Goal: Task Accomplishment & Management: Use online tool/utility

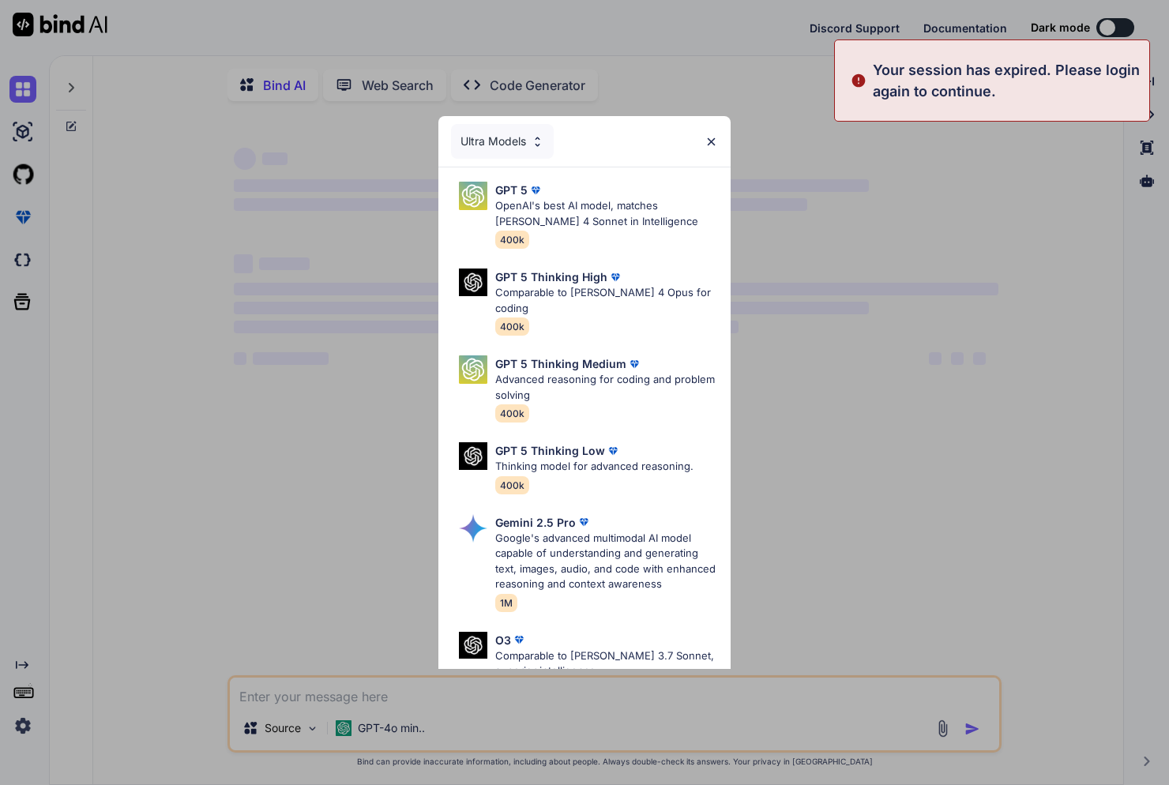
click at [714, 139] on img at bounding box center [710, 141] width 13 height 13
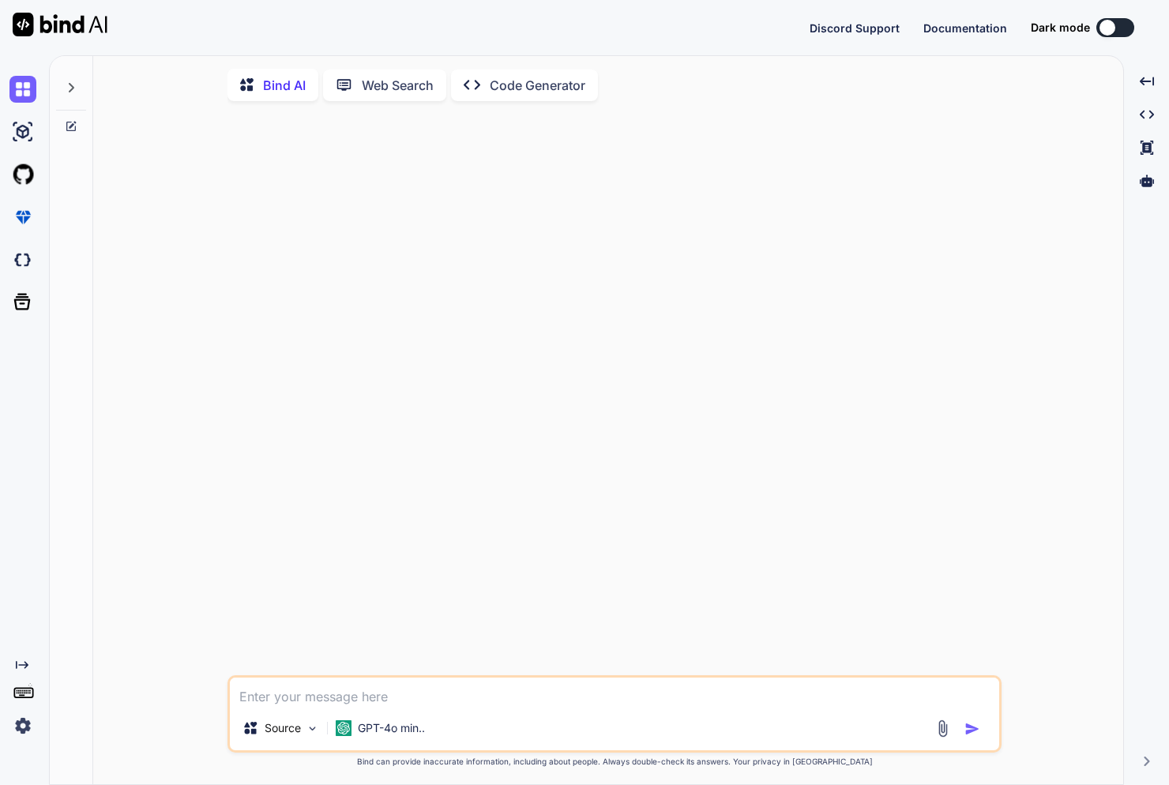
type textarea "x"
click at [24, 725] on img at bounding box center [22, 725] width 27 height 27
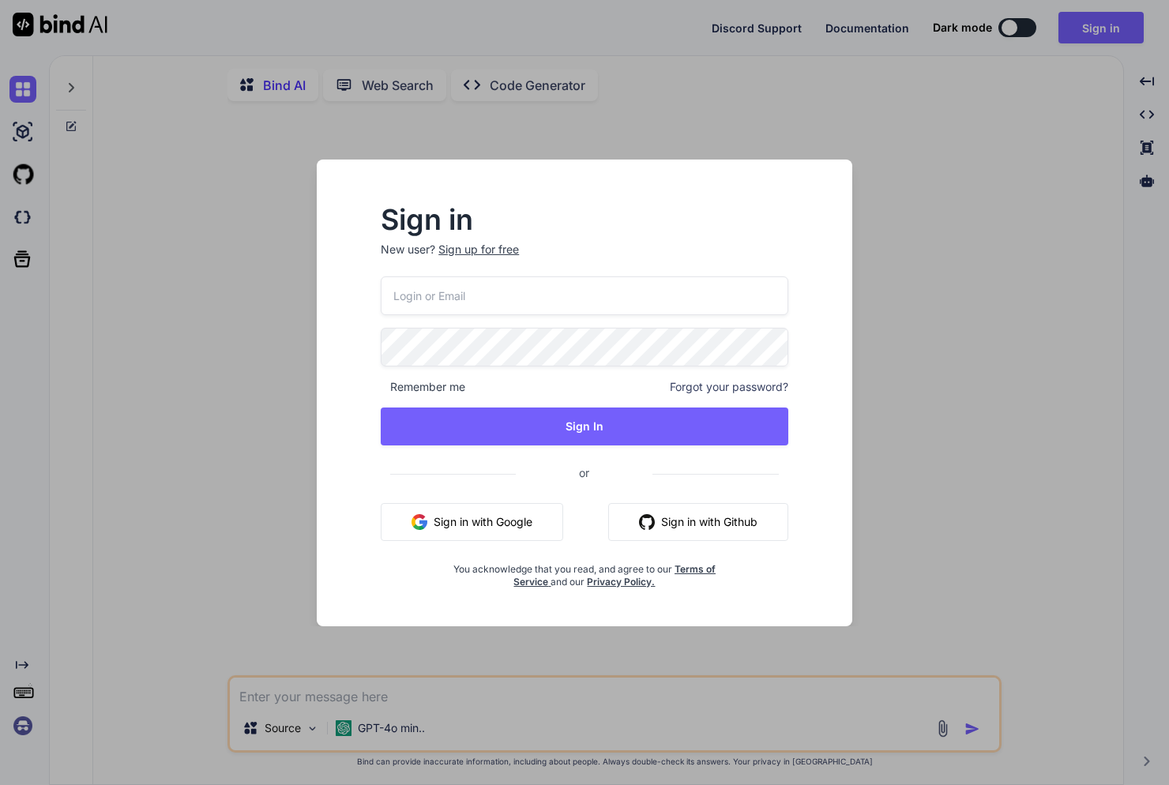
click at [536, 526] on button "Sign in with Google" at bounding box center [472, 522] width 182 height 38
click at [449, 523] on button "Sign in with Google" at bounding box center [472, 522] width 182 height 38
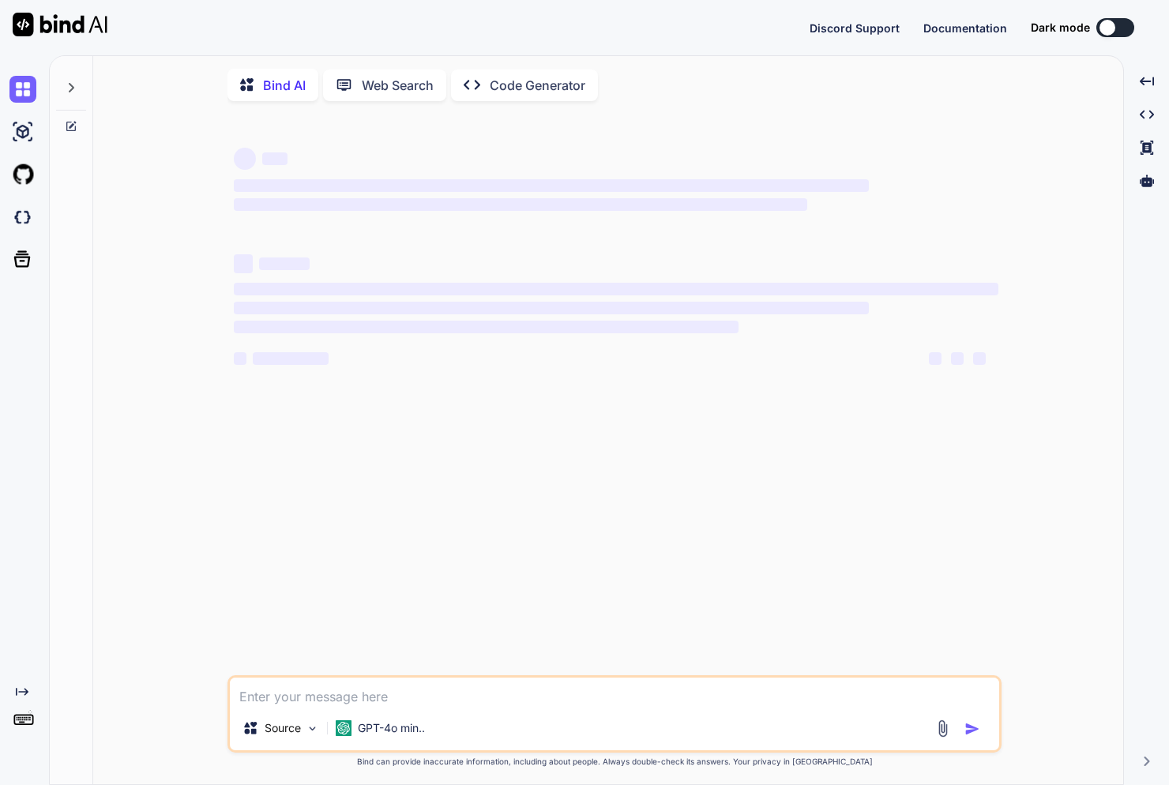
type textarea "x"
click at [26, 723] on img at bounding box center [22, 725] width 27 height 27
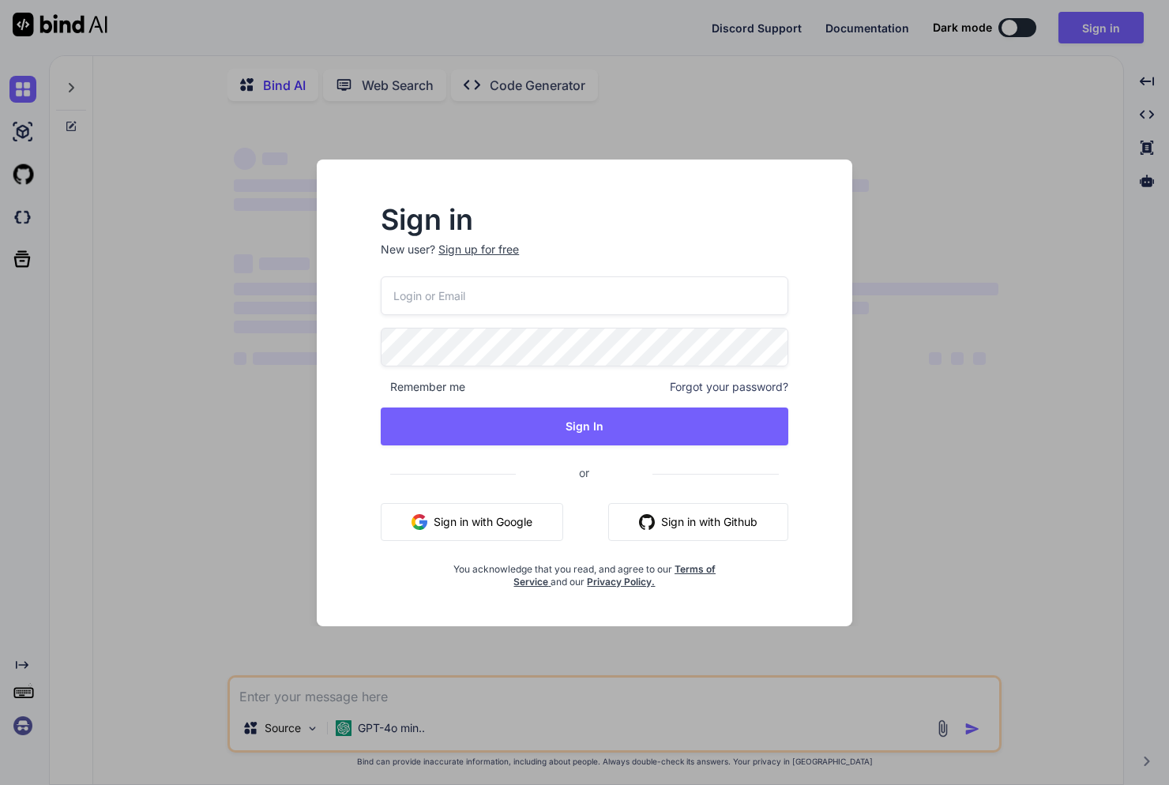
click at [478, 527] on button "Sign in with Google" at bounding box center [472, 522] width 182 height 38
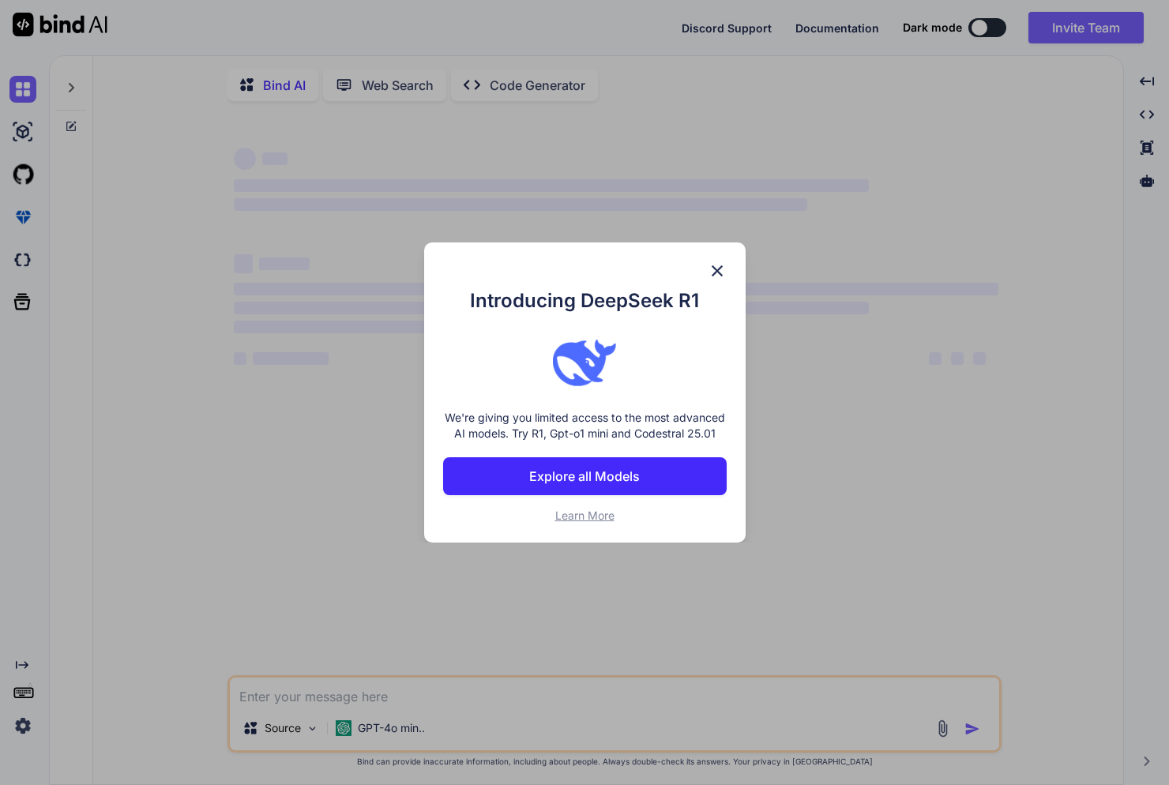
click at [722, 264] on img at bounding box center [716, 270] width 19 height 19
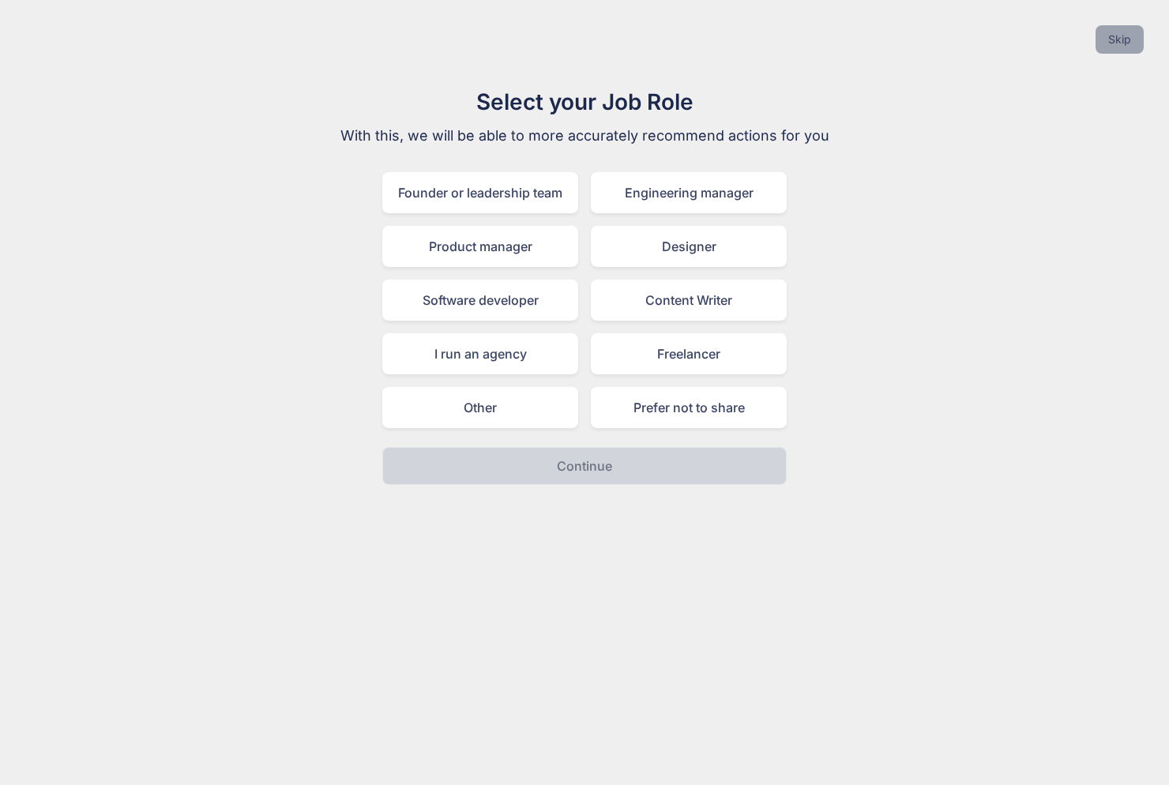
click at [1128, 36] on button "Skip" at bounding box center [1119, 39] width 48 height 28
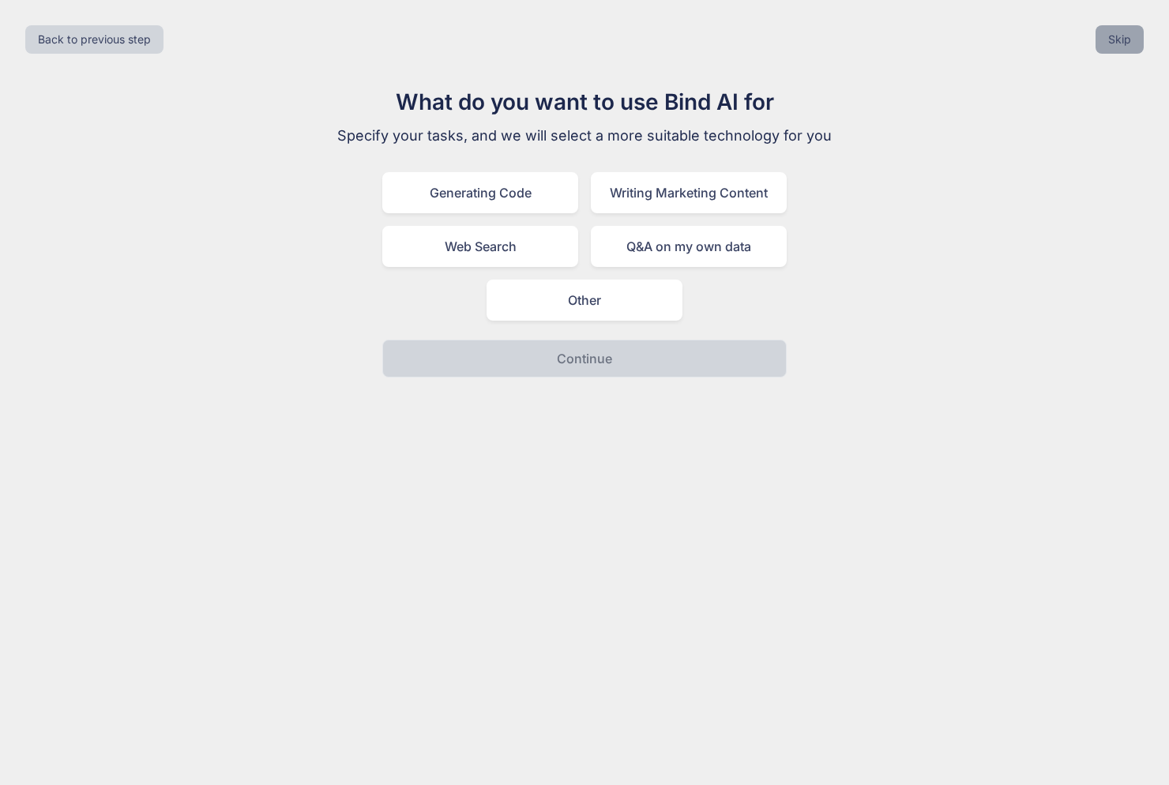
click at [1116, 47] on button "Skip" at bounding box center [1119, 39] width 48 height 28
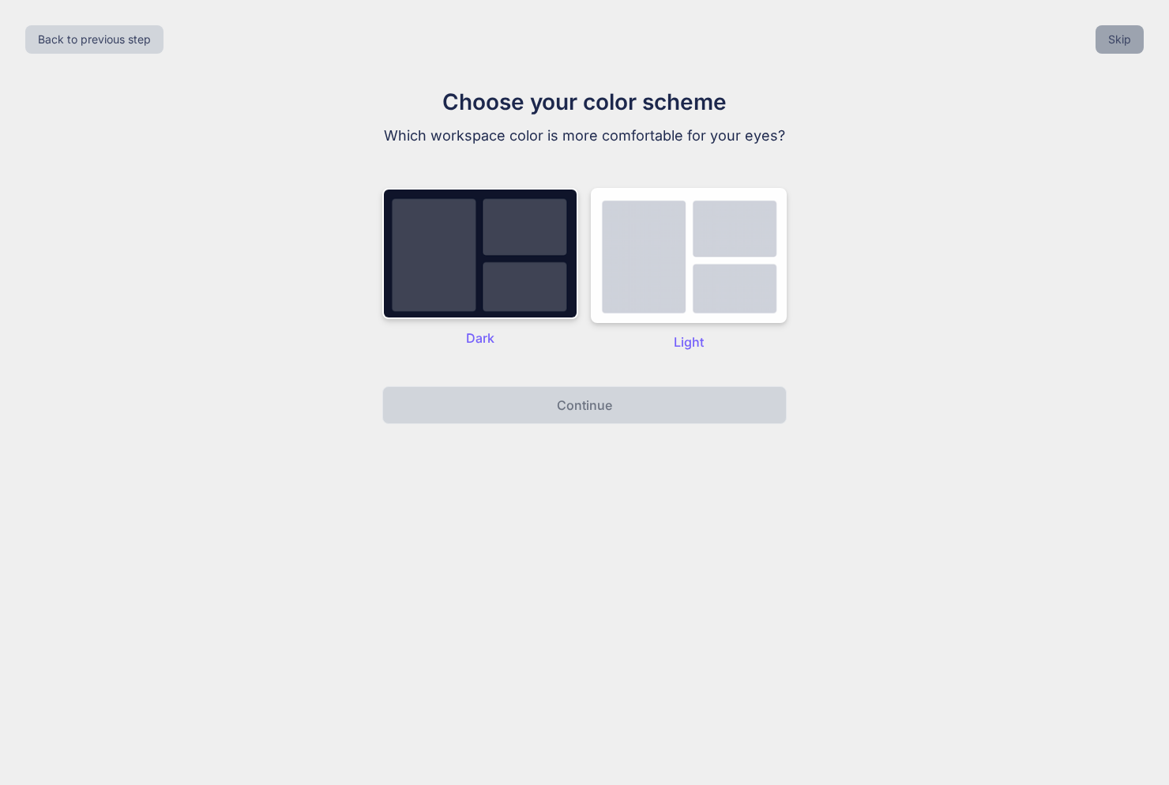
click at [1116, 47] on button "Skip" at bounding box center [1119, 39] width 48 height 28
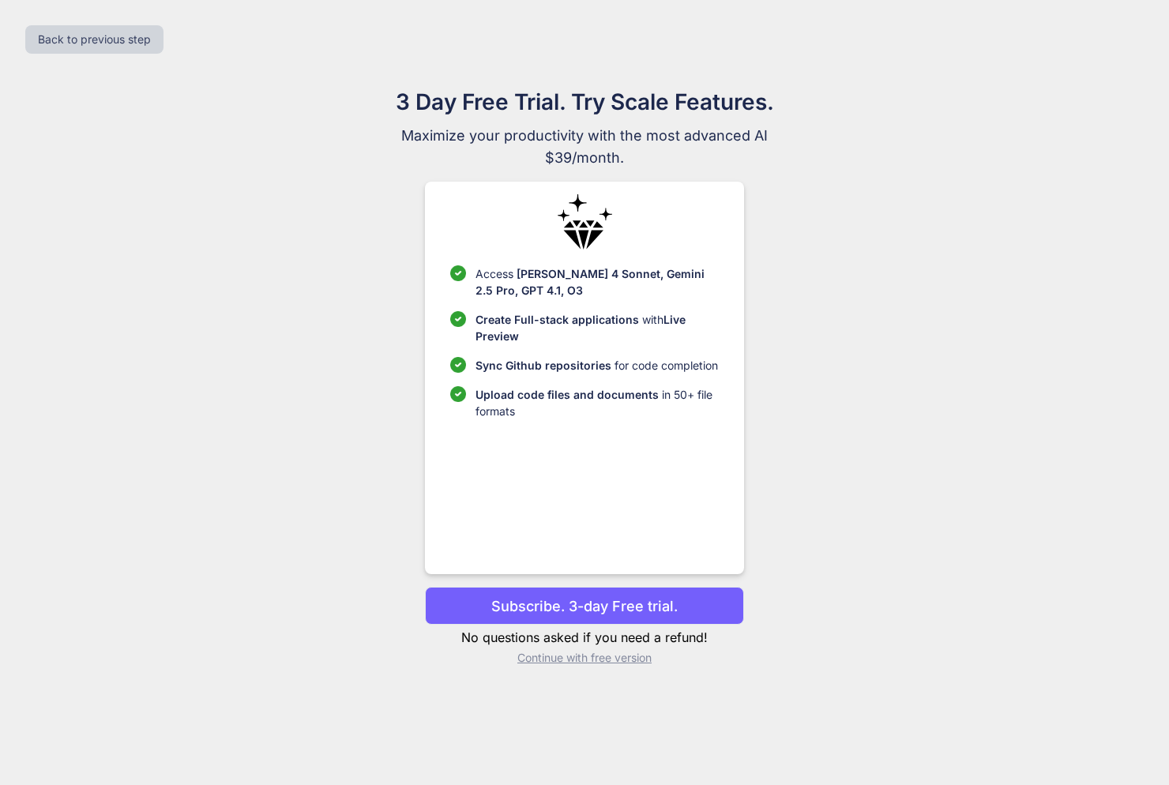
click at [598, 602] on p "Subscribe. 3-day Free trial." at bounding box center [584, 605] width 186 height 21
click at [602, 610] on p "Subscribe. 3-day Free trial." at bounding box center [584, 605] width 186 height 21
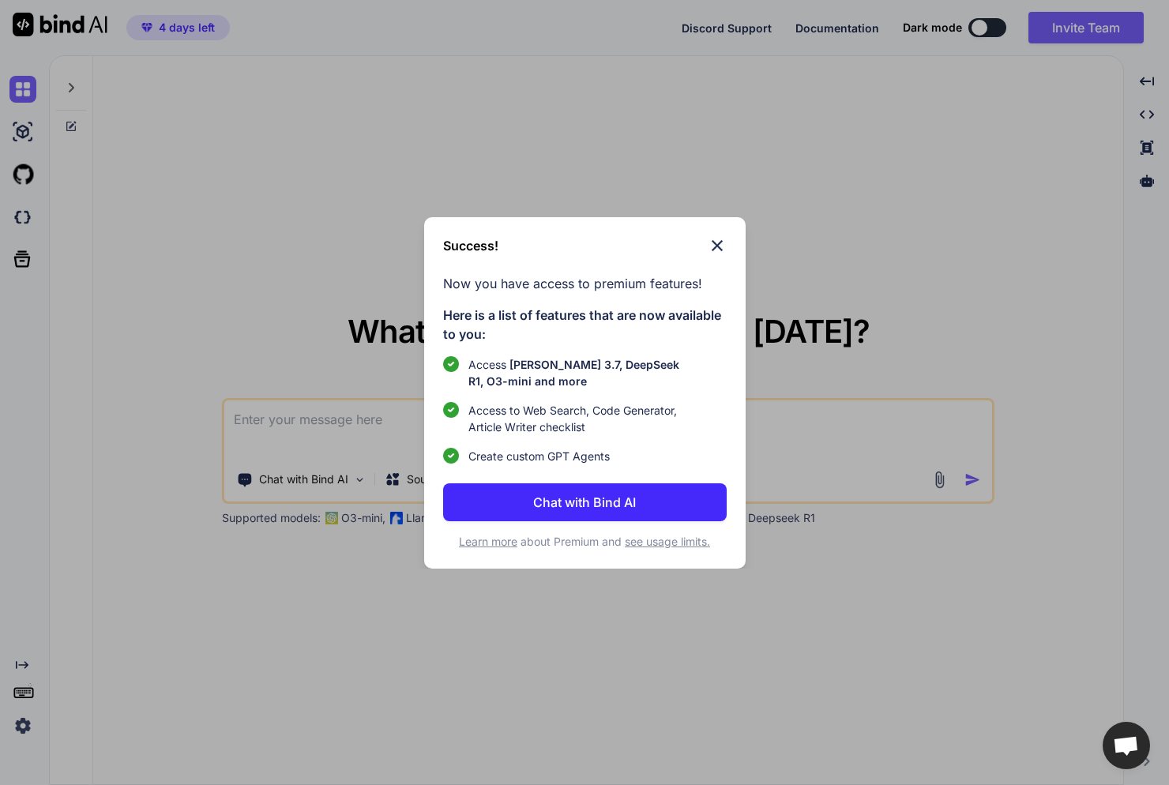
scroll to position [6, 0]
click at [722, 238] on img at bounding box center [716, 245] width 19 height 19
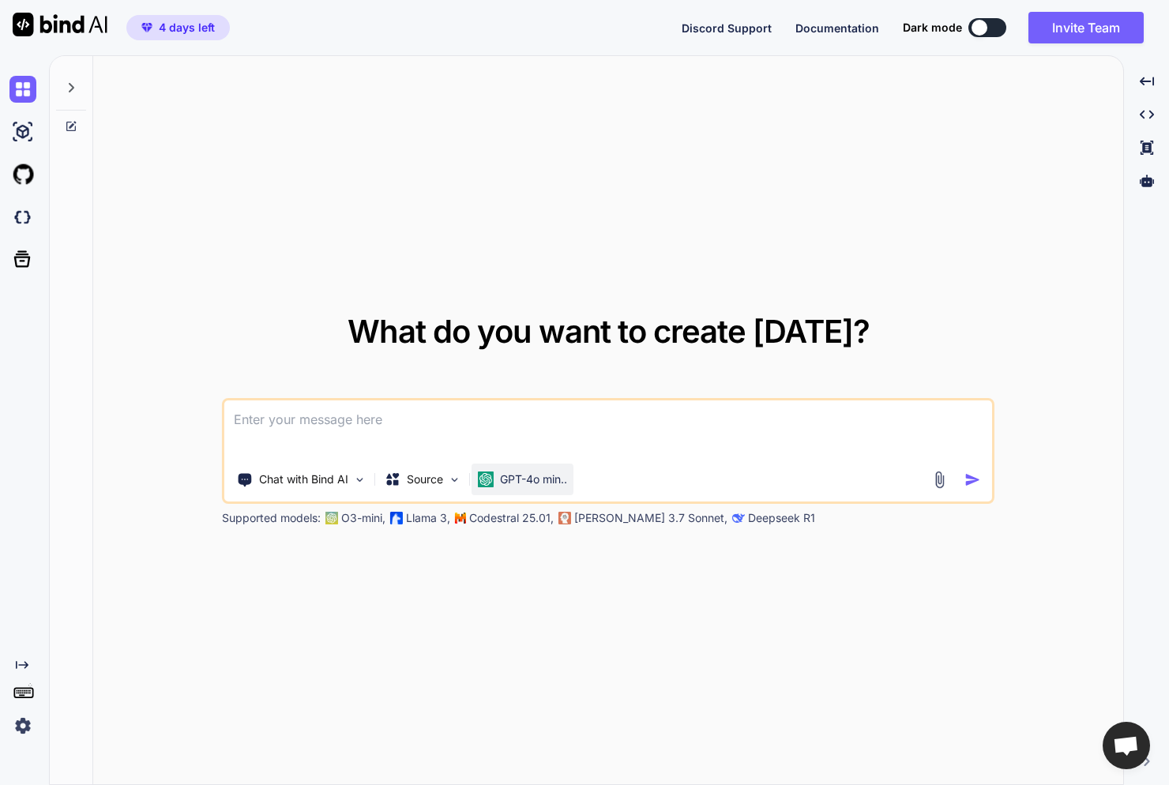
click at [493, 481] on img at bounding box center [486, 479] width 16 height 16
click at [448, 474] on img at bounding box center [454, 479] width 13 height 13
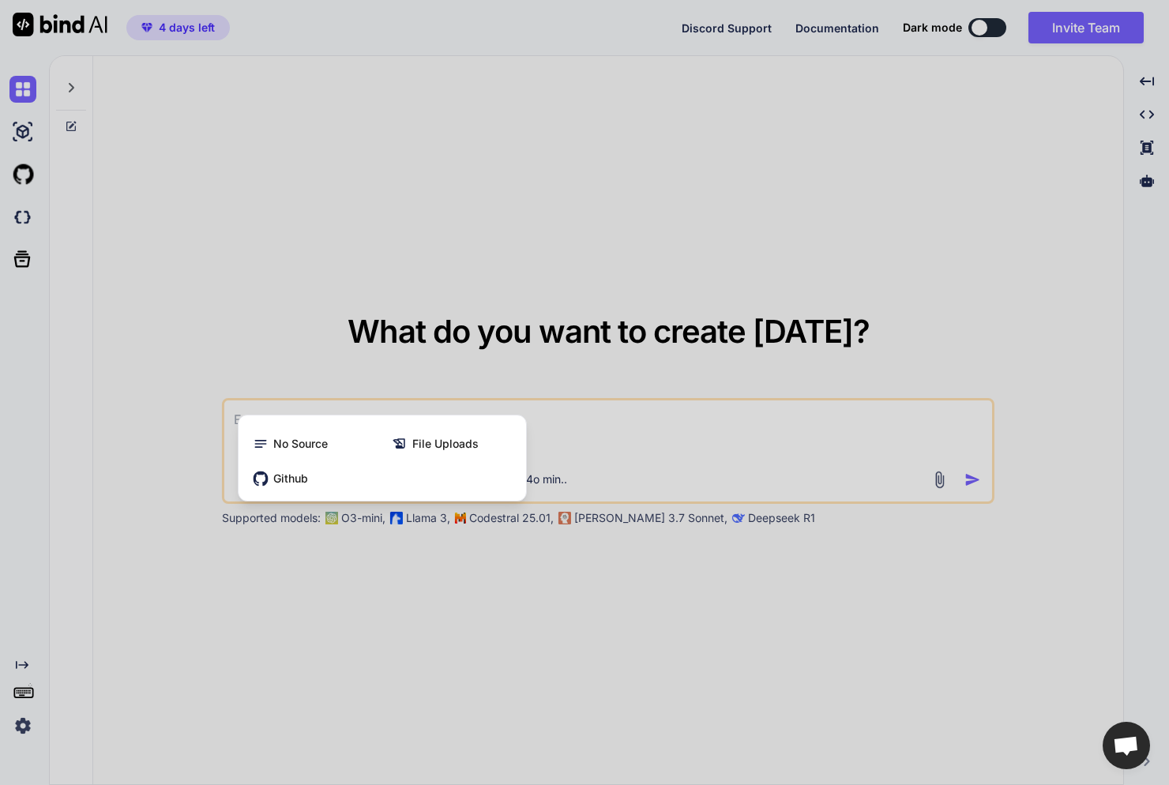
click at [609, 448] on div at bounding box center [584, 392] width 1169 height 785
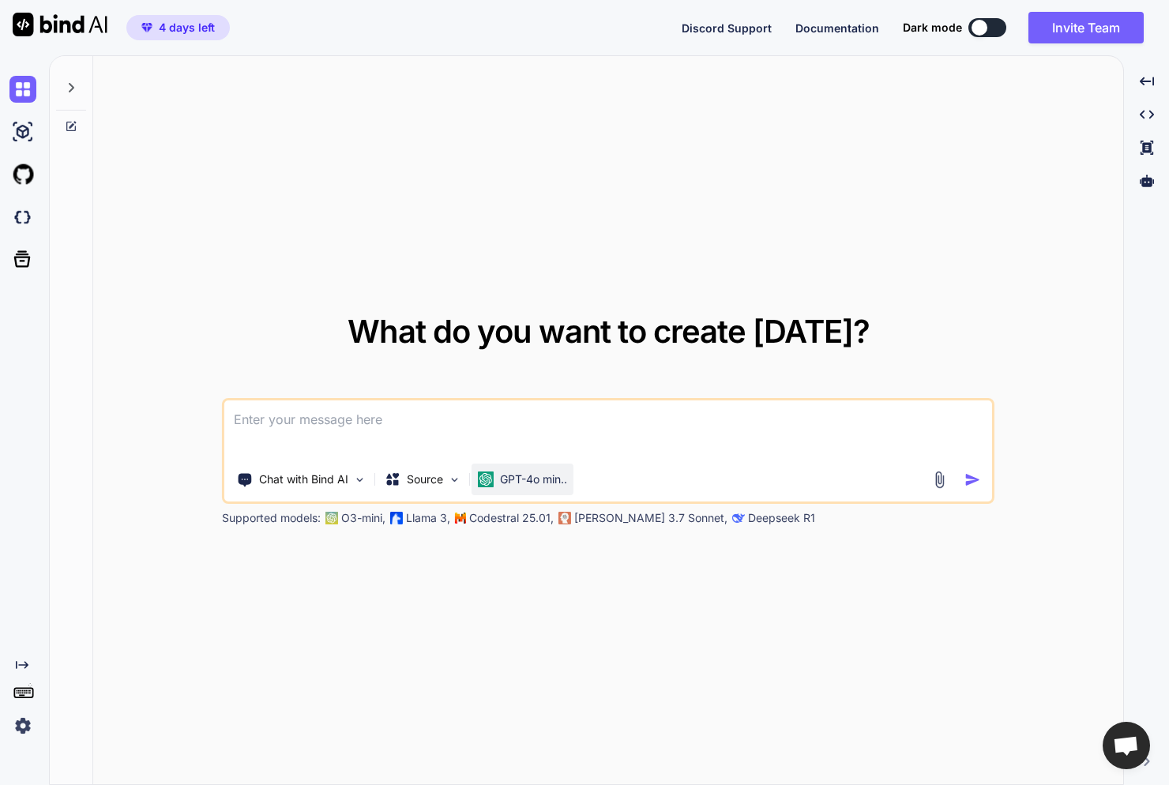
click at [558, 477] on p "GPT-4o min.." at bounding box center [533, 479] width 67 height 16
click at [557, 477] on p "GPT-4o min.." at bounding box center [533, 479] width 67 height 16
click at [340, 482] on p "Chat with Bind AI" at bounding box center [303, 479] width 89 height 16
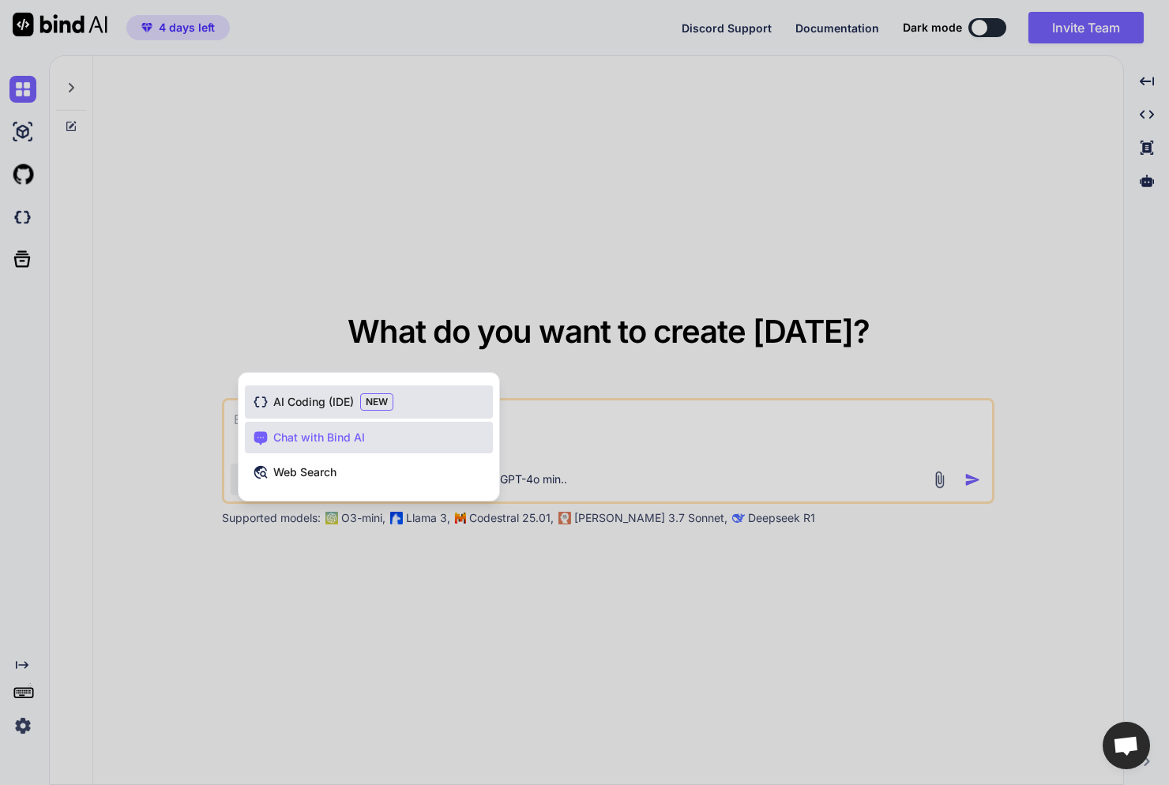
click at [342, 400] on span "AI Coding (IDE)" at bounding box center [313, 402] width 81 height 16
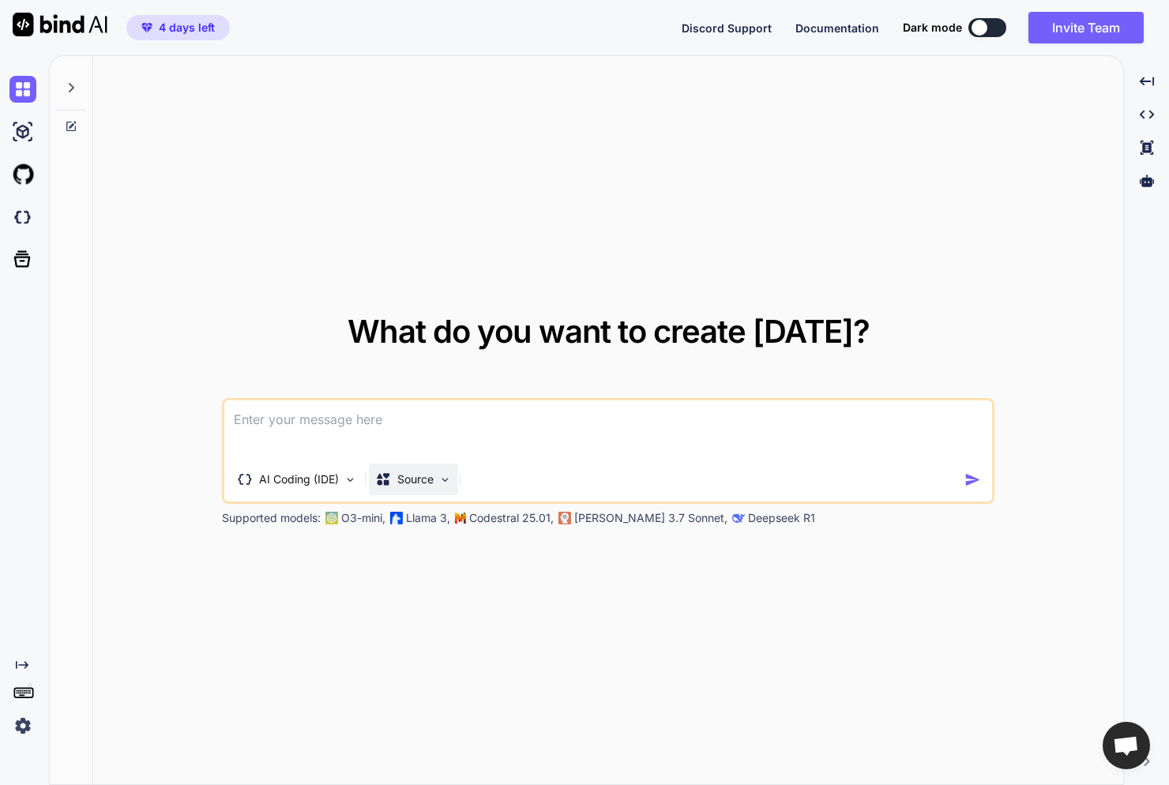
click at [411, 482] on p "Source" at bounding box center [415, 479] width 36 height 16
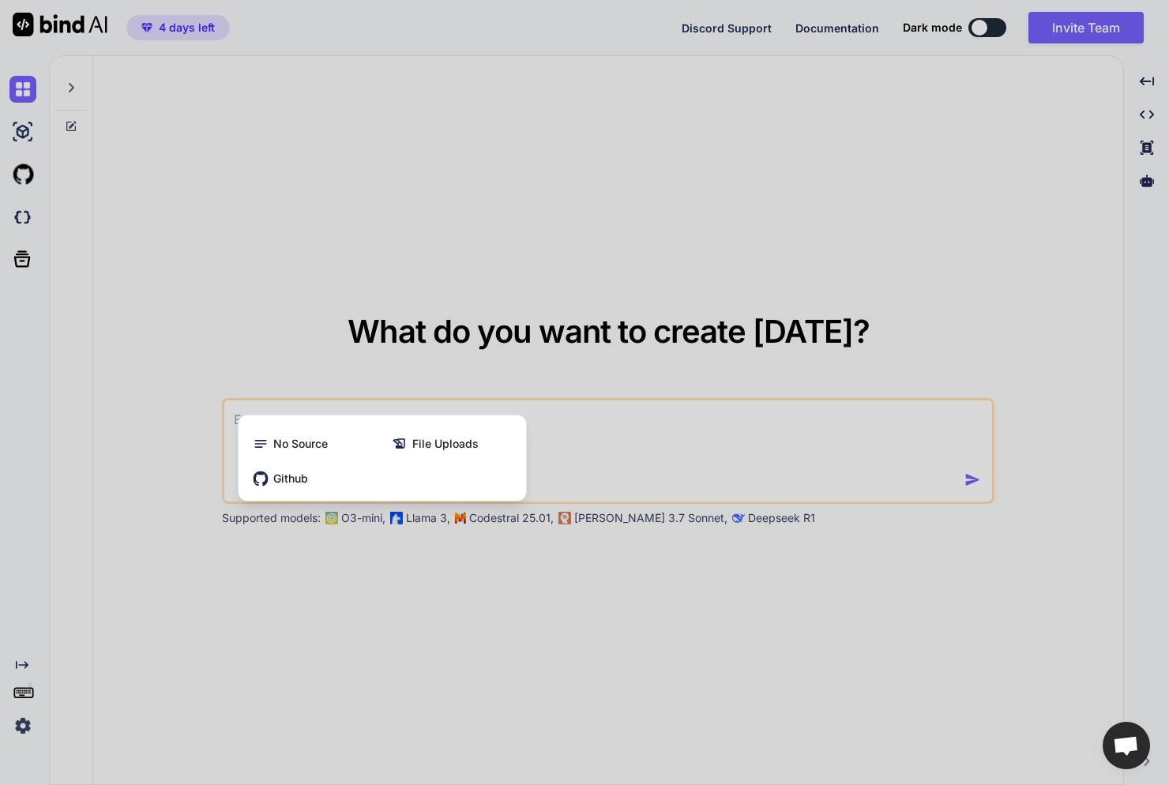
click at [311, 398] on div at bounding box center [584, 392] width 1169 height 785
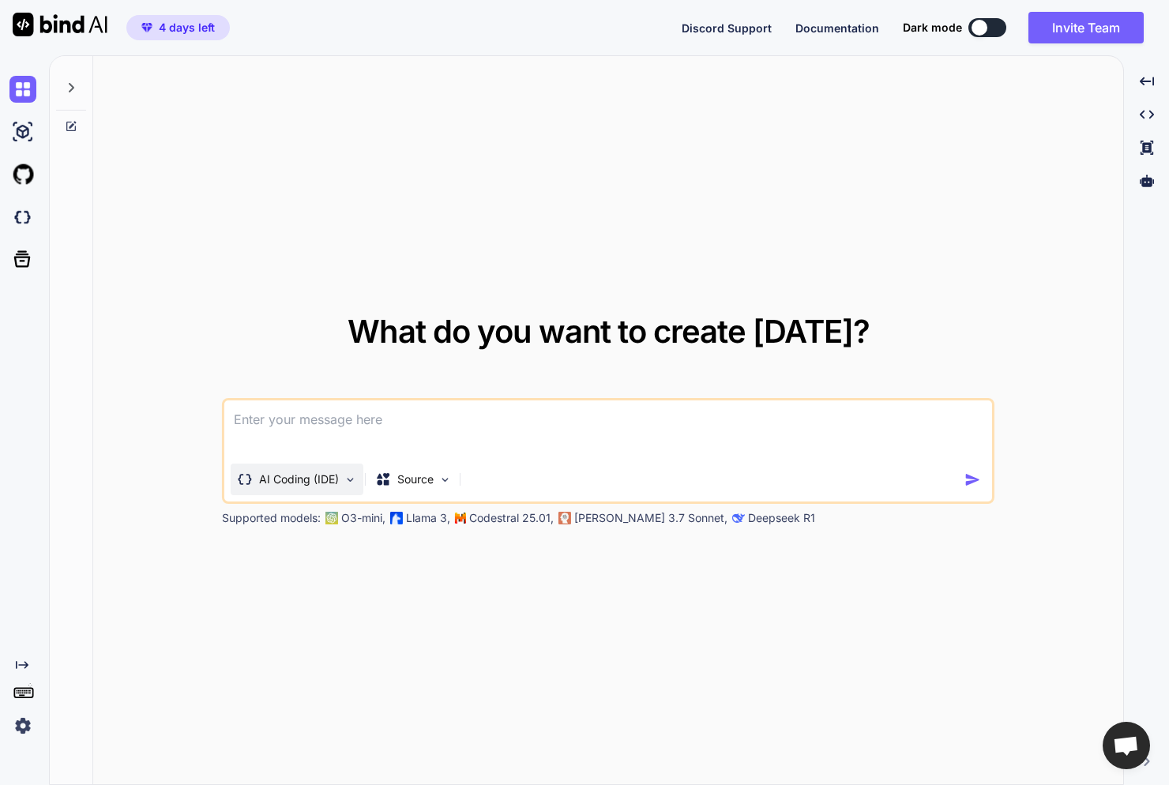
click at [304, 480] on p "AI Coding (IDE)" at bounding box center [299, 479] width 80 height 16
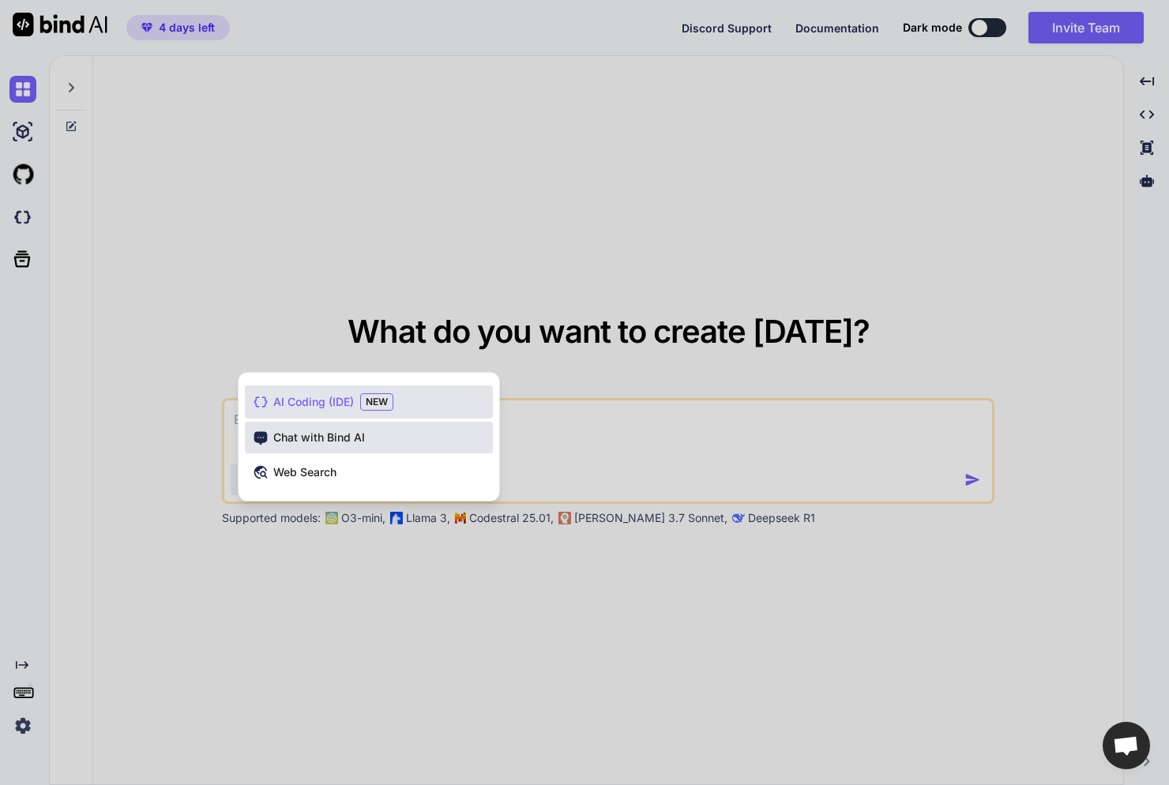
click at [307, 445] on div "Chat with Bind AI" at bounding box center [369, 438] width 248 height 32
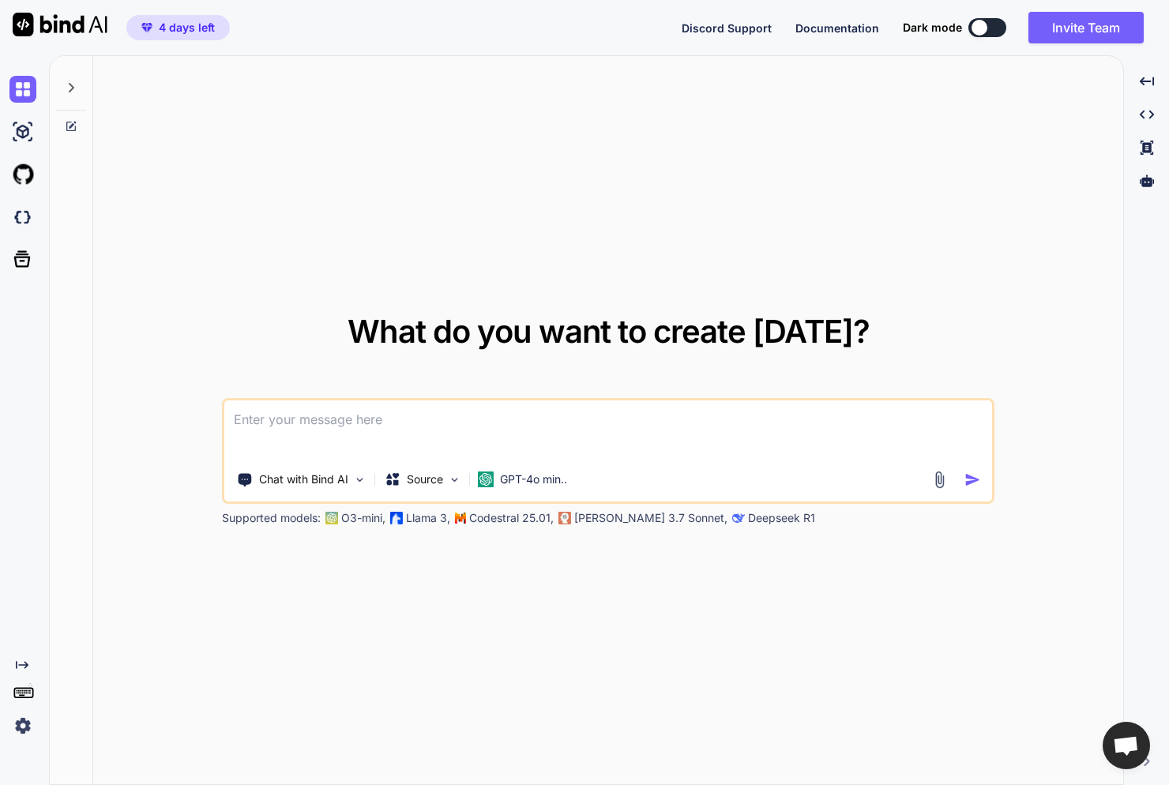
click at [327, 420] on textarea at bounding box center [607, 429] width 767 height 58
click at [20, 126] on img at bounding box center [22, 131] width 27 height 27
type textarea "x"
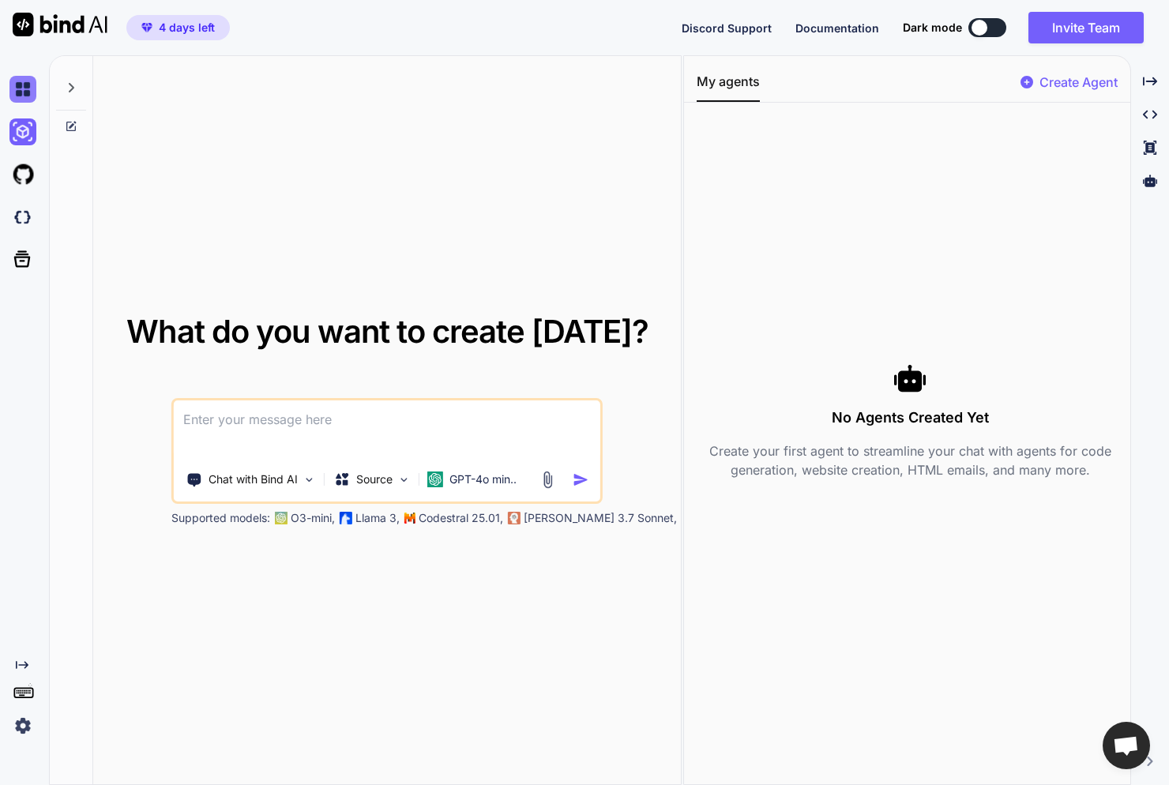
click at [24, 92] on img at bounding box center [22, 89] width 27 height 27
click at [21, 127] on img at bounding box center [22, 131] width 27 height 27
click at [17, 180] on img at bounding box center [22, 174] width 27 height 27
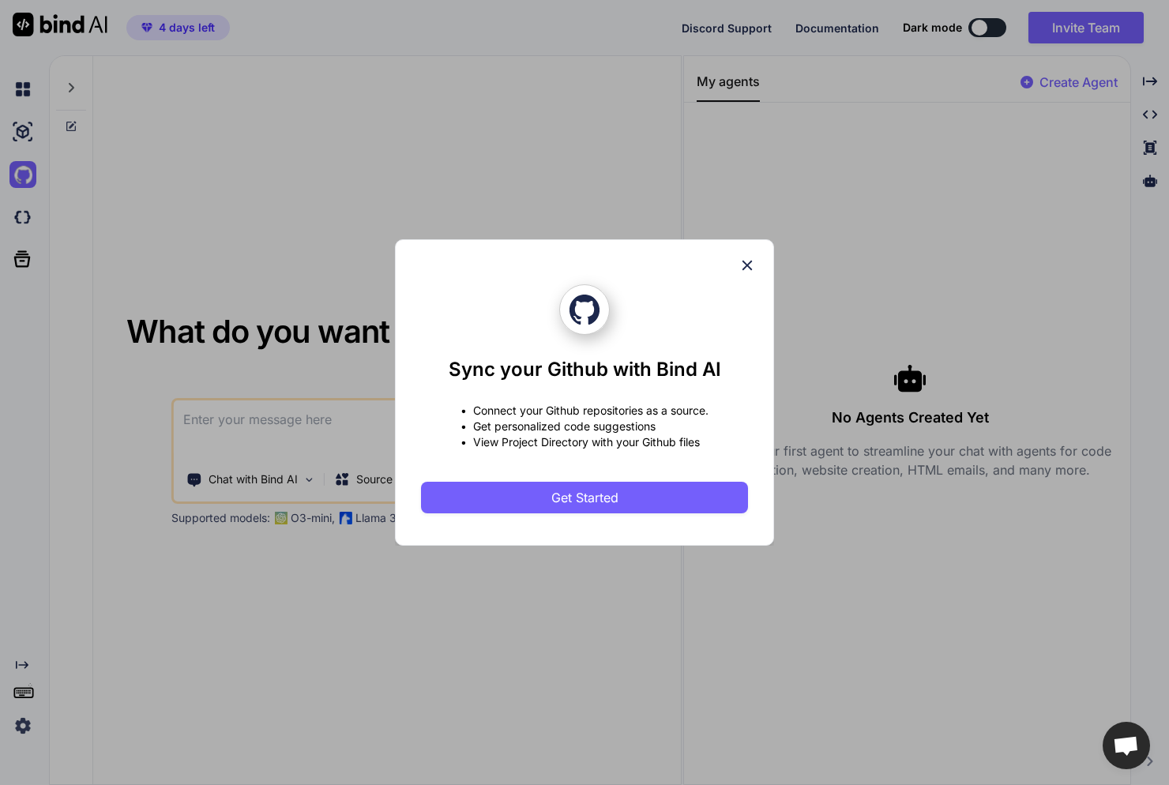
click at [22, 221] on div "Sync your Github with Bind AI • Connect your Github repositories as a source. •…" at bounding box center [584, 392] width 1169 height 785
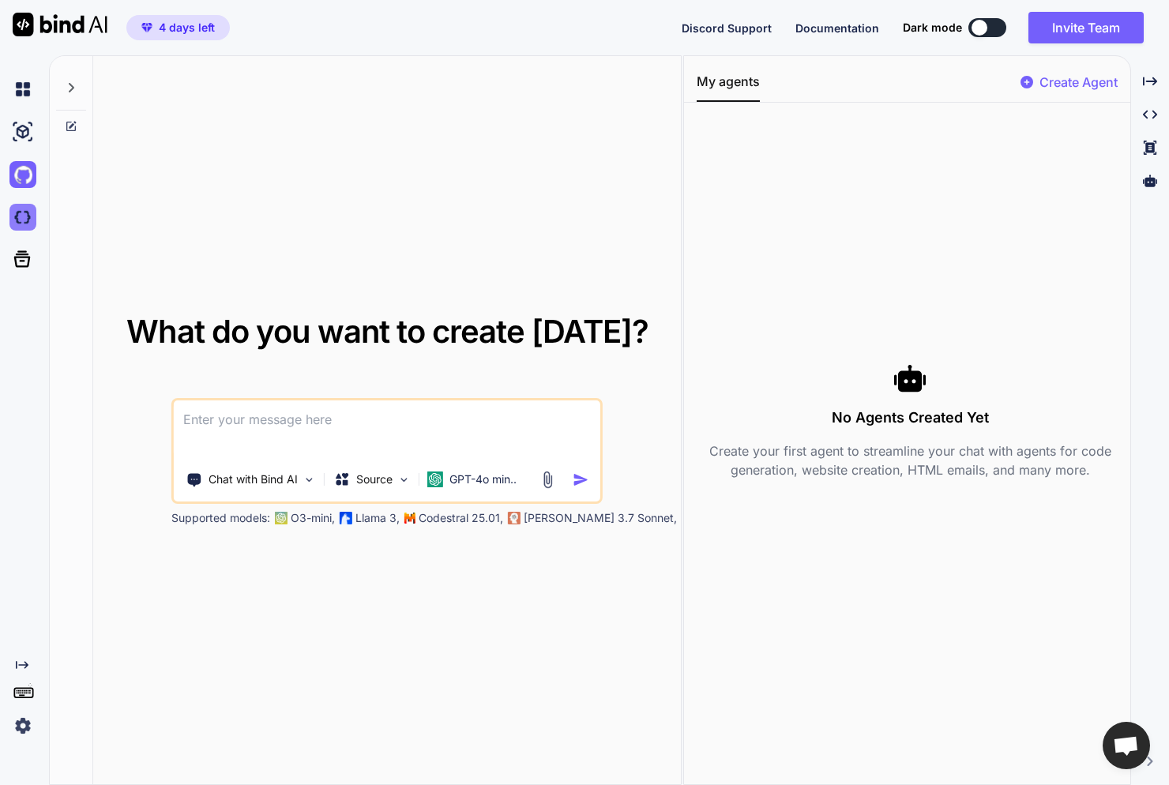
click at [19, 214] on img at bounding box center [22, 217] width 27 height 27
click at [491, 487] on div "GPT-4o min.." at bounding box center [472, 479] width 102 height 32
click at [399, 412] on textarea at bounding box center [387, 429] width 426 height 58
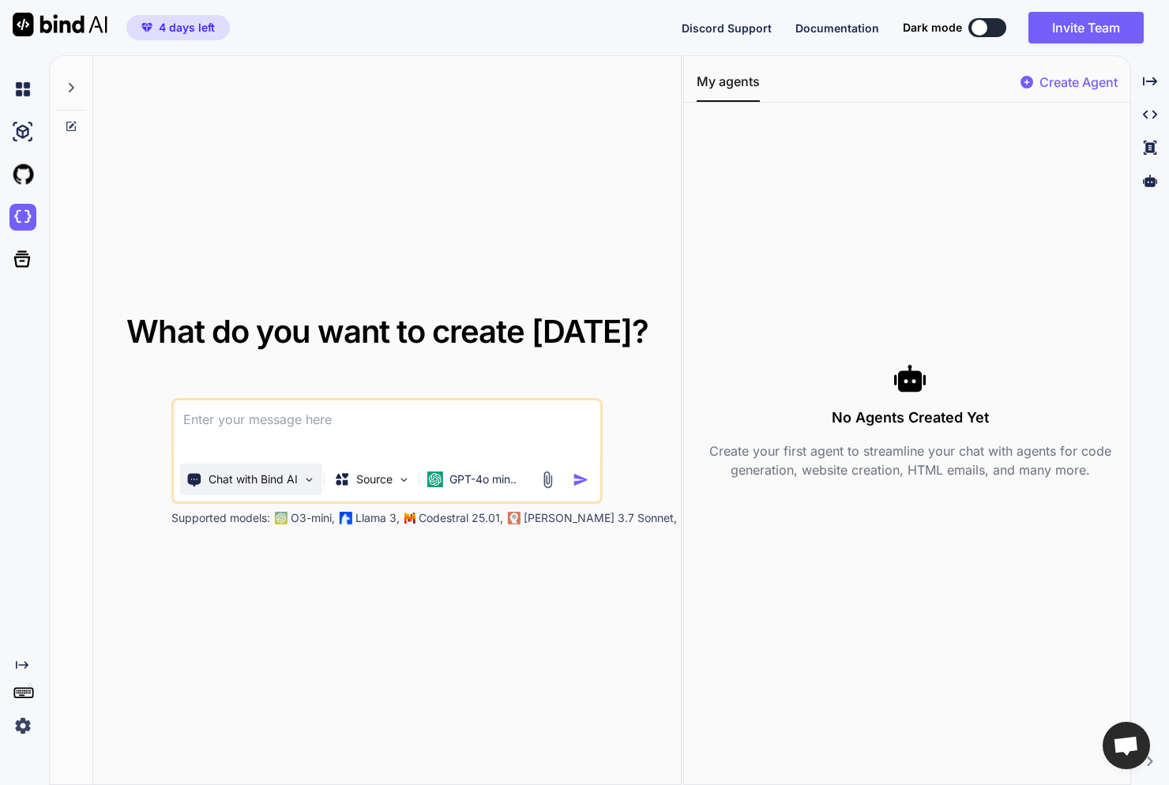
click at [276, 491] on div "Chat with Bind AI" at bounding box center [251, 479] width 142 height 32
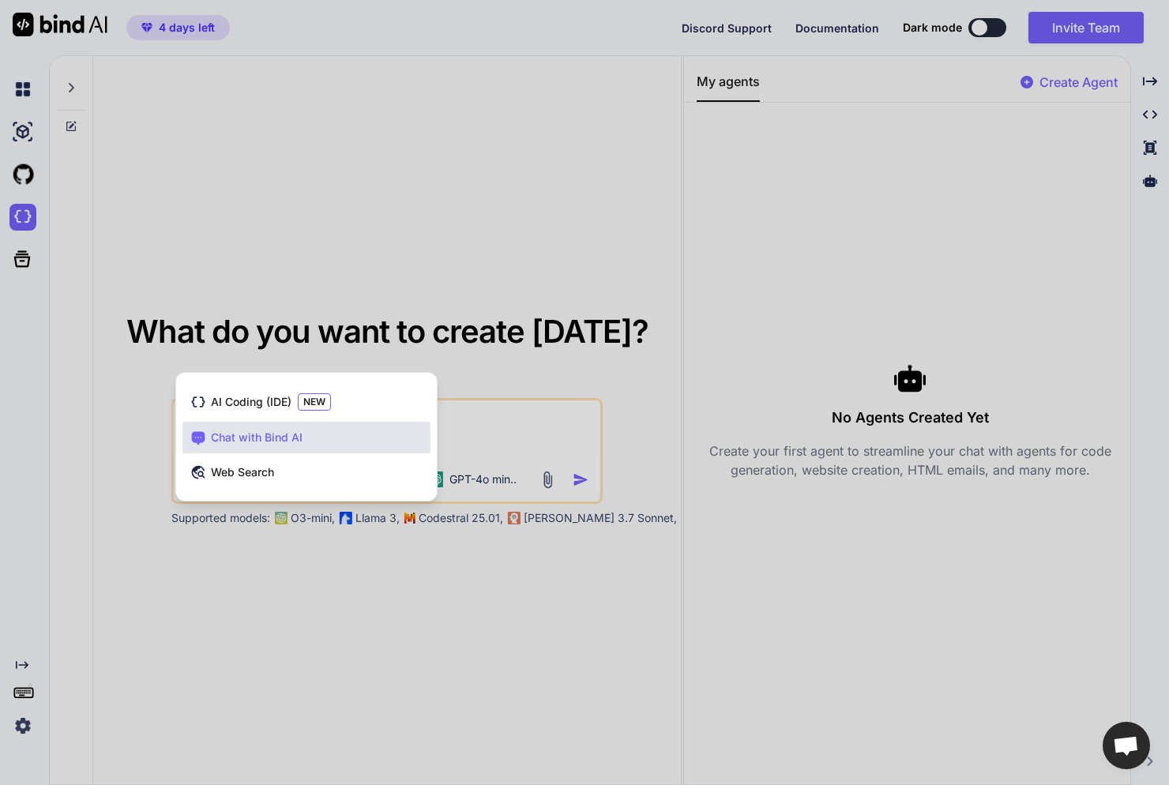
click at [277, 439] on span "Chat with Bind AI" at bounding box center [257, 438] width 92 height 16
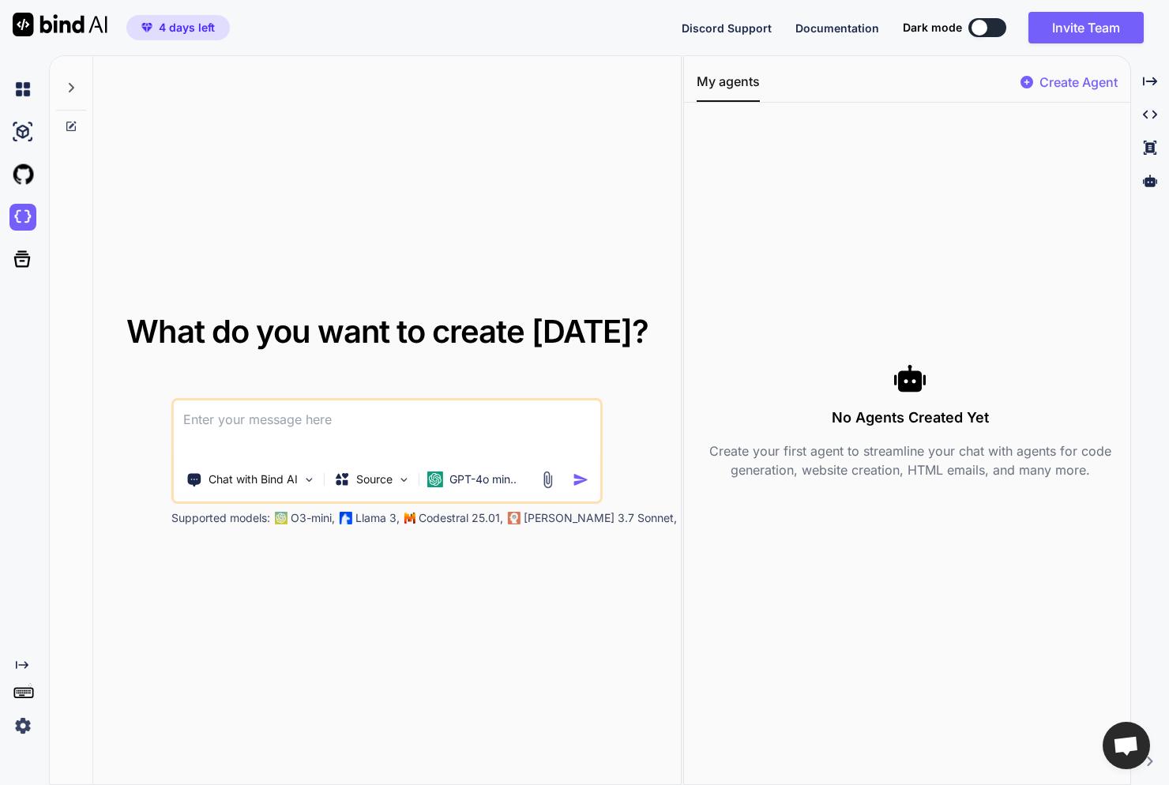
click at [295, 516] on p "O3-mini," at bounding box center [313, 518] width 44 height 16
click at [989, 30] on button at bounding box center [987, 27] width 38 height 19
click at [986, 28] on button at bounding box center [987, 27] width 38 height 19
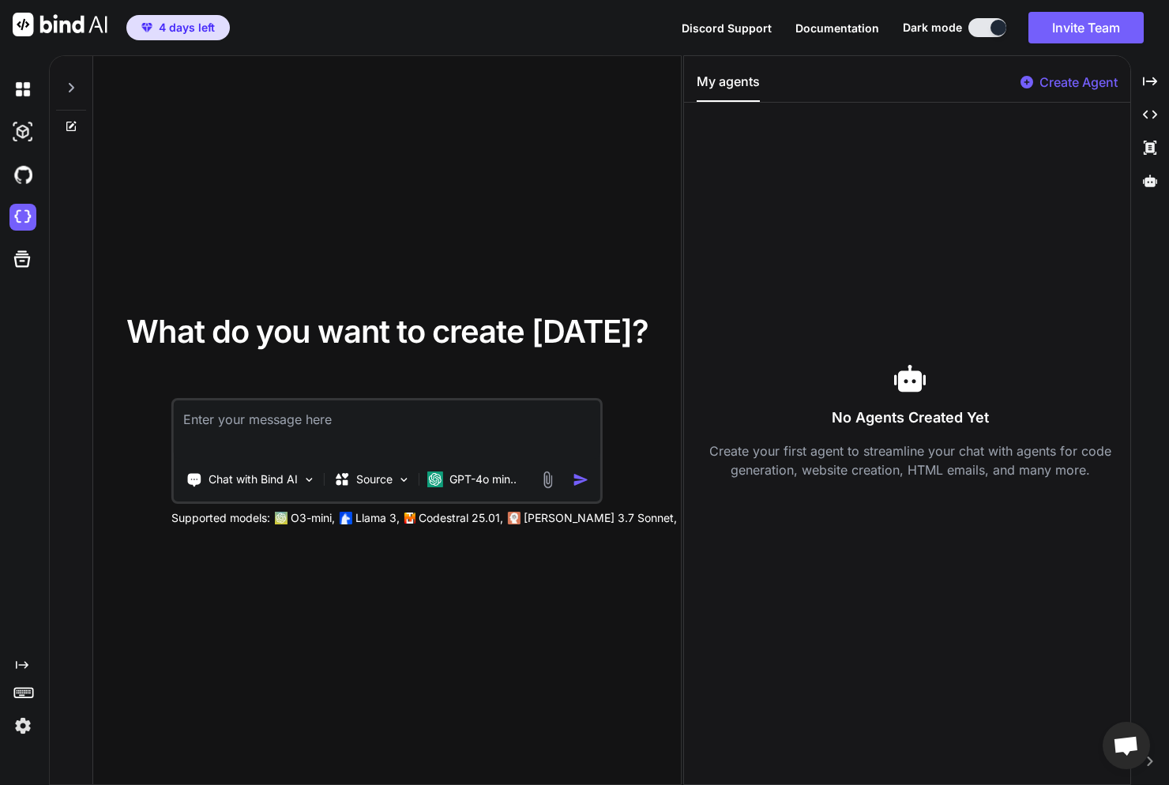
click at [986, 28] on button at bounding box center [987, 27] width 38 height 19
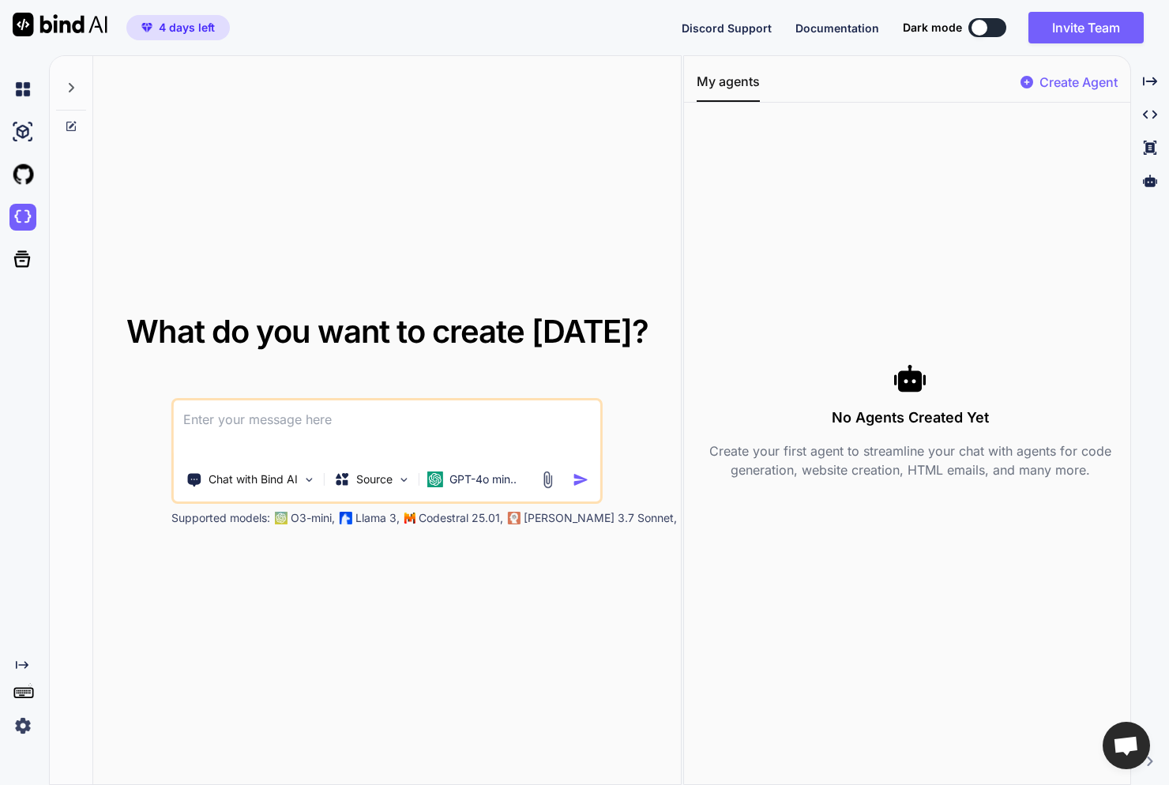
click at [1078, 79] on p "Create Agent" at bounding box center [1078, 82] width 78 height 19
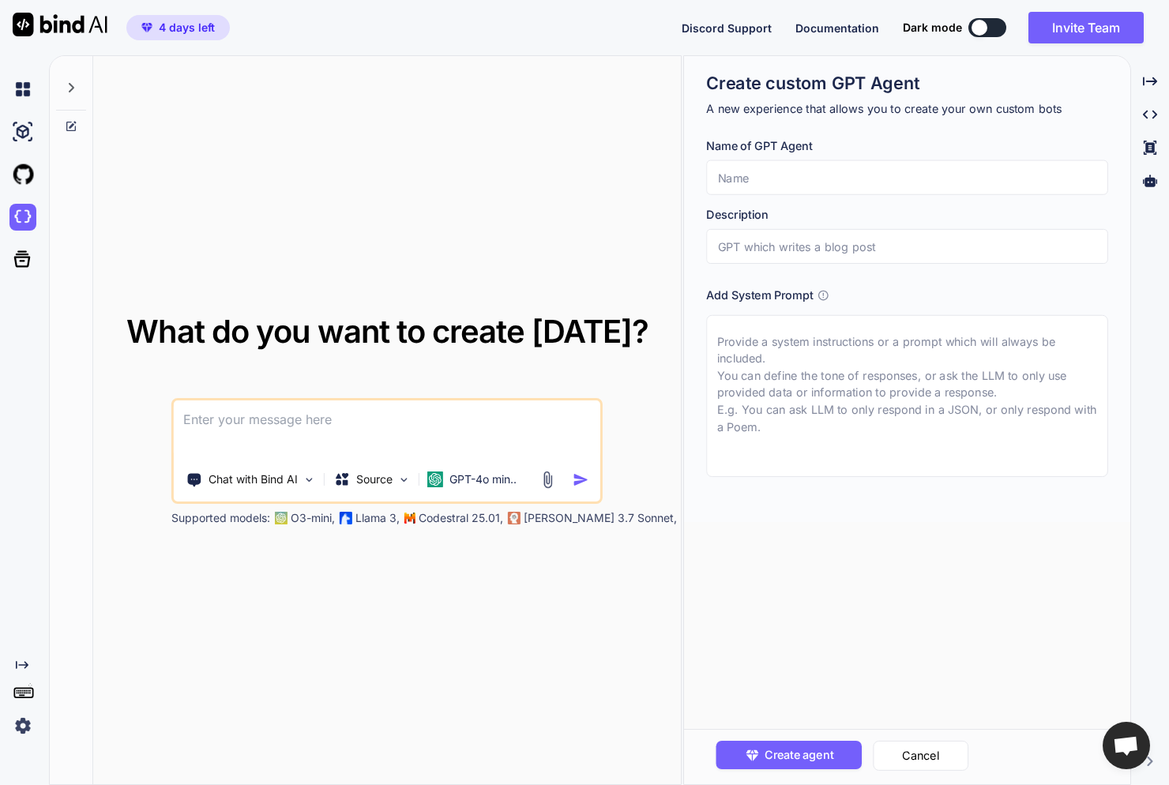
click at [812, 242] on input "text" at bounding box center [907, 246] width 402 height 35
click at [313, 422] on textarea at bounding box center [387, 429] width 426 height 58
click at [469, 478] on p "GPT-4o min.." at bounding box center [482, 479] width 67 height 16
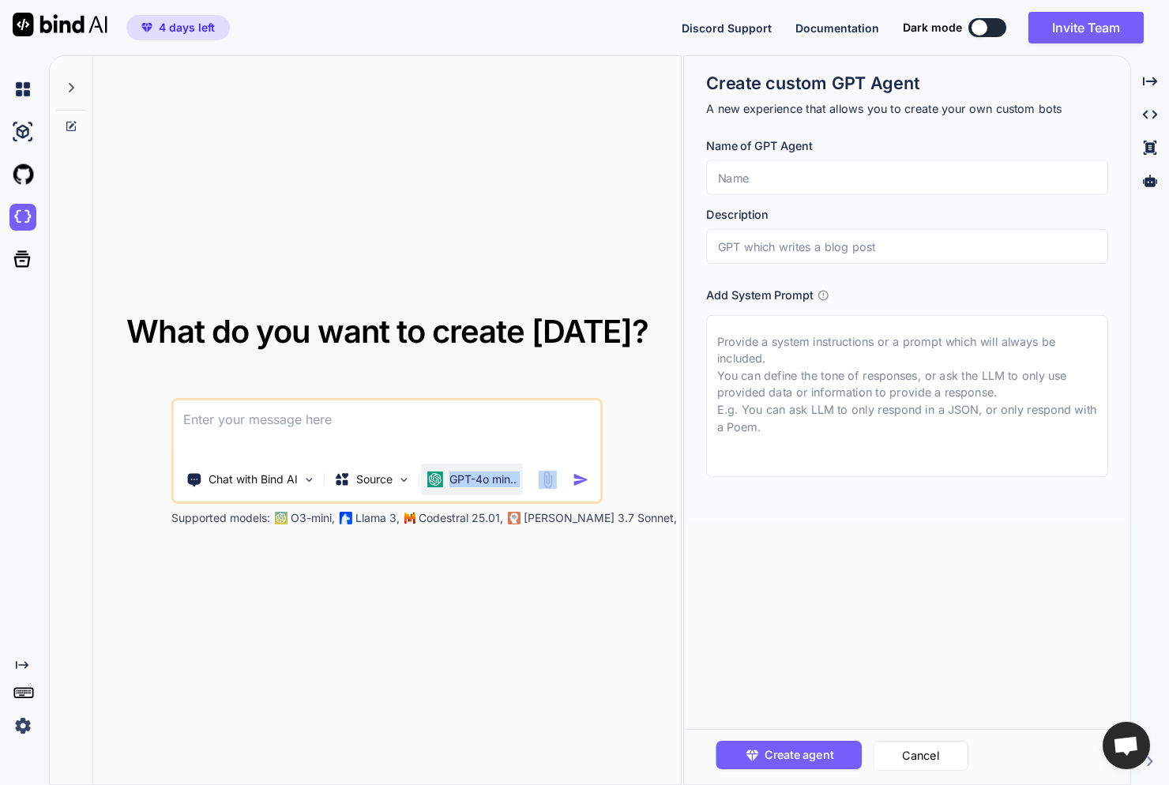
click at [469, 478] on p "GPT-4o min.." at bounding box center [482, 479] width 67 height 16
click at [450, 471] on p "GPT-4o min.." at bounding box center [482, 479] width 67 height 16
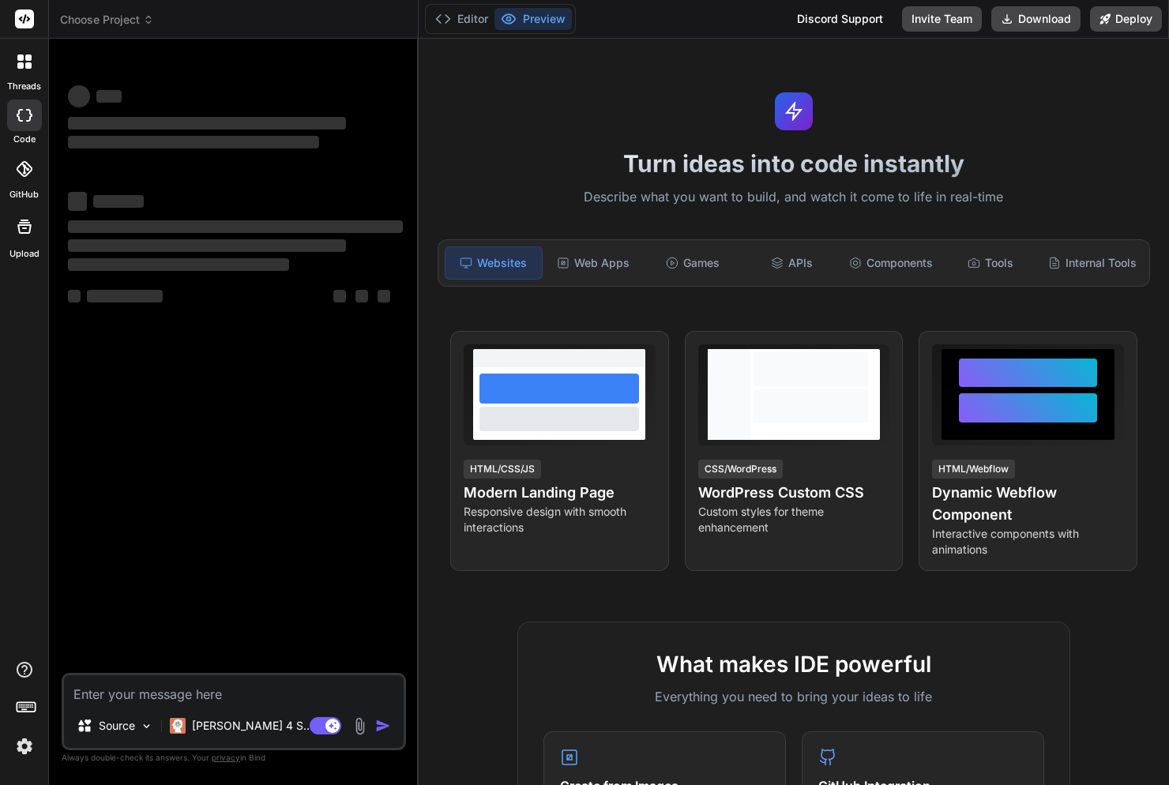
click at [24, 63] on icon at bounding box center [24, 61] width 14 height 14
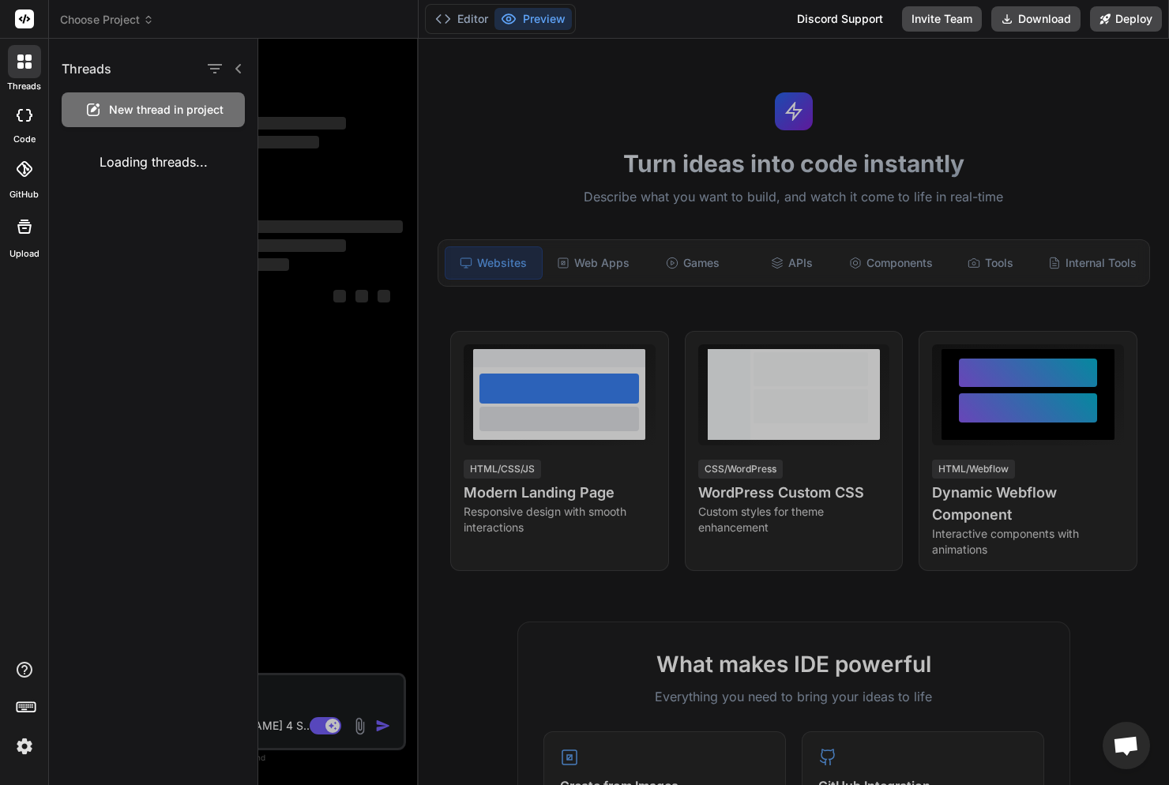
scroll to position [6, 0]
click at [23, 24] on rect at bounding box center [24, 18] width 19 height 19
click at [24, 15] on icon at bounding box center [25, 18] width 12 height 9
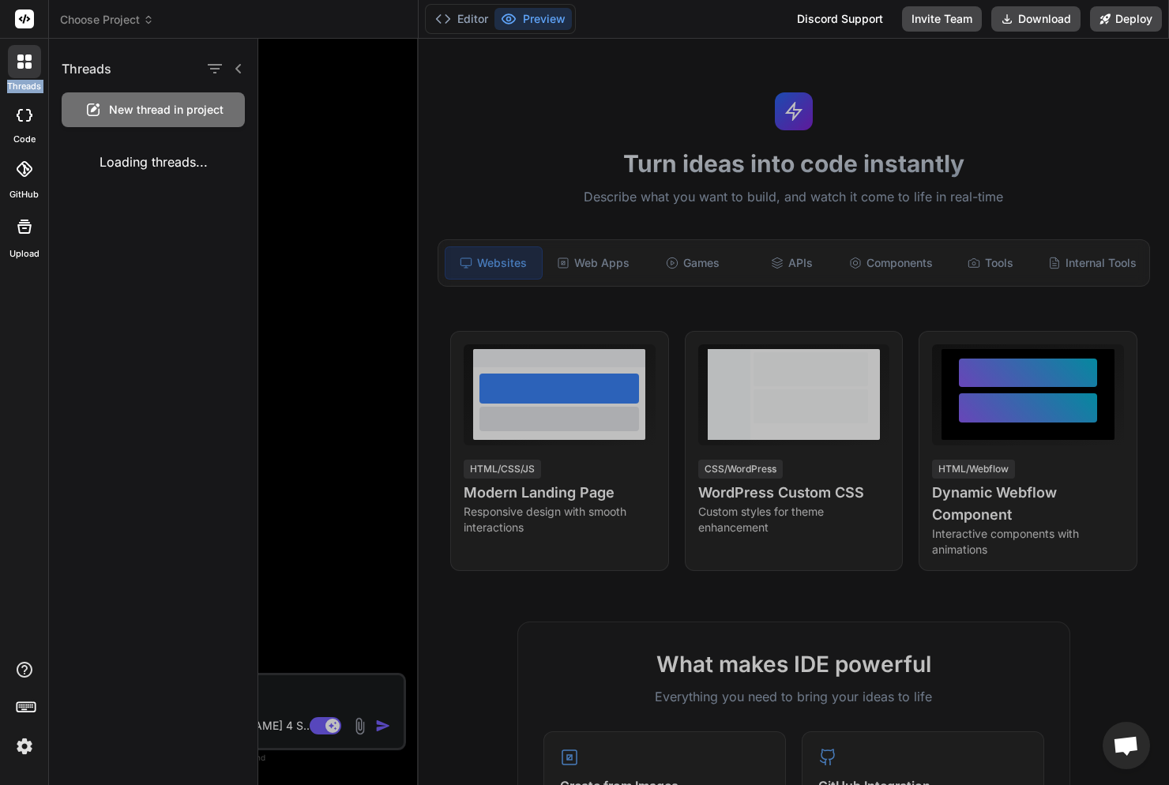
type textarea "x"
click at [19, 55] on icon at bounding box center [20, 57] width 6 height 6
click at [146, 18] on icon at bounding box center [148, 19] width 11 height 11
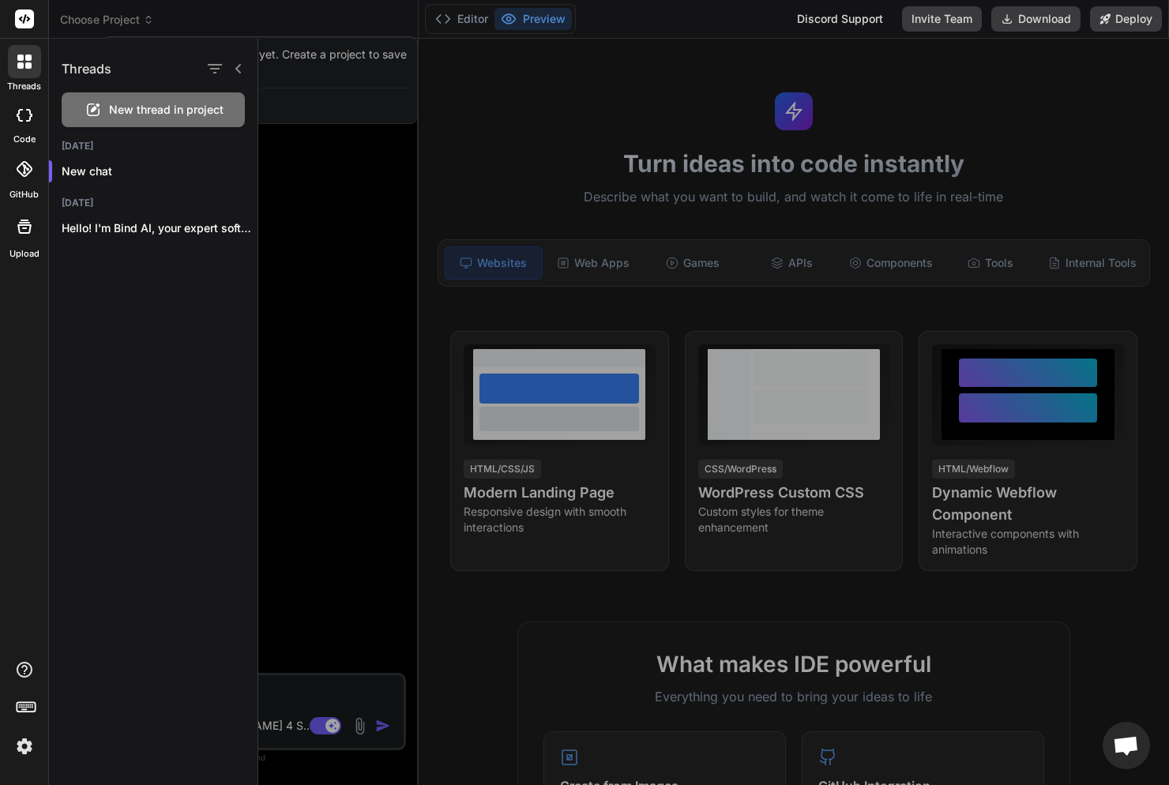
click at [146, 18] on div at bounding box center [584, 392] width 1169 height 785
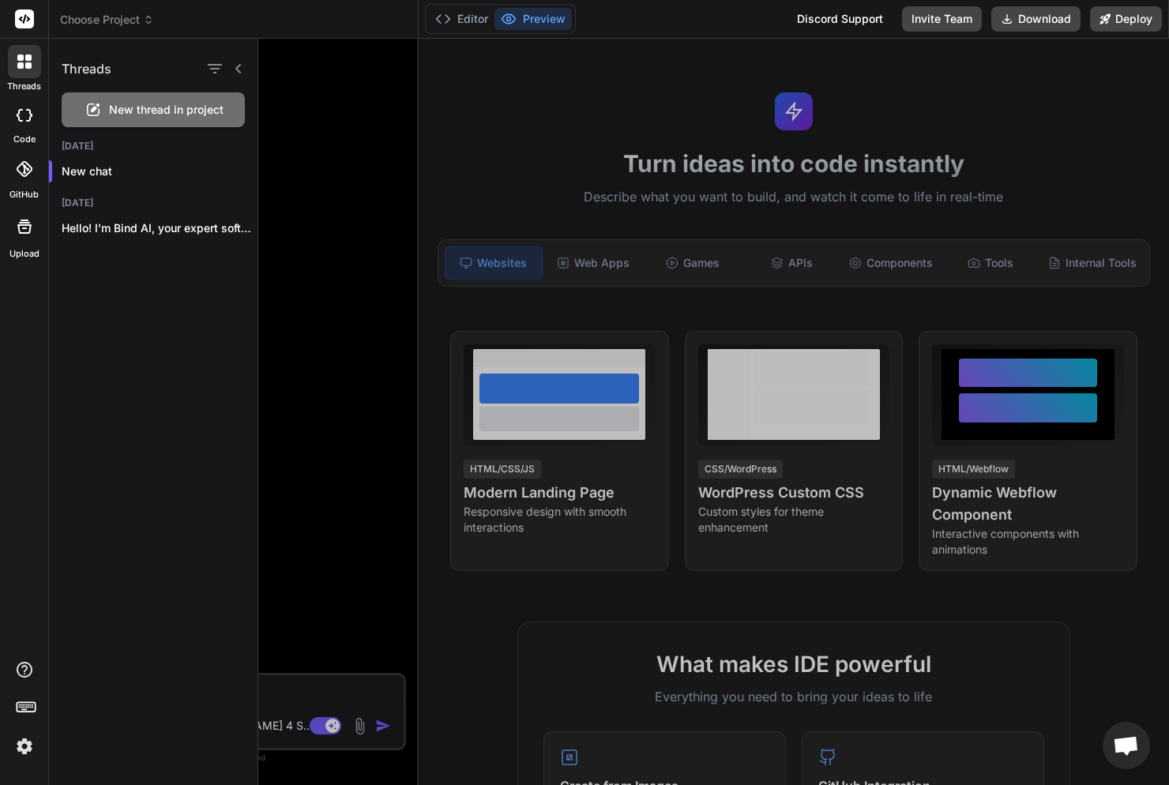
click at [240, 71] on icon at bounding box center [238, 68] width 13 height 13
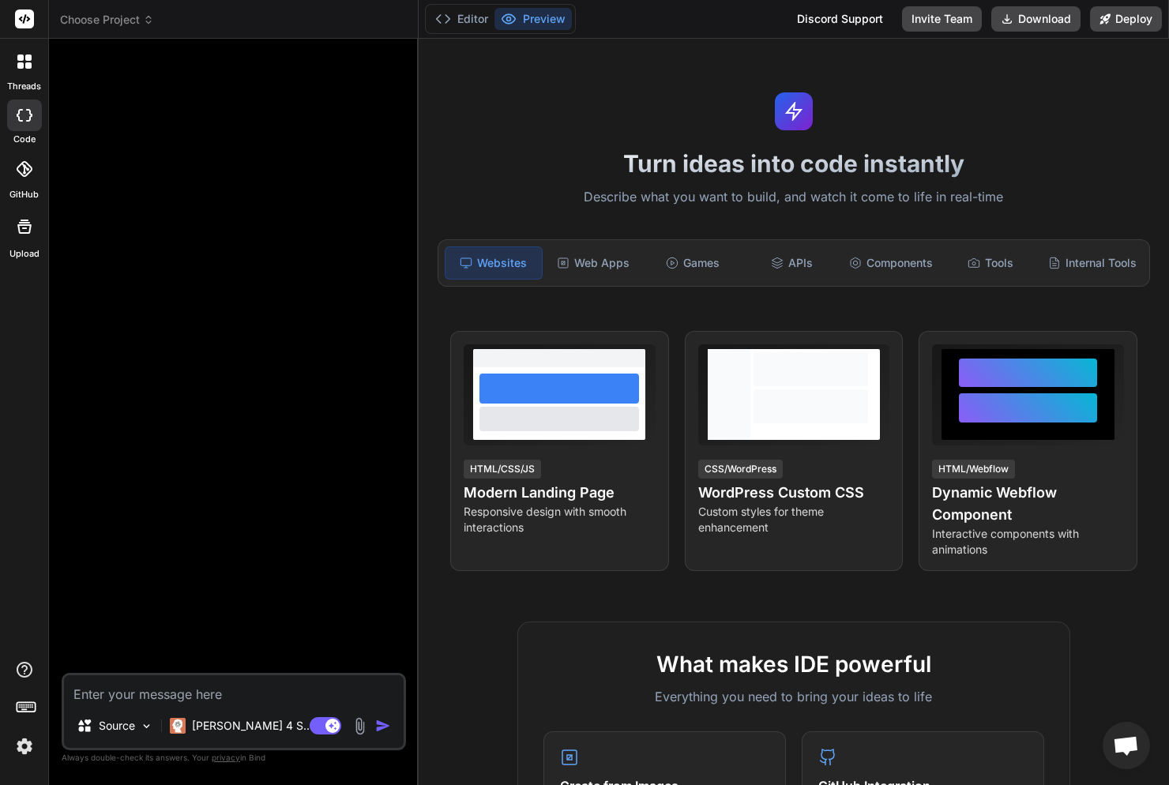
click at [27, 21] on icon at bounding box center [24, 18] width 19 height 19
click at [27, 21] on icon at bounding box center [25, 18] width 12 height 9
click at [445, 27] on button "Editor" at bounding box center [462, 19] width 66 height 22
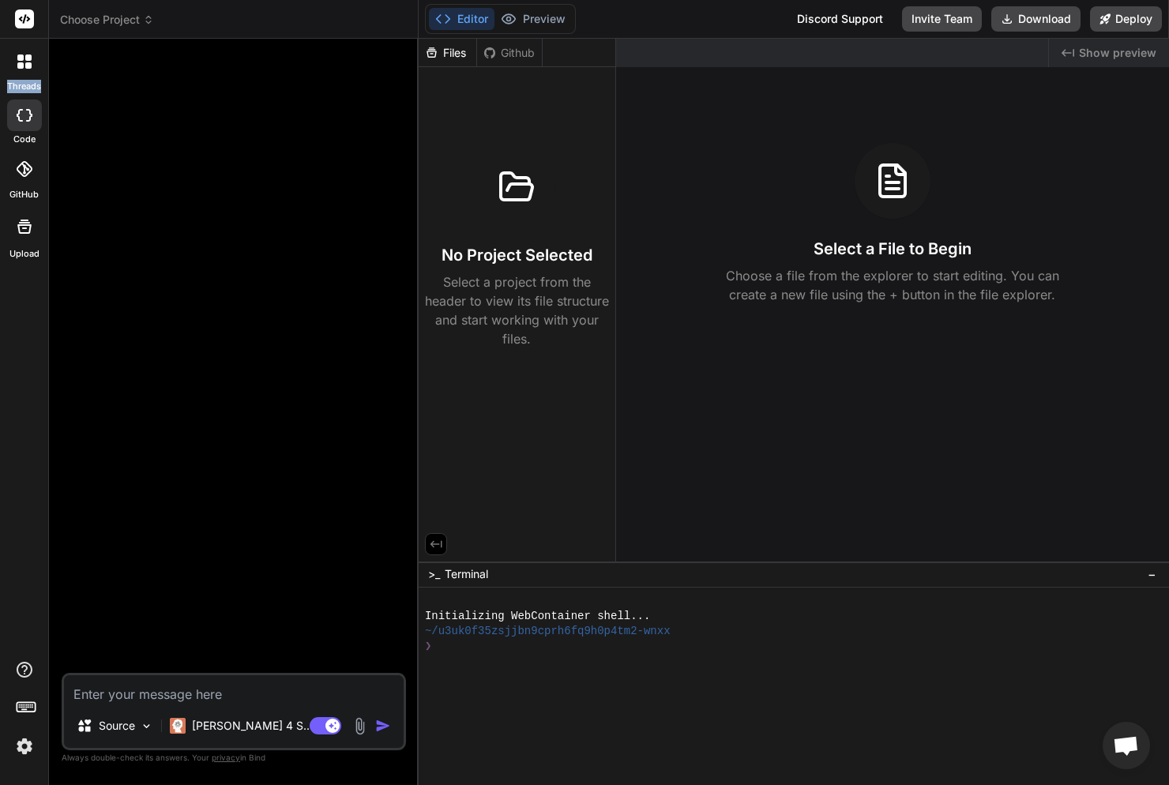
click at [445, 27] on button "Editor" at bounding box center [462, 19] width 66 height 22
click at [543, 14] on button "Preview" at bounding box center [532, 19] width 77 height 22
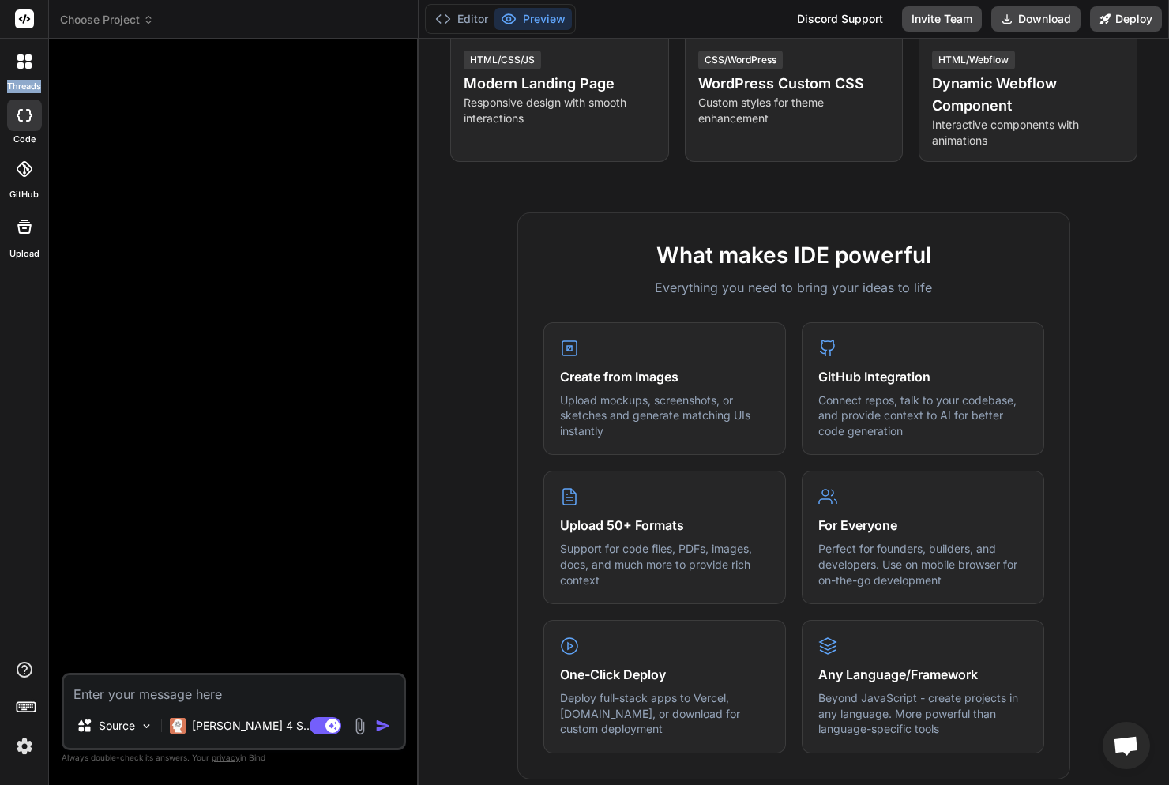
scroll to position [0, 0]
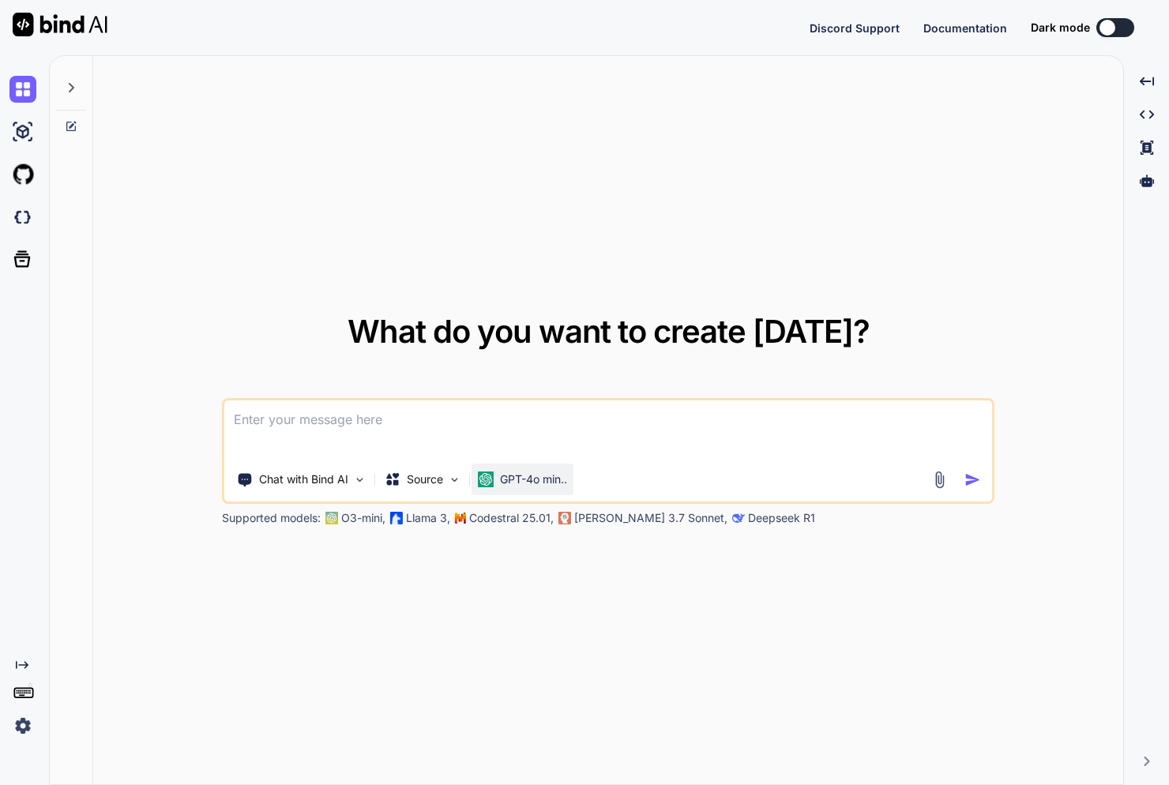
click at [513, 486] on p "GPT-4o min.." at bounding box center [533, 479] width 67 height 16
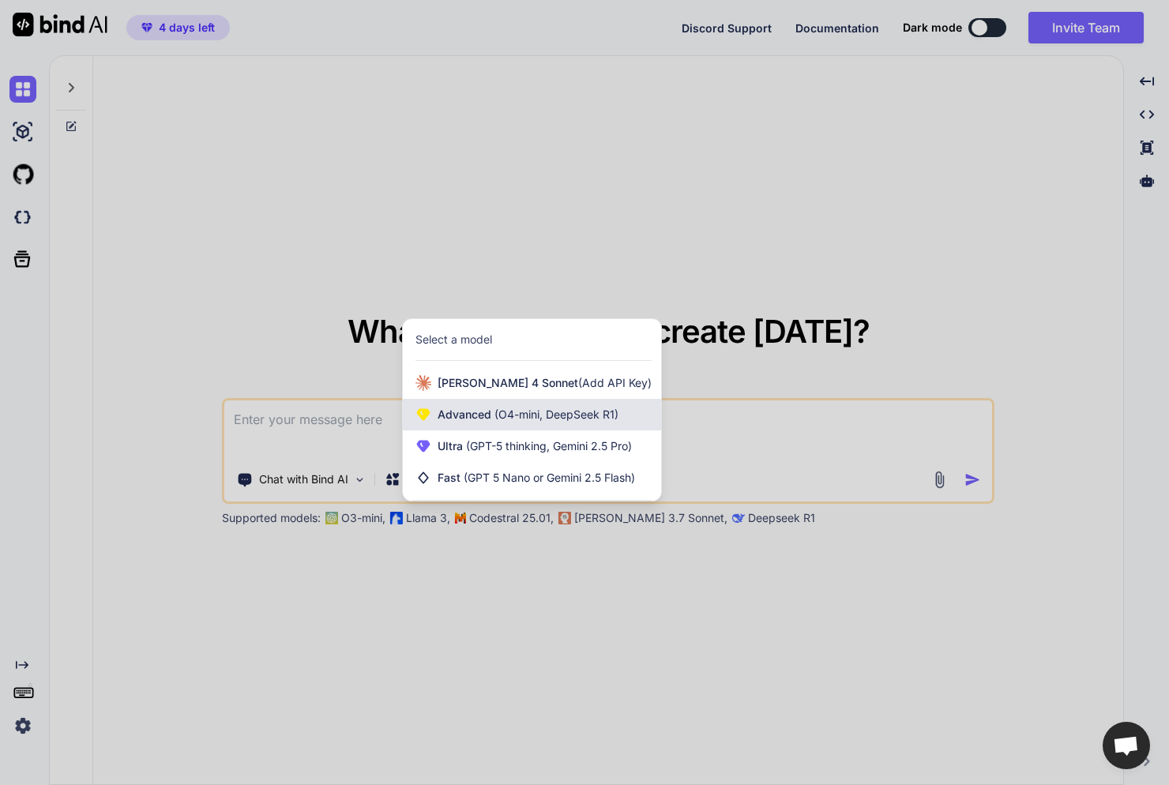
scroll to position [6, 0]
click at [526, 407] on span "(O4-mini, DeepSeek R1)" at bounding box center [554, 413] width 127 height 13
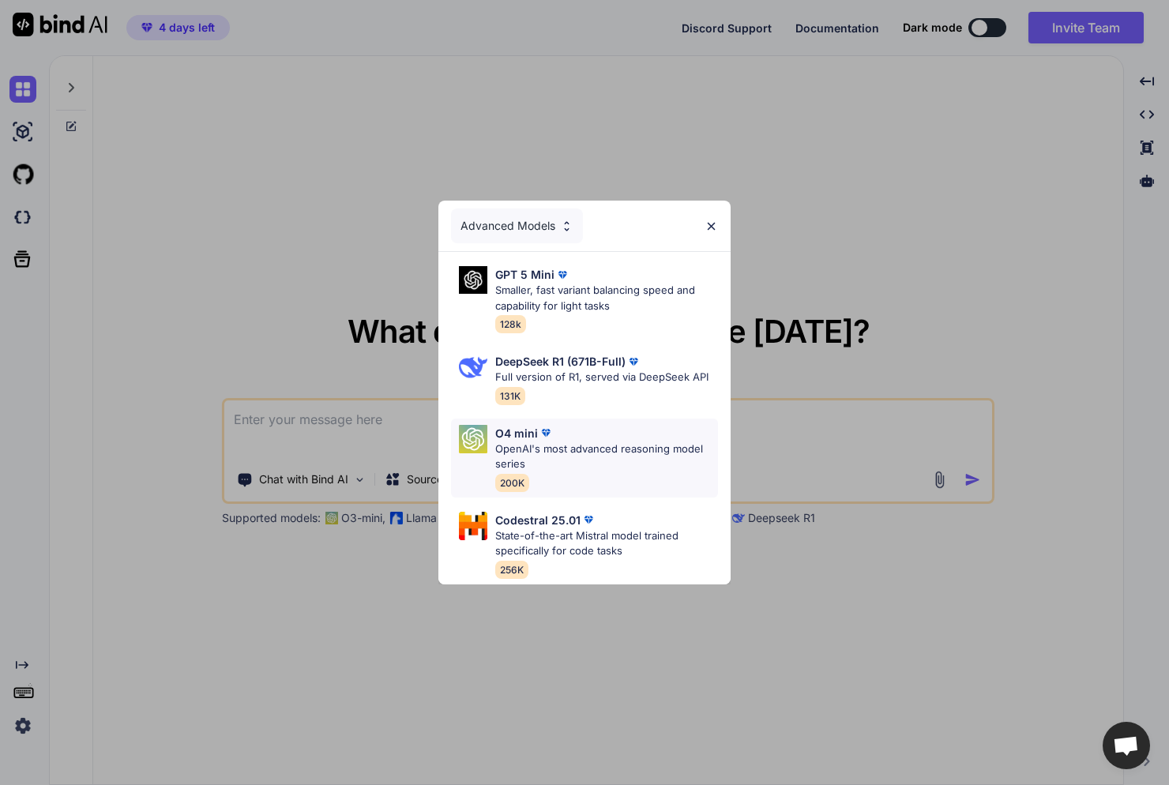
click at [575, 456] on p "OpenAI's most advanced reasoning model series" at bounding box center [606, 456] width 223 height 31
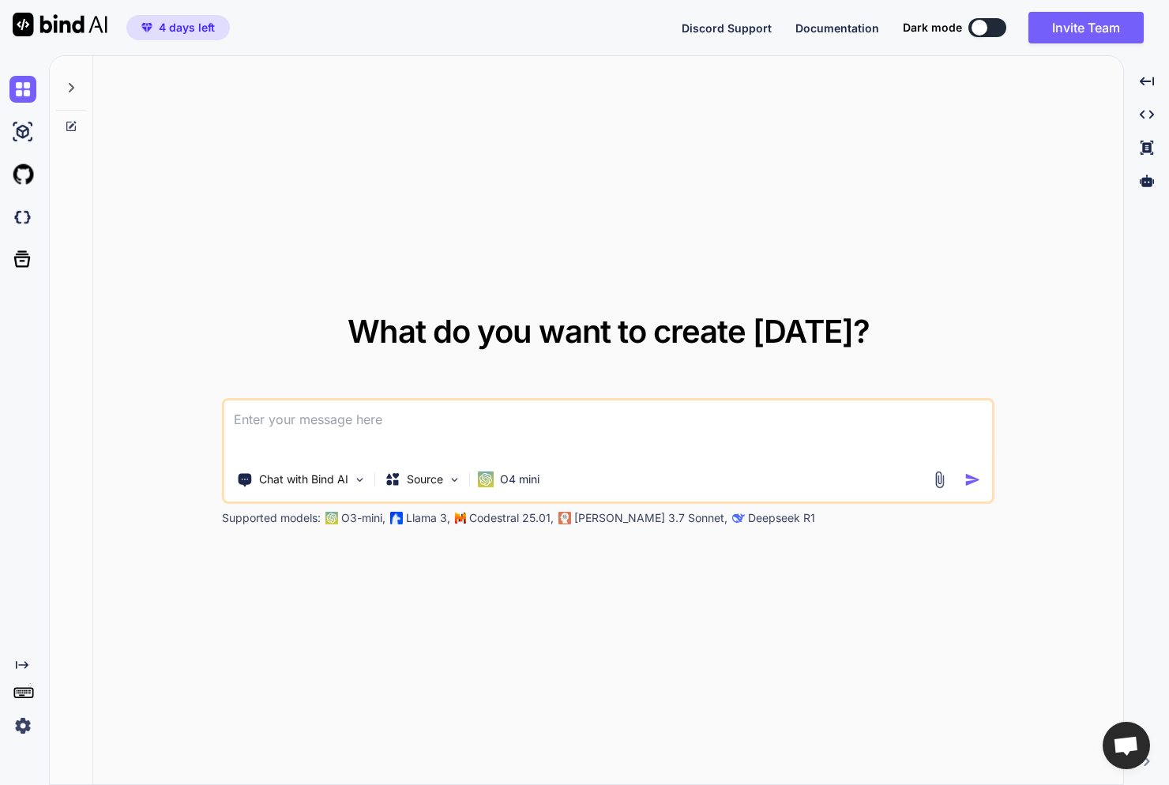
click at [411, 414] on textarea at bounding box center [607, 429] width 767 height 58
click at [411, 430] on textarea at bounding box center [607, 429] width 767 height 58
click at [391, 425] on textarea at bounding box center [607, 429] width 767 height 58
click at [355, 479] on img at bounding box center [359, 479] width 13 height 13
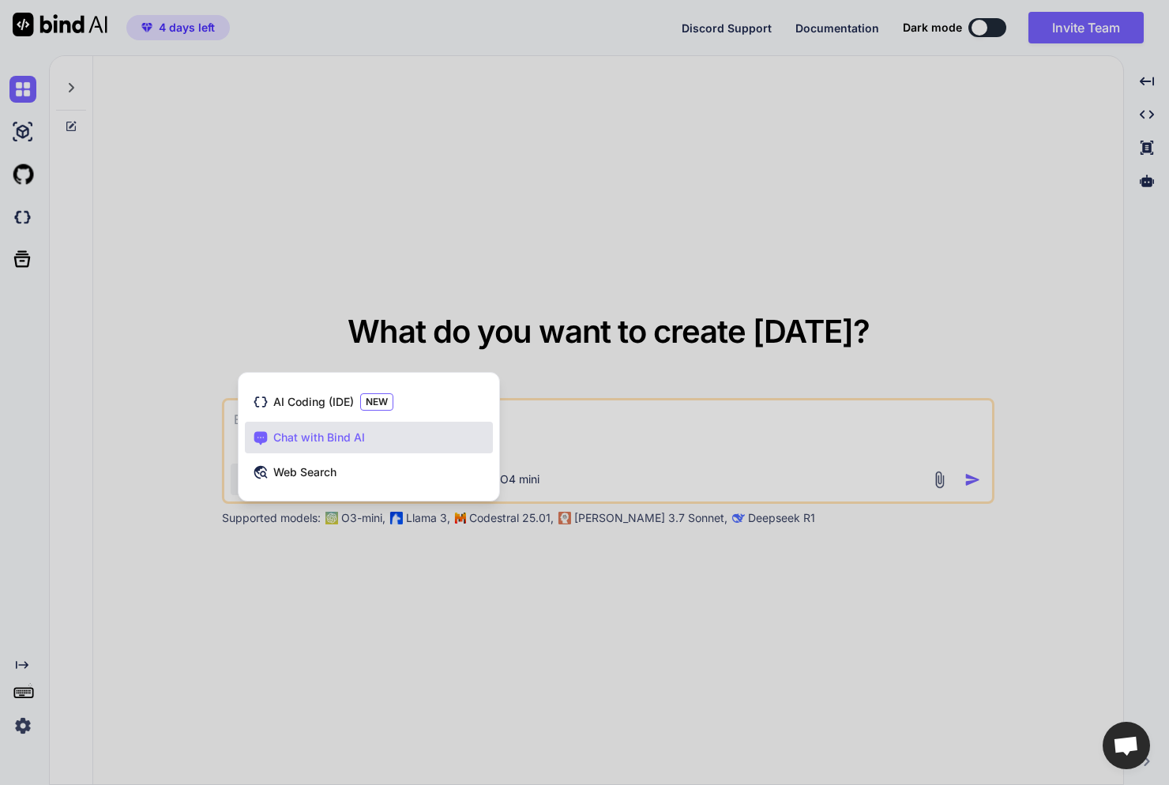
click at [686, 415] on div at bounding box center [584, 392] width 1169 height 785
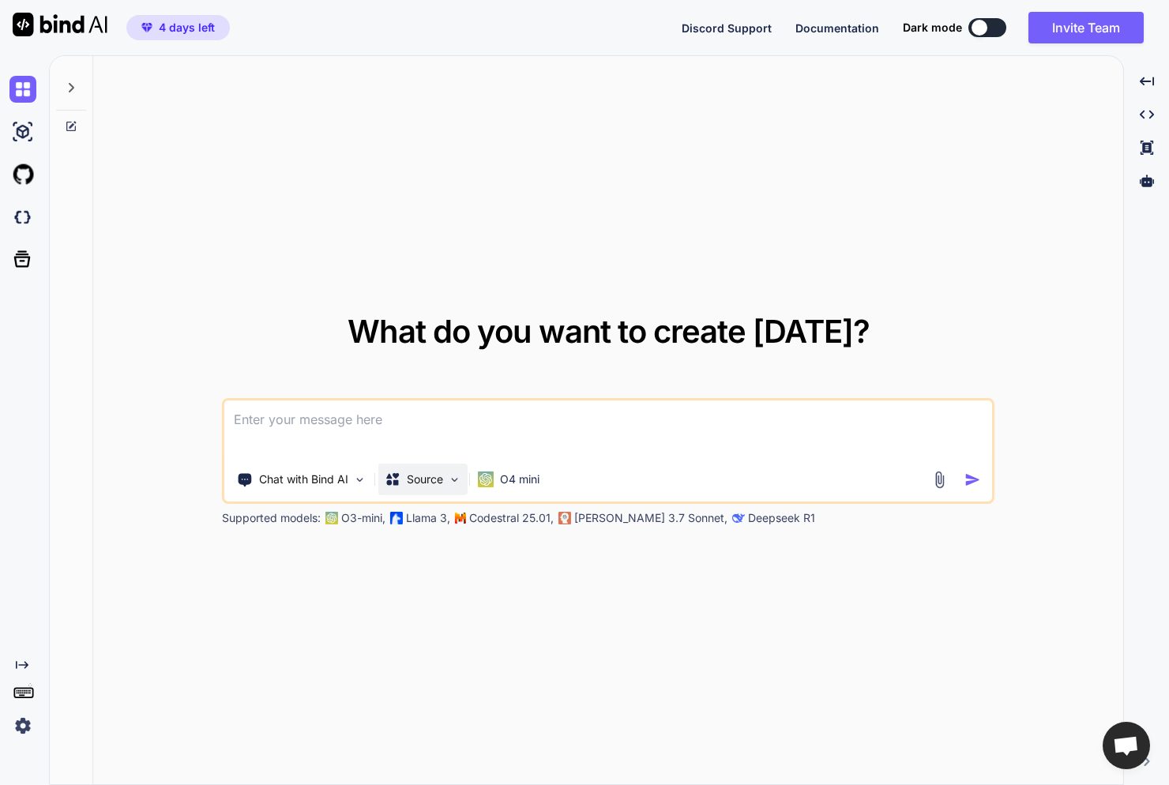
click at [409, 483] on p "Source" at bounding box center [425, 479] width 36 height 16
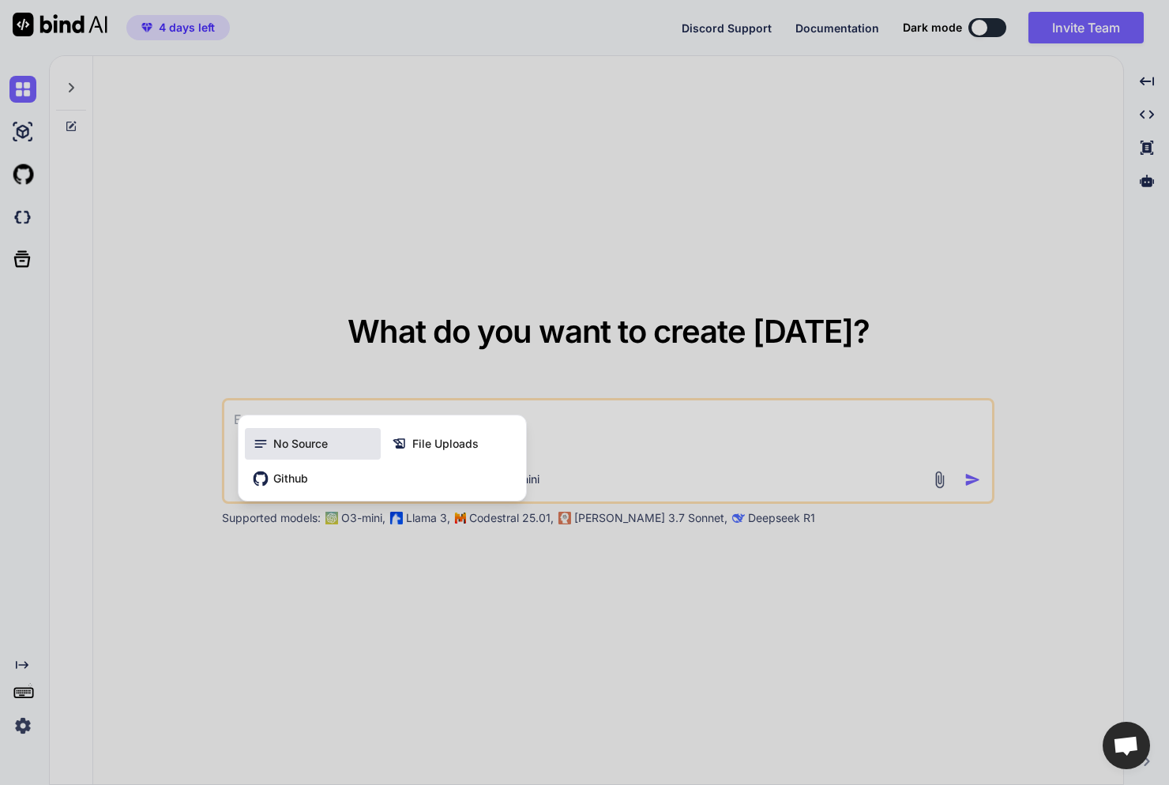
click at [331, 446] on div "No Source" at bounding box center [313, 444] width 136 height 32
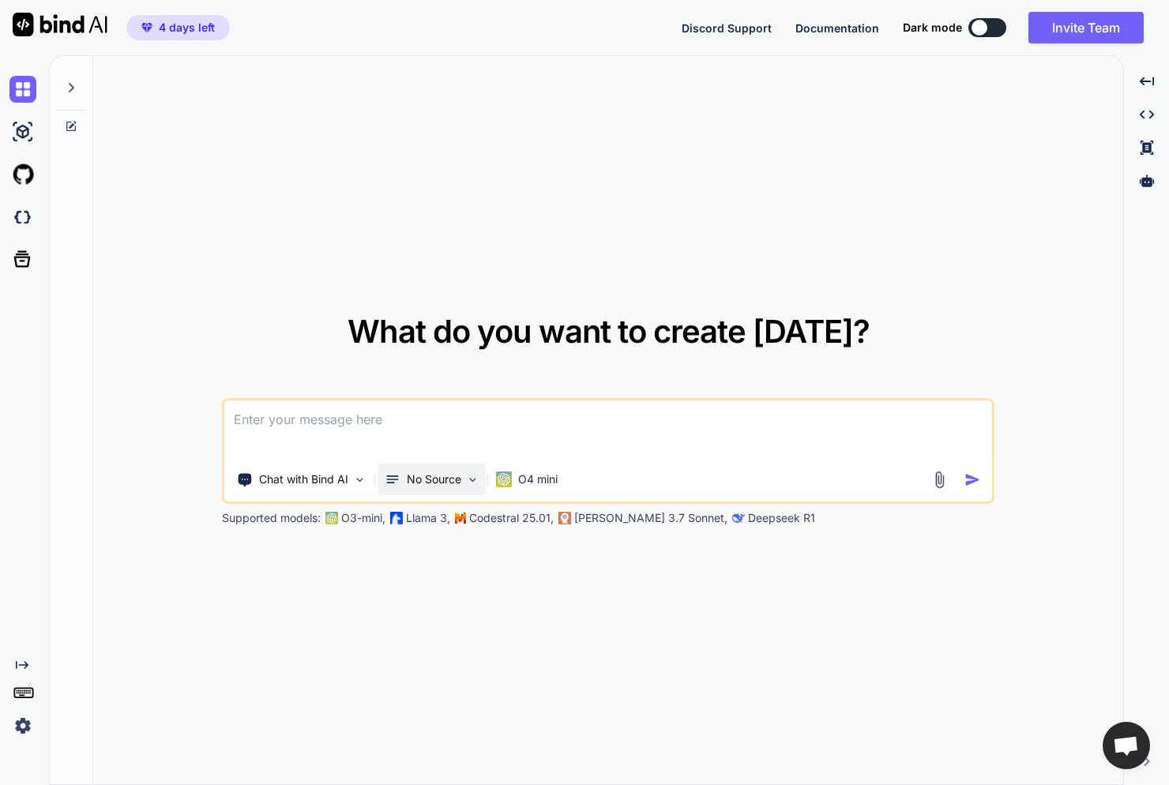
click at [422, 477] on p "No Source" at bounding box center [434, 479] width 54 height 16
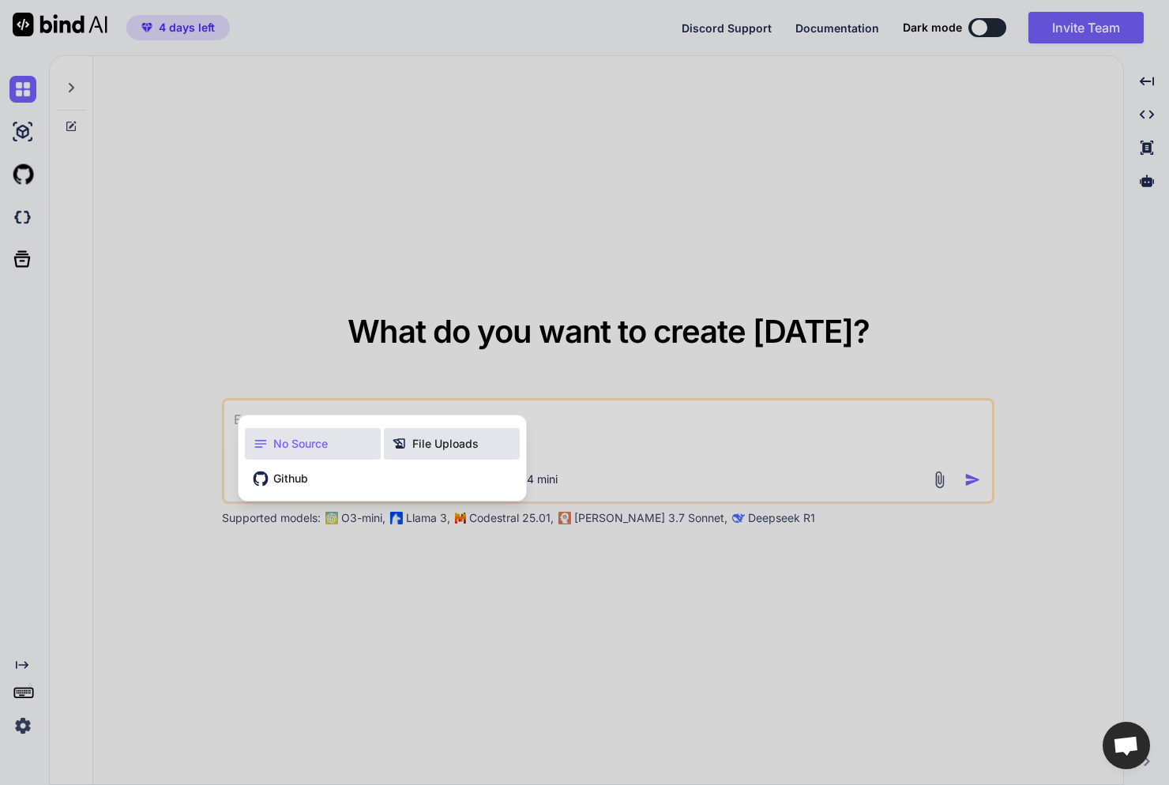
click at [490, 447] on div "File Uploads" at bounding box center [452, 444] width 136 height 32
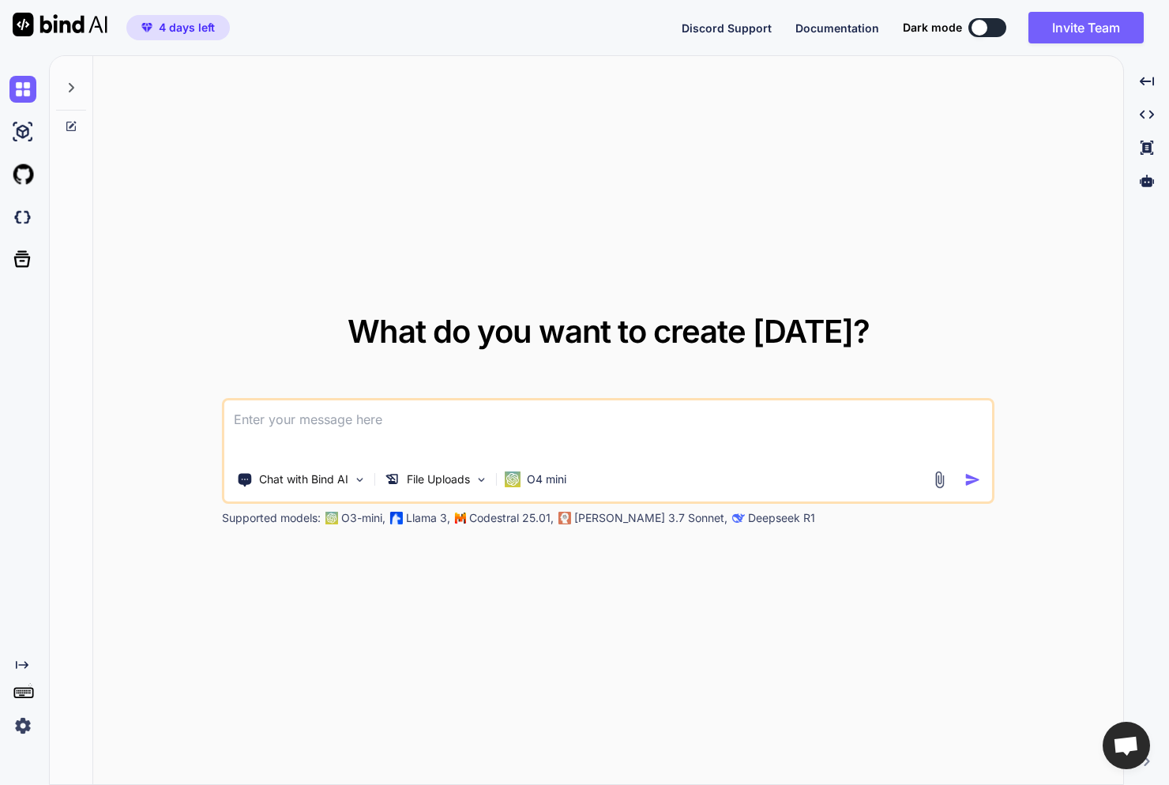
click at [935, 478] on img at bounding box center [939, 480] width 18 height 18
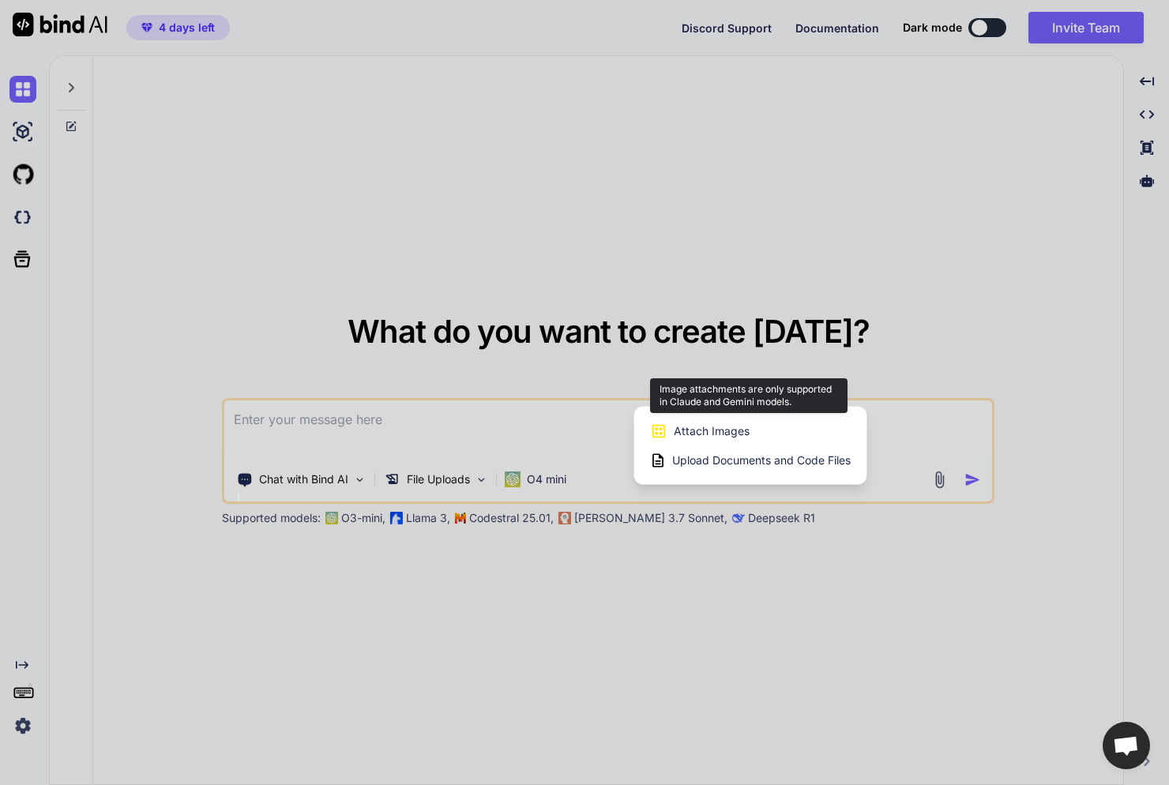
click at [748, 429] on div "Attach Images Image attachments are only supported in Claude and Gemini models." at bounding box center [750, 431] width 201 height 30
click at [716, 429] on span "Attach Images" at bounding box center [711, 431] width 76 height 16
click at [715, 429] on span "Attach Images" at bounding box center [711, 431] width 76 height 16
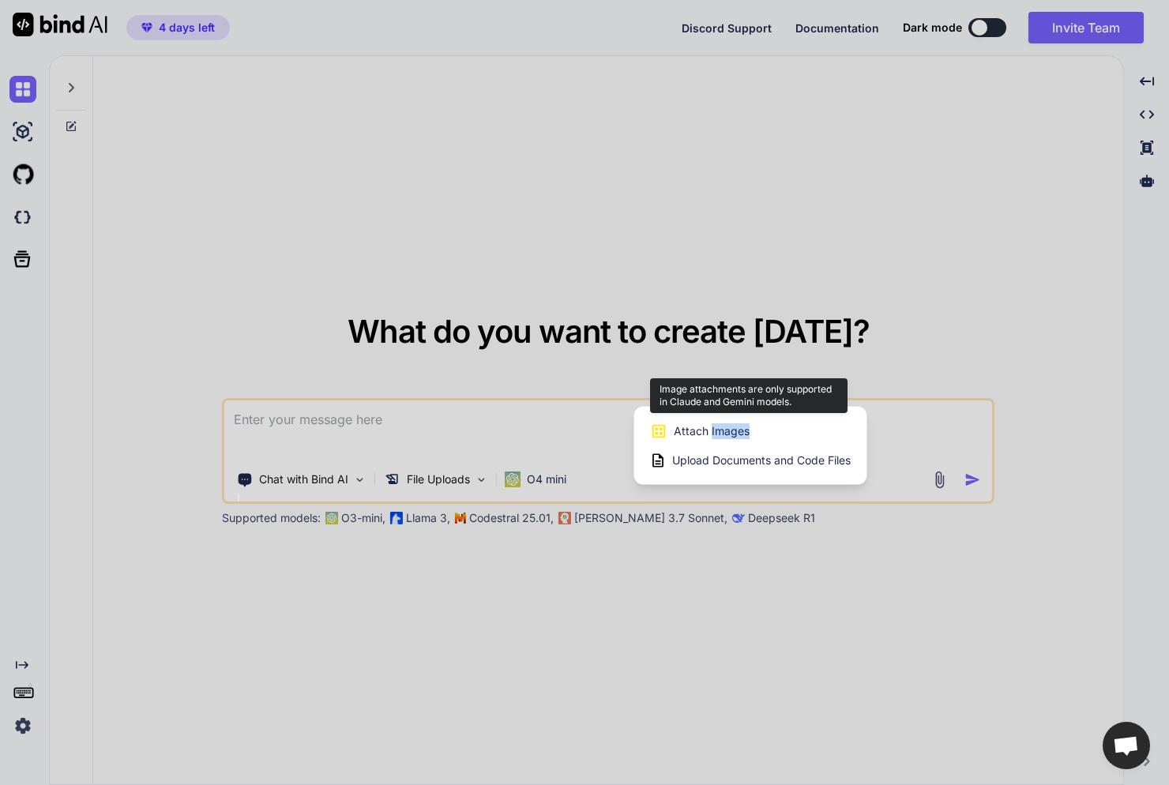
click at [715, 429] on span "Attach Images" at bounding box center [711, 431] width 76 height 16
click at [900, 432] on div at bounding box center [584, 392] width 1169 height 785
type textarea "x"
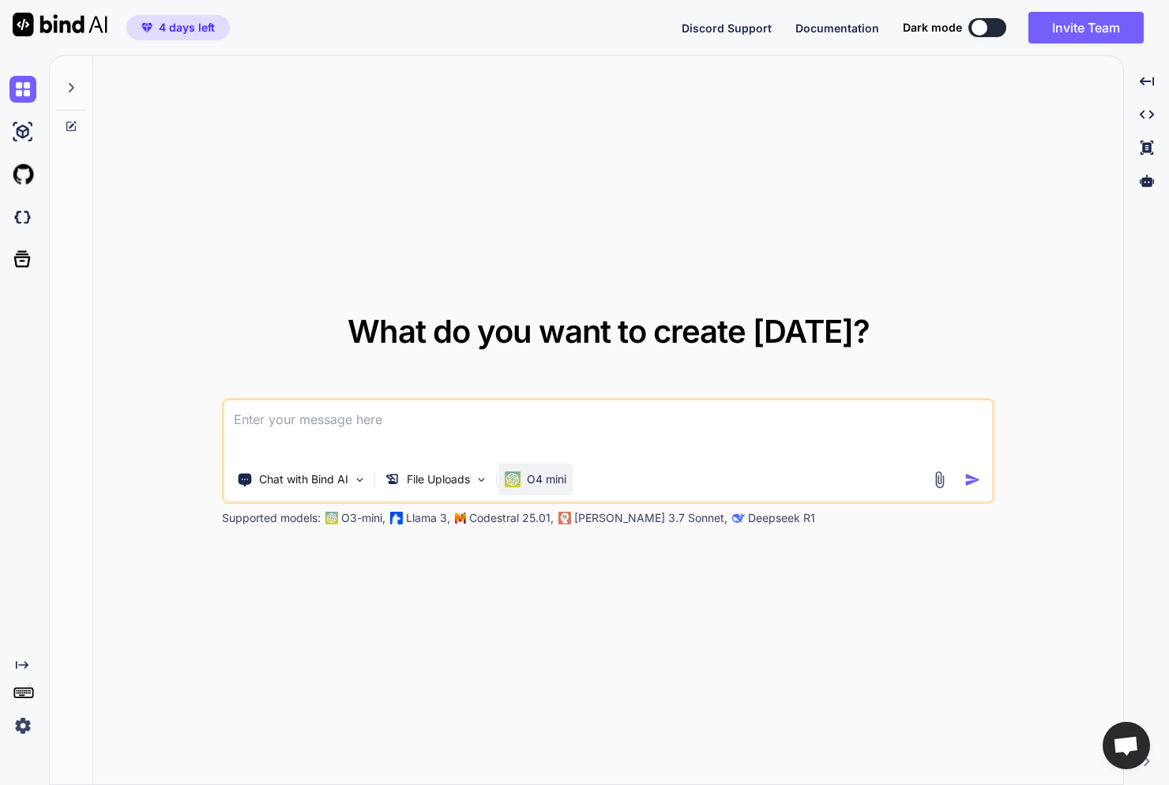
click at [550, 477] on p "O4 mini" at bounding box center [546, 479] width 39 height 16
click at [542, 477] on p "O4 mini" at bounding box center [546, 479] width 39 height 16
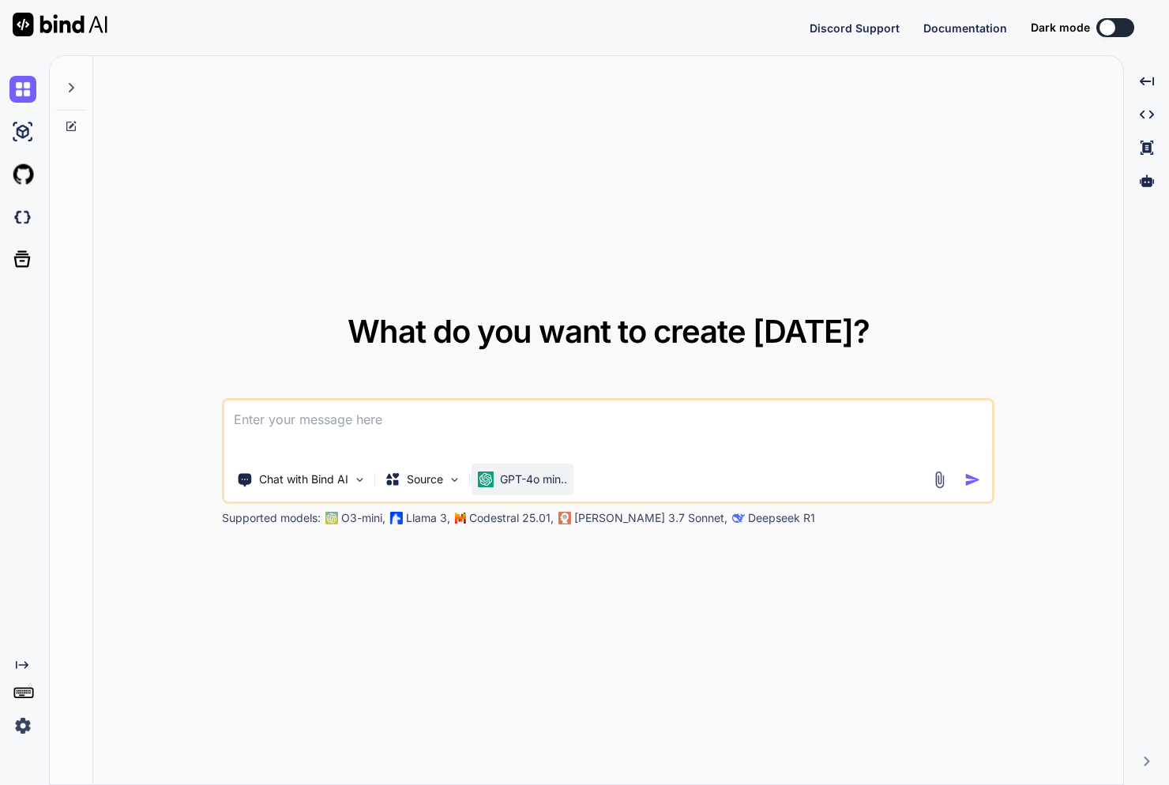
click at [553, 478] on p "GPT-4o min.." at bounding box center [533, 479] width 67 height 16
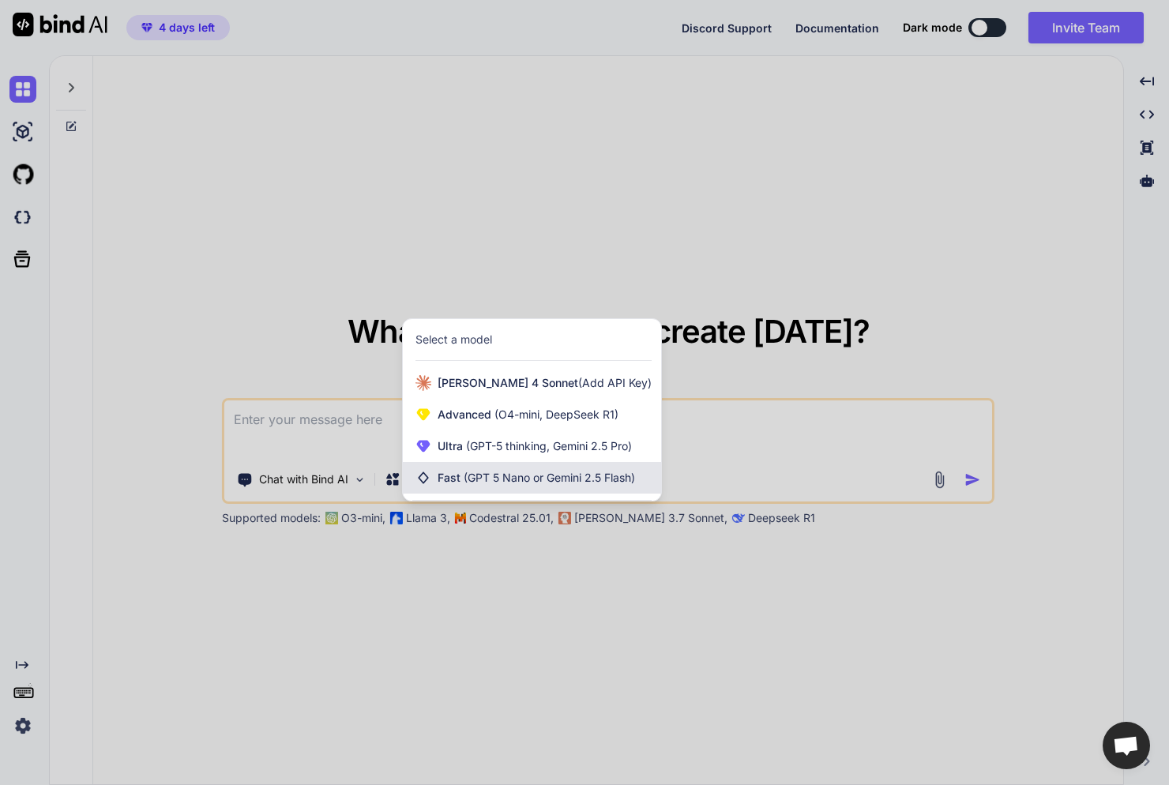
scroll to position [6, 0]
click at [544, 450] on span "(GPT-5 thinking, Gemini 2.5 Pro)" at bounding box center [547, 445] width 169 height 13
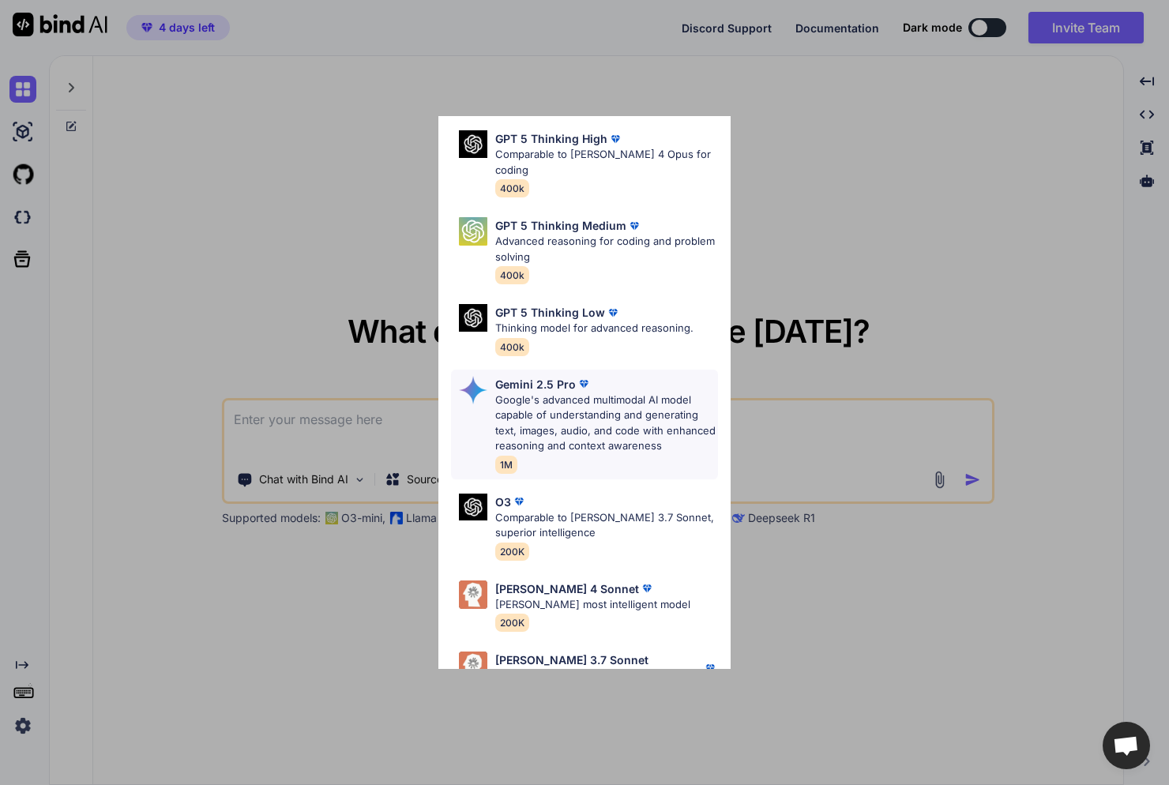
scroll to position [190, 0]
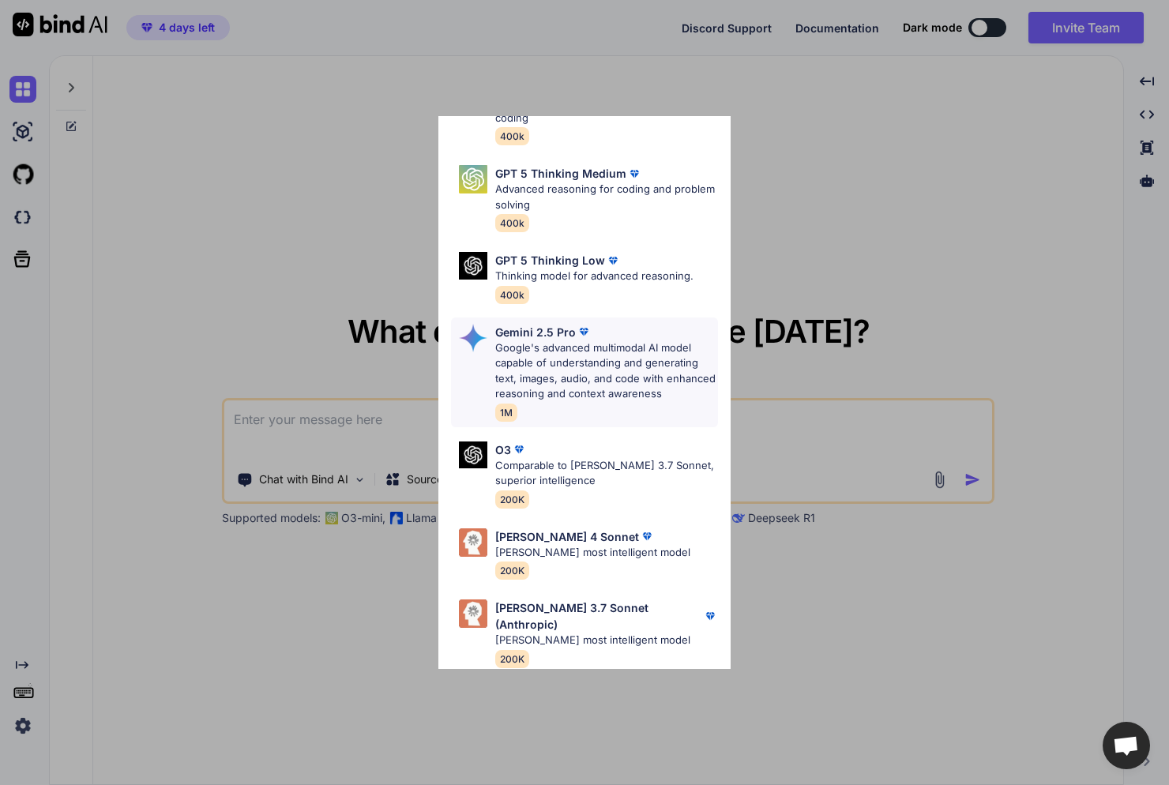
click at [576, 347] on p "Google's advanced multimodal AI model capable of understanding and generating t…" at bounding box center [606, 371] width 223 height 62
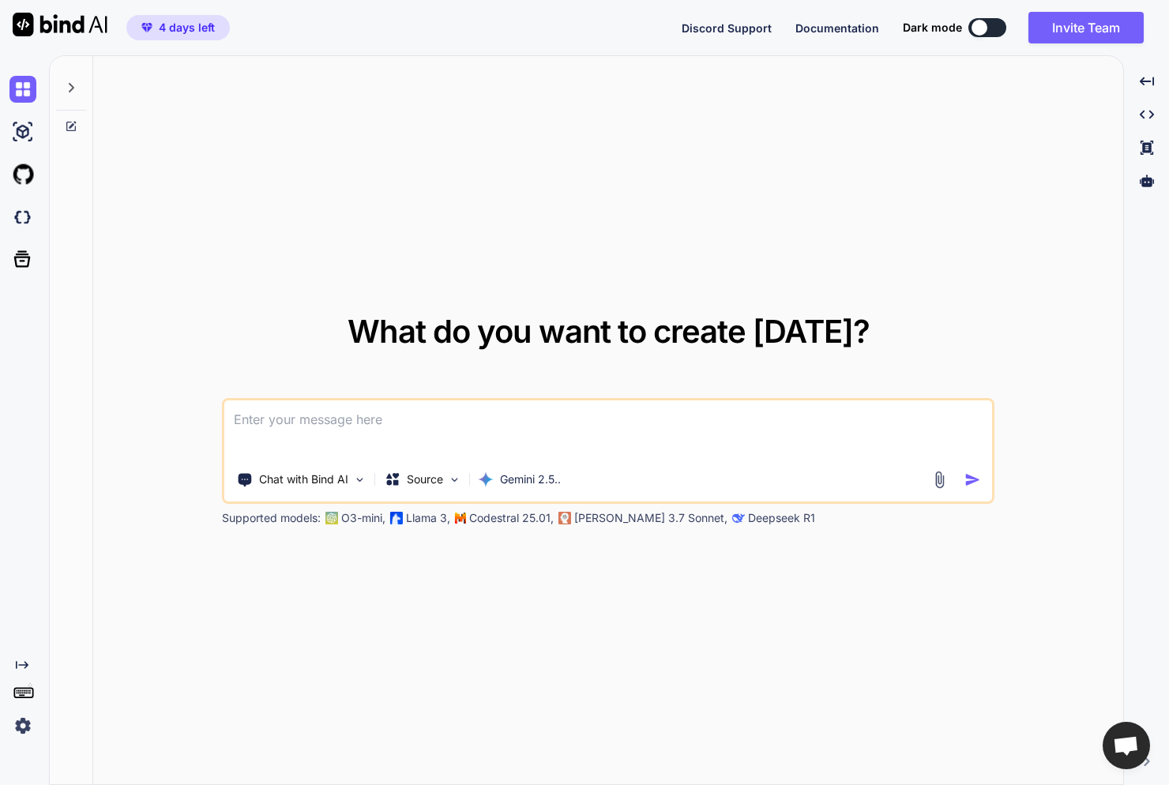
click at [471, 422] on textarea at bounding box center [607, 429] width 767 height 58
click at [936, 474] on img at bounding box center [939, 480] width 18 height 18
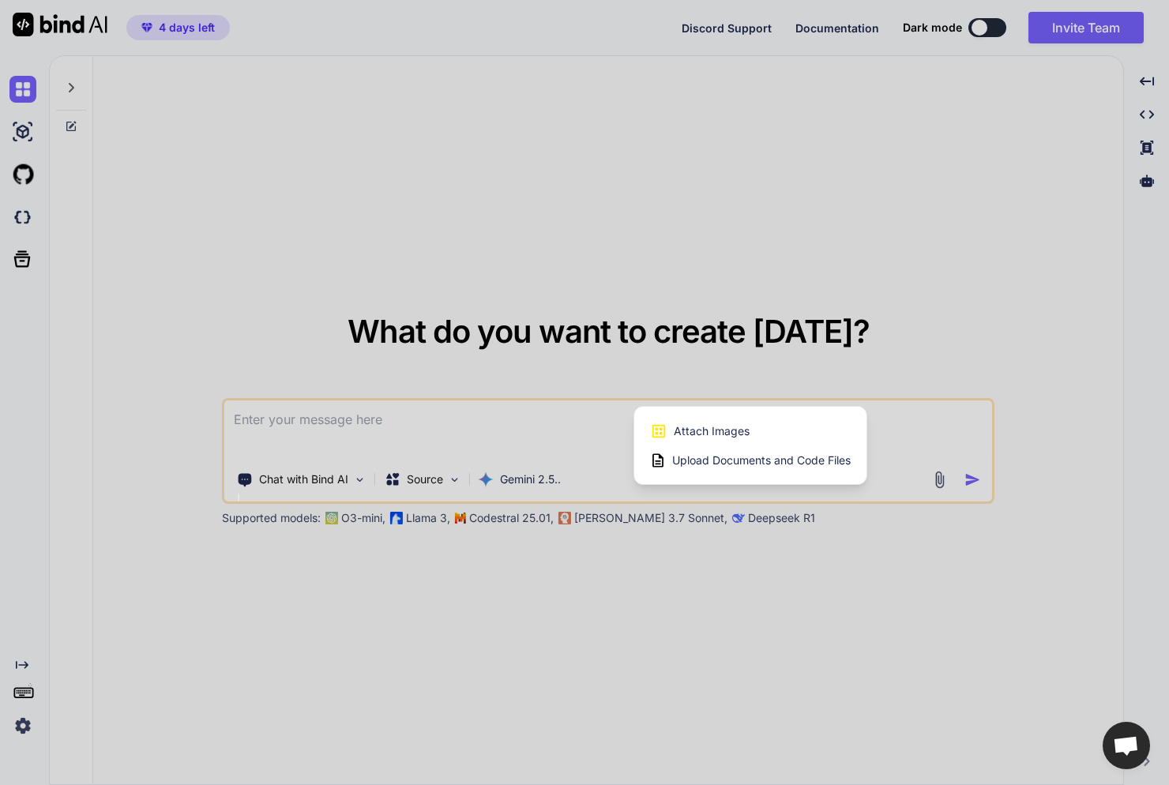
click at [731, 437] on span "Attach Images" at bounding box center [711, 431] width 76 height 16
type textarea "x"
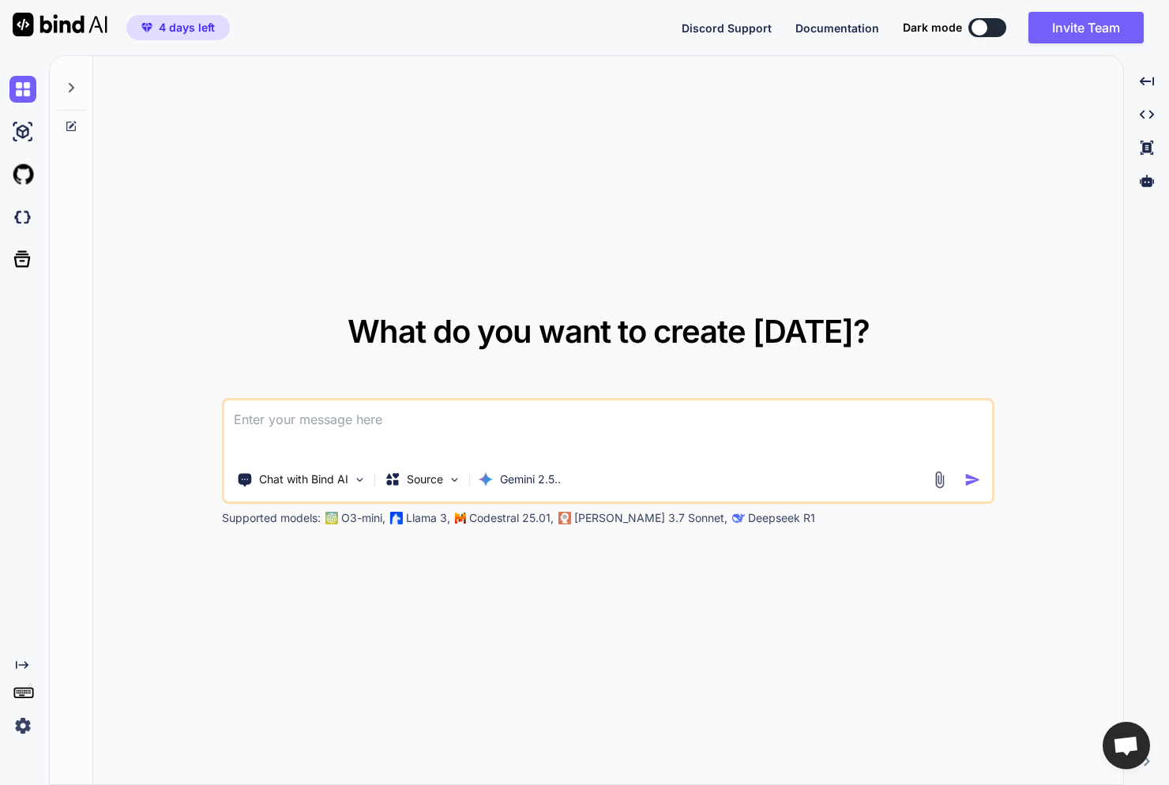
click at [940, 478] on img at bounding box center [939, 480] width 18 height 18
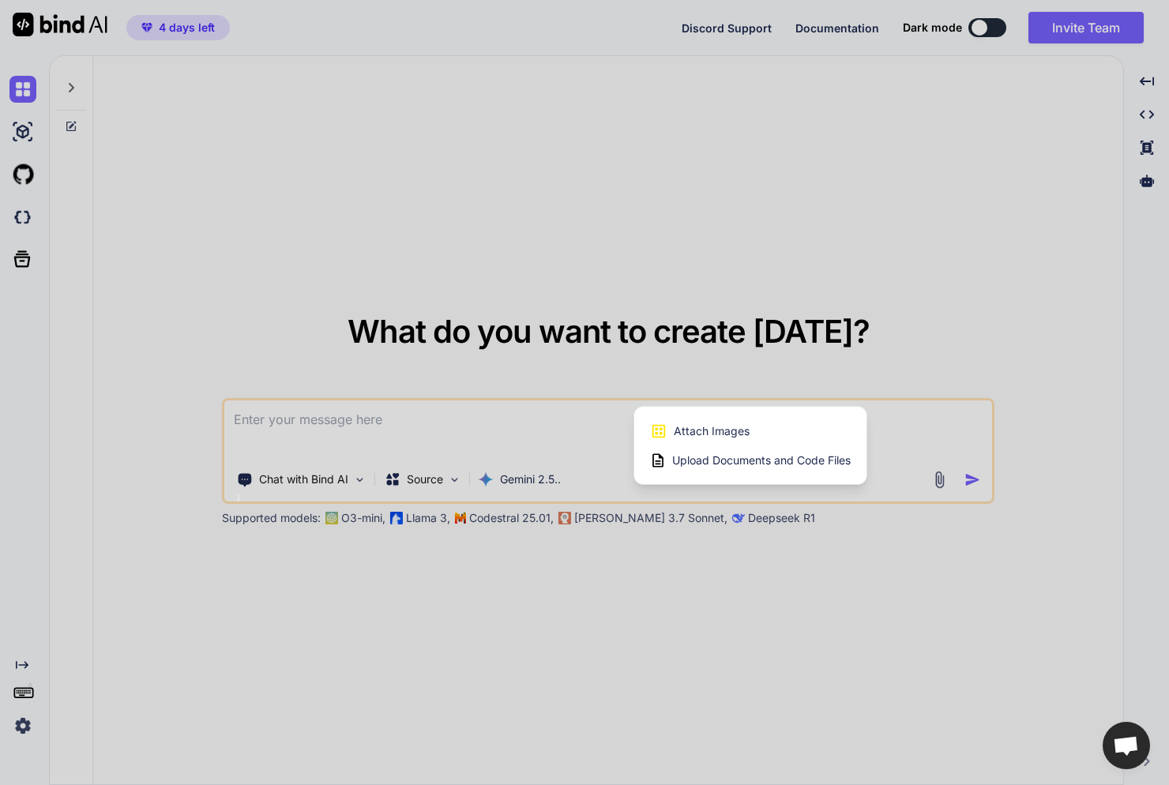
click at [763, 437] on div "Attach Images Image attachments are only supported in Claude and Gemini models." at bounding box center [750, 431] width 201 height 30
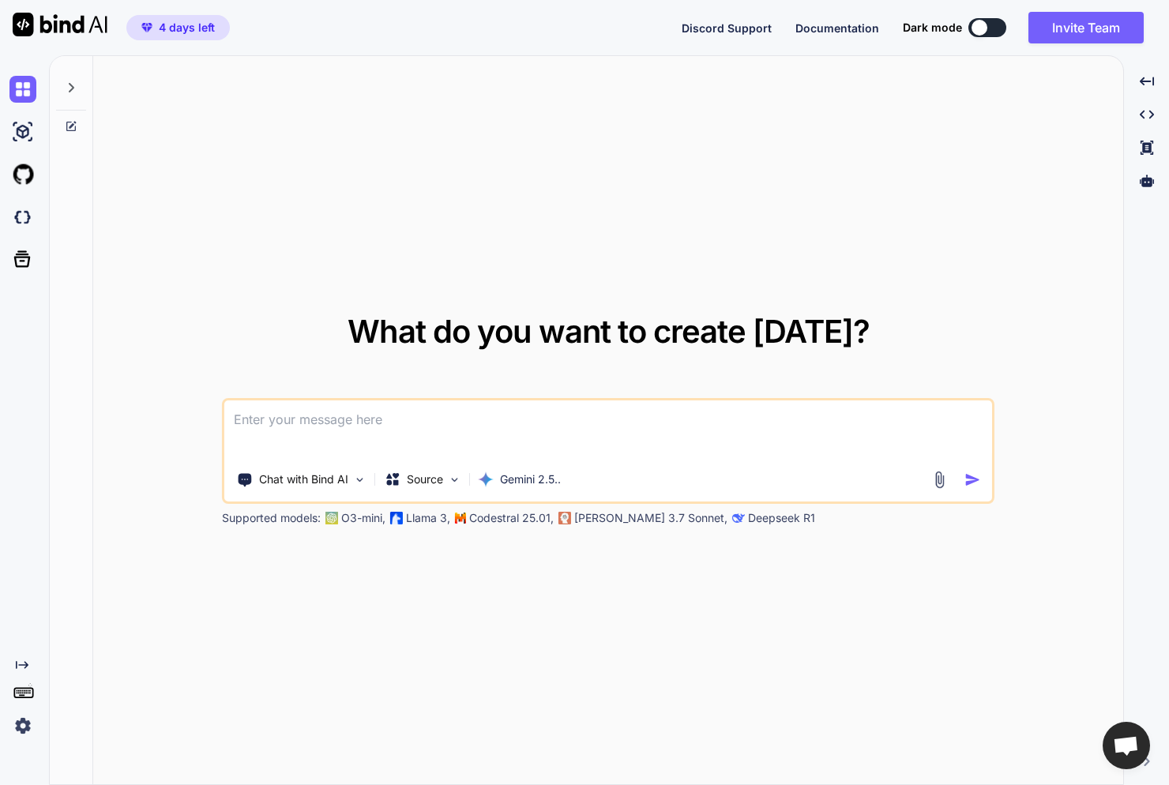
type input "C:\fakepath\screencapture-bateriasfreedom-br-2025-09-09-21_57_55 (1).png"
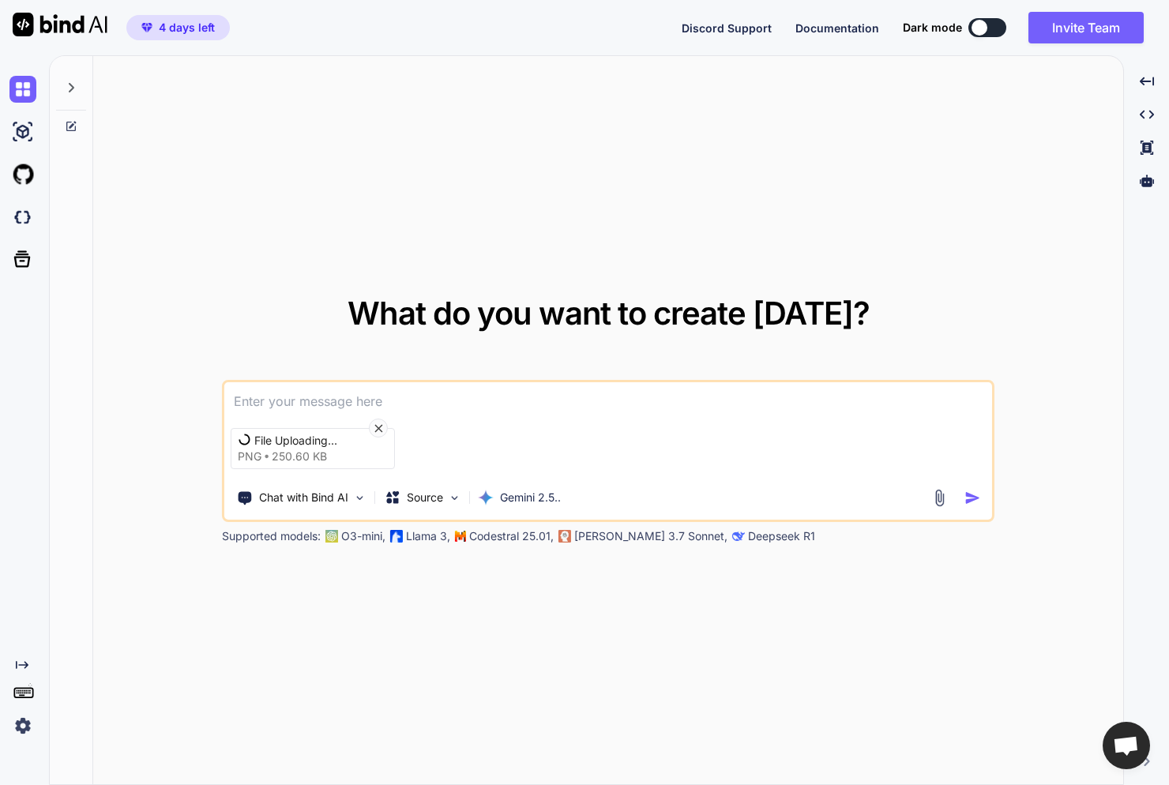
click at [405, 403] on textarea at bounding box center [607, 396] width 767 height 28
type textarea "Faca uma pagina igual a essa com mesmos textos e design, siga fielmente"
click at [974, 500] on img "button" at bounding box center [972, 498] width 17 height 17
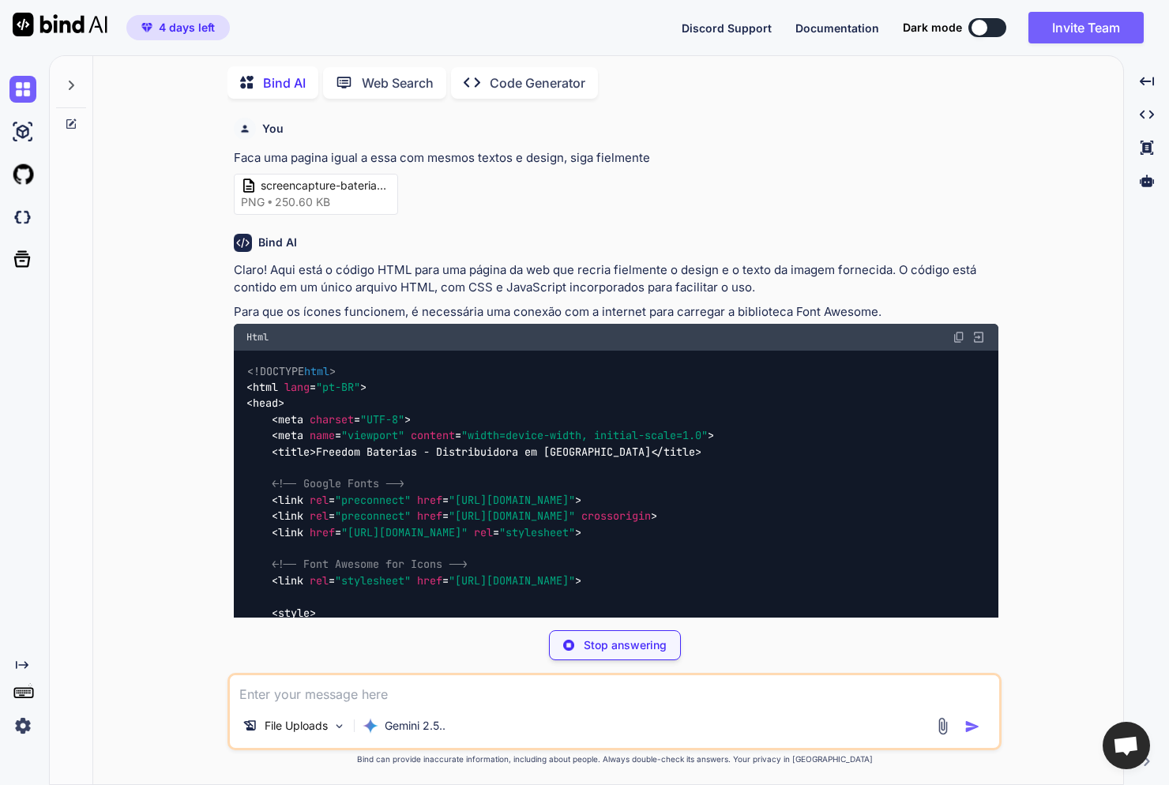
click at [548, 88] on div "Created with Pixso. Code Generator" at bounding box center [524, 83] width 147 height 32
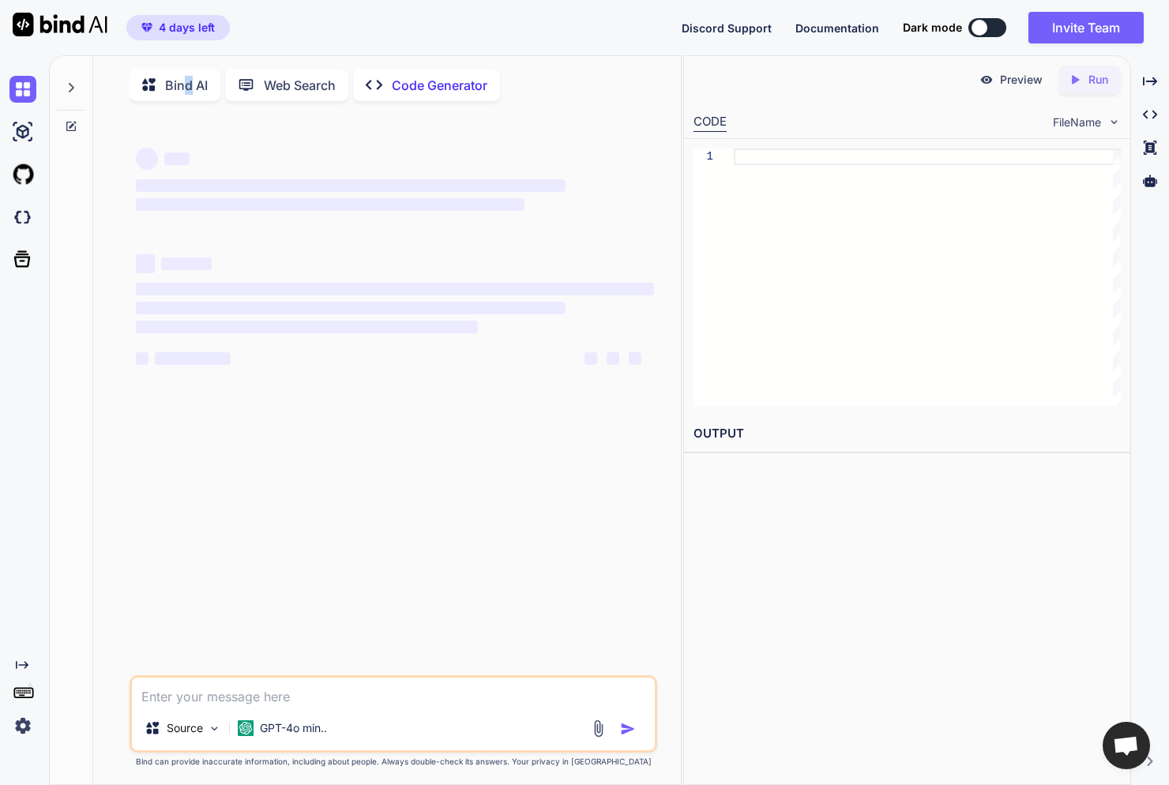
click at [188, 85] on p "Bind AI" at bounding box center [186, 85] width 43 height 19
click at [26, 88] on img at bounding box center [22, 89] width 27 height 27
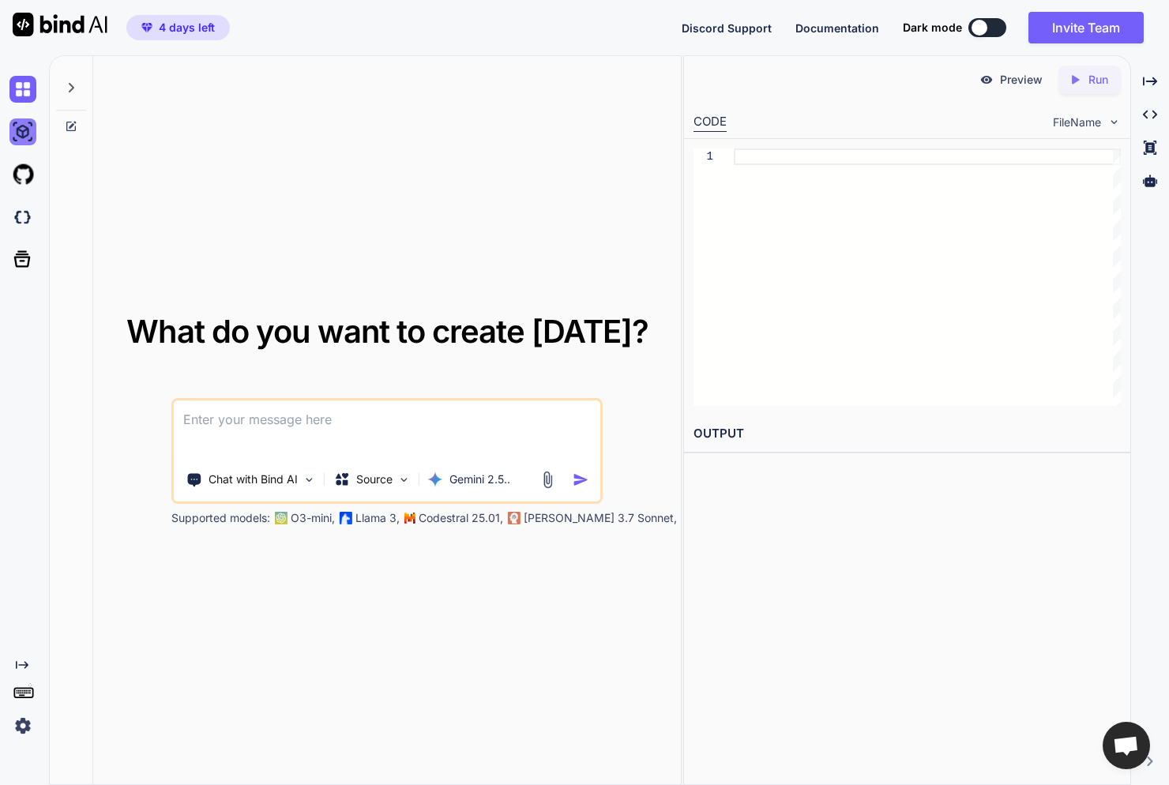
click at [34, 138] on img at bounding box center [22, 131] width 27 height 27
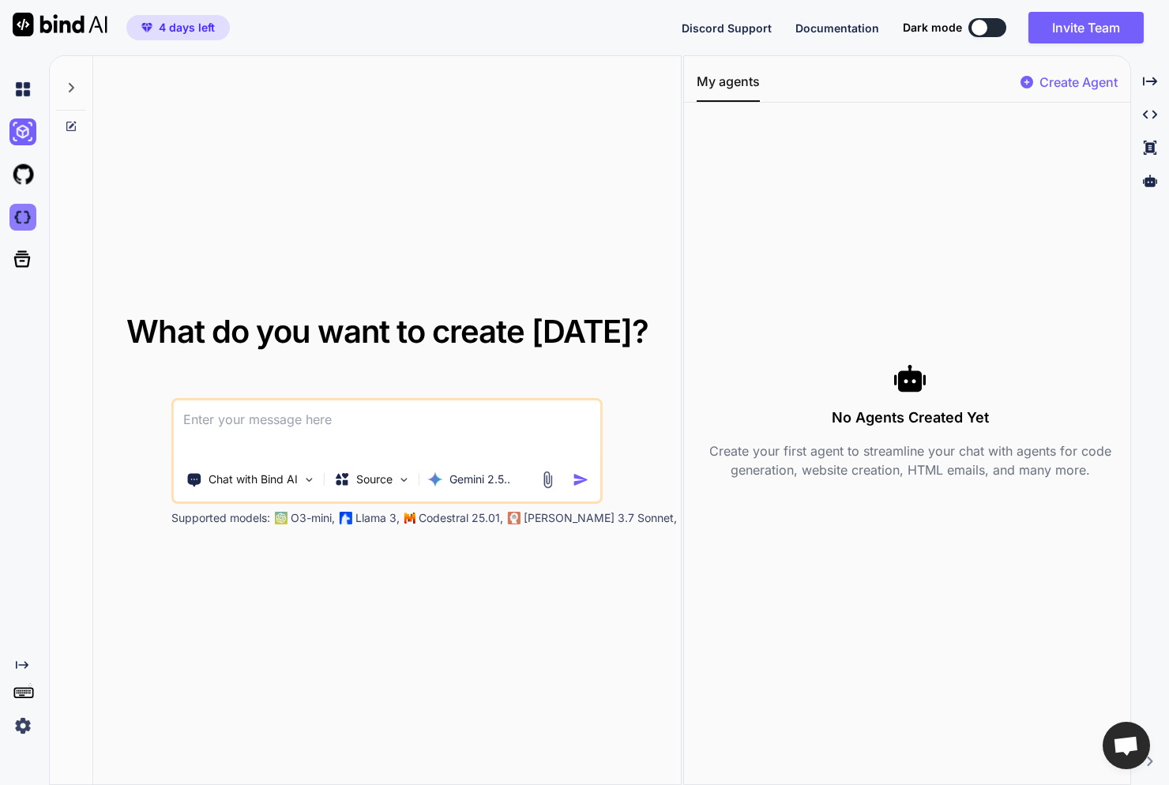
click at [30, 216] on img at bounding box center [22, 217] width 27 height 27
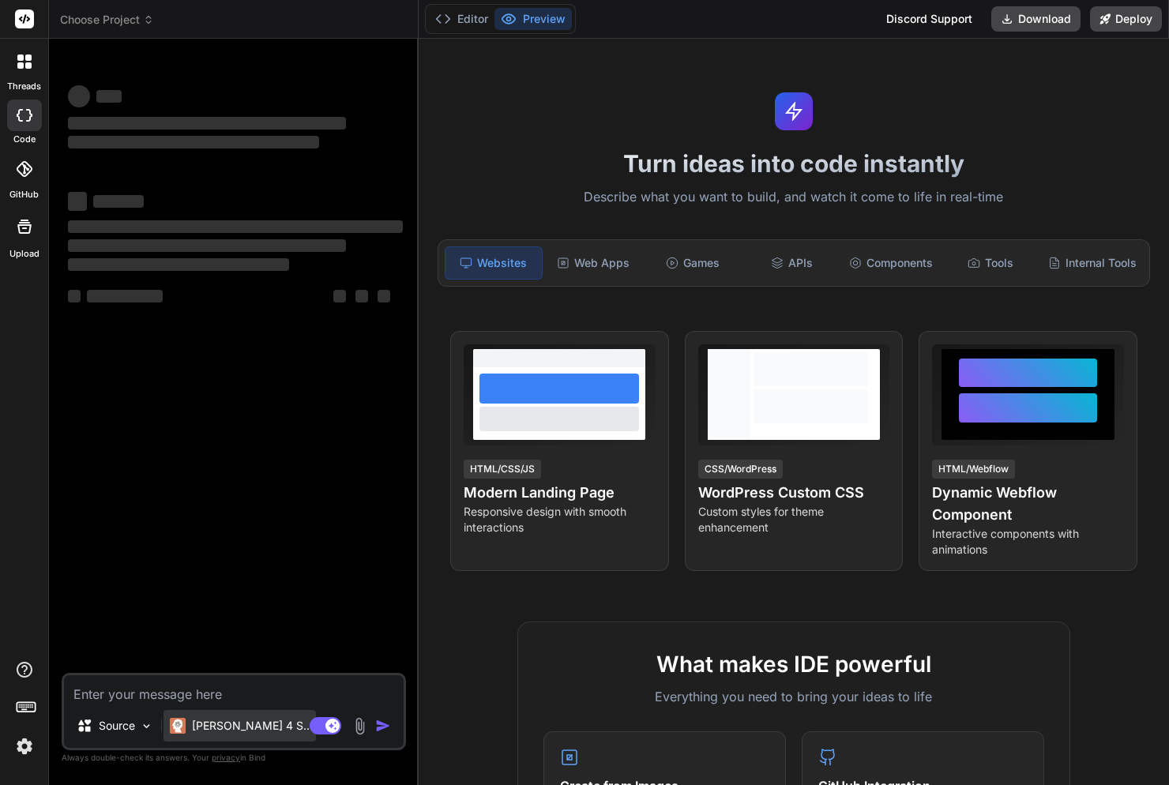
click at [224, 722] on p "[PERSON_NAME] 4 S.." at bounding box center [251, 726] width 118 height 16
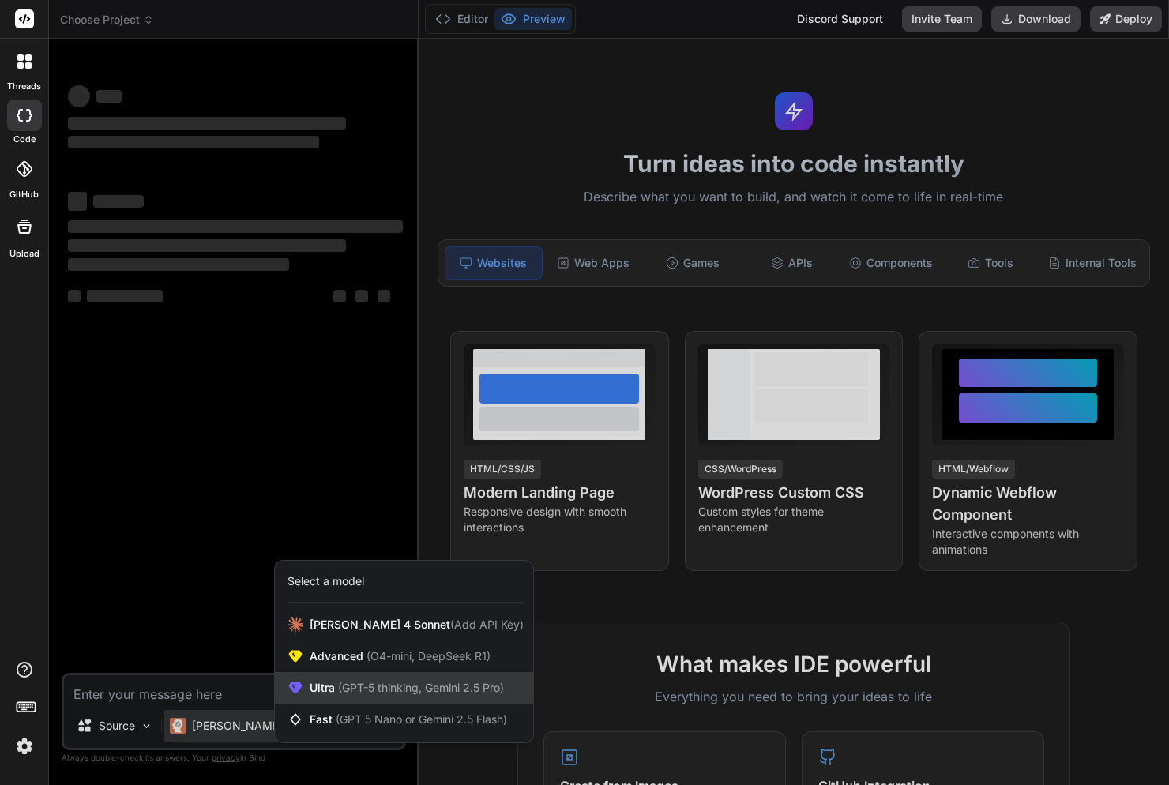
click at [335, 686] on span "(GPT-5 thinking, Gemini 2.5 Pro)" at bounding box center [419, 687] width 169 height 13
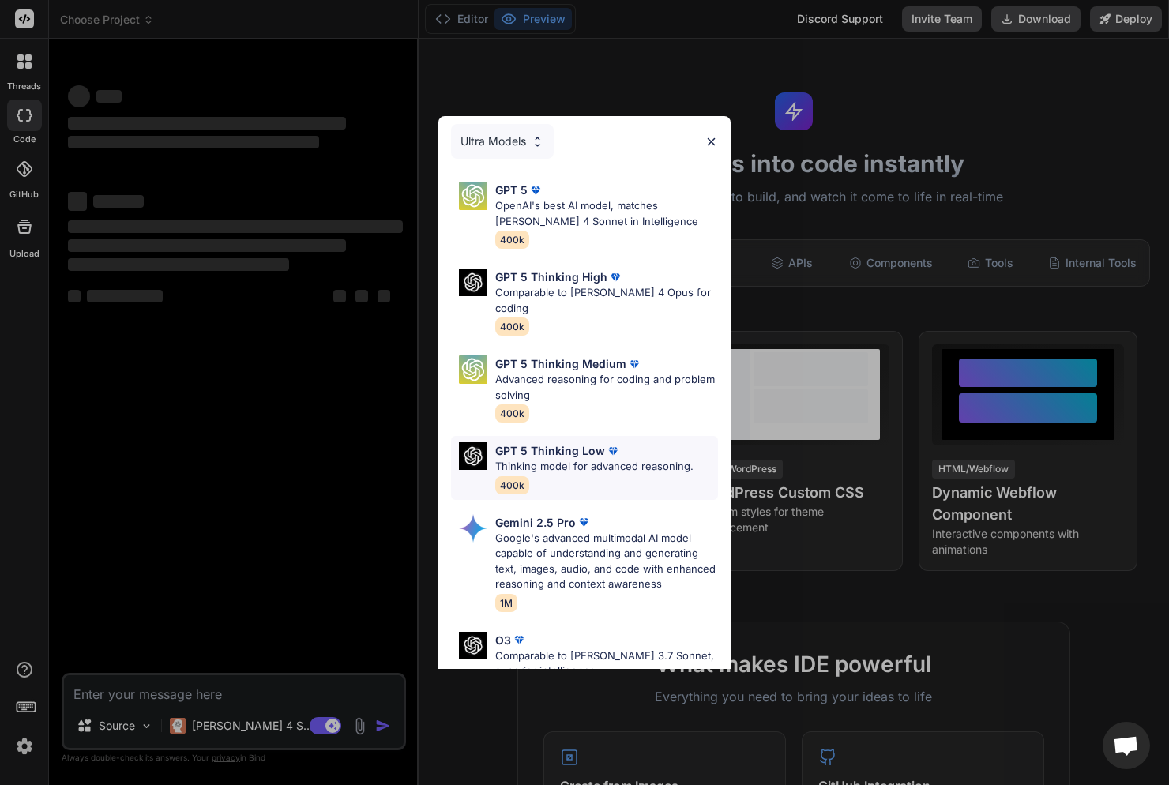
scroll to position [20, 0]
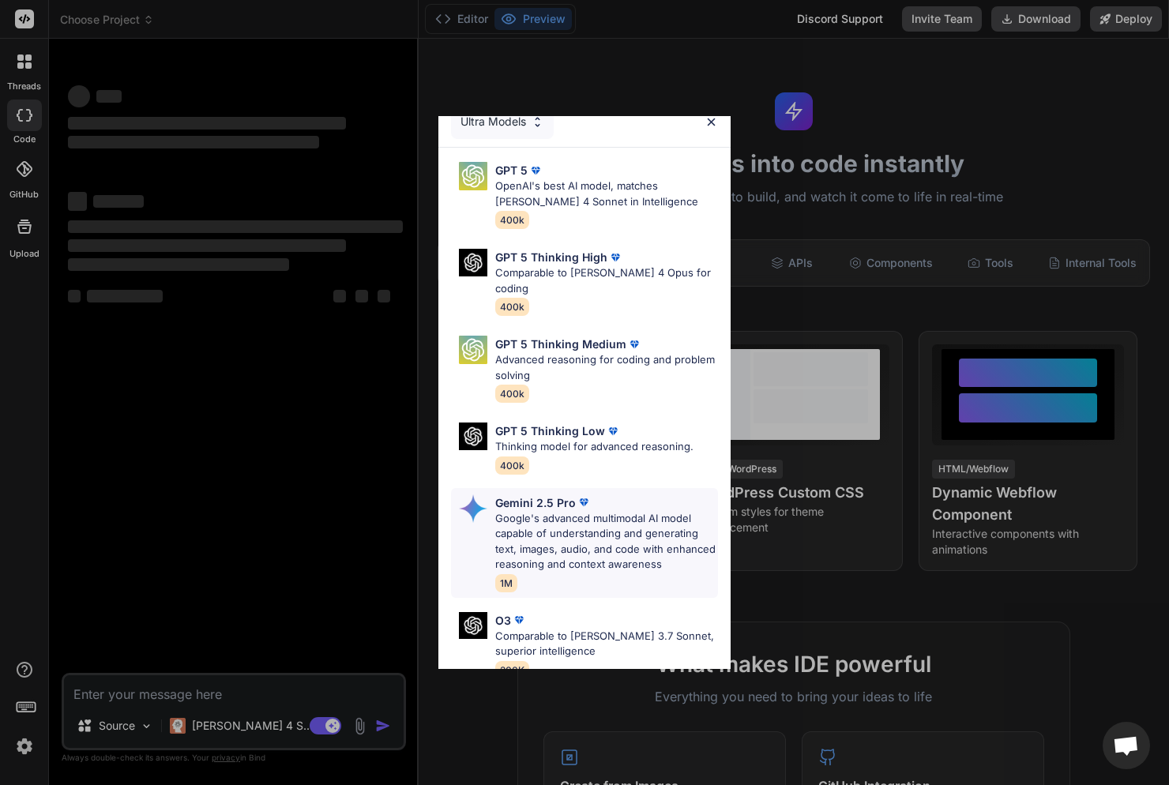
click at [547, 511] on p "Google's advanced multimodal AI model capable of understanding and generating t…" at bounding box center [606, 542] width 223 height 62
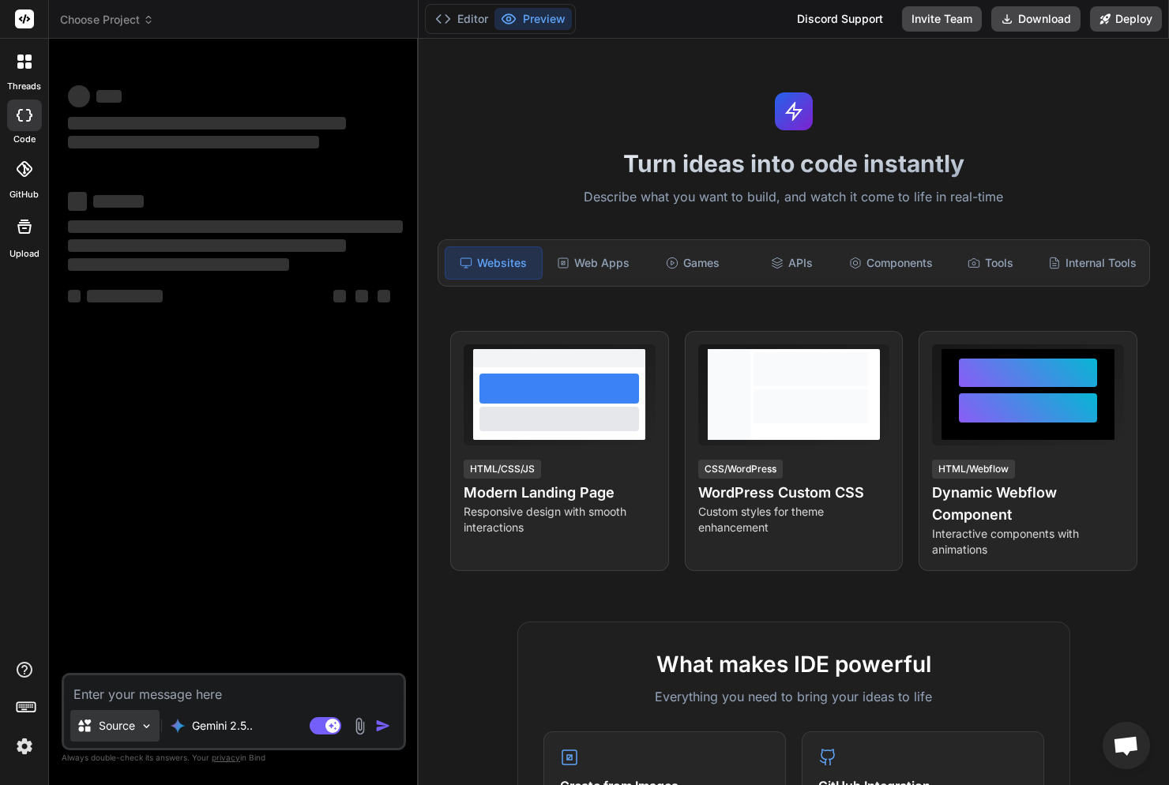
click at [144, 728] on img at bounding box center [146, 725] width 13 height 13
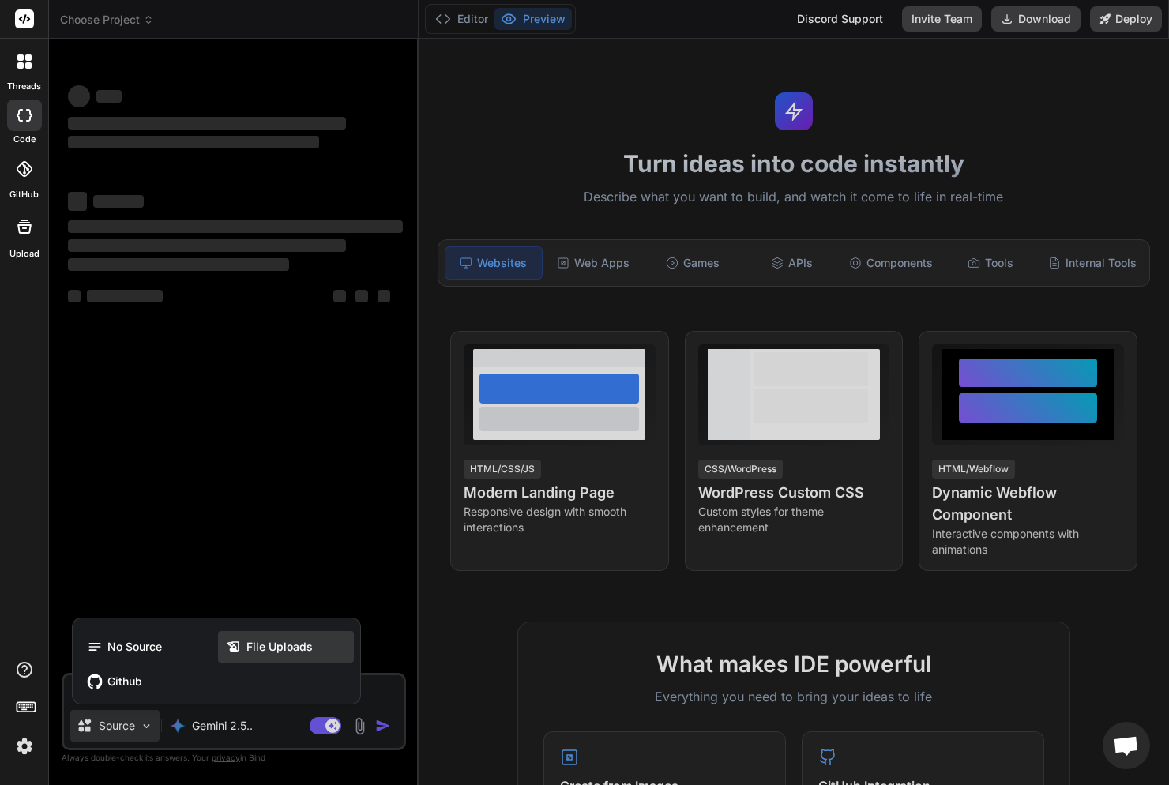
click at [295, 652] on span "File Uploads" at bounding box center [279, 647] width 66 height 16
type textarea "x"
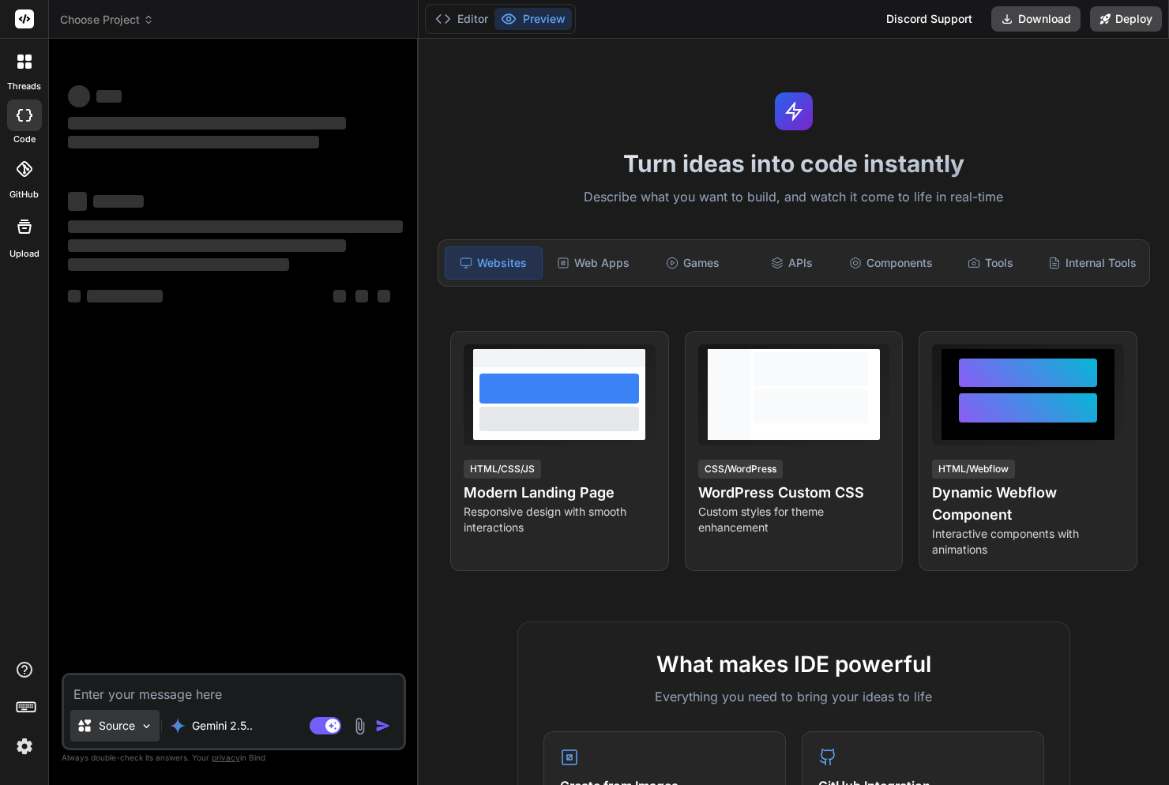
click at [143, 722] on img at bounding box center [146, 725] width 13 height 13
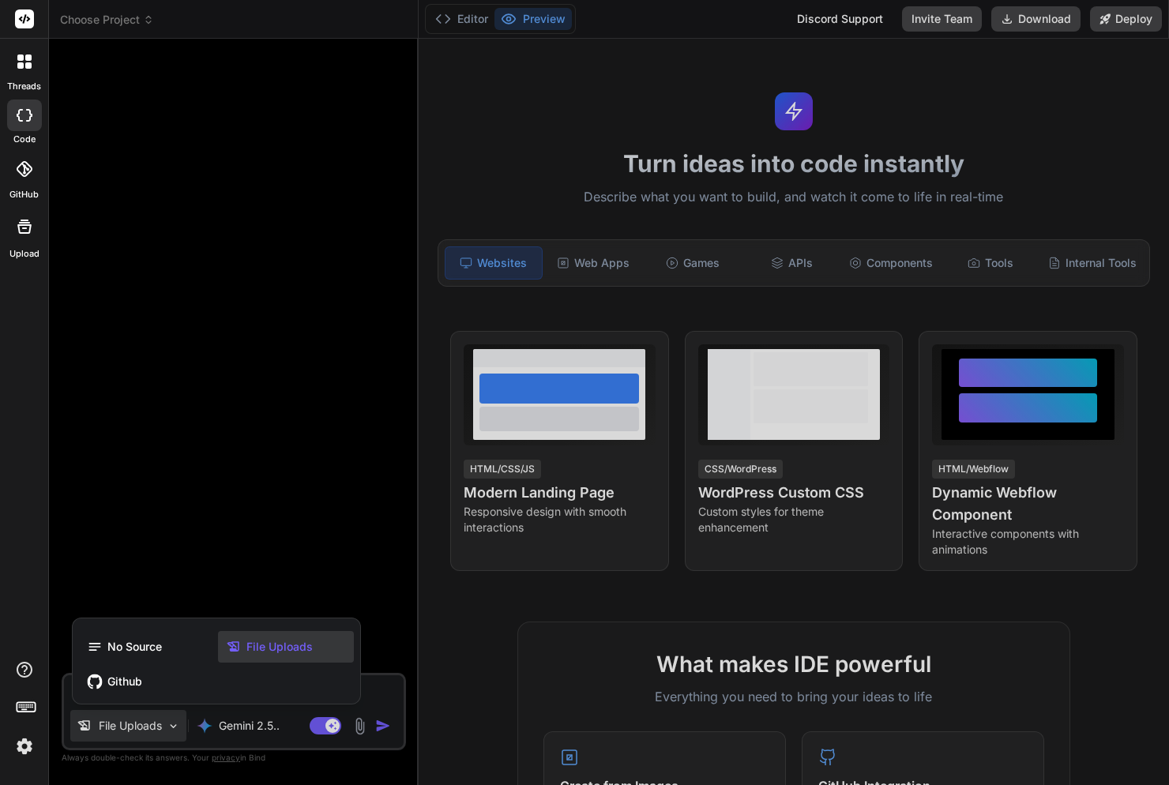
click at [301, 651] on span "File Uploads" at bounding box center [279, 647] width 66 height 16
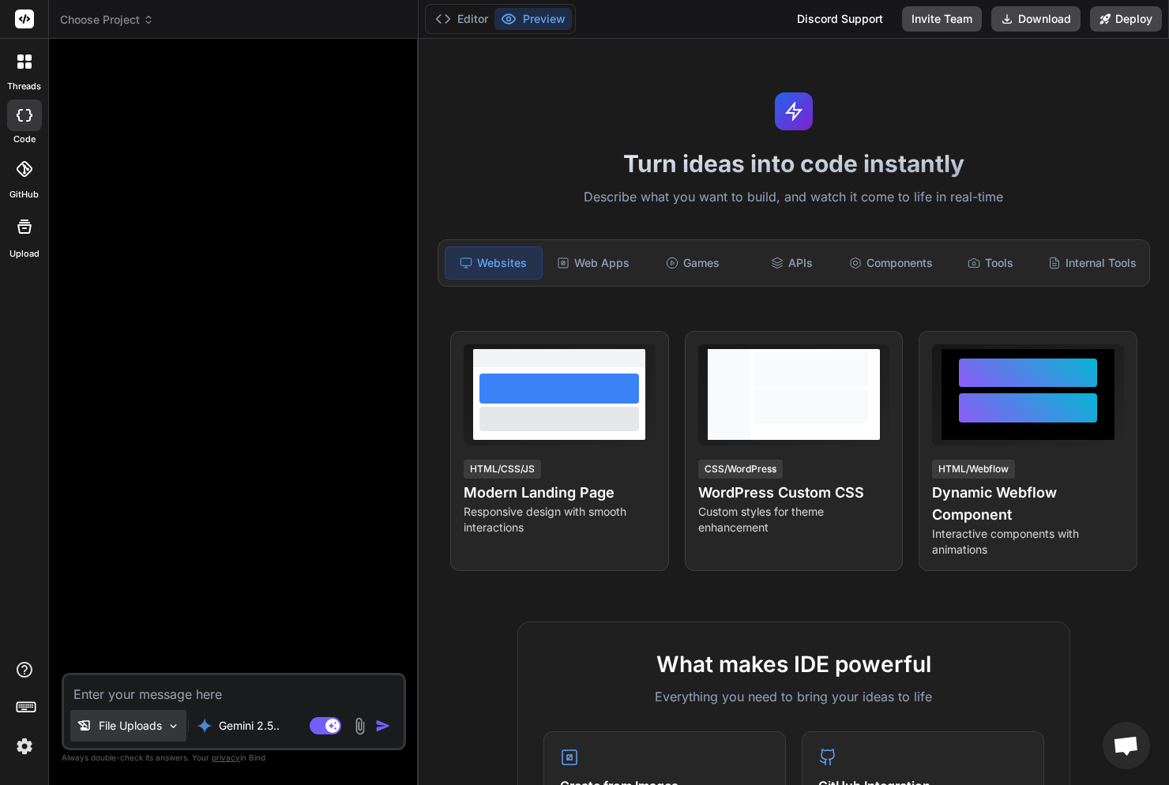
scroll to position [6, 0]
click at [136, 734] on div "File Uploads" at bounding box center [128, 726] width 116 height 32
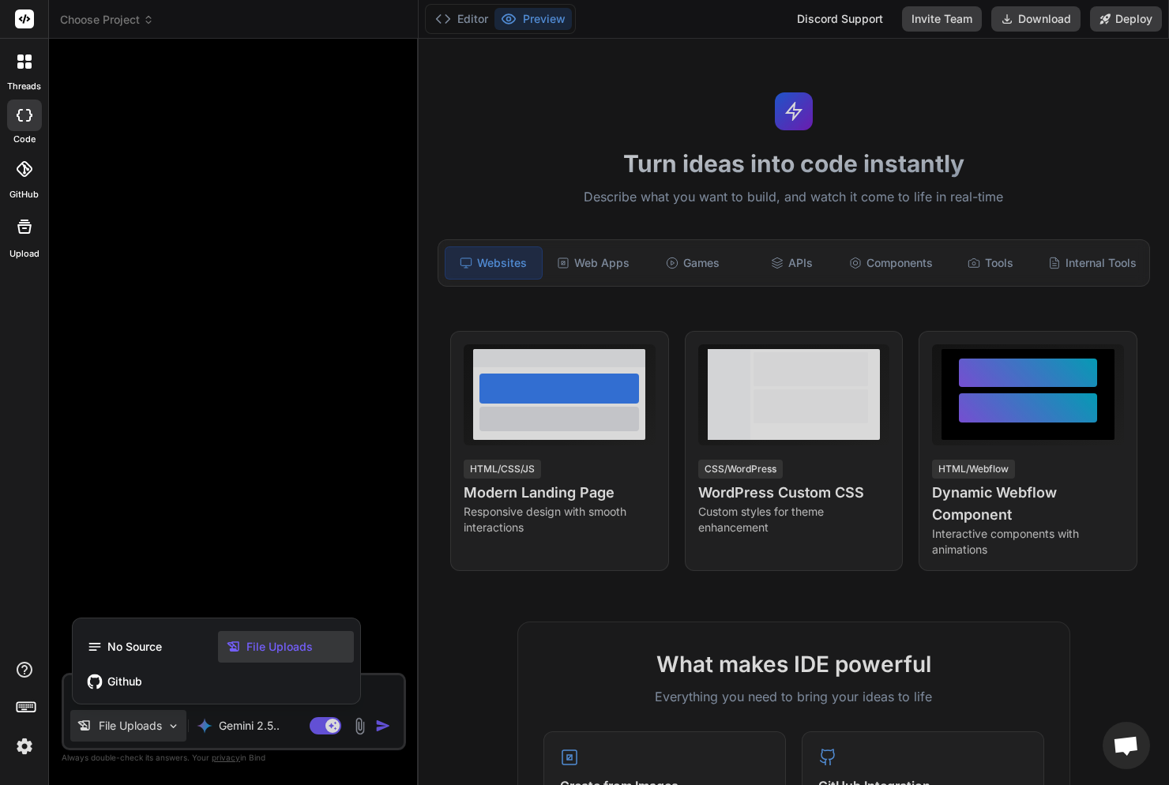
click at [136, 734] on div at bounding box center [584, 392] width 1169 height 785
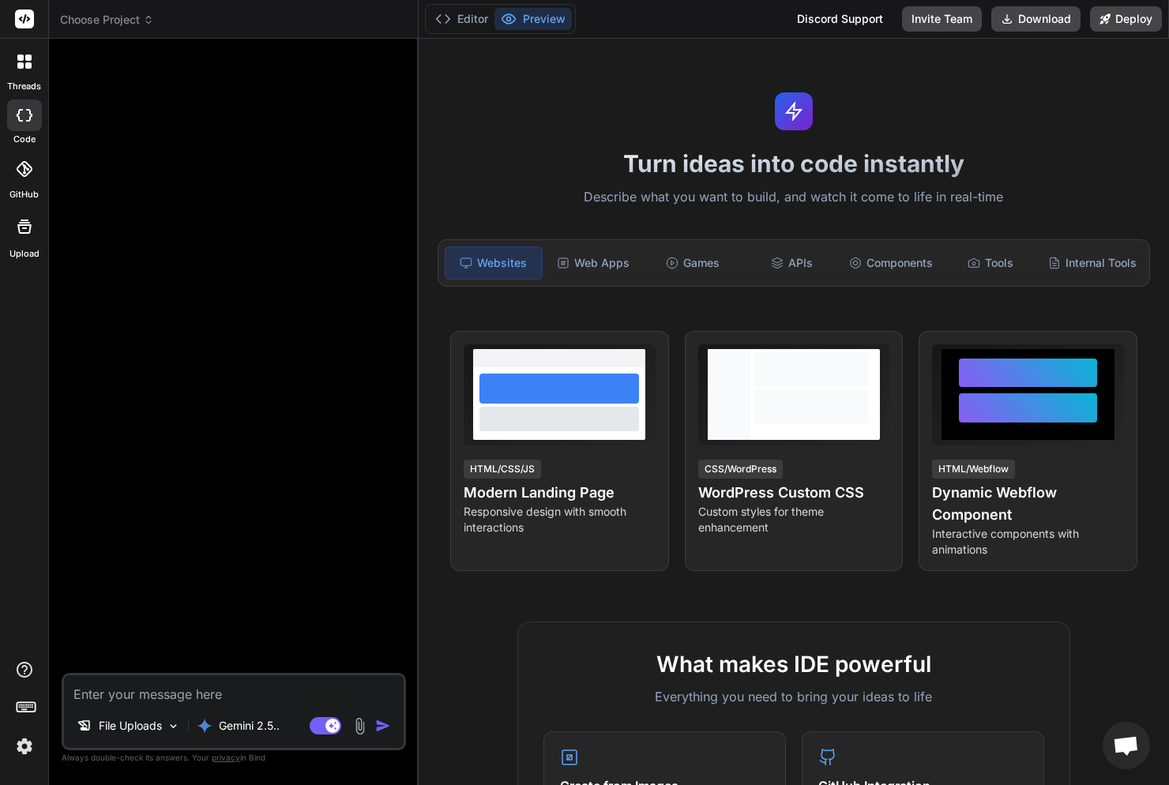
click at [357, 725] on img at bounding box center [360, 726] width 18 height 18
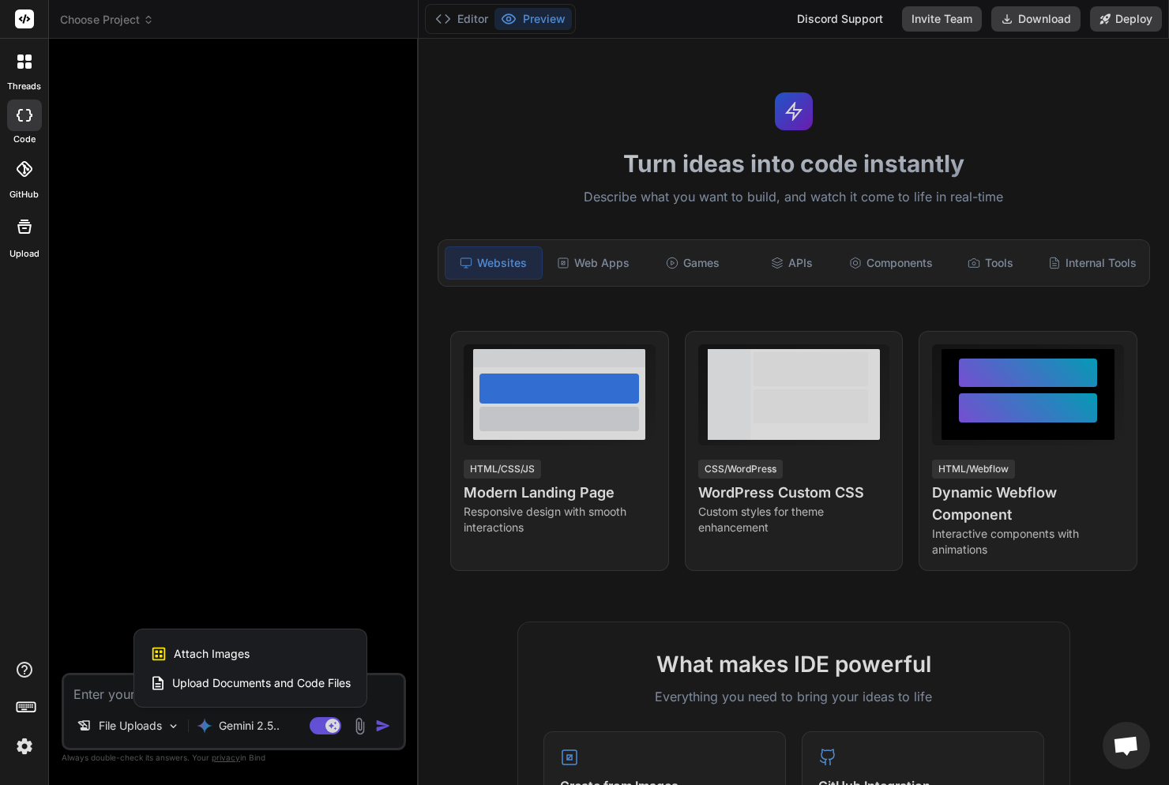
click at [284, 654] on div "Attach Images Image attachments are only supported in Claude and Gemini models." at bounding box center [250, 654] width 201 height 30
type textarea "x"
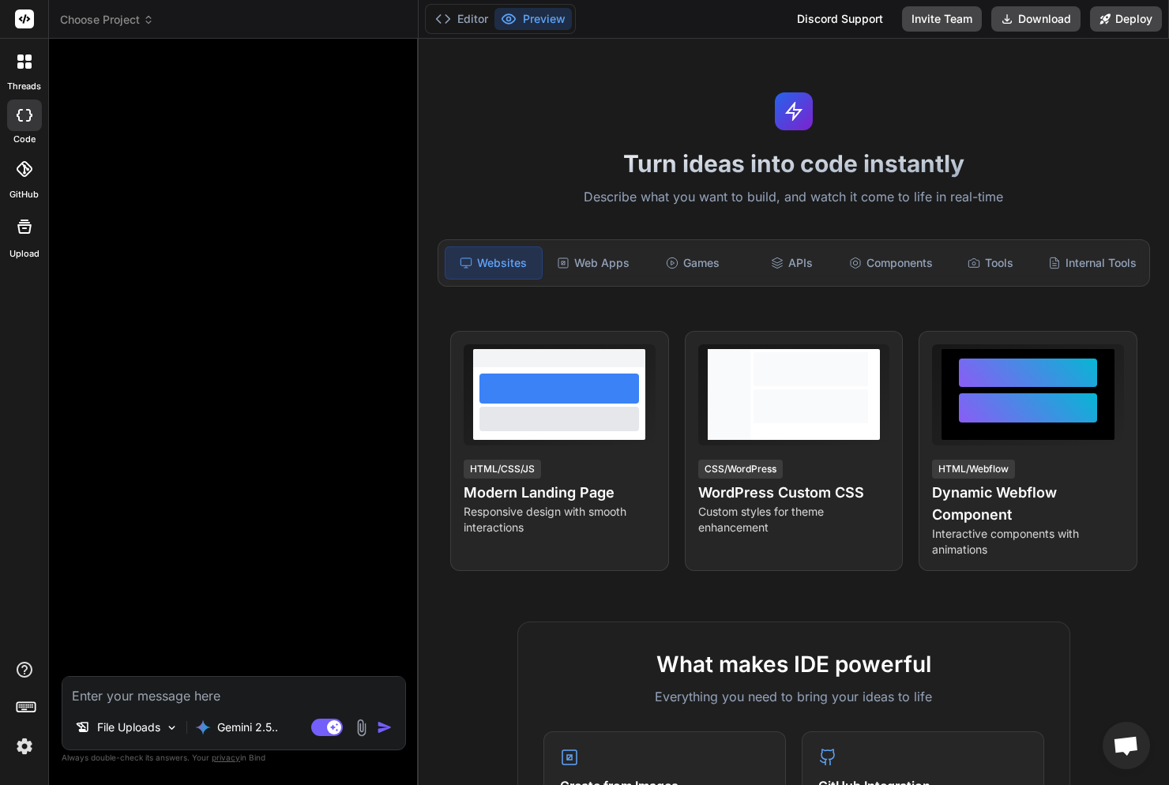
type input "C:\fakepath\screencapture-bateriasfreedom-br-2025-09-09-21_57_55 (1).png"
type textarea "x"
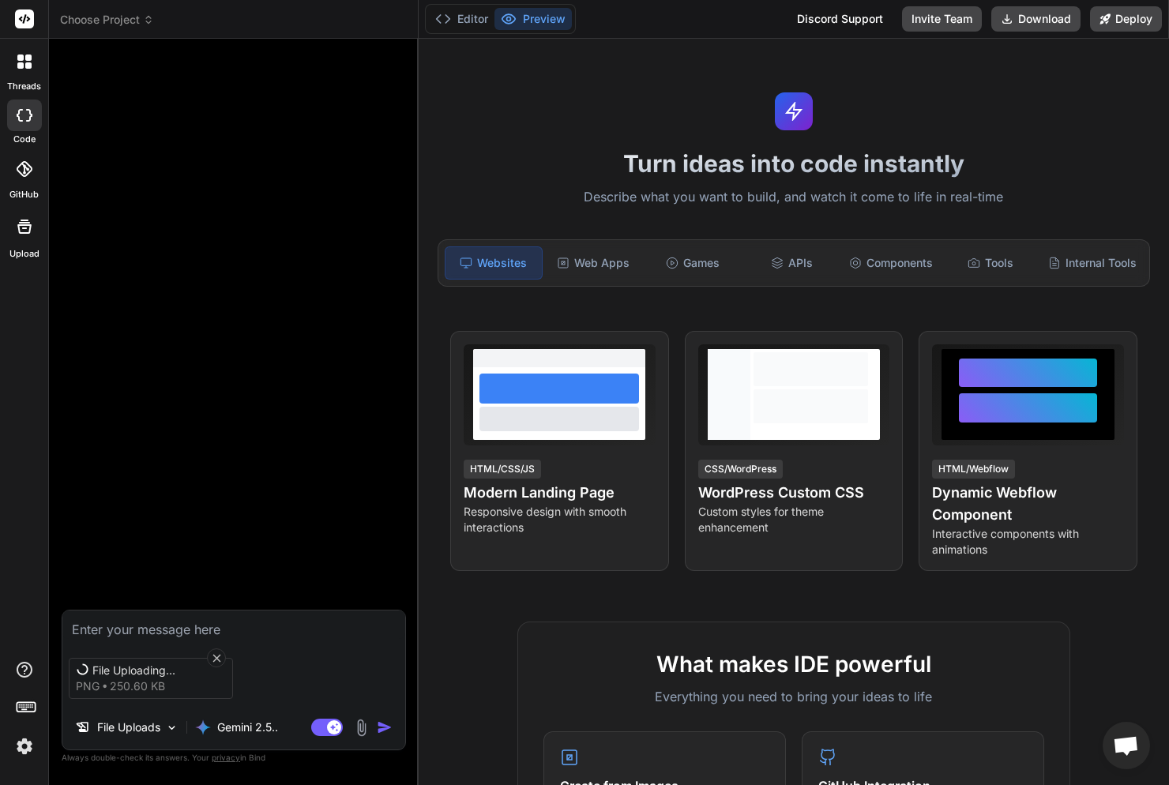
click at [194, 621] on textarea at bounding box center [233, 624] width 343 height 28
type textarea "F"
type textarea "x"
type textarea "Fa"
type textarea "x"
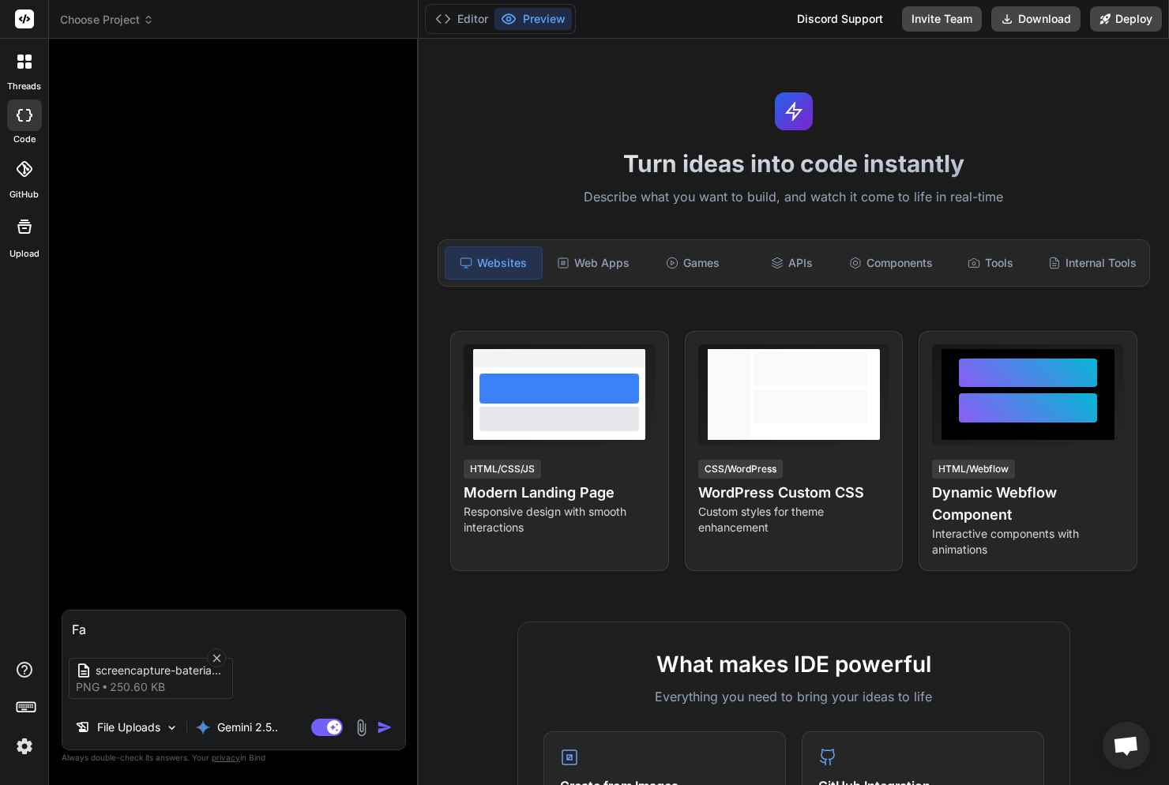
type textarea "Fac"
type textarea "x"
type textarea "Faç"
type textarea "x"
type textarea "Faça"
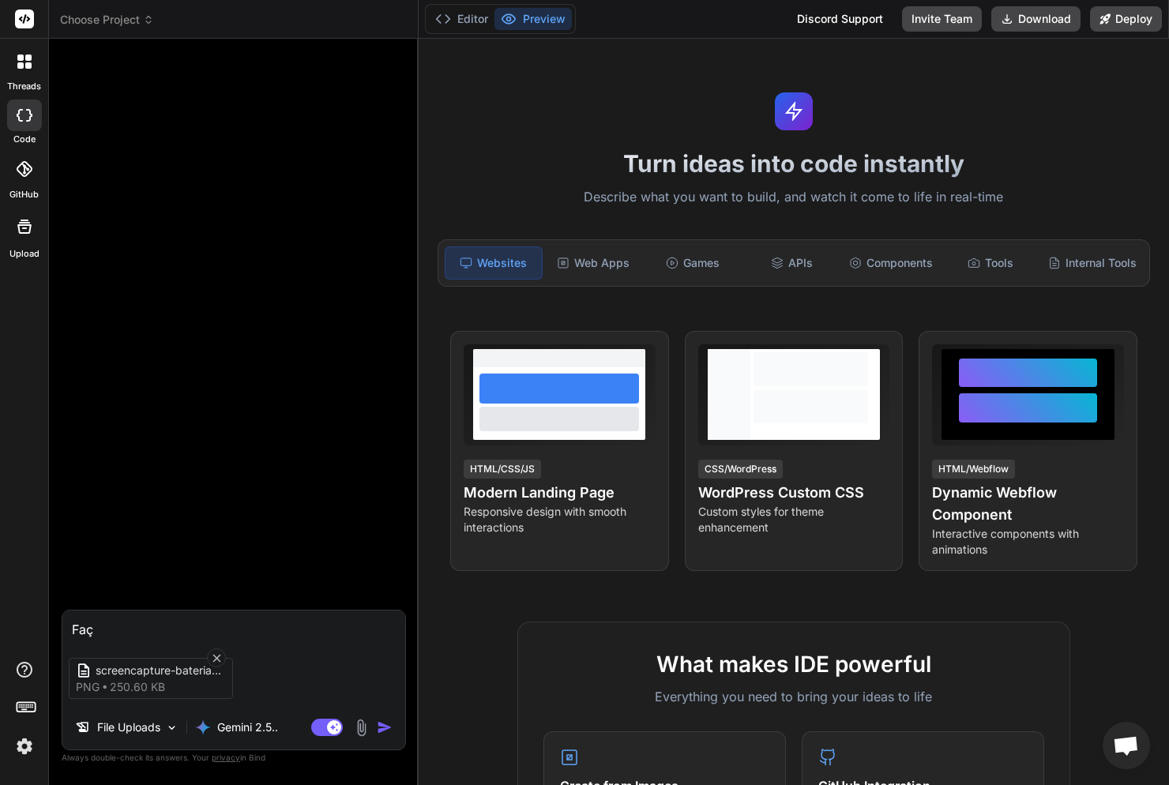
type textarea "x"
type textarea "Faça"
type textarea "x"
type textarea "Faça a"
type textarea "x"
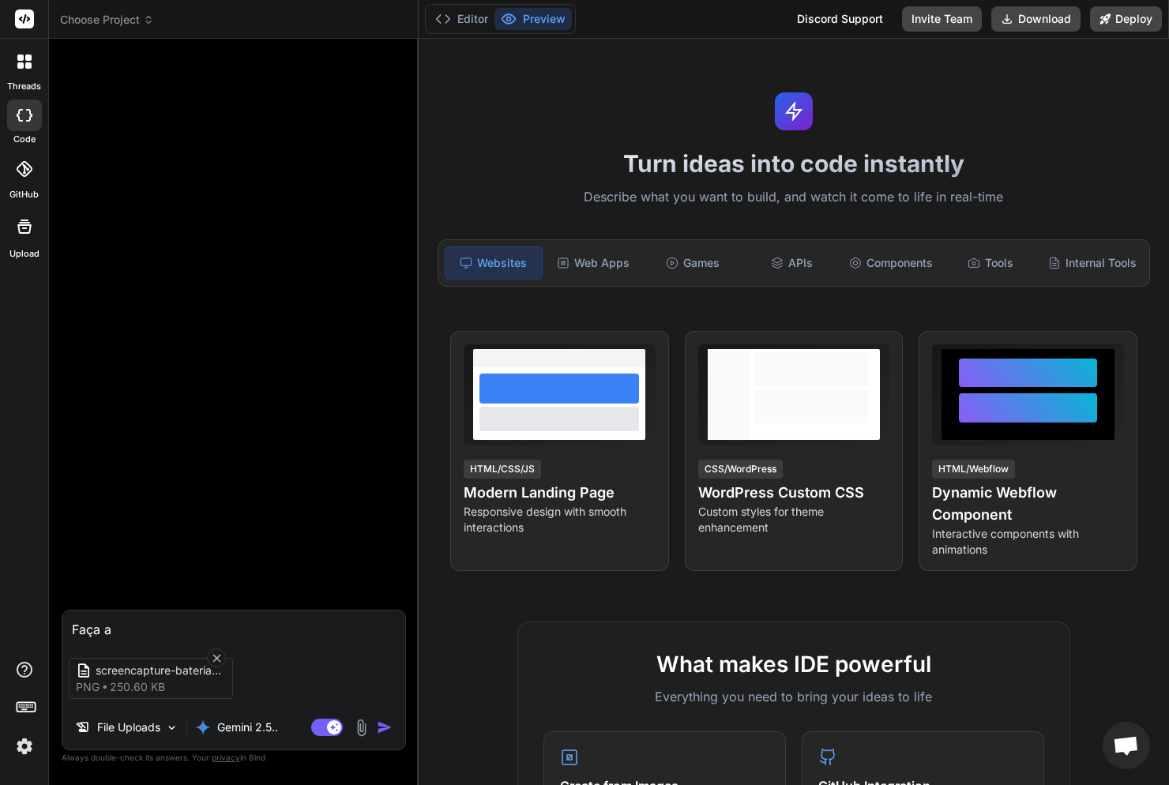
type textarea "Faça"
type textarea "x"
type textarea "Faça u"
type textarea "x"
type textarea "Faça um"
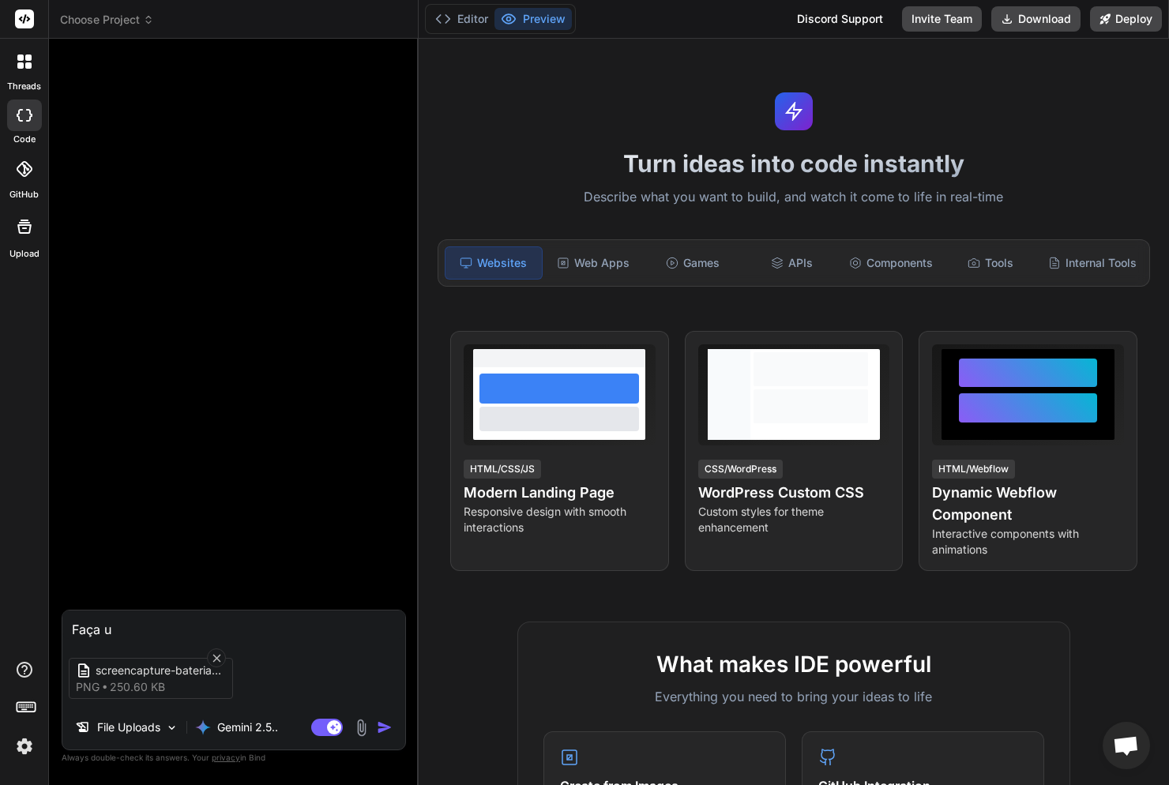
type textarea "x"
type textarea "Faça uma"
type textarea "x"
type textarea "Faça uma"
type textarea "x"
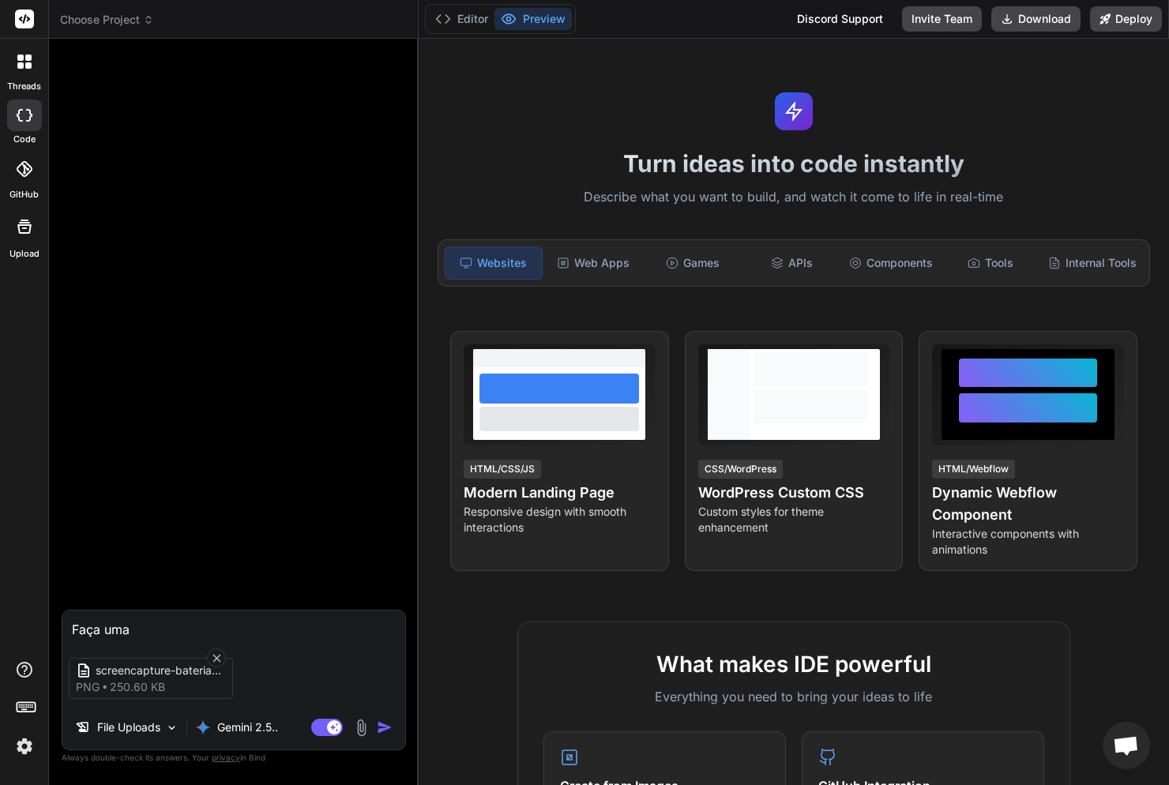
type textarea "Faça uma p"
type textarea "x"
type textarea "Faça uma pa"
type textarea "x"
type textarea "Faça uma pag"
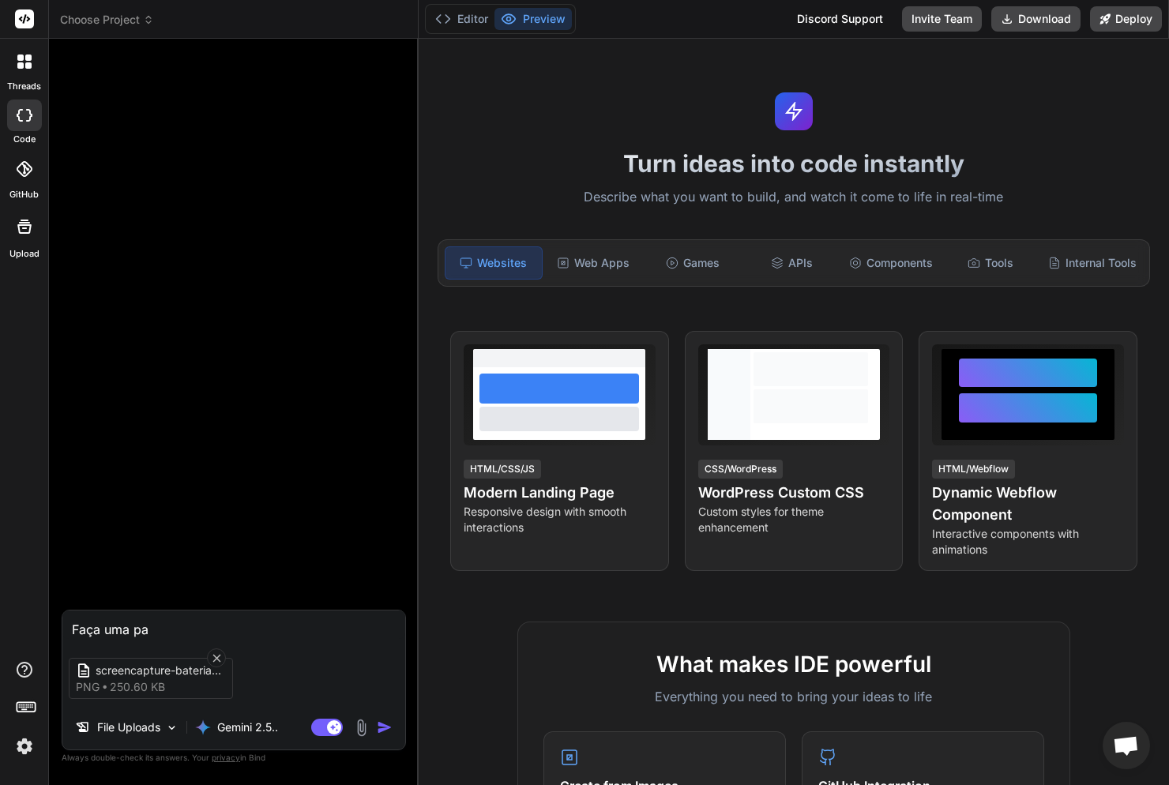
type textarea "x"
type textarea "Faça uma pagi"
type textarea "x"
type textarea "Faça uma pagin"
type textarea "x"
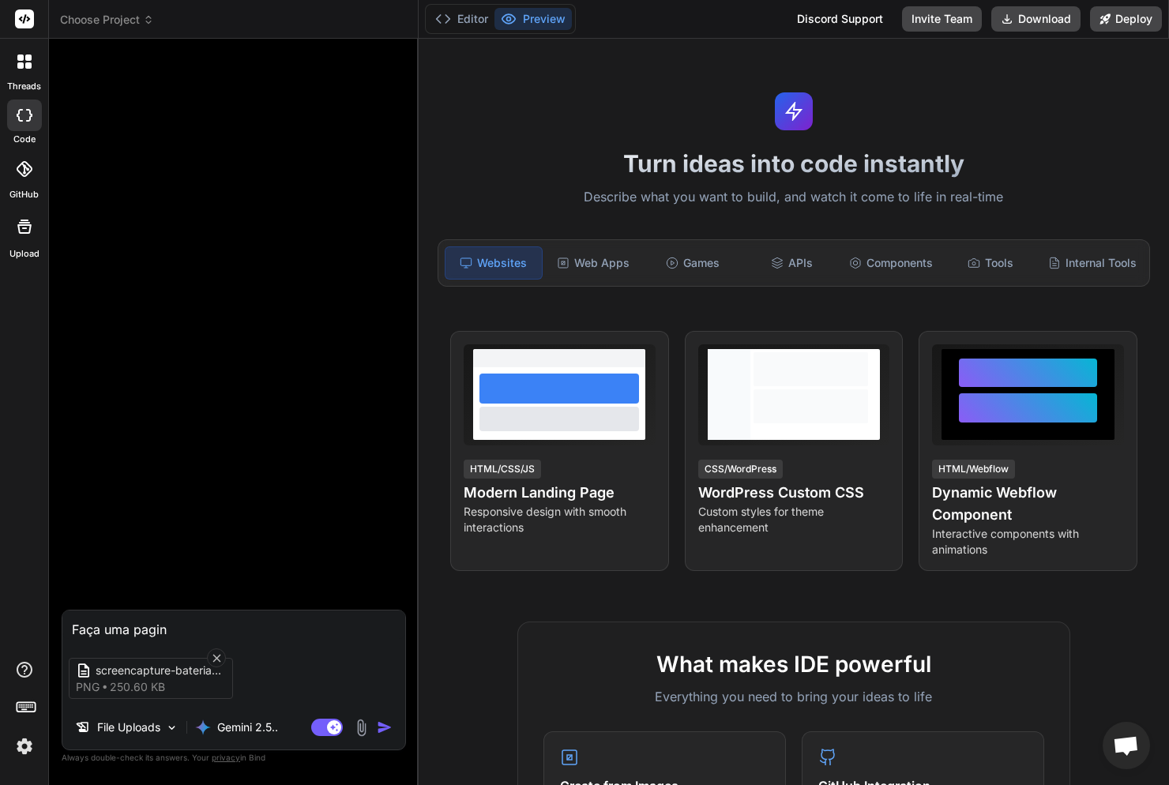
type textarea "Faça uma pagina"
type textarea "x"
type textarea "Faça uma pagina"
type textarea "x"
type textarea "Faça uma pagina i"
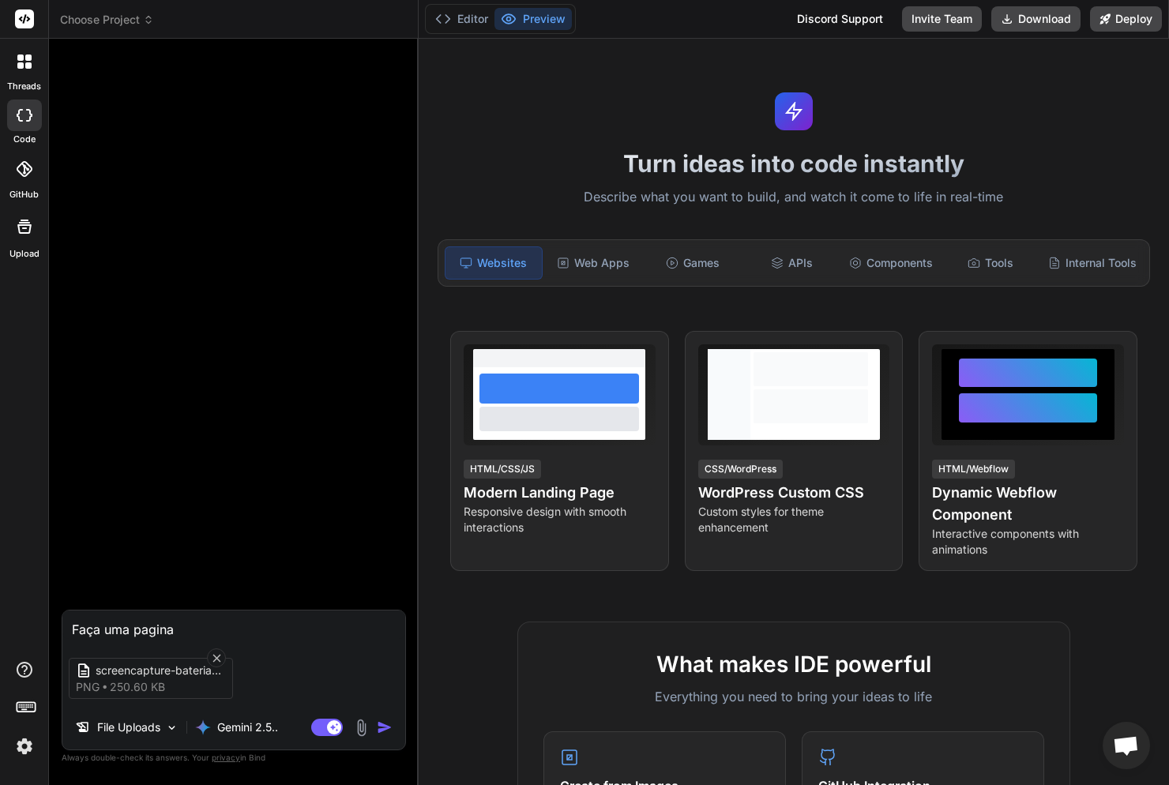
type textarea "x"
type textarea "Faça uma pagina ig"
type textarea "x"
type textarea "Faça uma pagina igu"
type textarea "x"
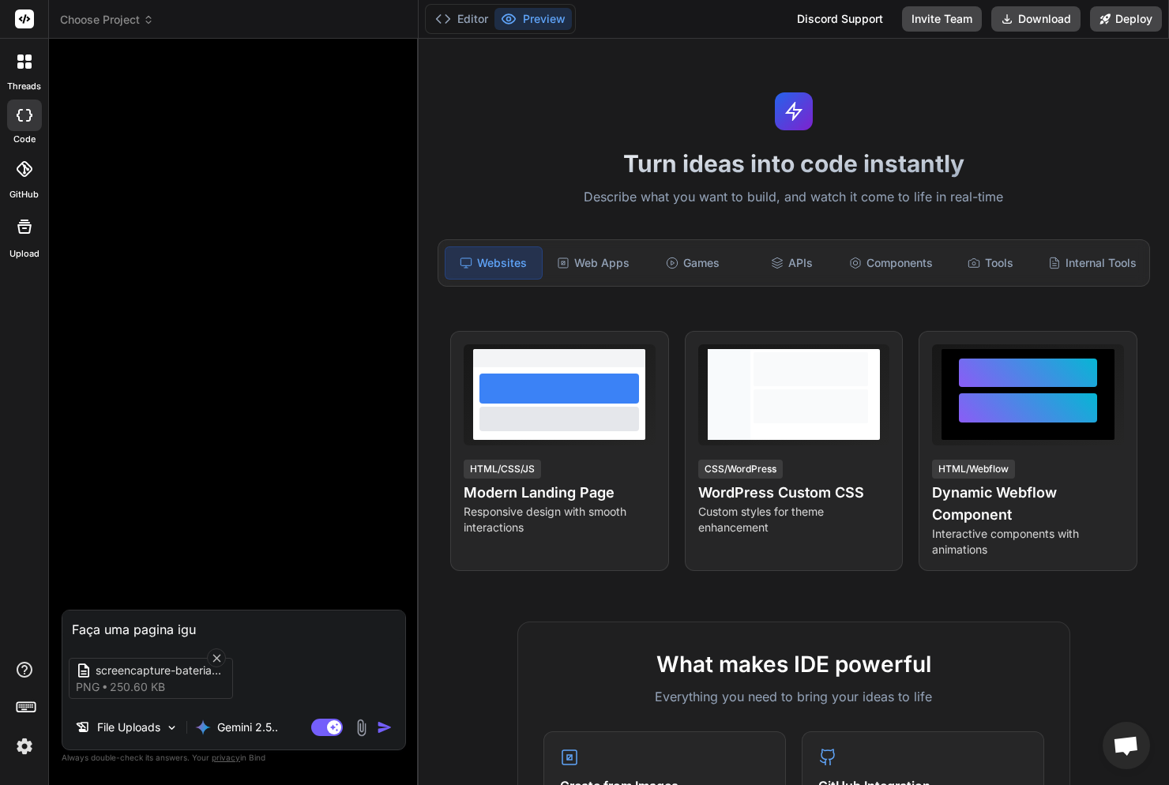
type textarea "Faça uma pagina igua"
type textarea "x"
type textarea "Faça uma pagina igual"
type textarea "x"
type textarea "Faça uma pagina igual"
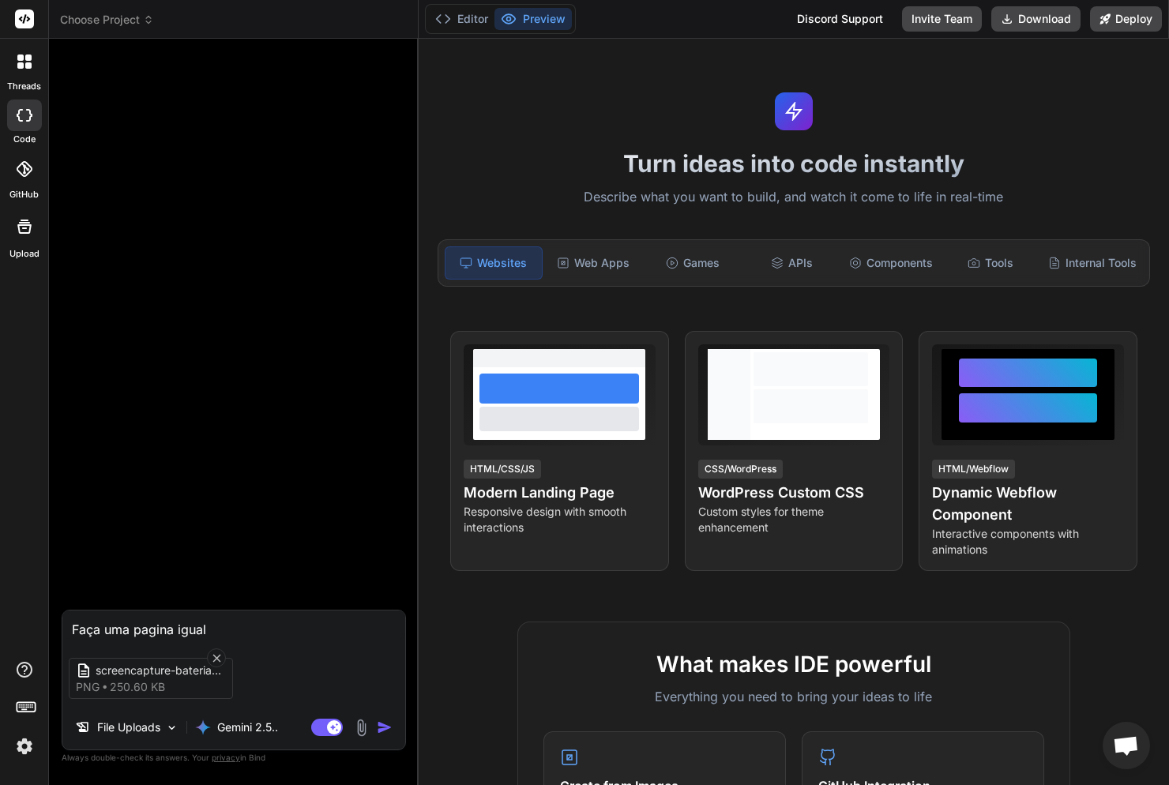
type textarea "x"
type textarea "Faça uma pagina igual a"
type textarea "x"
type textarea "Faça uma pagina igual a"
type textarea "x"
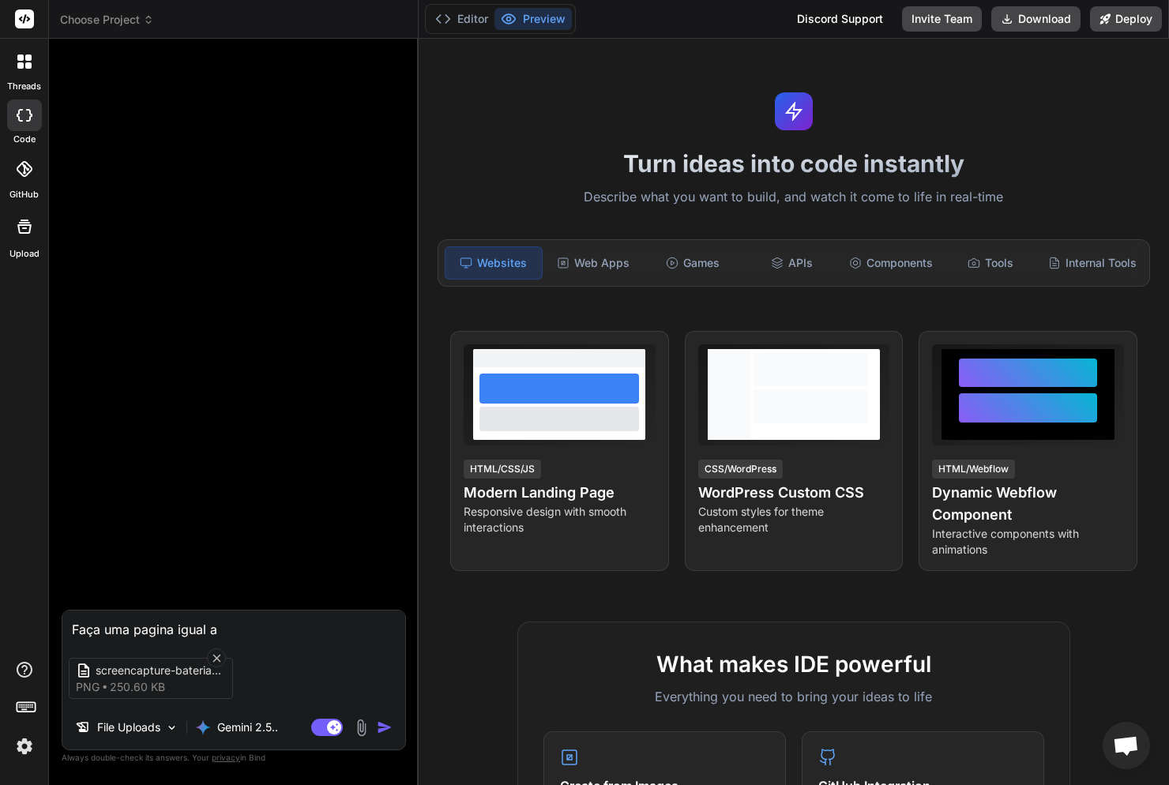
type textarea "Faça uma pagina igual a e"
type textarea "x"
type textarea "Faça uma pagina igual a es"
type textarea "x"
type textarea "Faça uma pagina igual a ess"
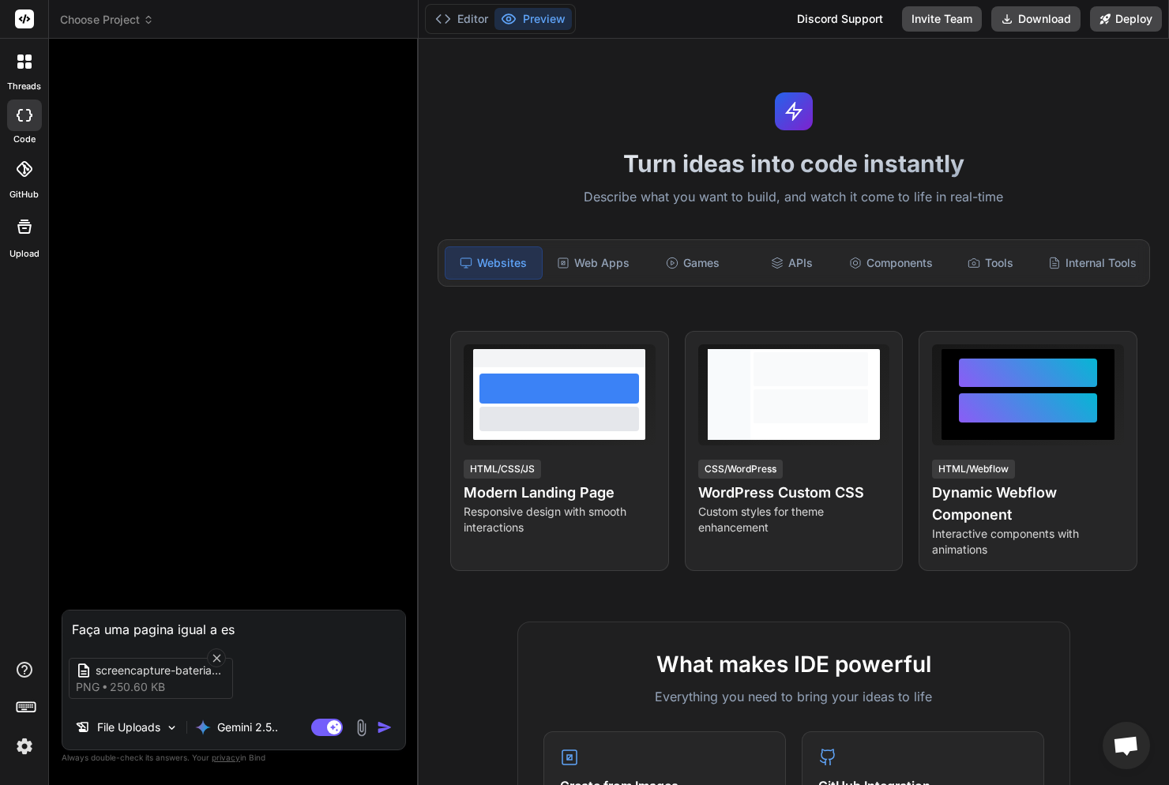
type textarea "x"
type textarea "Faça uma pagina igual a essa"
type textarea "x"
type textarea "Faça uma pagina igual a essa,"
type textarea "x"
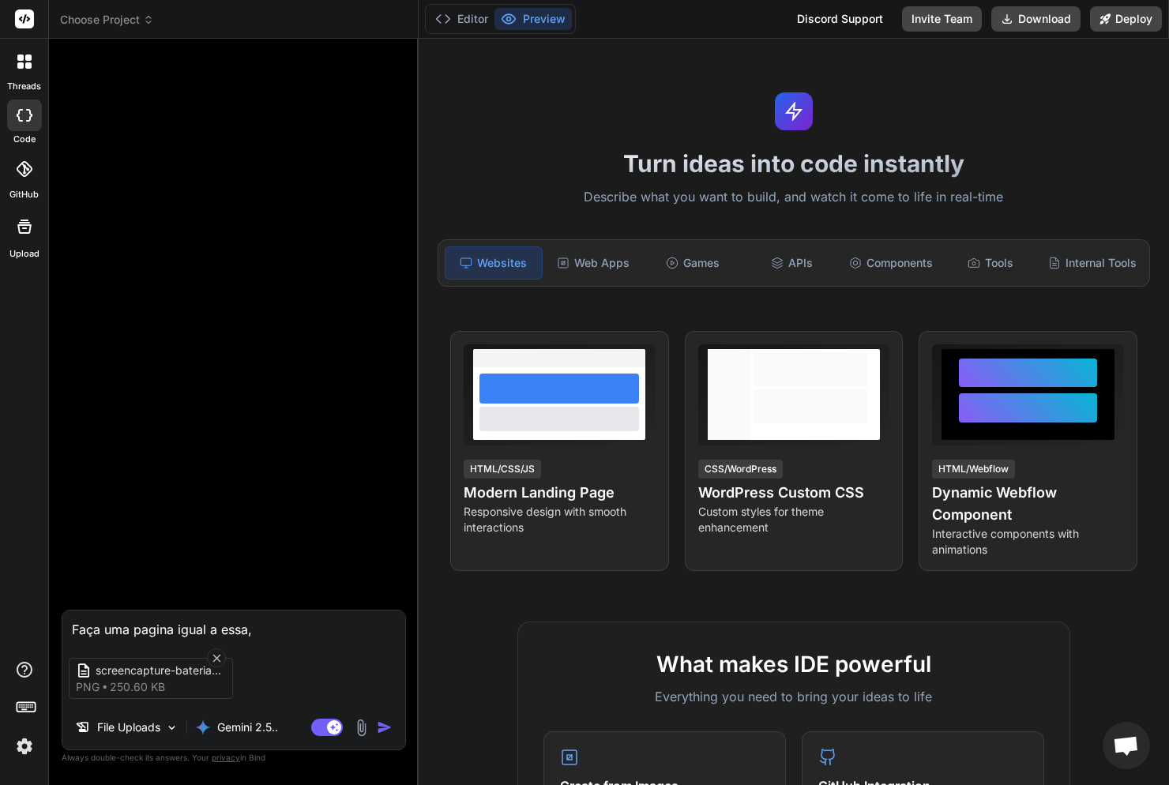
type textarea "Faça uma pagina igual a essa,"
type textarea "x"
type textarea "Faça uma pagina igual a essa, s"
type textarea "x"
type textarea "Faça uma pagina igual a essa, si"
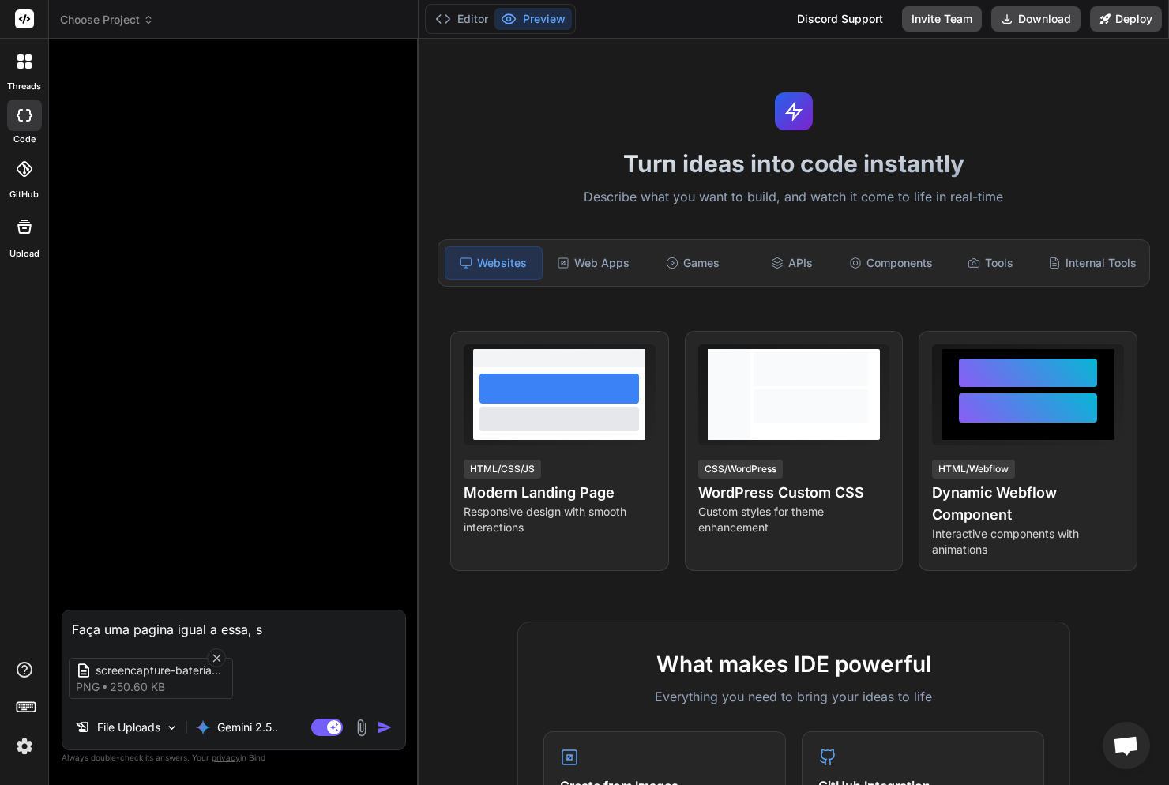
type textarea "x"
type textarea "Faça uma pagina igual a essa, sig"
type textarea "x"
type textarea "Faça uma pagina igual a essa, siga"
type textarea "x"
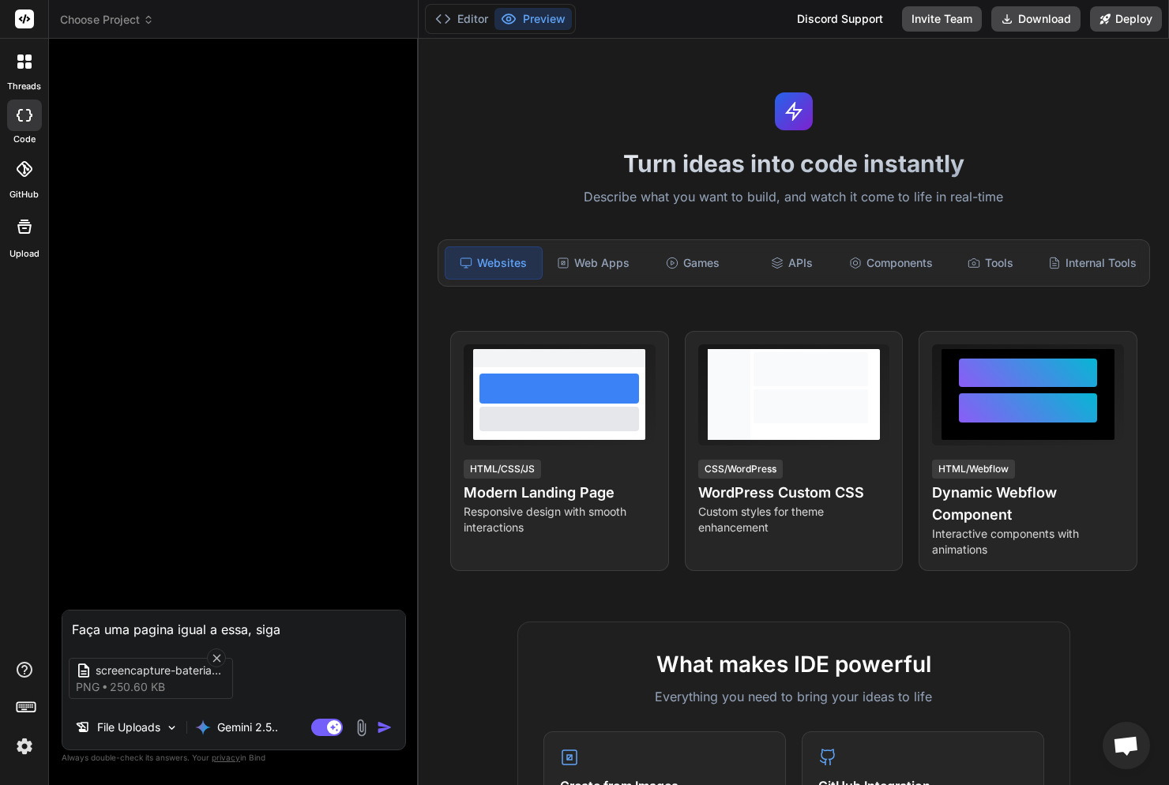
type textarea "Faça uma pagina igual a essa, siga"
type textarea "x"
type textarea "Faça uma pagina igual a essa, siga a"
type textarea "x"
type textarea "Faça uma pagina igual a essa, siga a"
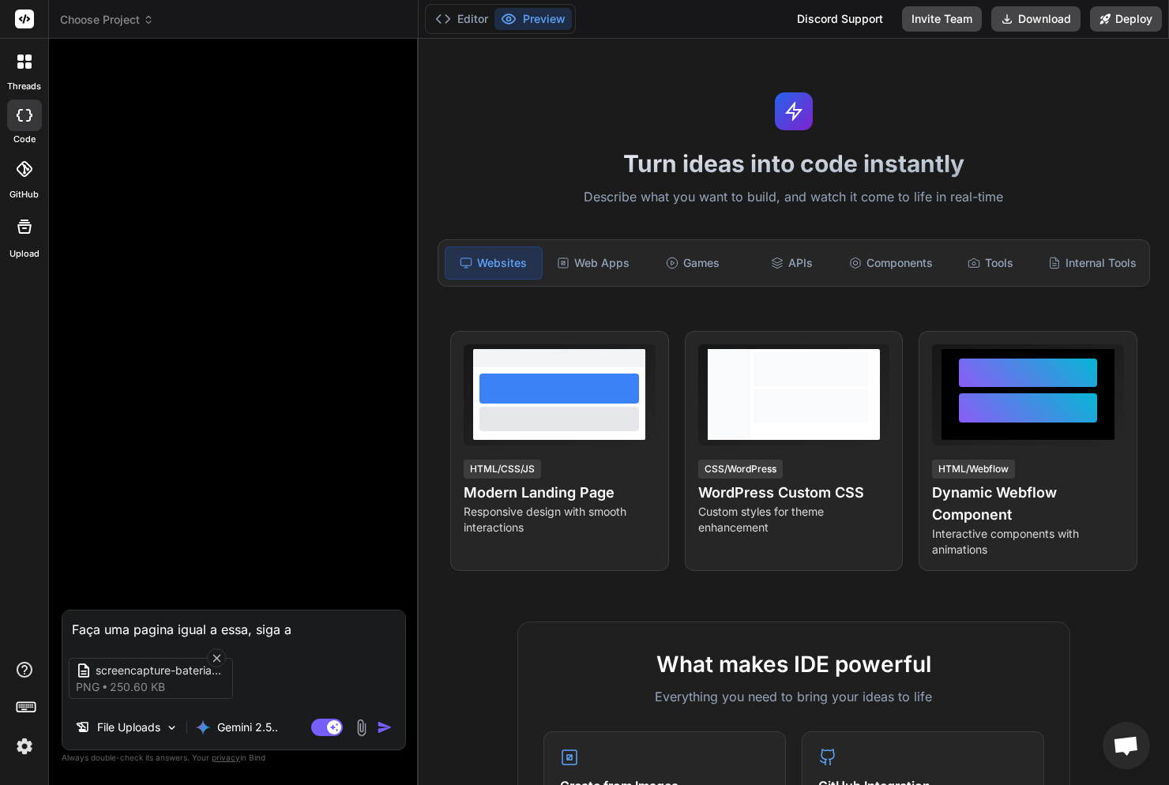
type textarea "x"
type textarea "Faça uma pagina igual a essa, siga a c"
type textarea "x"
type textarea "Faça uma pagina igual a essa, siga a co"
type textarea "x"
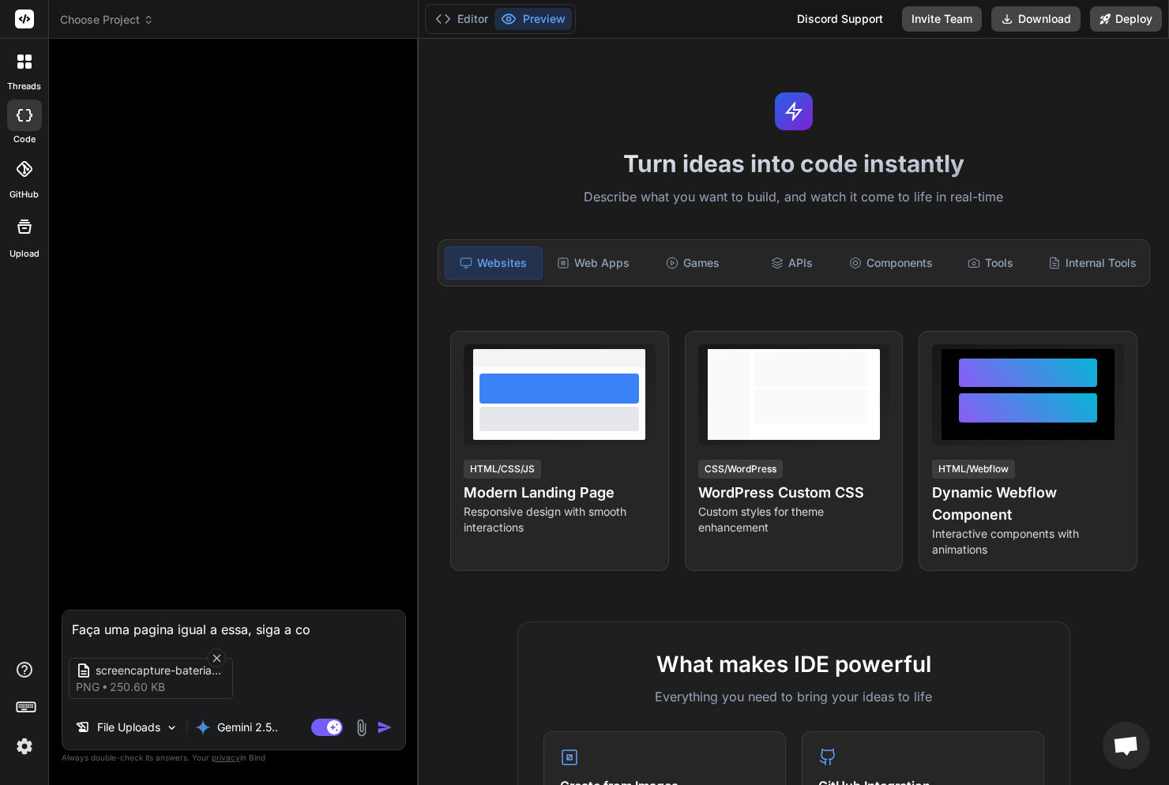
type textarea "Faça uma pagina igual a essa, siga a cop"
type textarea "x"
type textarea "Faça uma pagina igual a essa, siga a copy"
type textarea "x"
type textarea "Faça uma pagina igual a essa, siga a copy"
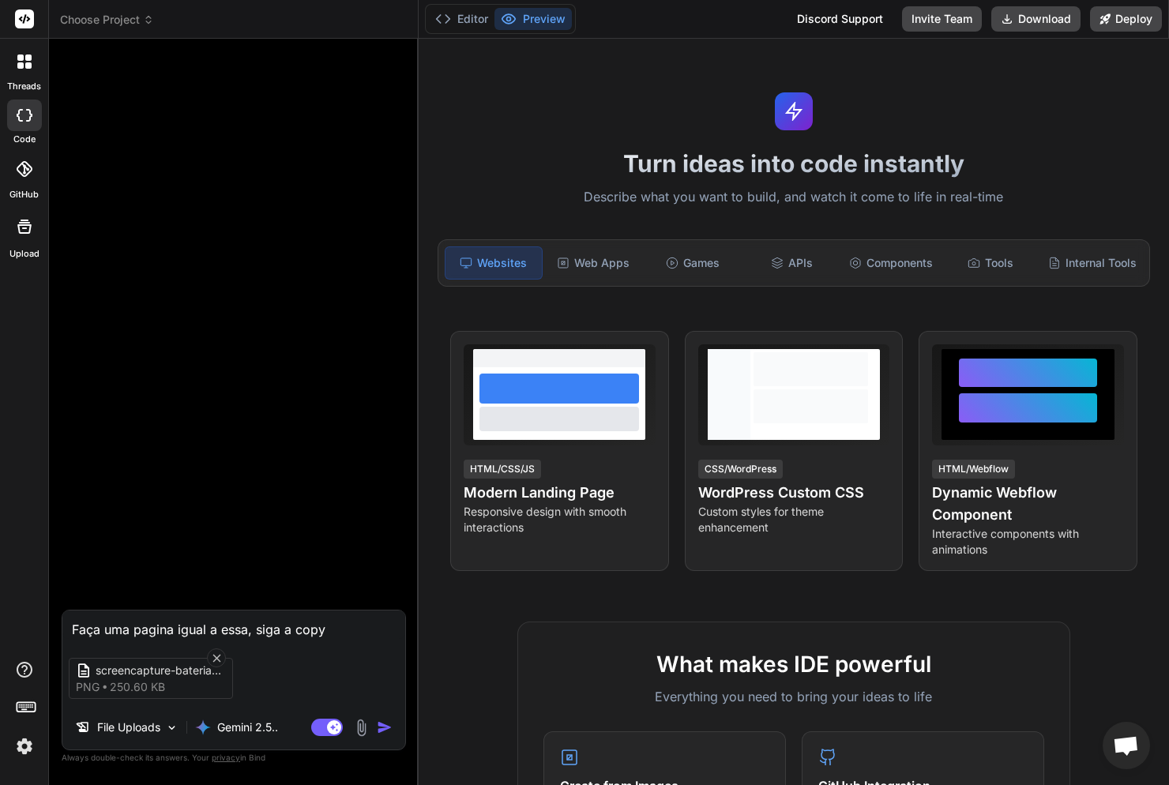
type textarea "x"
type textarea "Faça uma pagina igual a essa, siga a copy e"
type textarea "x"
type textarea "Faça uma pagina igual a essa, siga a copy e"
type textarea "x"
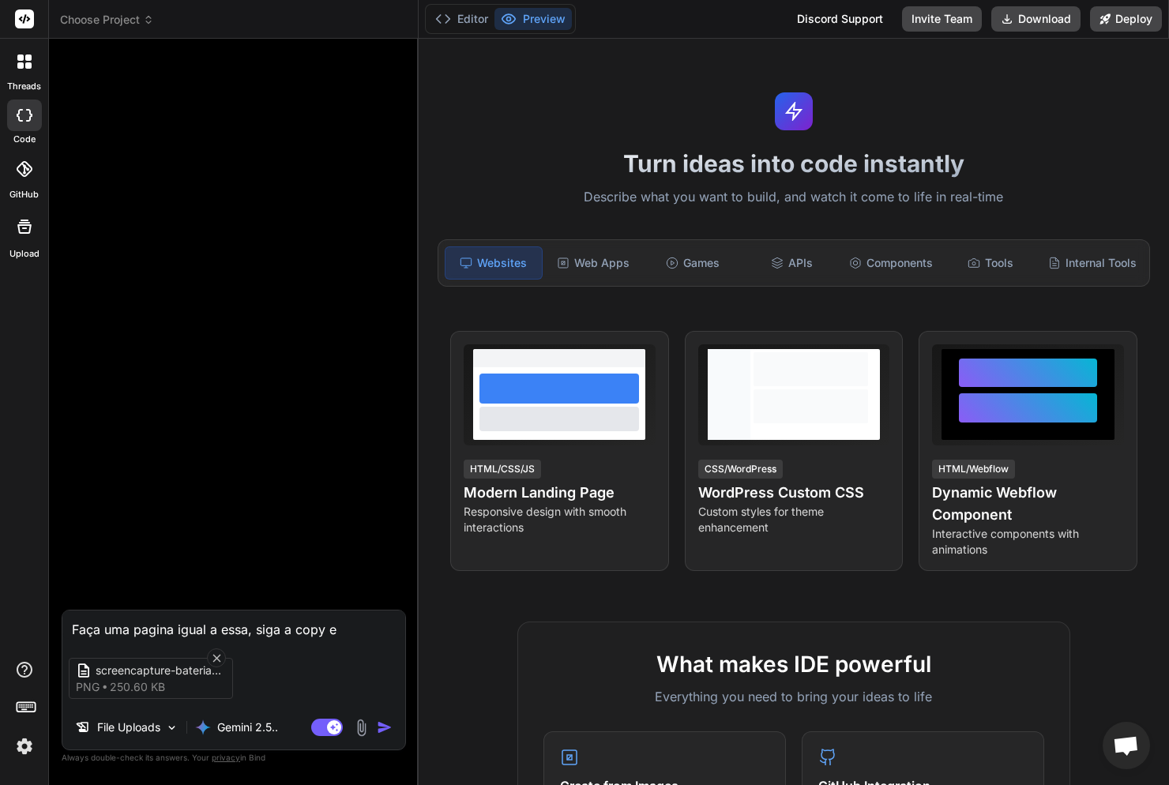
type textarea "Faça uma pagina igual a essa, siga a copy e o"
type textarea "x"
type textarea "Faça uma pagina igual a essa, siga a copy e o"
type textarea "x"
type textarea "Faça uma pagina igual a essa, siga a copy e o d"
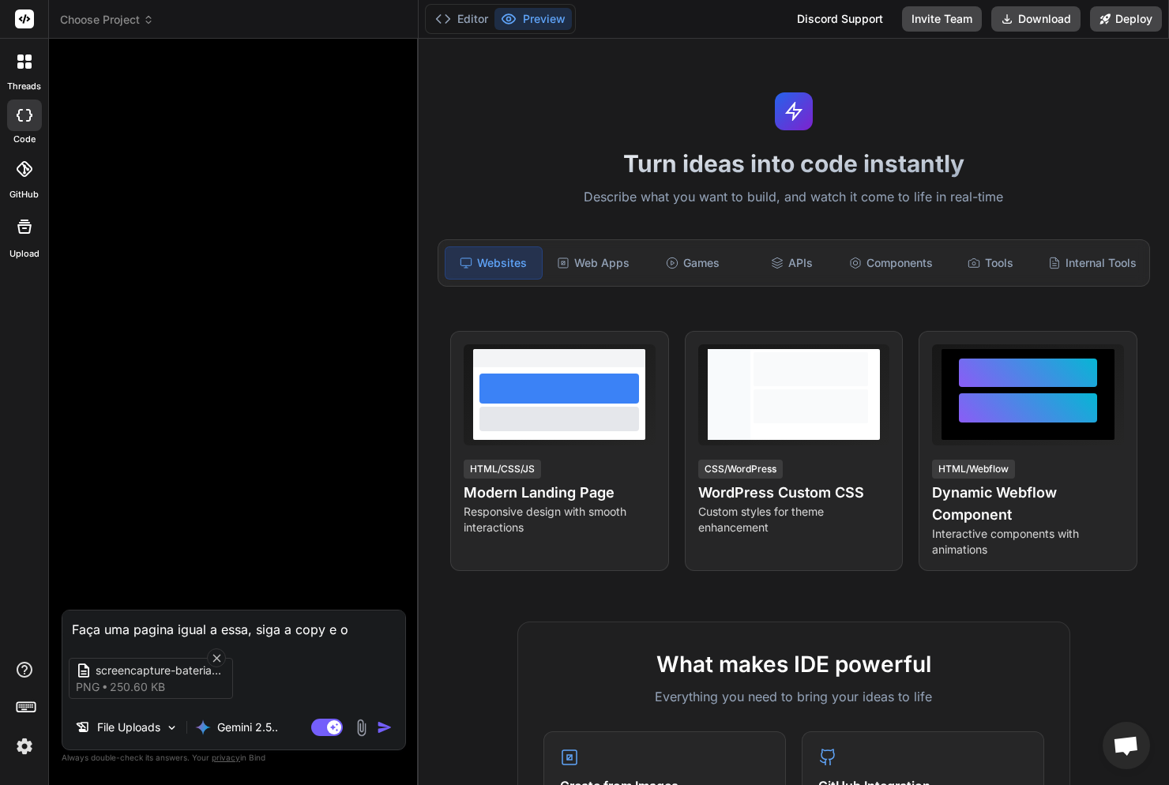
type textarea "x"
type textarea "Faça uma pagina igual a essa, siga a copy e o de"
type textarea "x"
type textarea "Faça uma pagina igual a essa, siga a copy e o des"
type textarea "x"
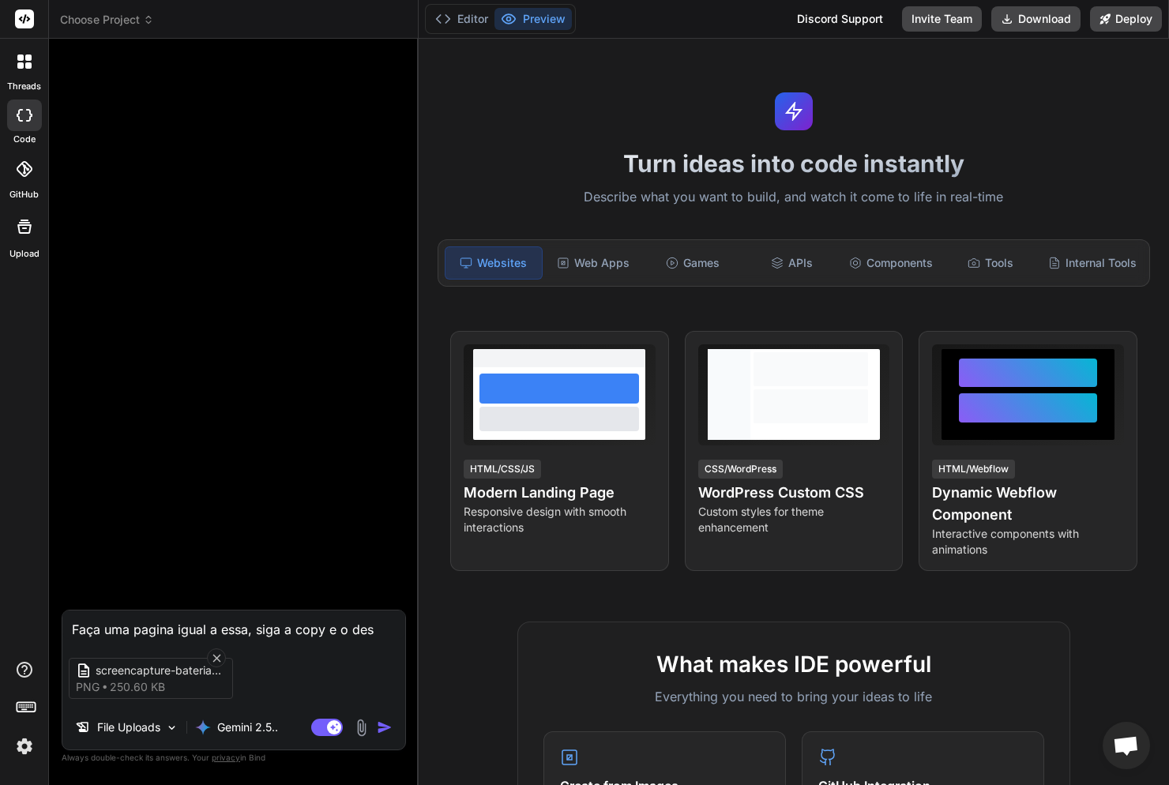
type textarea "Faça uma pagina igual a essa, siga a copy e o desi"
type textarea "x"
type textarea "Faça uma pagina igual a essa, siga a copy e o desig"
type textarea "x"
type textarea "Faça uma pagina igual a essa, siga a copy e o design"
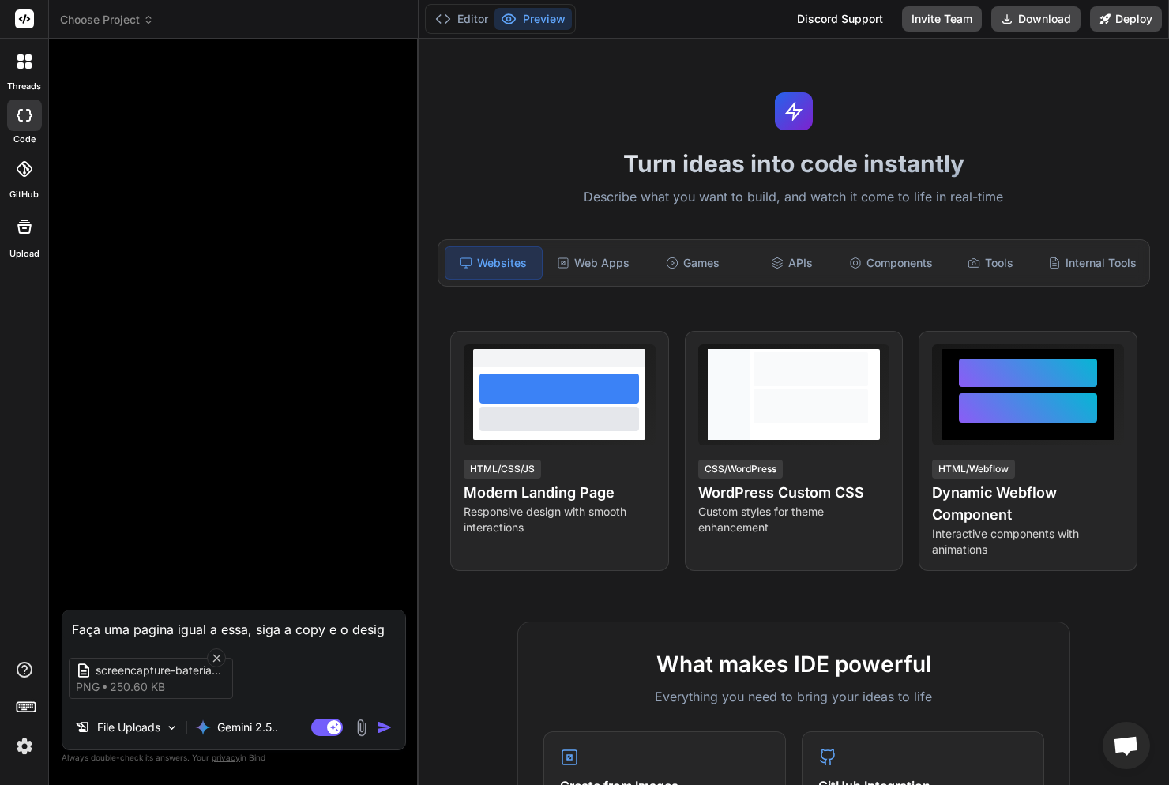
type textarea "x"
type textarea "Faça uma pagina igual a essa, siga a copy e o design"
type textarea "x"
type textarea "Faça uma pagina igual a essa, siga a copy e o design f"
type textarea "x"
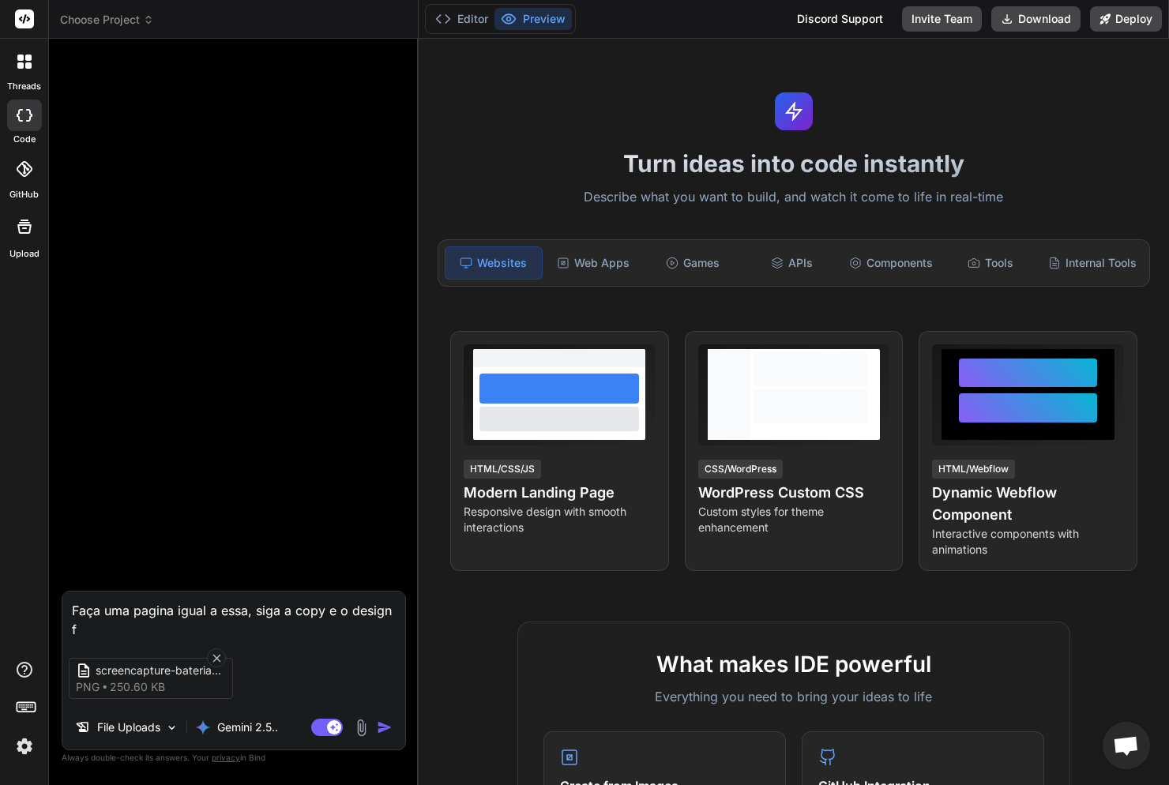
type textarea "Faça uma pagina igual a essa, siga a copy e o design fi"
type textarea "x"
type textarea "Faça uma pagina igual a essa, siga a copy e o design fie"
type textarea "x"
type textarea "Faça uma pagina igual a essa, siga a copy e o design fiel"
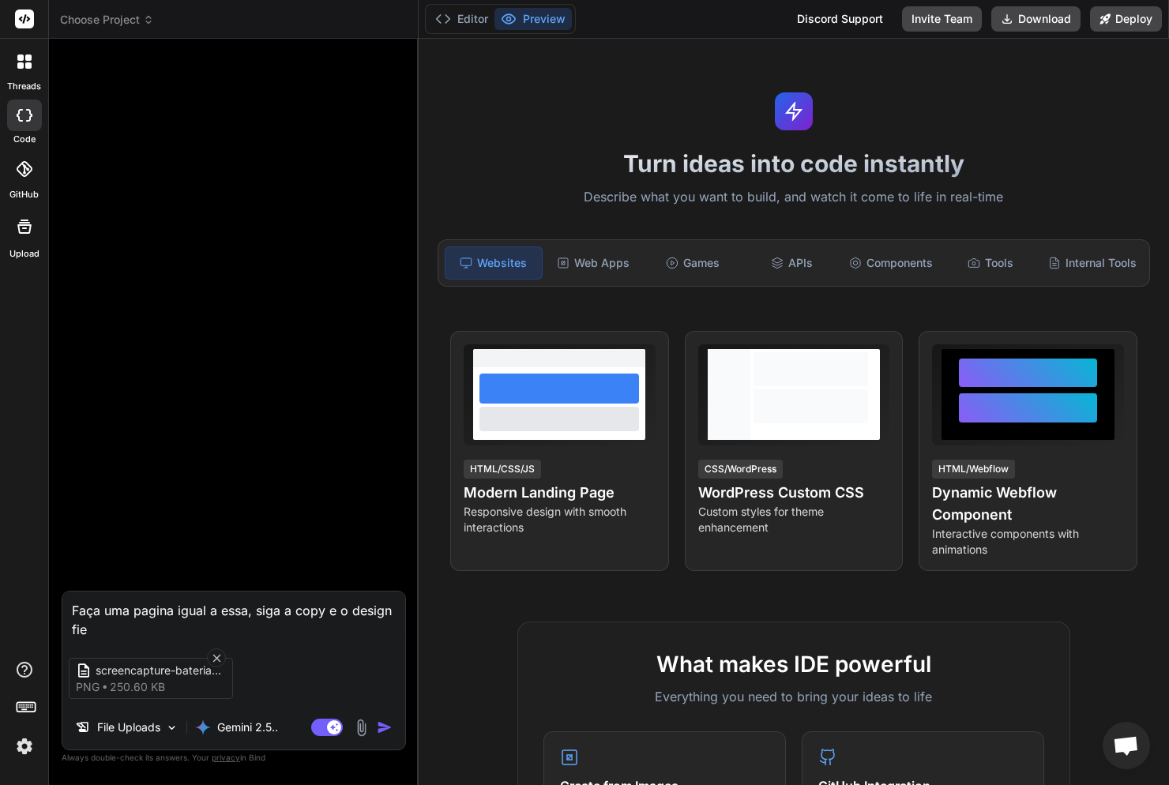
type textarea "x"
type textarea "Faça uma pagina igual a essa, siga a copy e o design fielm"
type textarea "x"
type textarea "Faça uma pagina igual a essa, siga a copy e o design fielme"
type textarea "x"
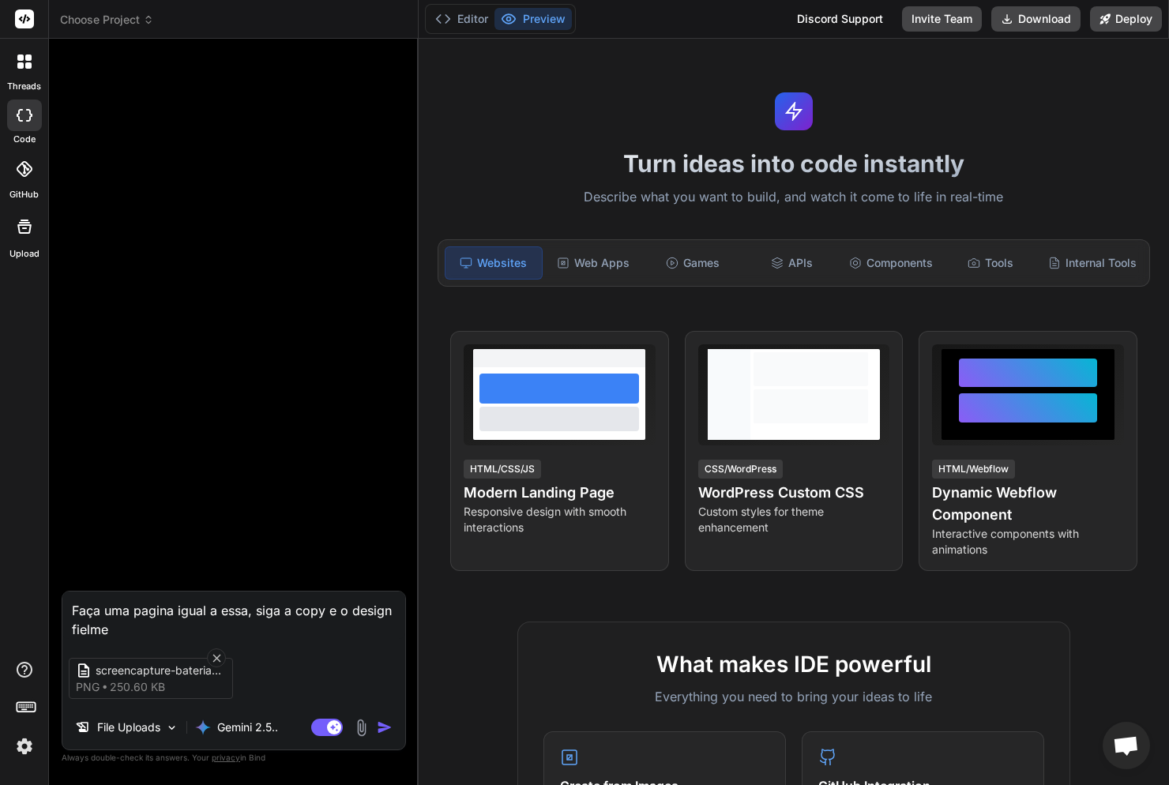
type textarea "Faça uma pagina igual a essa, siga a copy e o design fielmen"
type textarea "x"
type textarea "Faça uma pagina igual a essa, siga a copy e o design fielment"
type textarea "x"
type textarea "Faça uma pagina igual a essa, siga a copy e o design fielmente"
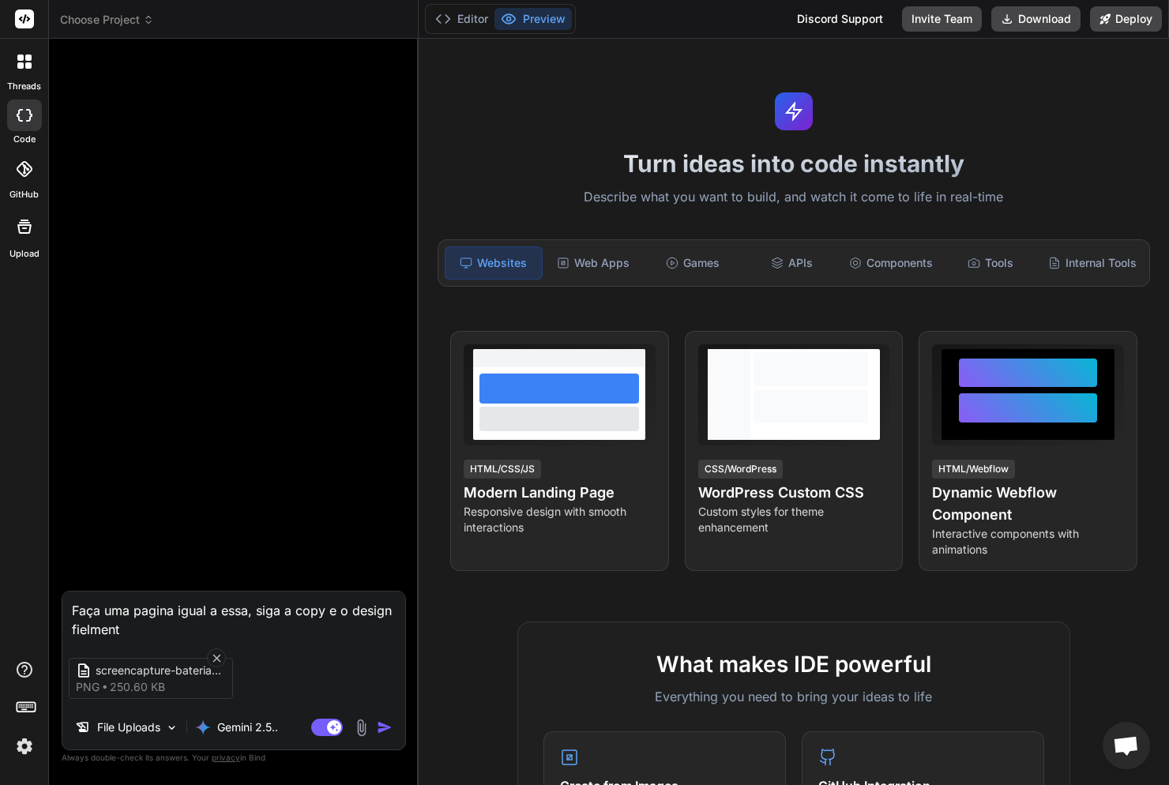
type textarea "x"
type textarea "Faça uma pagina igual a essa, siga a copy e o design fielmente"
click at [381, 730] on img "button" at bounding box center [385, 727] width 16 height 16
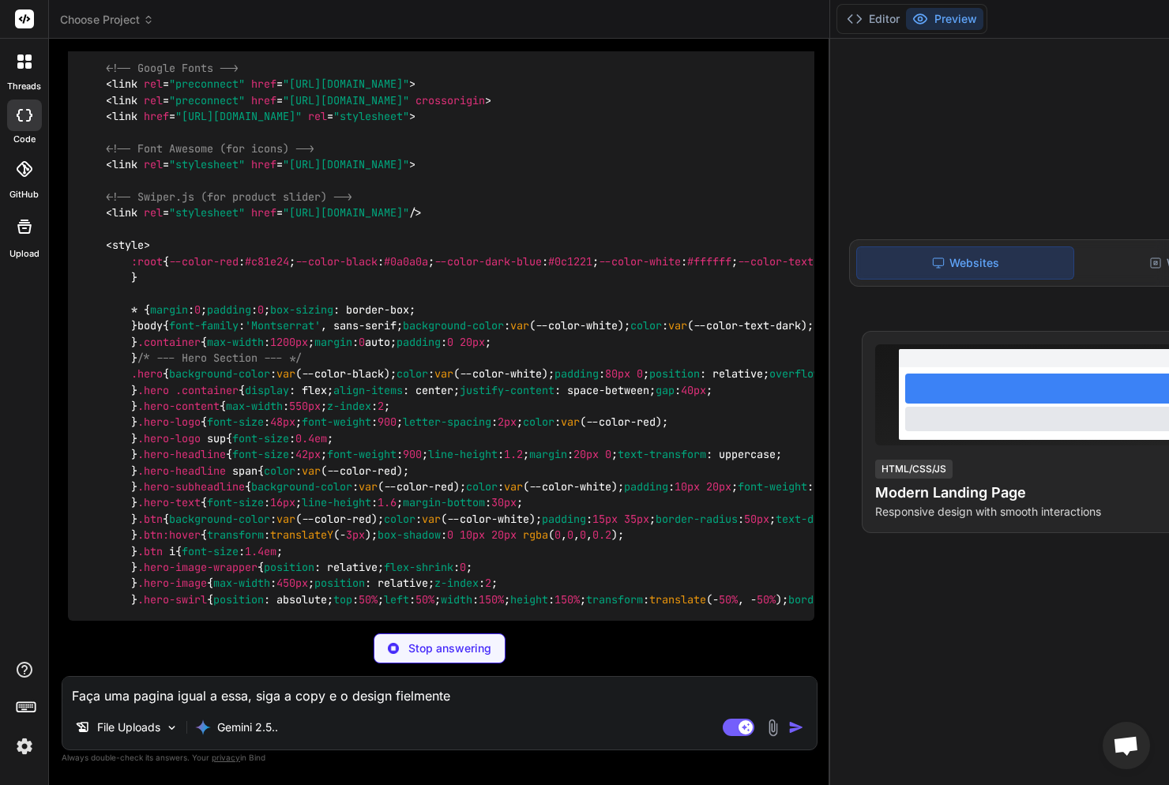
scroll to position [0, 0]
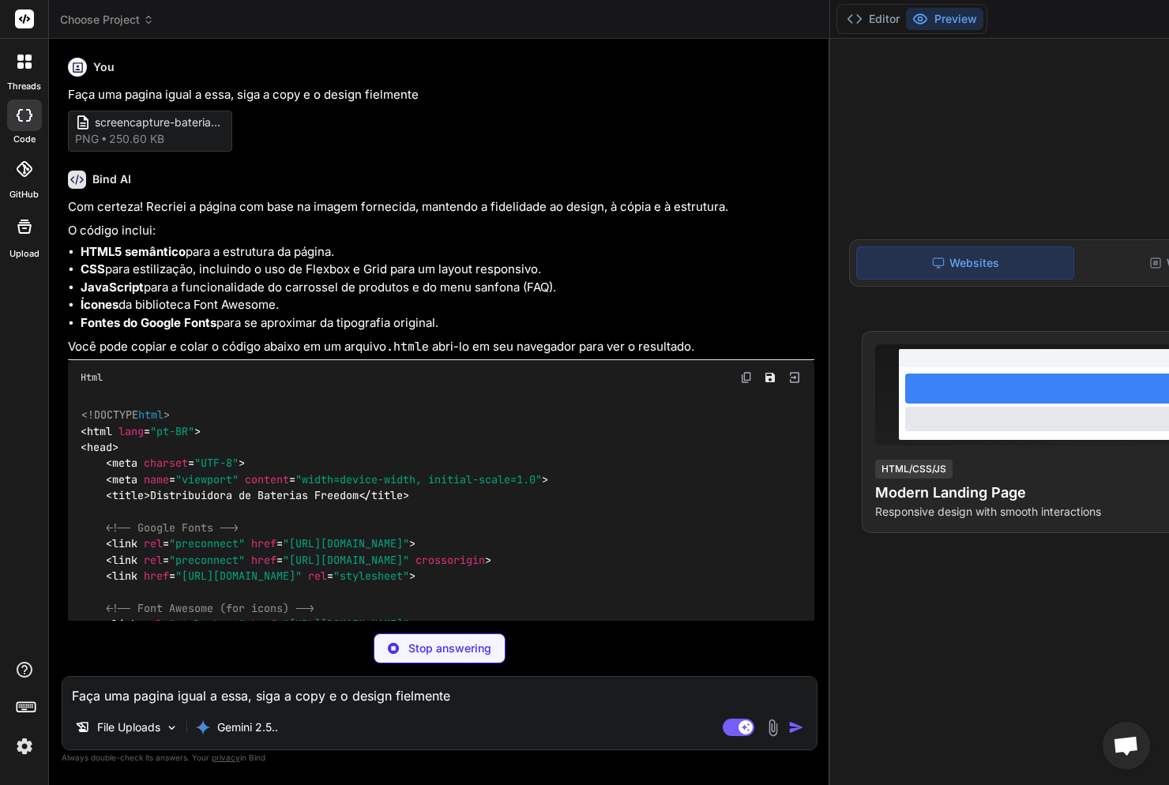
click at [143, 17] on icon at bounding box center [148, 19] width 11 height 11
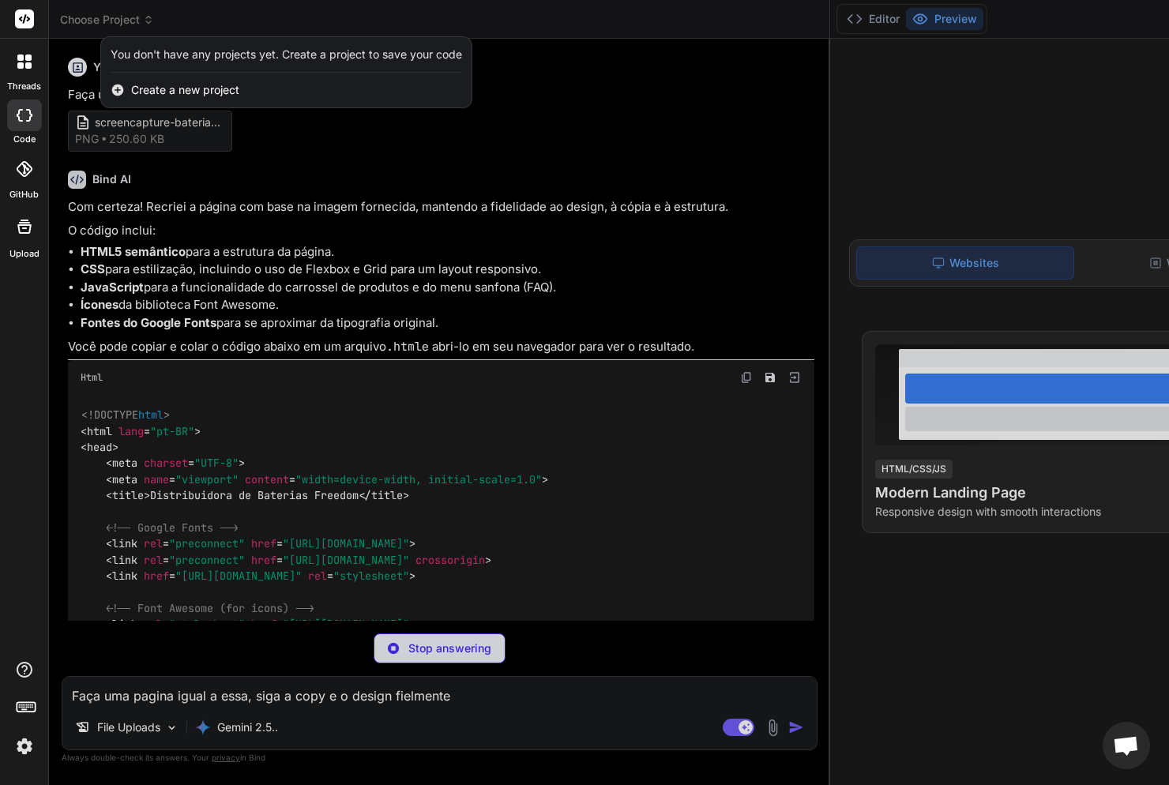
click at [171, 90] on span "Create a new project" at bounding box center [185, 90] width 108 height 16
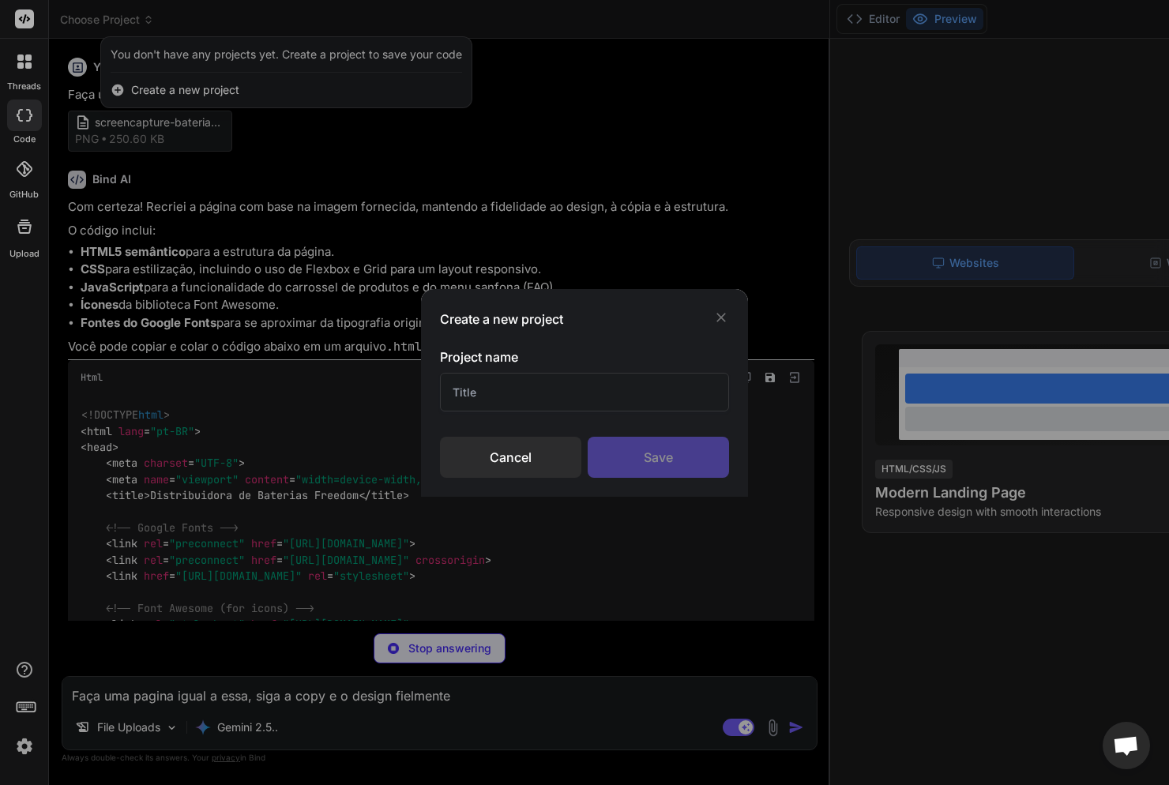
click at [561, 393] on input "text" at bounding box center [584, 392] width 289 height 39
type textarea "x"
type input "te"
type textarea "x"
type input "tes"
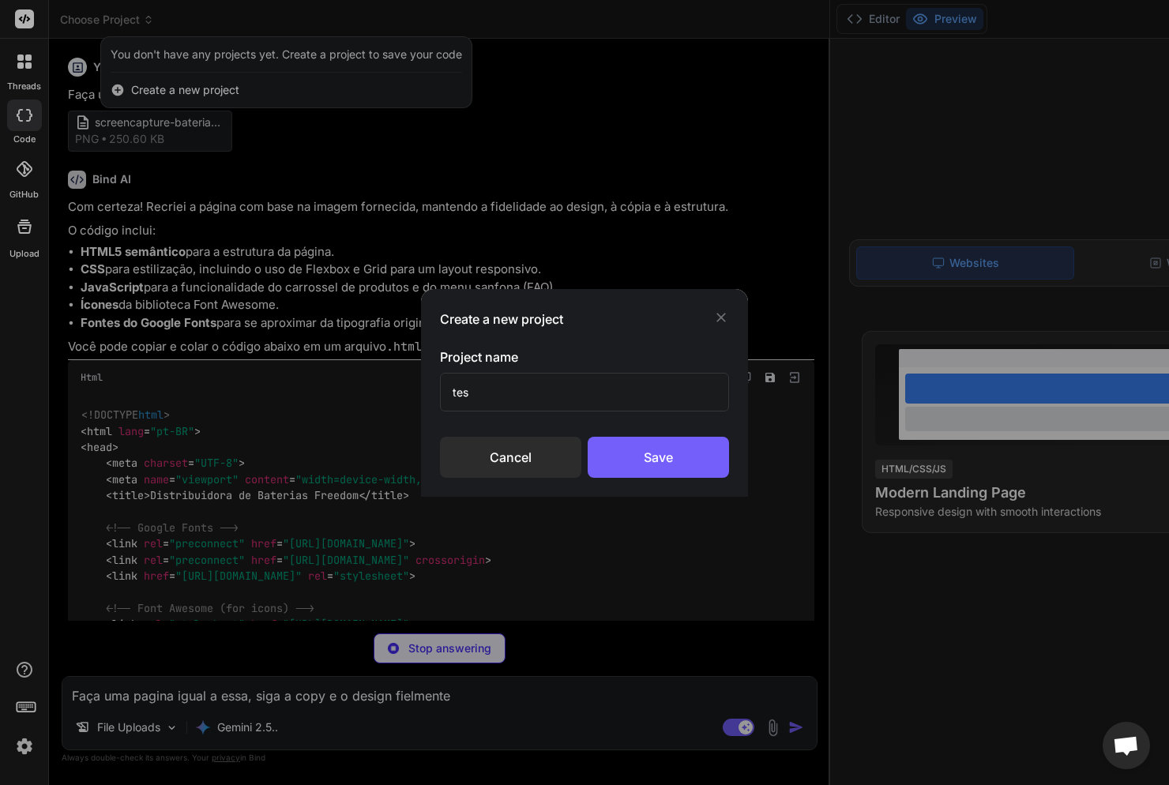
type textarea "x"
type input "teste"
type textarea "x"
type input "teste"
type textarea "x"
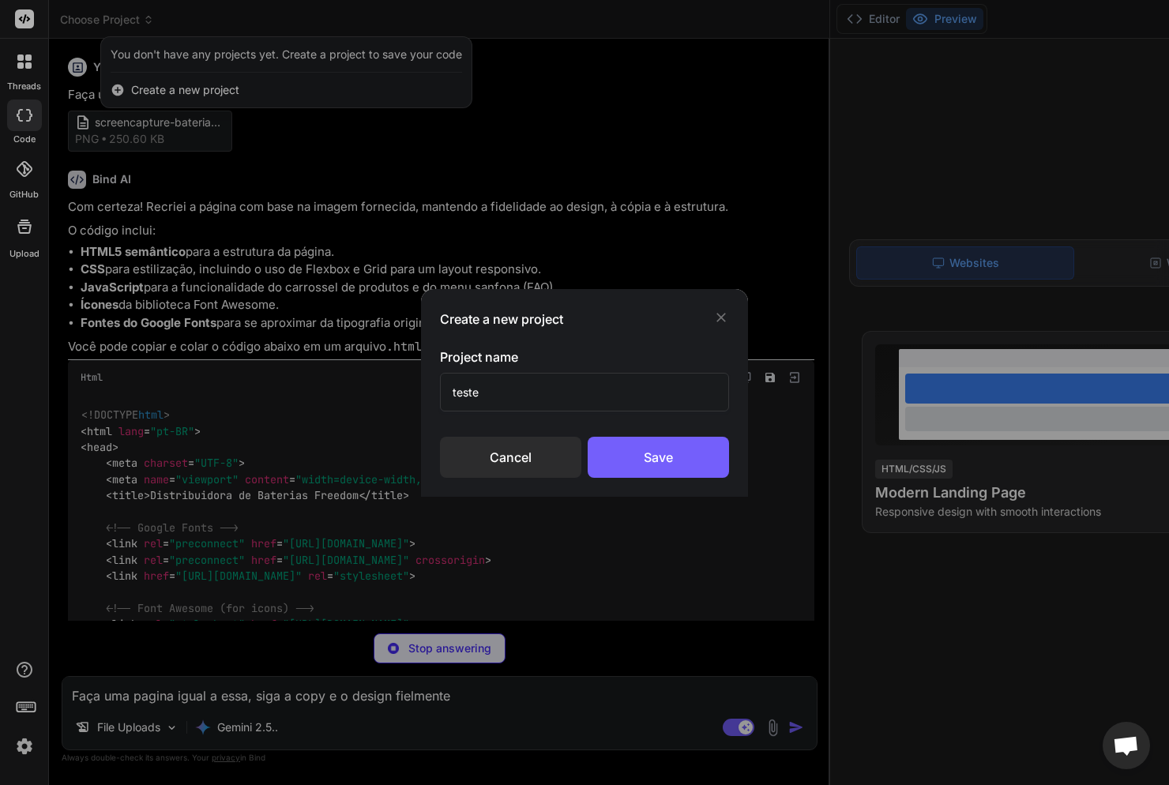
type input "teste f"
type textarea "x"
type input "teste fre"
type textarea "x"
type input "teste free"
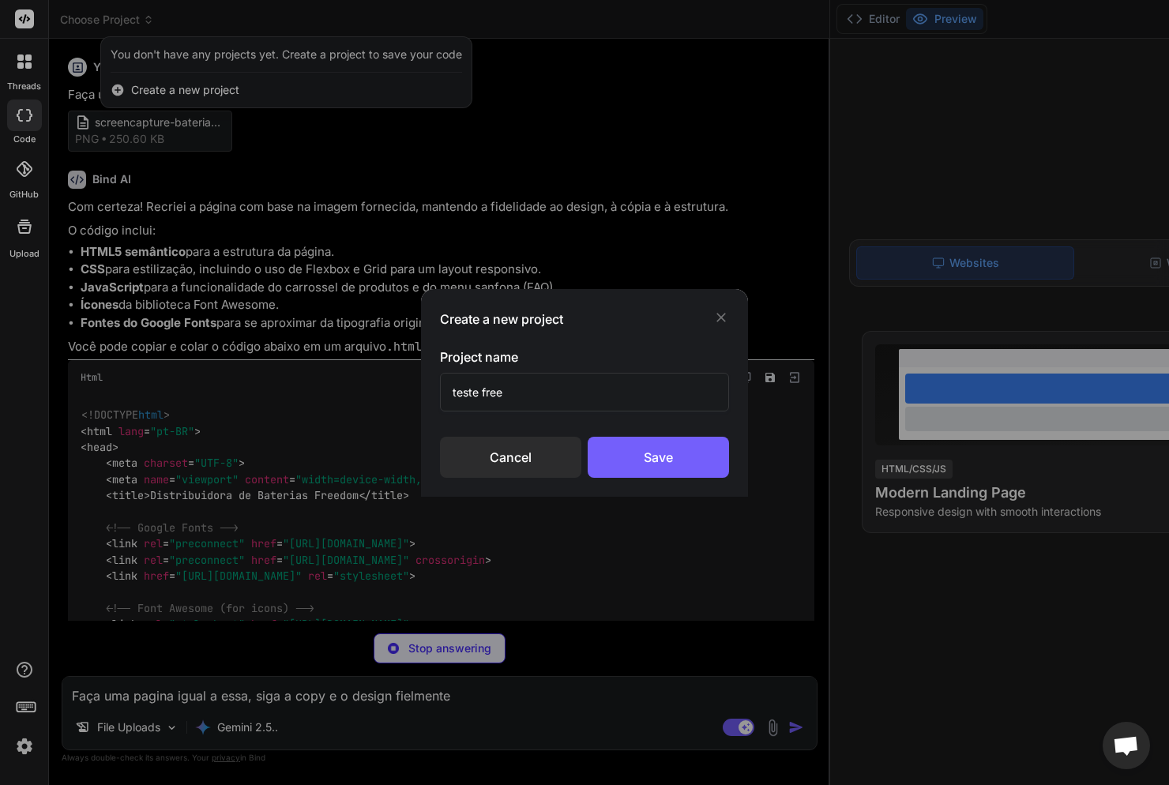
type textarea "x"
type input "teste freed"
type textarea "x"
type input "teste freedo"
type textarea "x"
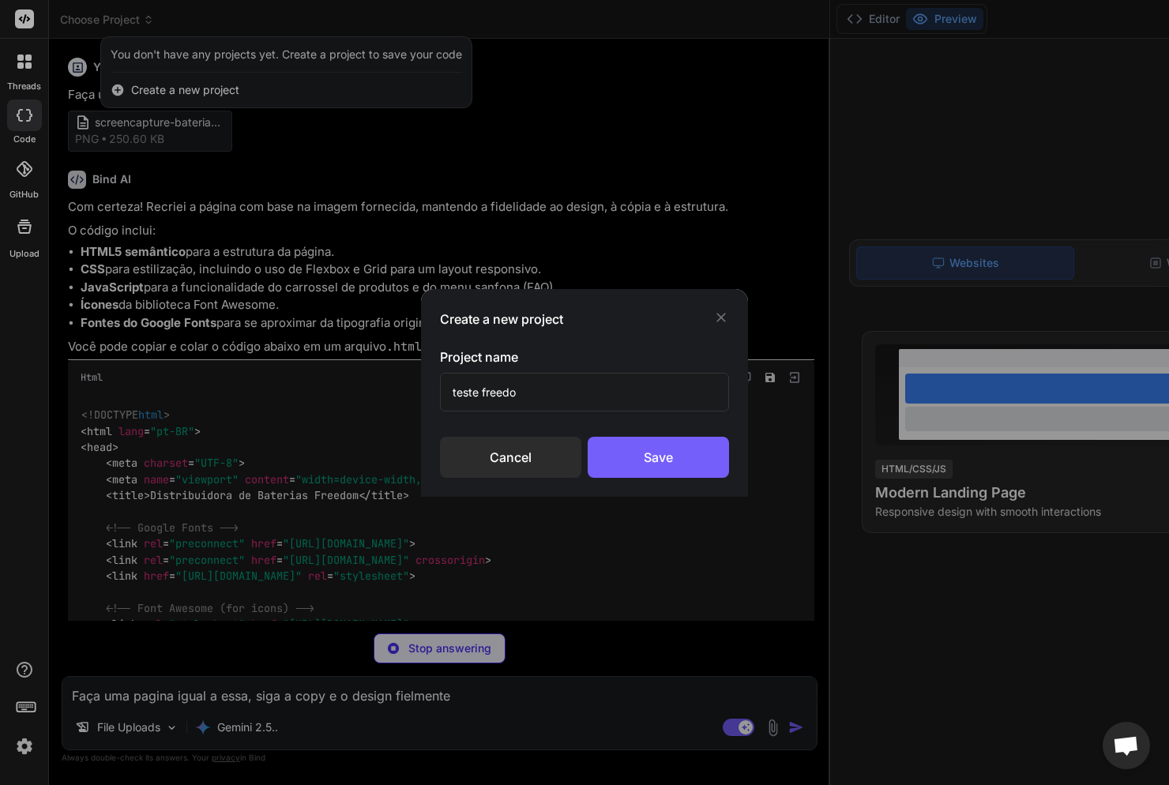
type input "teste freedom"
type textarea "x"
type input "teste freedom"
click at [678, 463] on div "Save" at bounding box center [657, 457] width 141 height 41
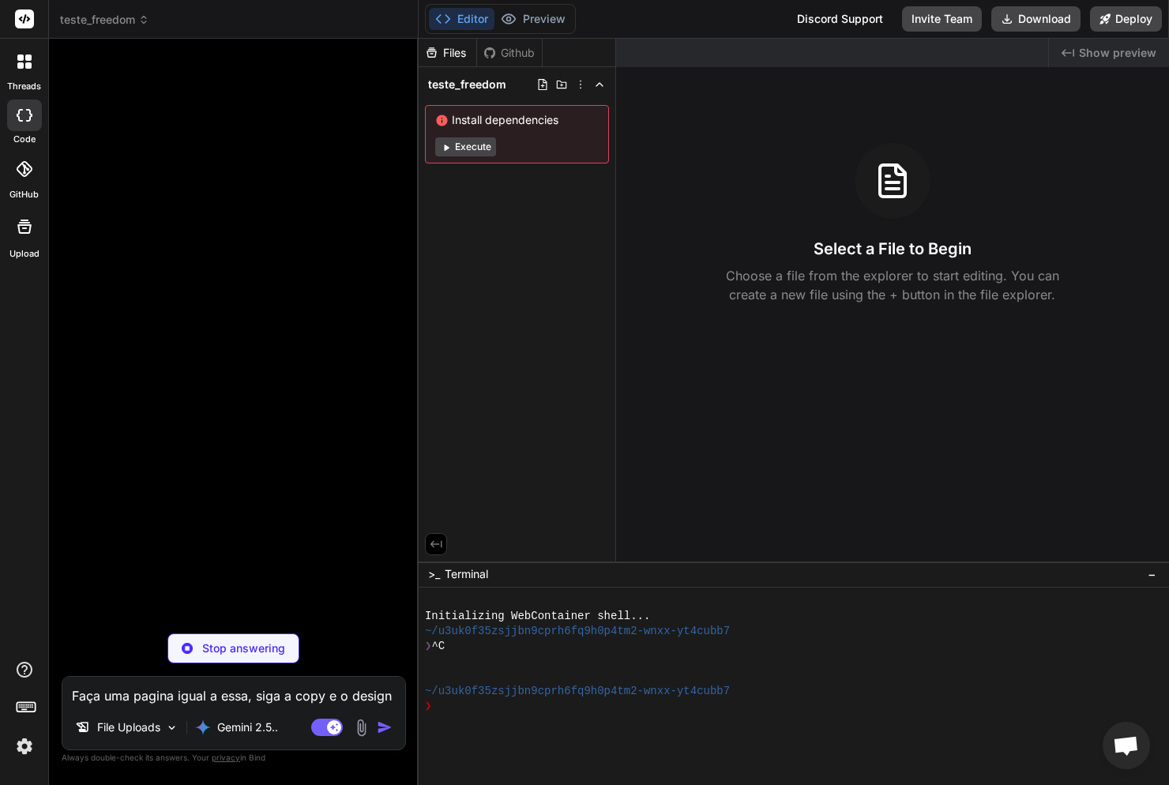
click at [168, 699] on textarea "Faça uma pagina igual a essa, siga a copy e o design fielmente" at bounding box center [233, 691] width 343 height 28
click at [362, 726] on img at bounding box center [361, 727] width 18 height 18
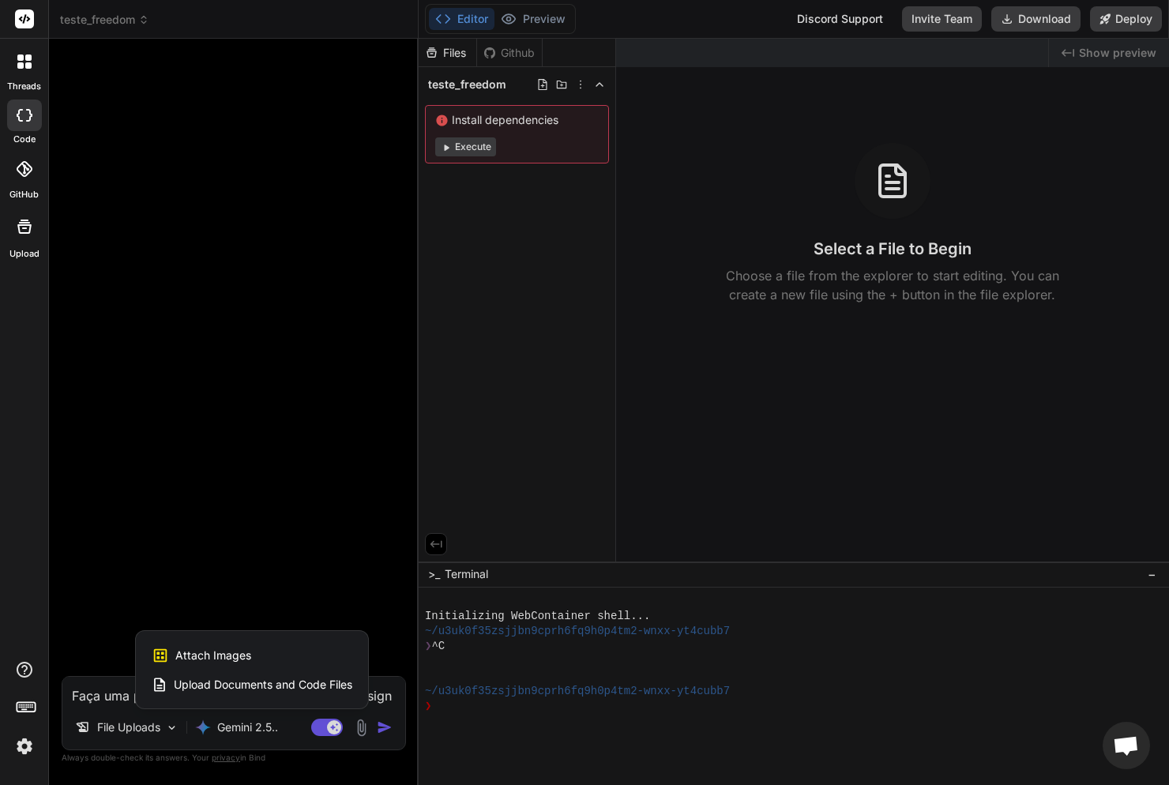
click at [288, 655] on div "Attach Images Image attachments are only supported in Claude and Gemini models." at bounding box center [252, 655] width 201 height 30
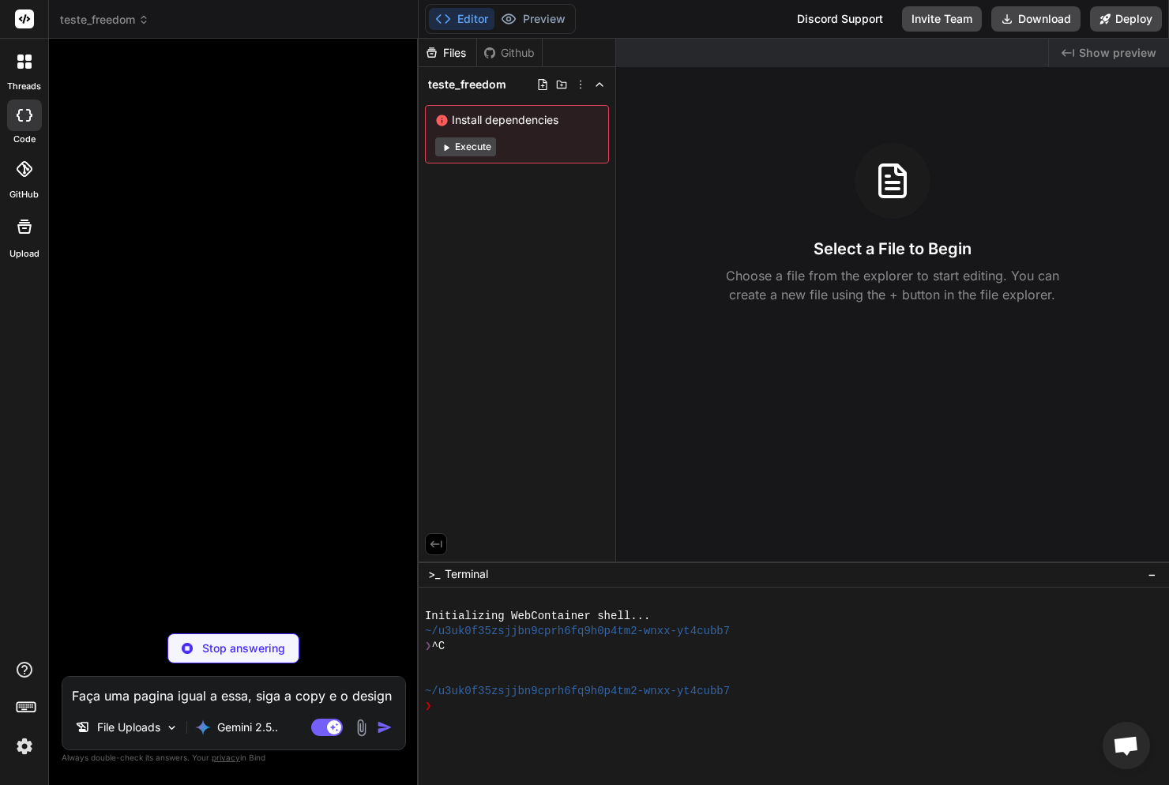
type textarea "x"
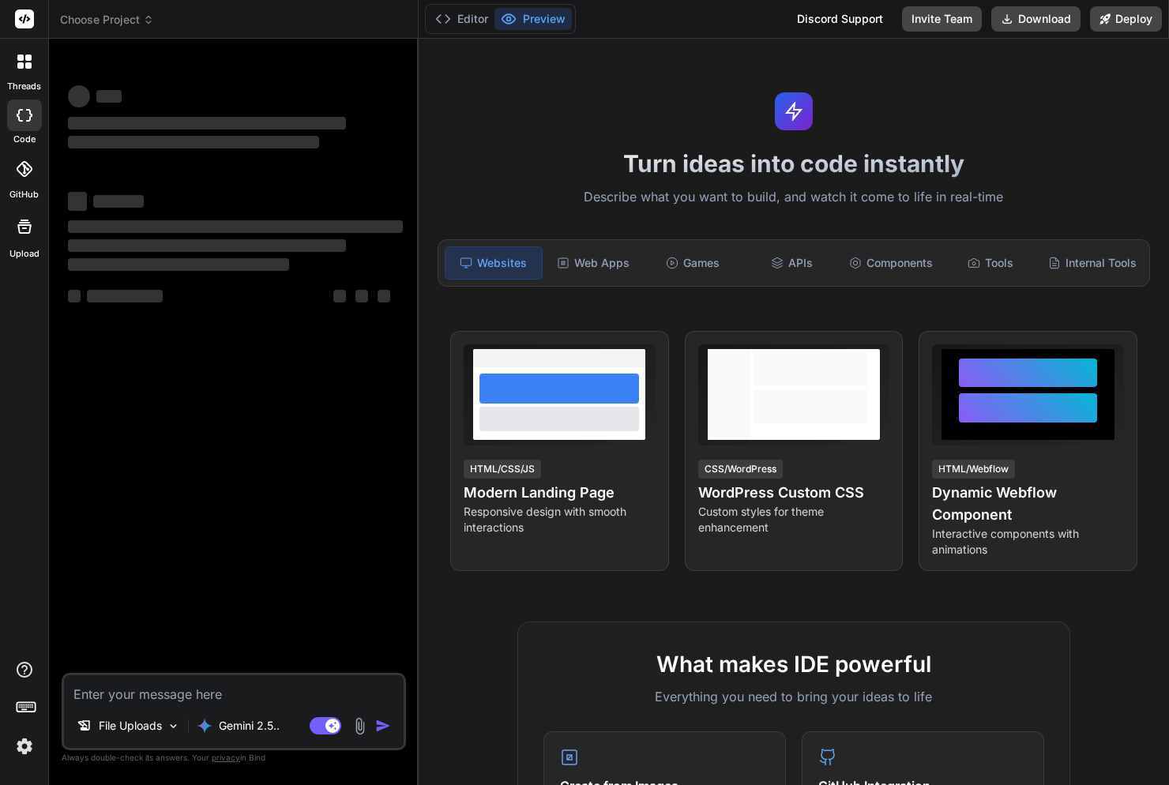
click at [129, 13] on span "Choose Project" at bounding box center [107, 20] width 94 height 16
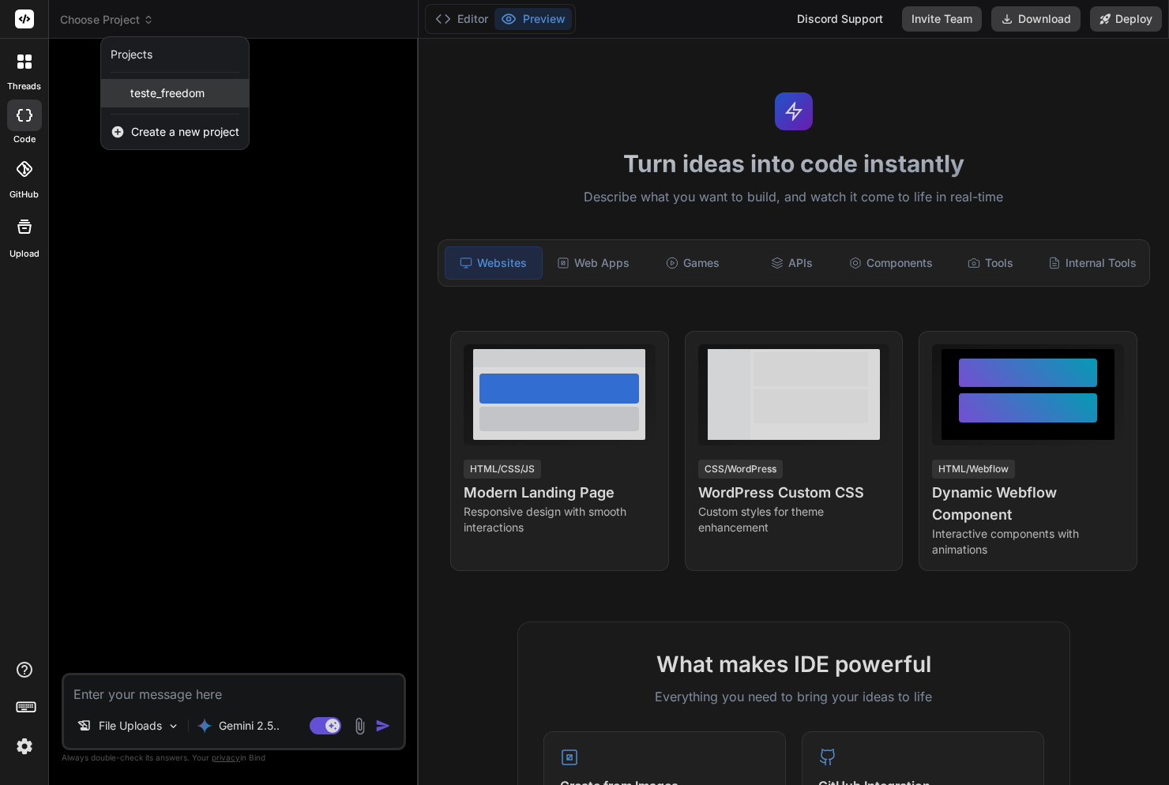
click at [166, 88] on span "teste_freedom" at bounding box center [167, 93] width 74 height 16
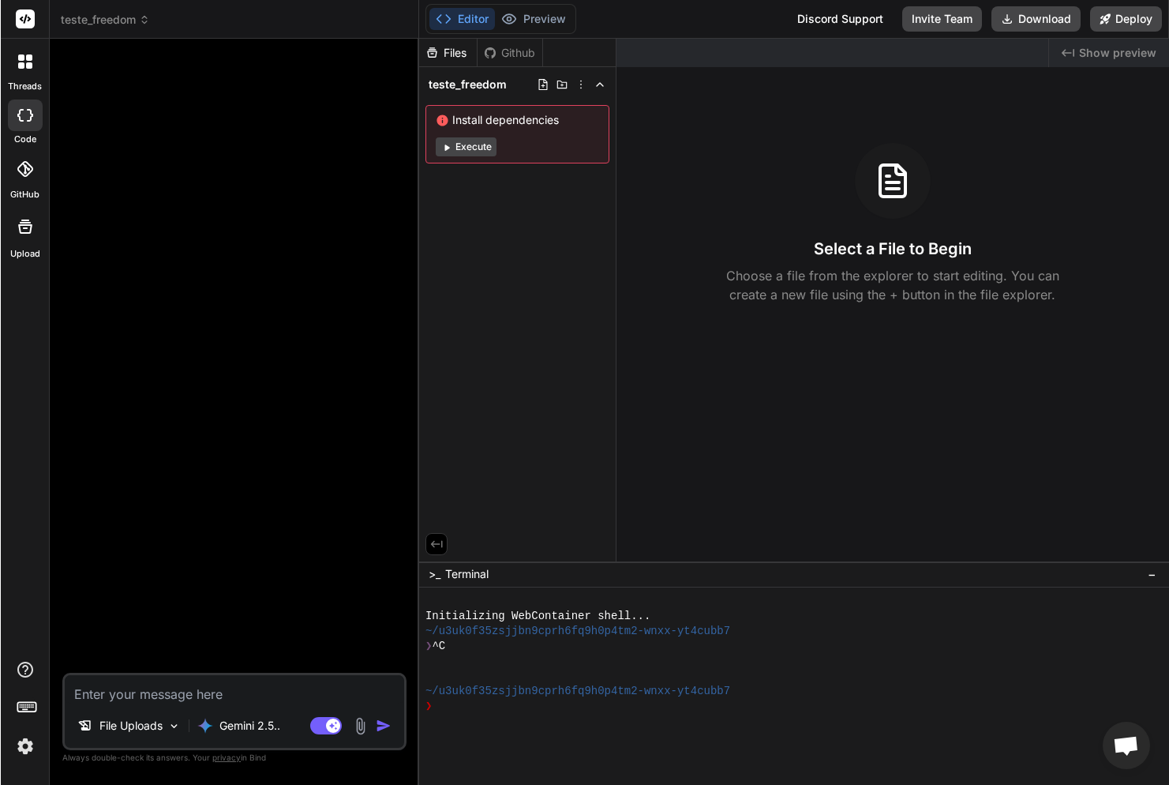
scroll to position [6, 0]
click at [358, 726] on img at bounding box center [360, 726] width 18 height 18
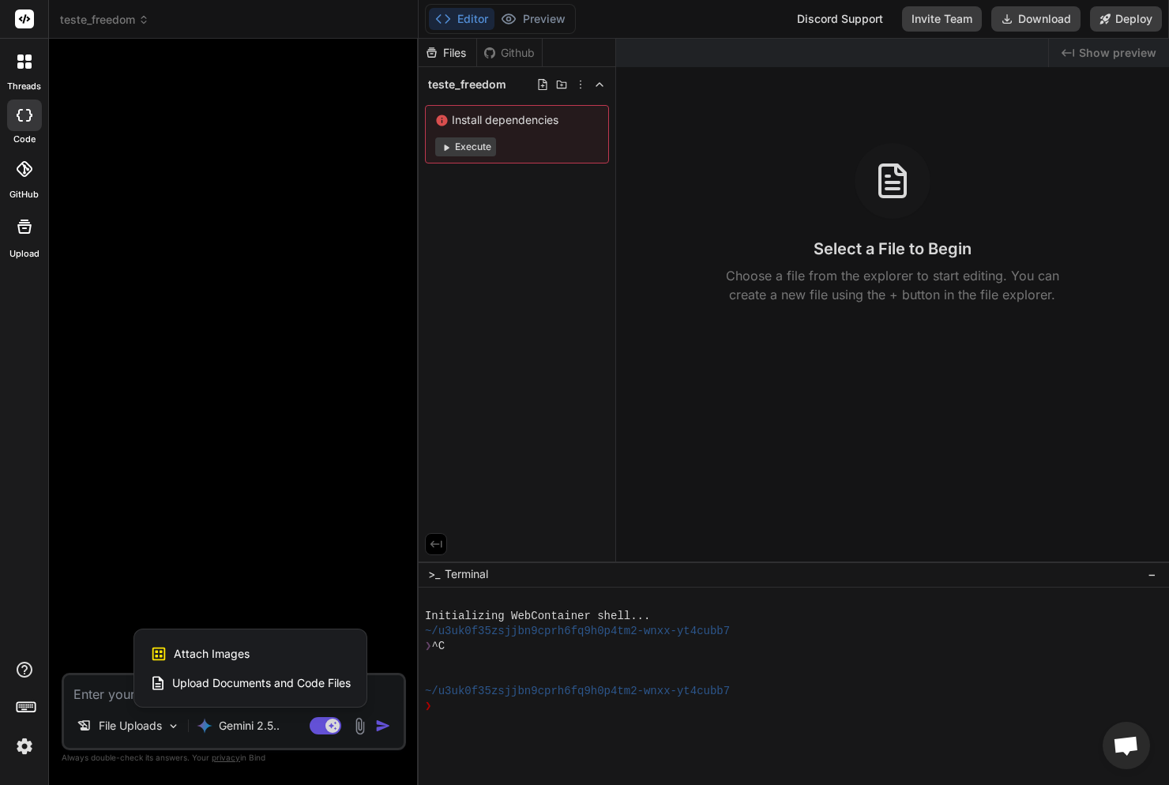
click at [238, 647] on span "Attach Images" at bounding box center [212, 654] width 76 height 16
type textarea "x"
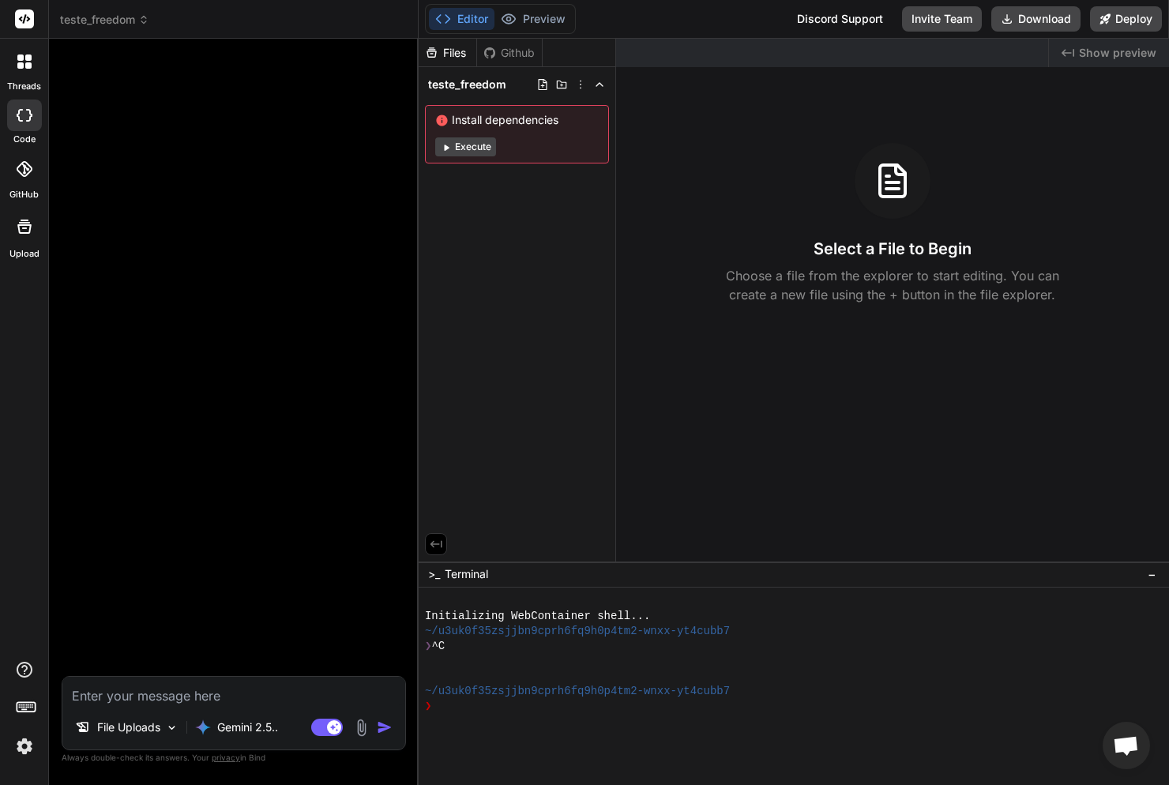
type input "C:\fakepath\screencapture-bateriasfreedom-br-2025-09-09-21_57_55 (1).png"
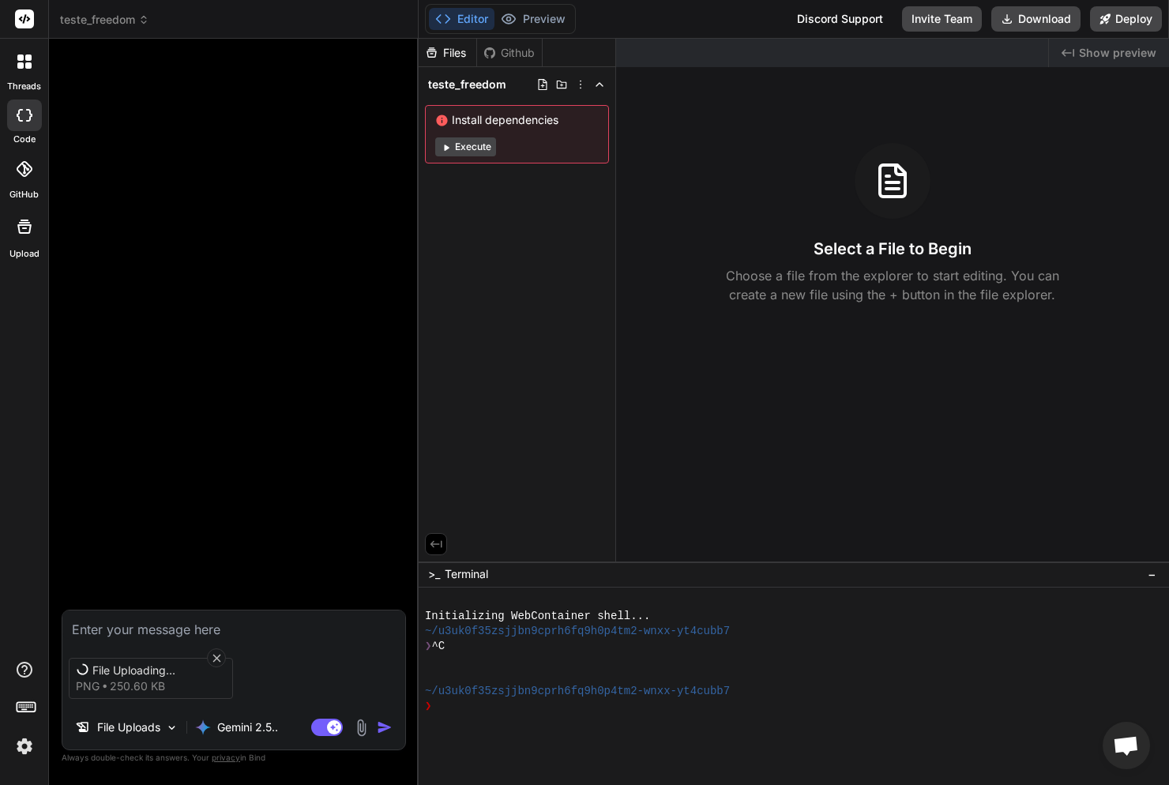
click at [141, 630] on textarea at bounding box center [233, 624] width 343 height 28
type textarea "x"
type textarea "F"
type textarea "x"
type textarea "Fa"
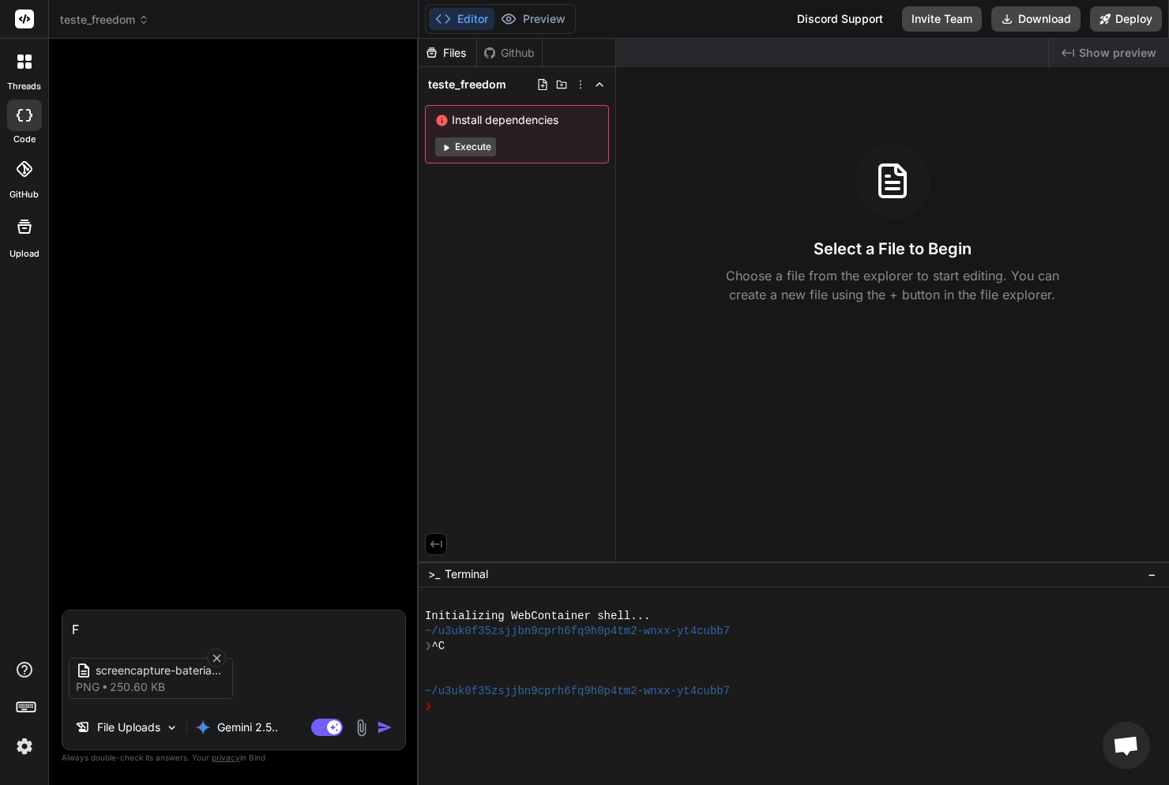
type textarea "x"
type textarea "Fac"
type textarea "x"
type textarea "Faca"
type textarea "x"
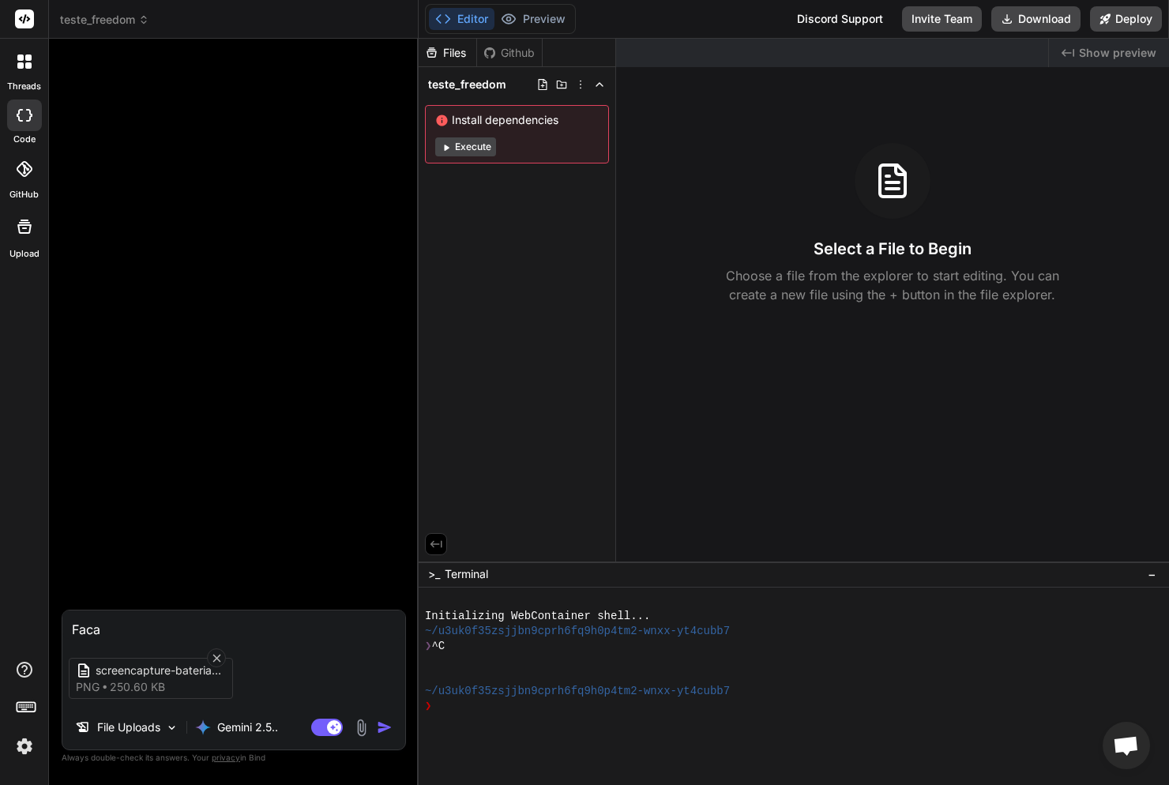
type textarea "Faca"
type textarea "x"
type textarea "Faca e"
type textarea "x"
type textarea "Faca es"
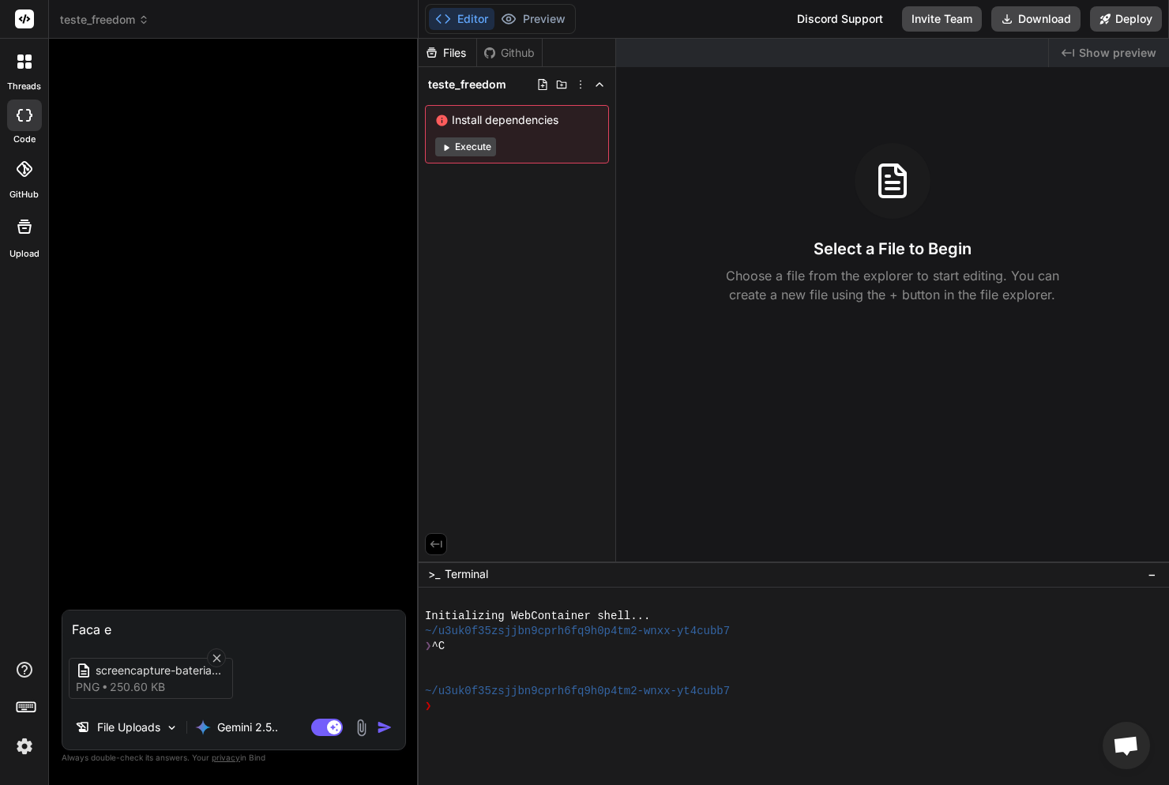
type textarea "x"
type textarea "Faca ess"
type textarea "x"
type textarea "Faca essa"
type textarea "x"
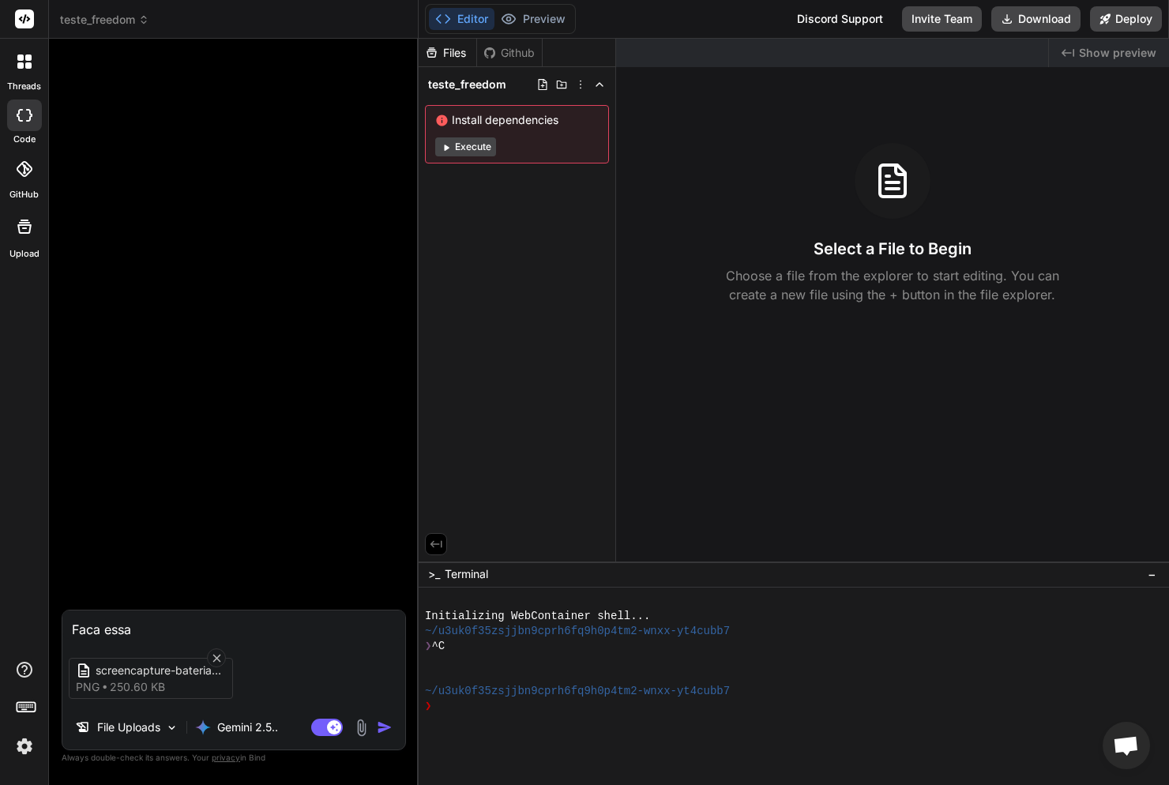
type textarea "Faca essa"
type textarea "x"
type textarea "Faca essa p"
type textarea "x"
type textarea "Faca essa pa"
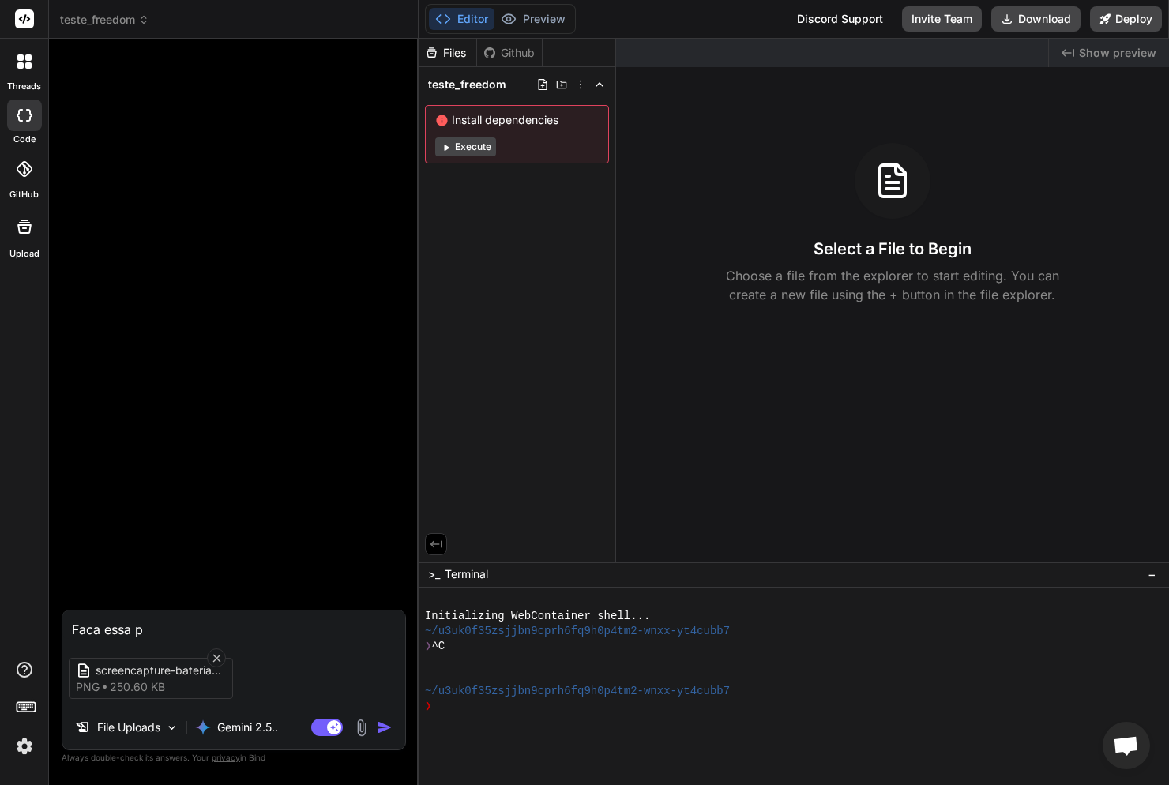
type textarea "x"
type textarea "Faca essa pag"
type textarea "x"
type textarea "Faca essa pagi"
type textarea "x"
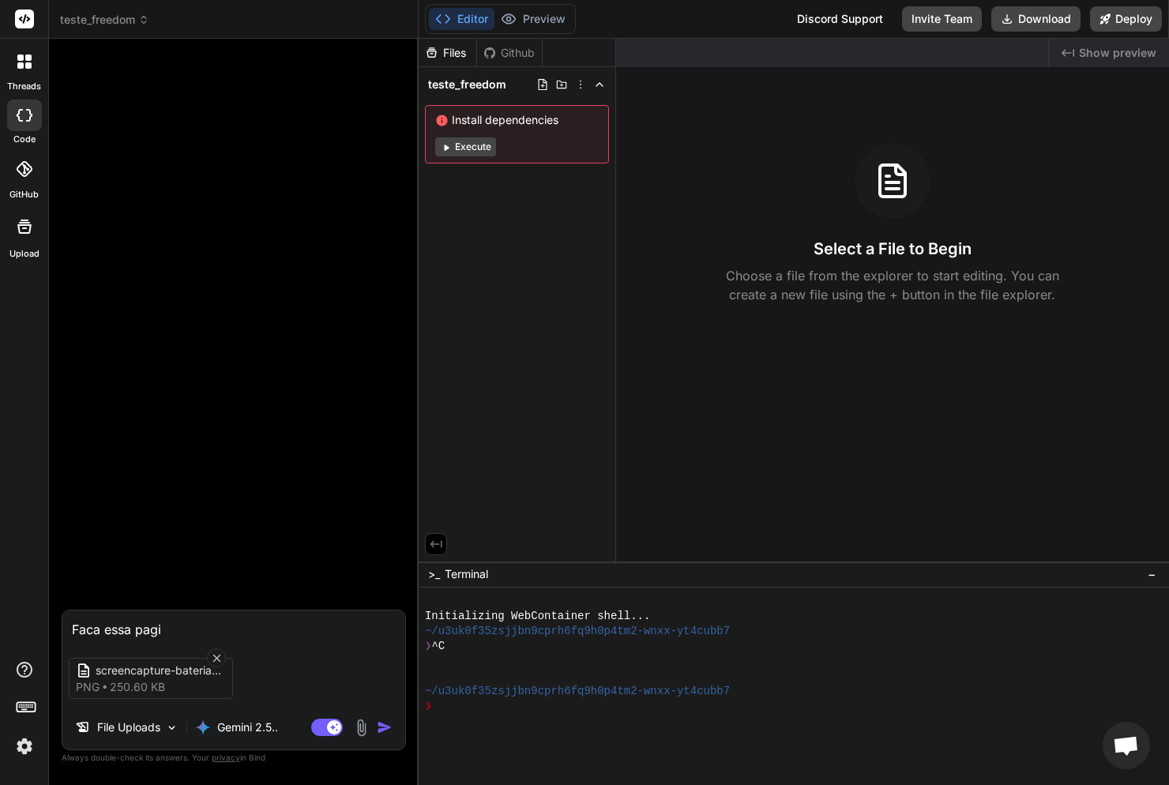
type textarea "Faca essa pagin"
type textarea "x"
type textarea "Faca essa pagina"
type textarea "x"
type textarea "Faca essa pagina"
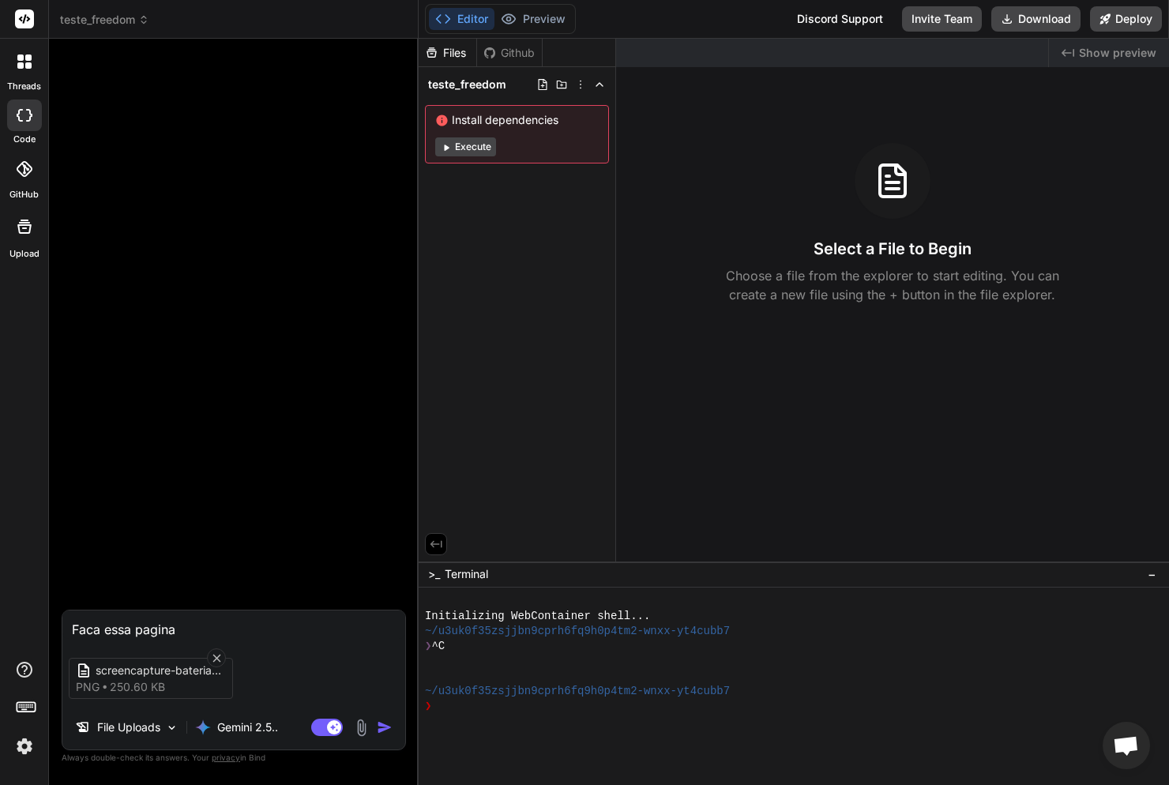
type textarea "x"
type textarea "Faca essa pagina e"
type textarea "x"
type textarea "Faca essa pagina ex"
type textarea "x"
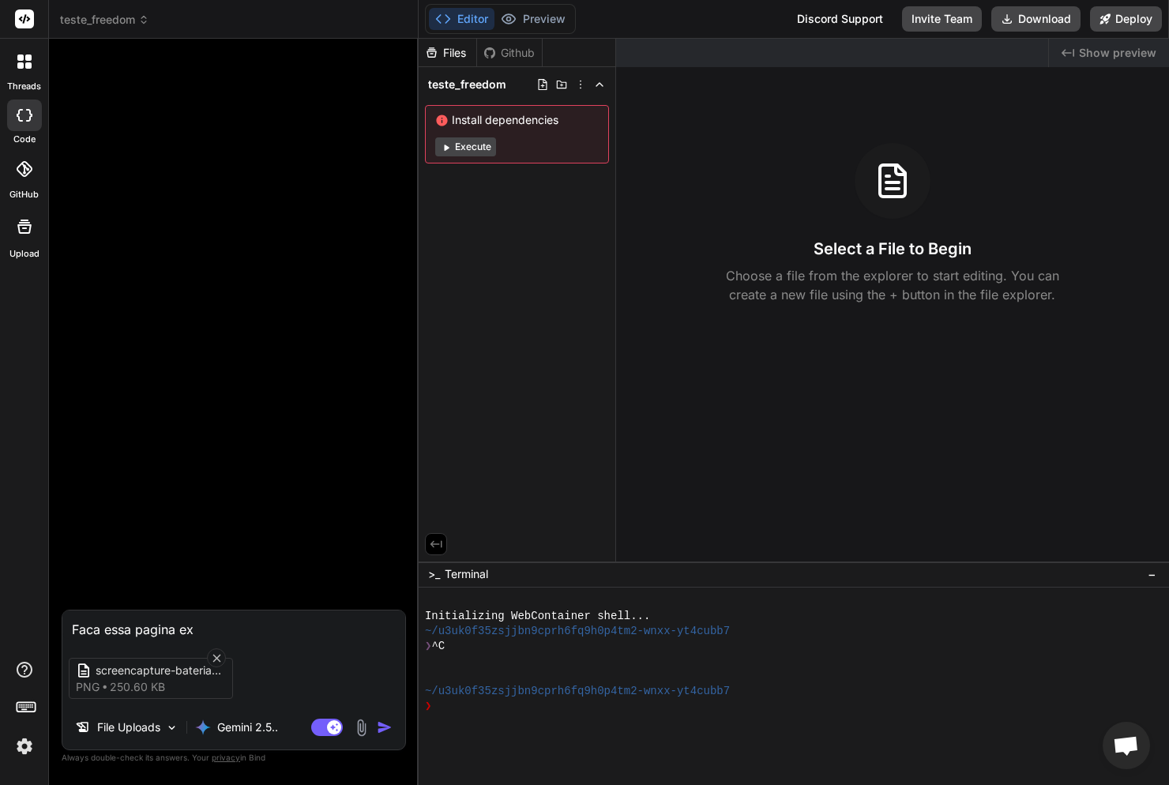
type textarea "Faca essa pagina ext"
type textarea "x"
type textarea "Faca essa pagina exta"
type textarea "x"
type textarea "Faca essa pagina extaa"
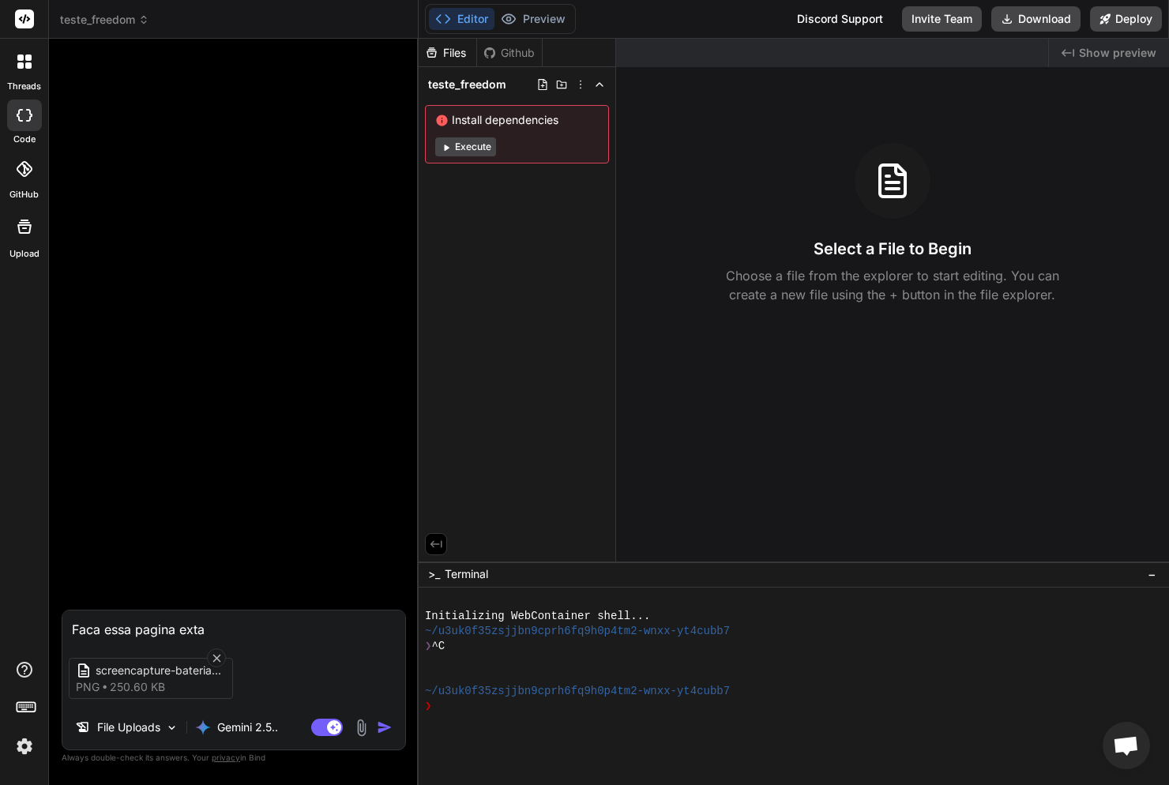
type textarea "x"
type textarea "Faca essa pagina extaam"
type textarea "x"
type textarea "Faca essa pagina extaamn"
type textarea "x"
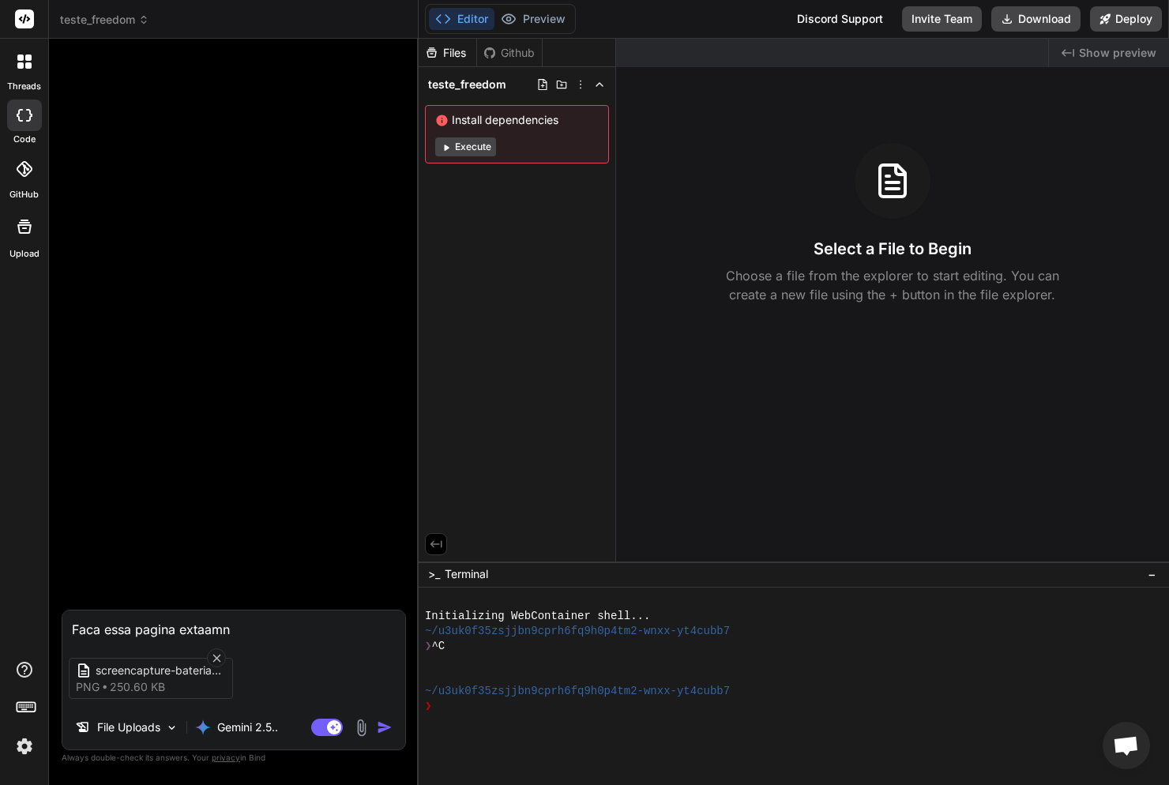
type textarea "Faca essa pagina extaam"
type textarea "x"
type textarea "Faca essa pagina extaa"
type textarea "x"
type textarea "Faca essa pagina exta"
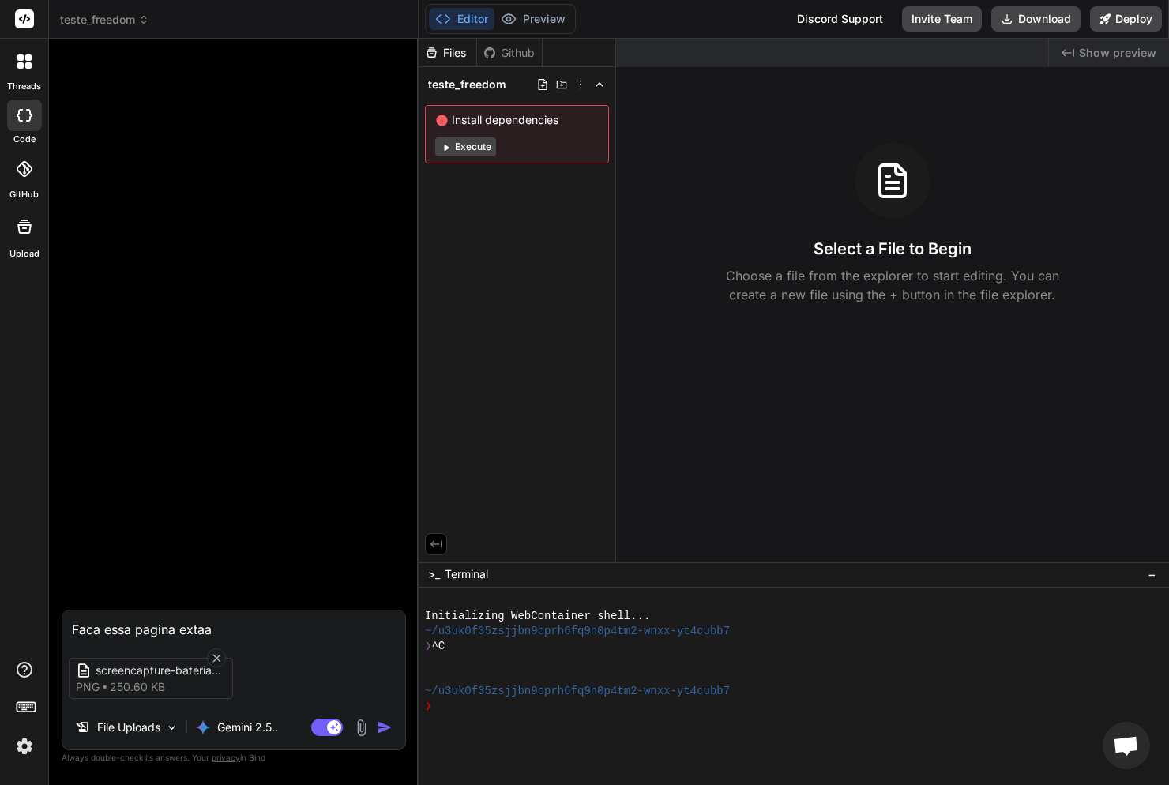
type textarea "x"
type textarea "Faca essa pagina ext"
type textarea "x"
type textarea "Faca essa pagina ex"
type textarea "x"
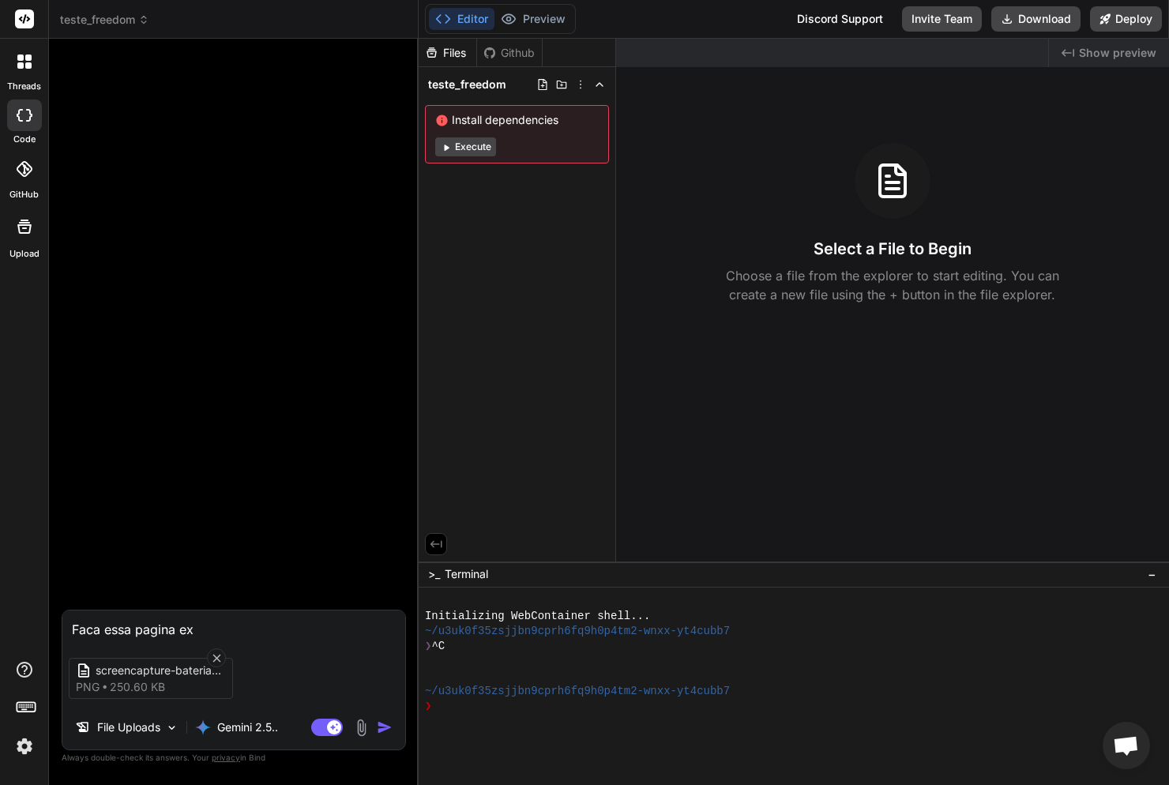
type textarea "Faca essa pagina e"
type textarea "x"
type textarea "Faca essa pagina"
type textarea "x"
type textarea "Faca essa pagina"
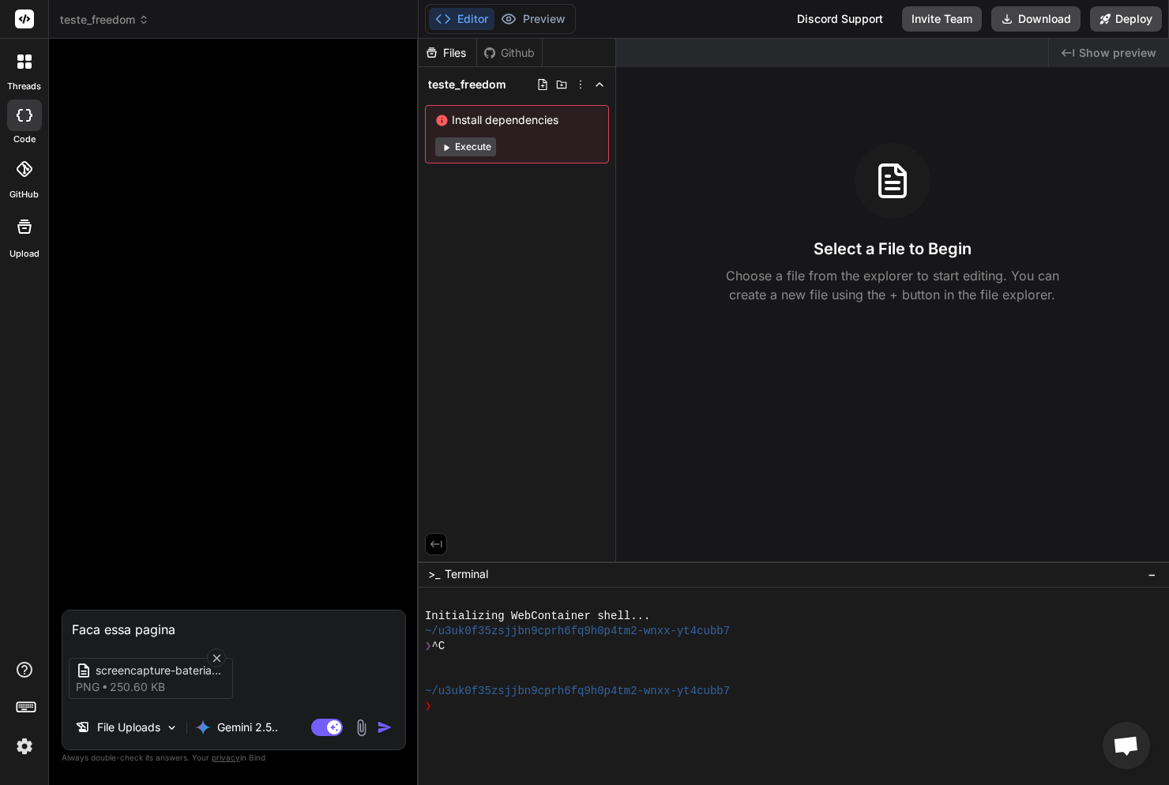
type textarea "x"
type textarea "Faca essa pagin"
type textarea "x"
type textarea "Faca essa pagi"
type textarea "x"
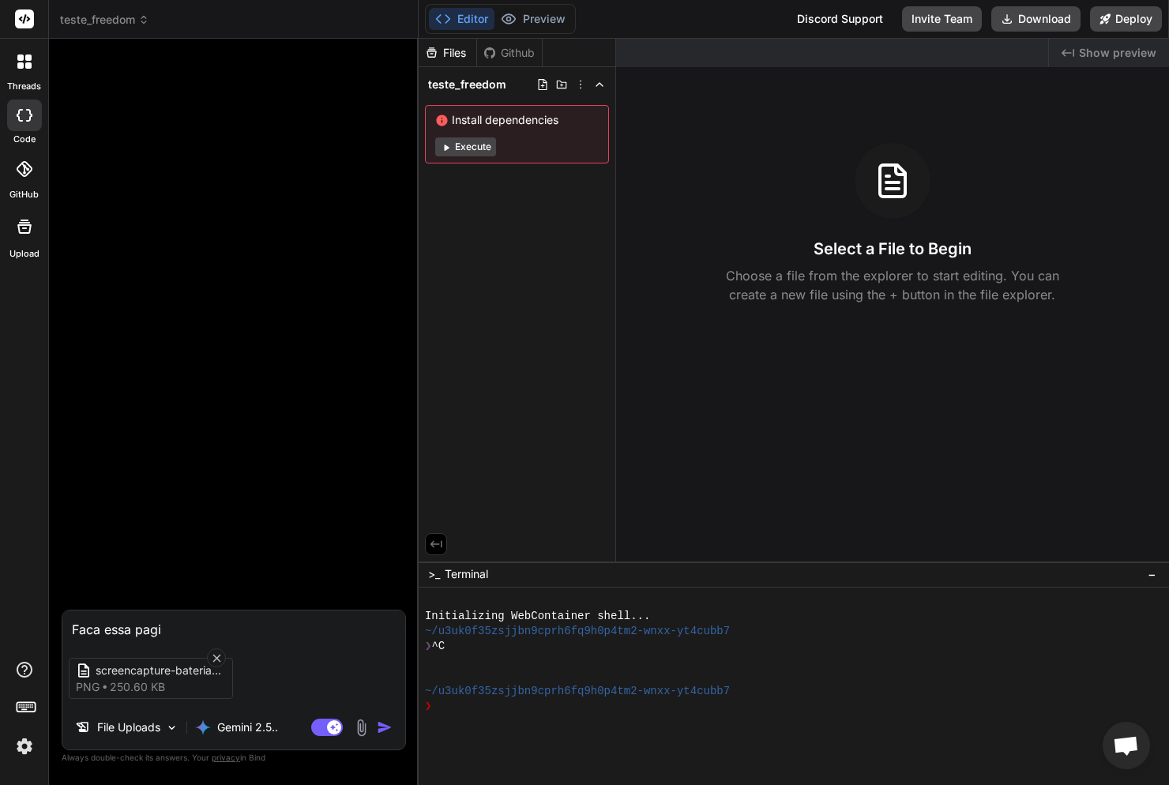
type textarea "Faca essa pag"
type textarea "x"
type textarea "Faca essa pa"
type textarea "x"
type textarea "Faca essa p"
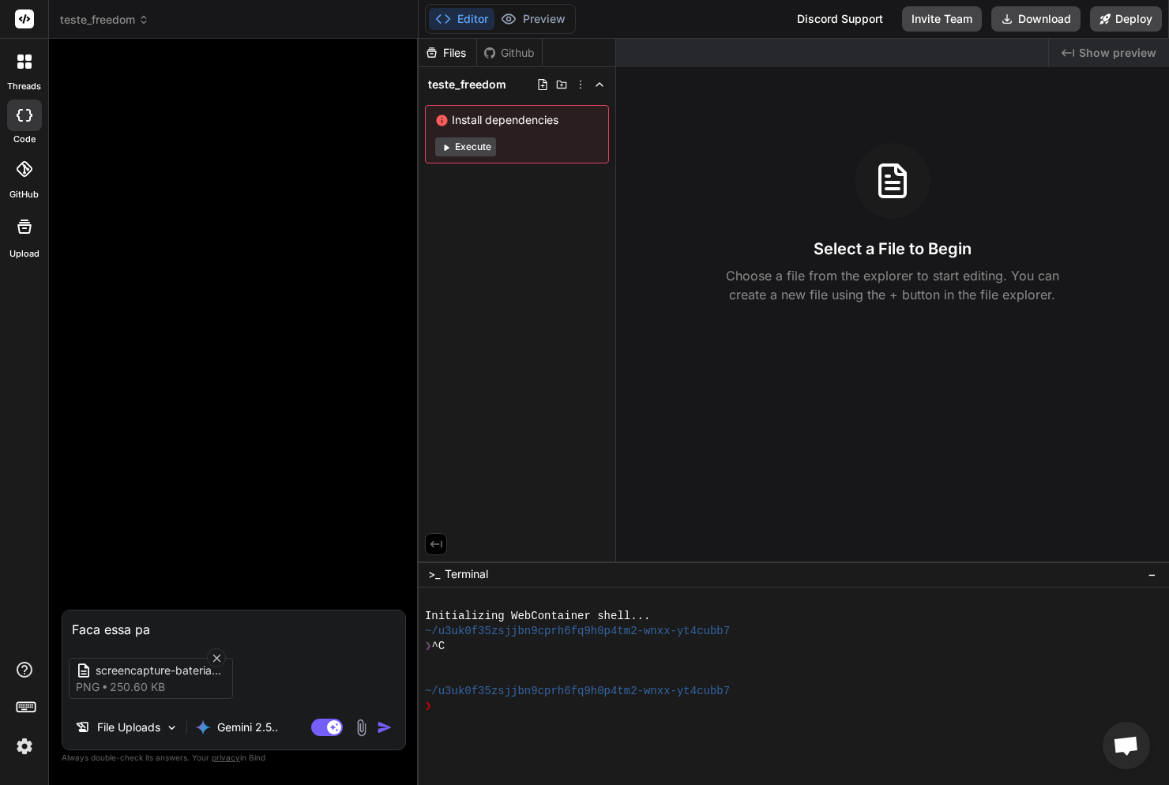
type textarea "x"
type textarea "Faca essa"
type textarea "x"
type textarea "Faca essa"
type textarea "x"
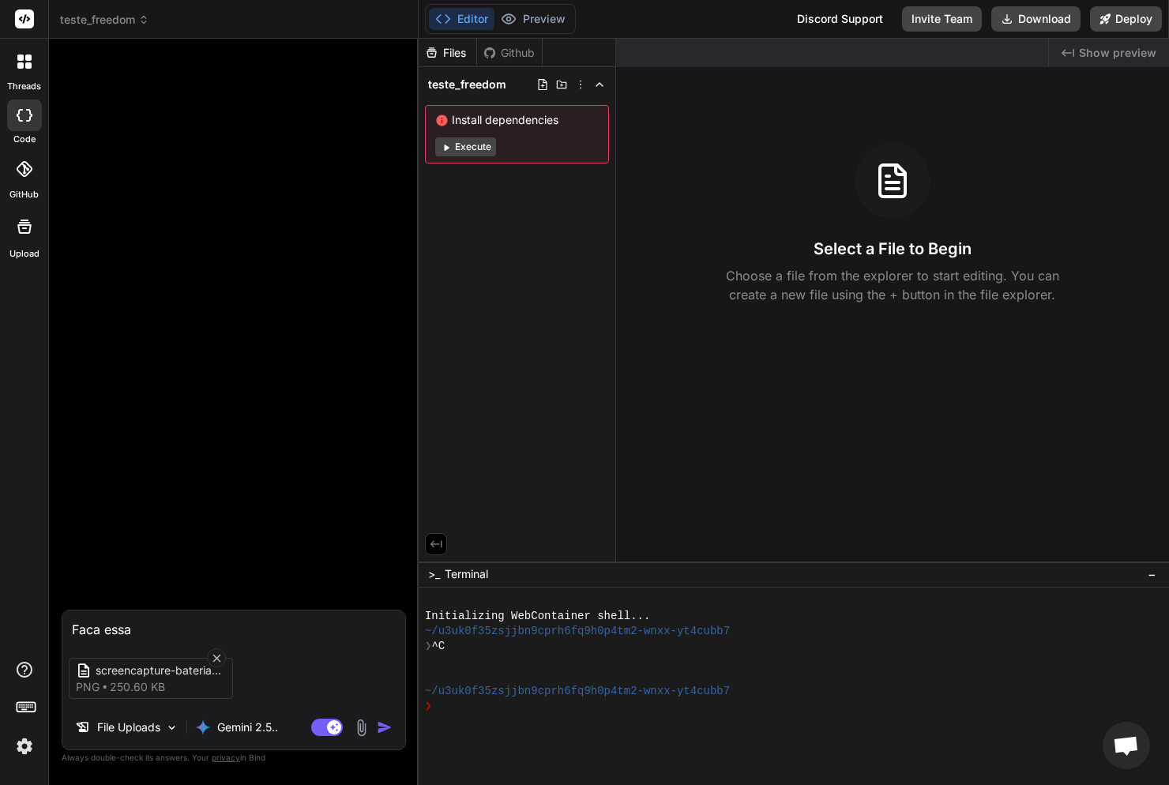
type textarea "Faca ess"
type textarea "x"
type textarea "Faca es"
type textarea "x"
type textarea "Faca e"
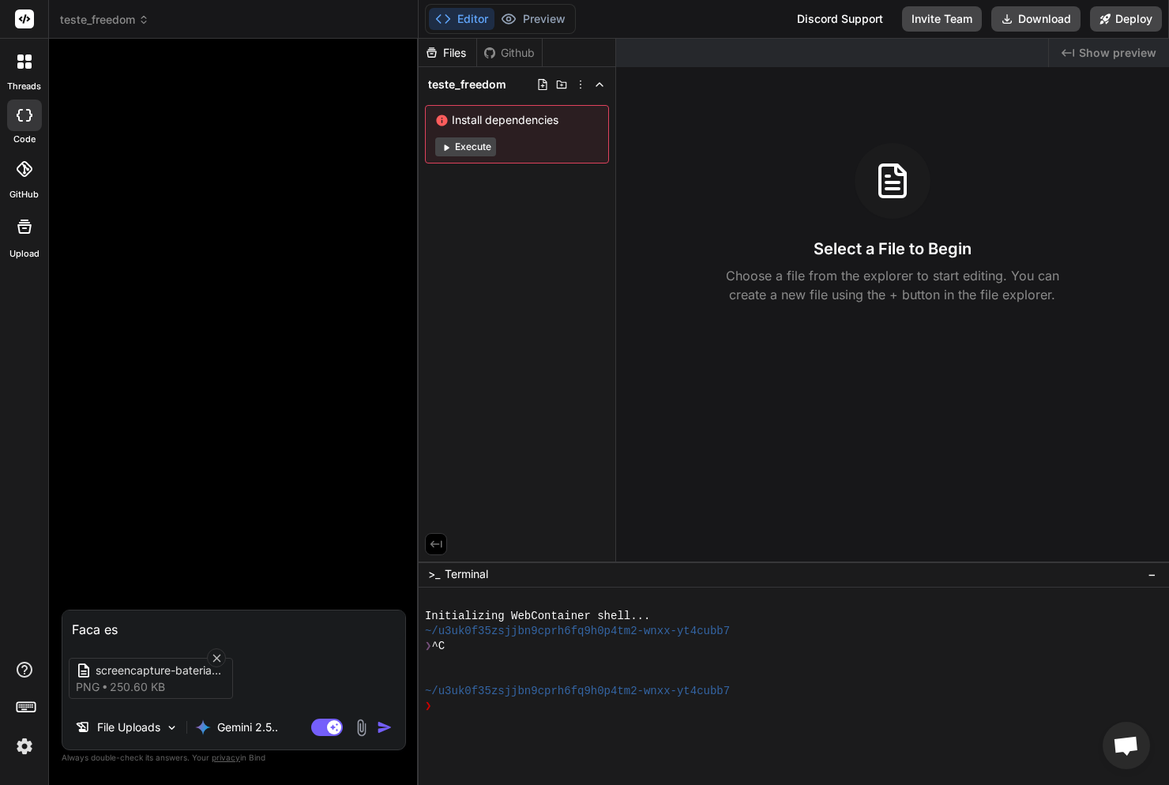
type textarea "x"
type textarea "Faca"
type textarea "x"
type textarea "Faca u"
type textarea "x"
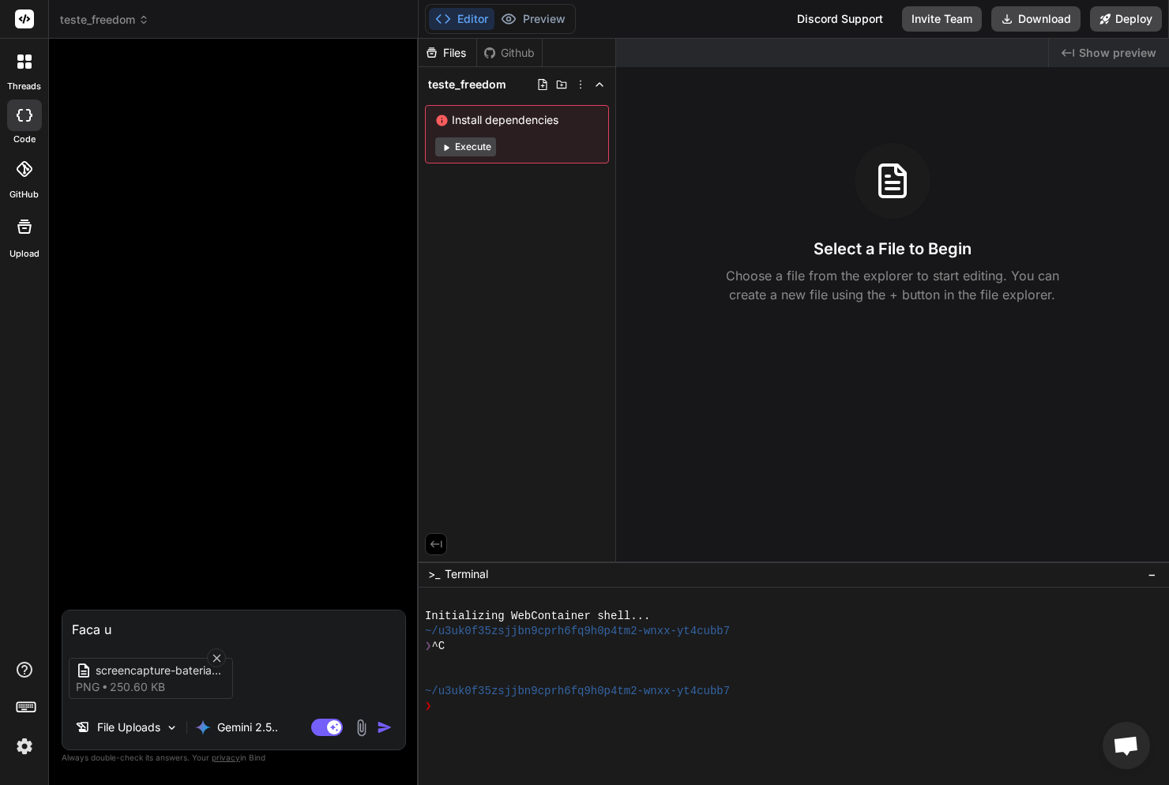
type textarea "Faca um"
type textarea "x"
type textarea "Faca uma"
type textarea "x"
type textarea "Faca uma"
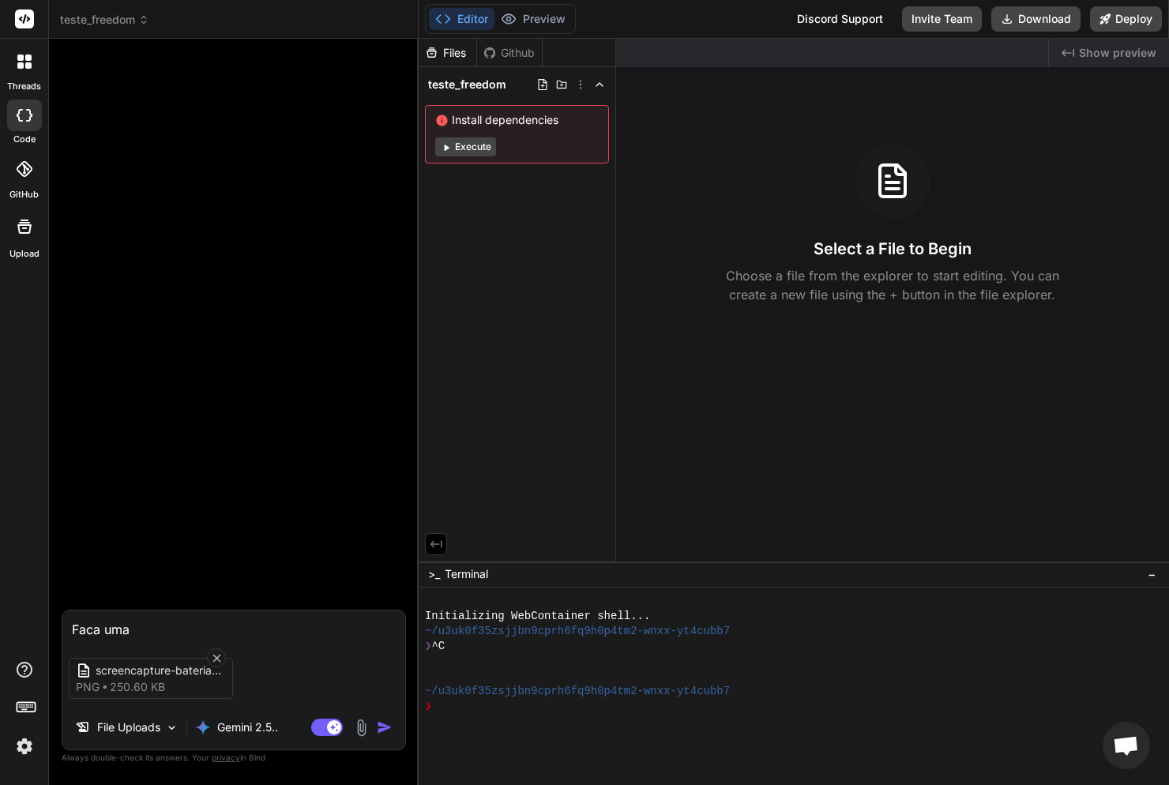
type textarea "x"
type textarea "Faca uma p"
type textarea "x"
type textarea "Faca uma pa"
type textarea "x"
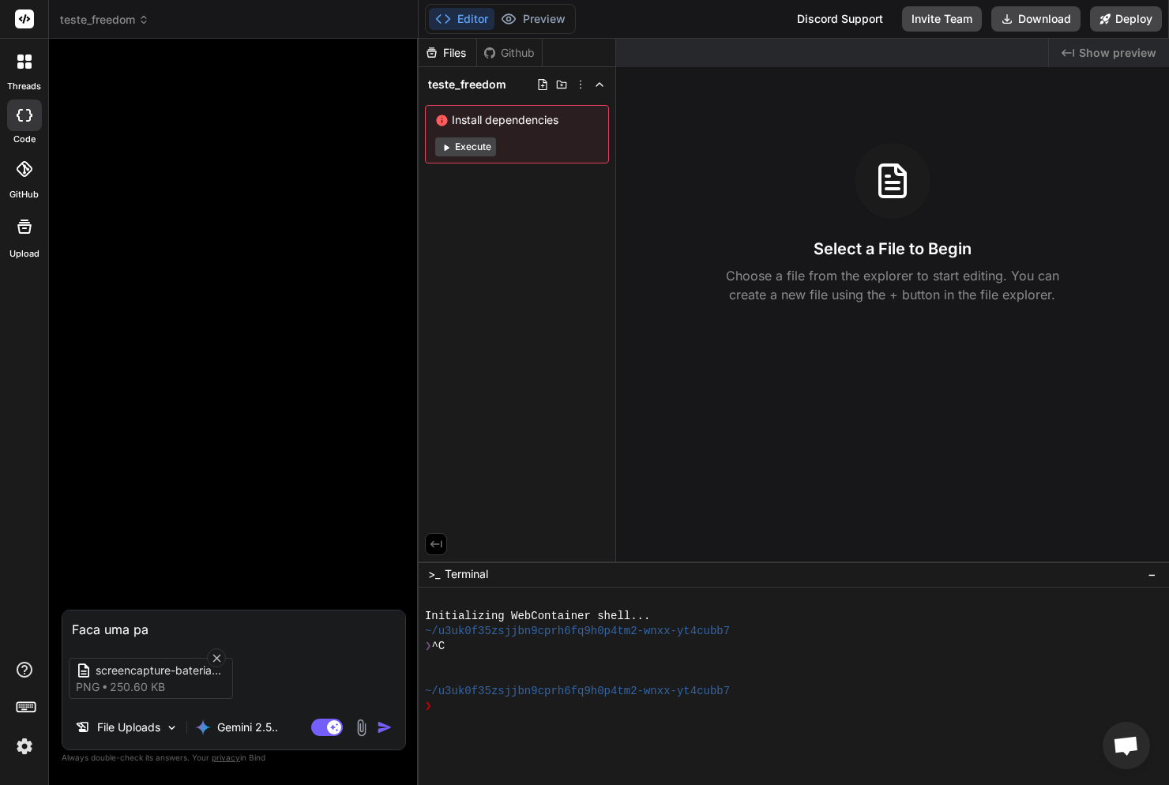
type textarea "Faca uma pag"
type textarea "x"
type textarea "Faca uma pagi"
type textarea "x"
type textarea "Faca uma pagin"
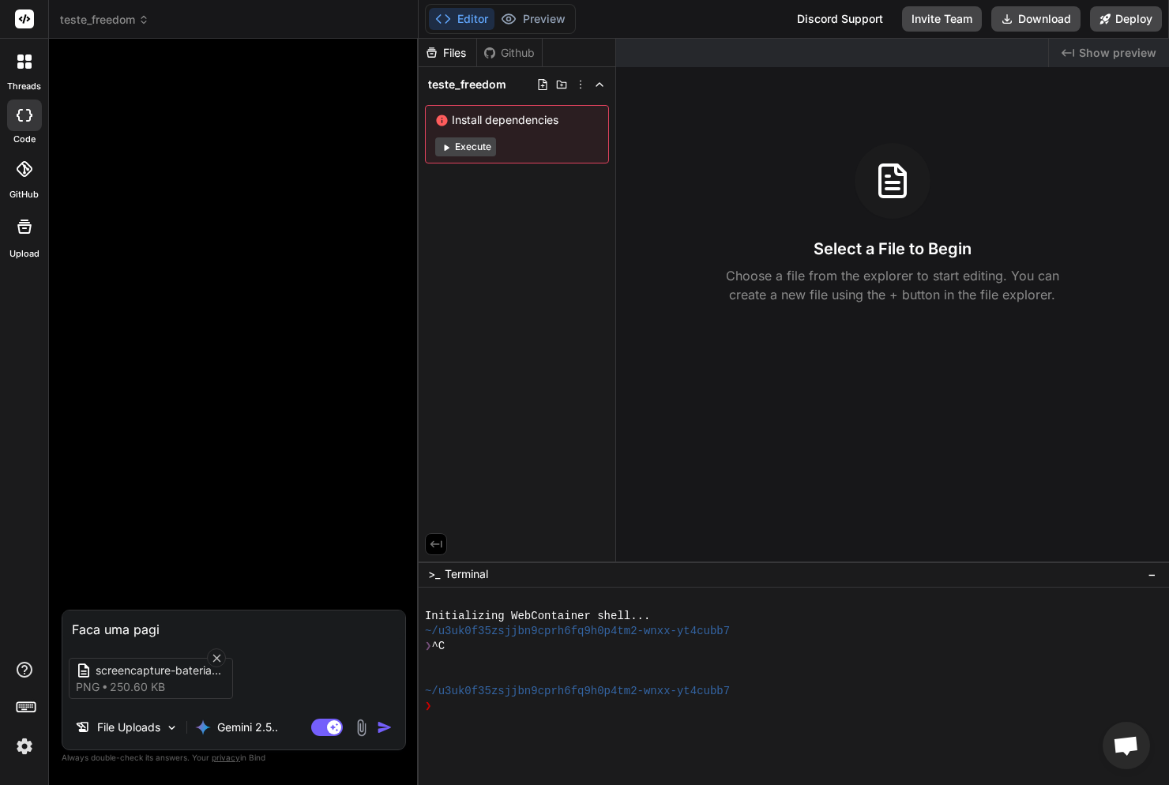
type textarea "x"
type textarea "Faca uma pagina"
type textarea "x"
type textarea "Faca uma pagina"
type textarea "x"
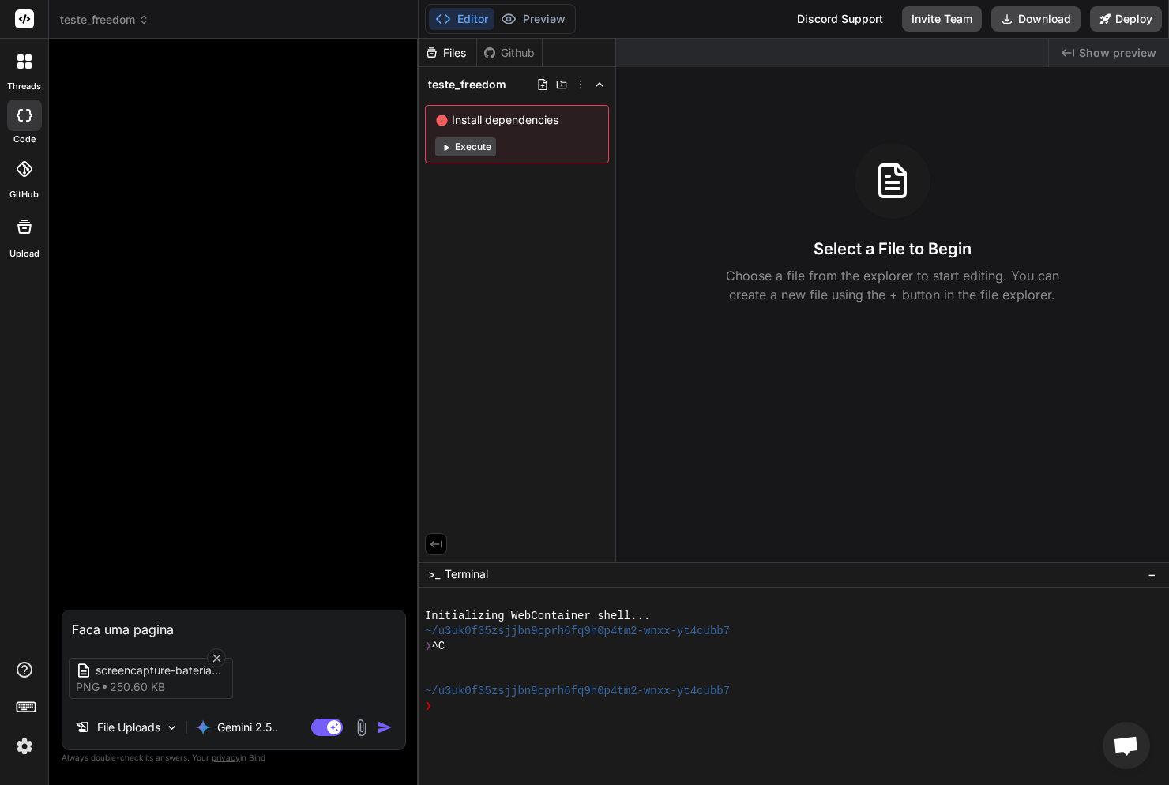
type textarea "Faca uma pagina w"
type textarea "x"
type textarea "Faca uma pagina we"
type textarea "x"
type textarea "Faca uma pagina web"
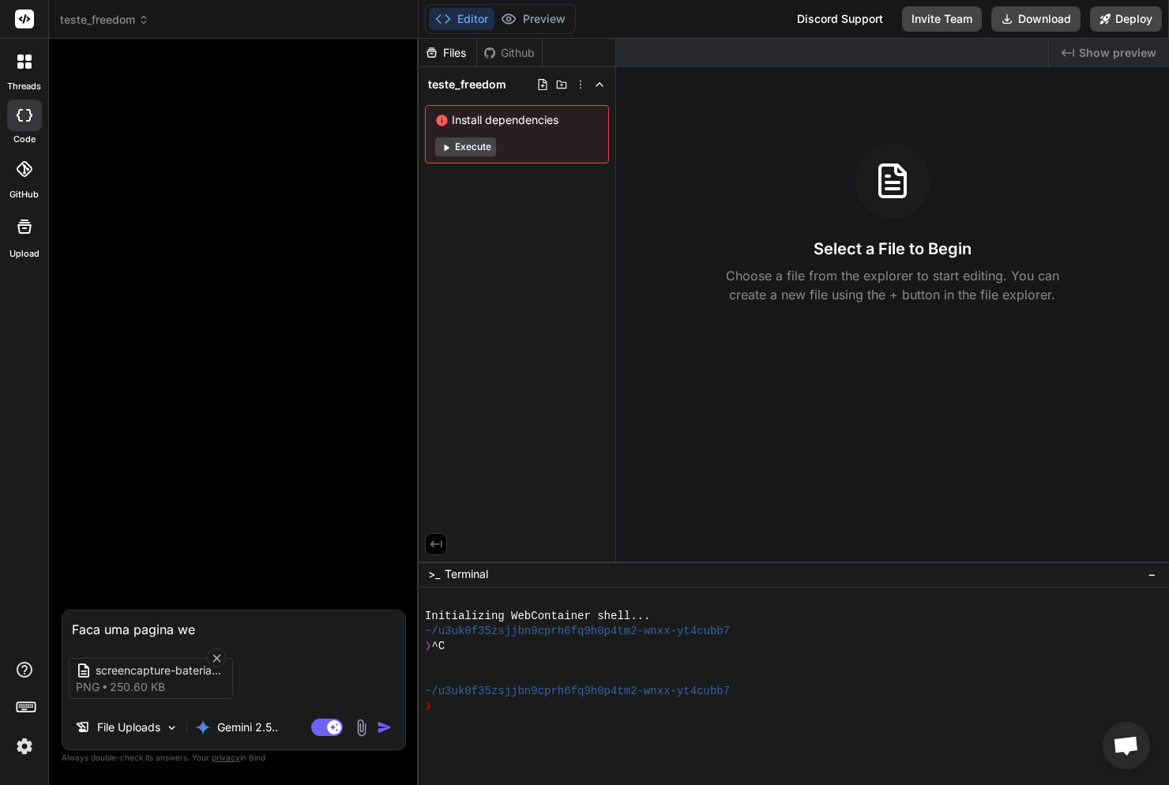
type textarea "x"
type textarea "Faca uma pagina web"
type textarea "x"
type textarea "Faca uma pagina web e"
type textarea "x"
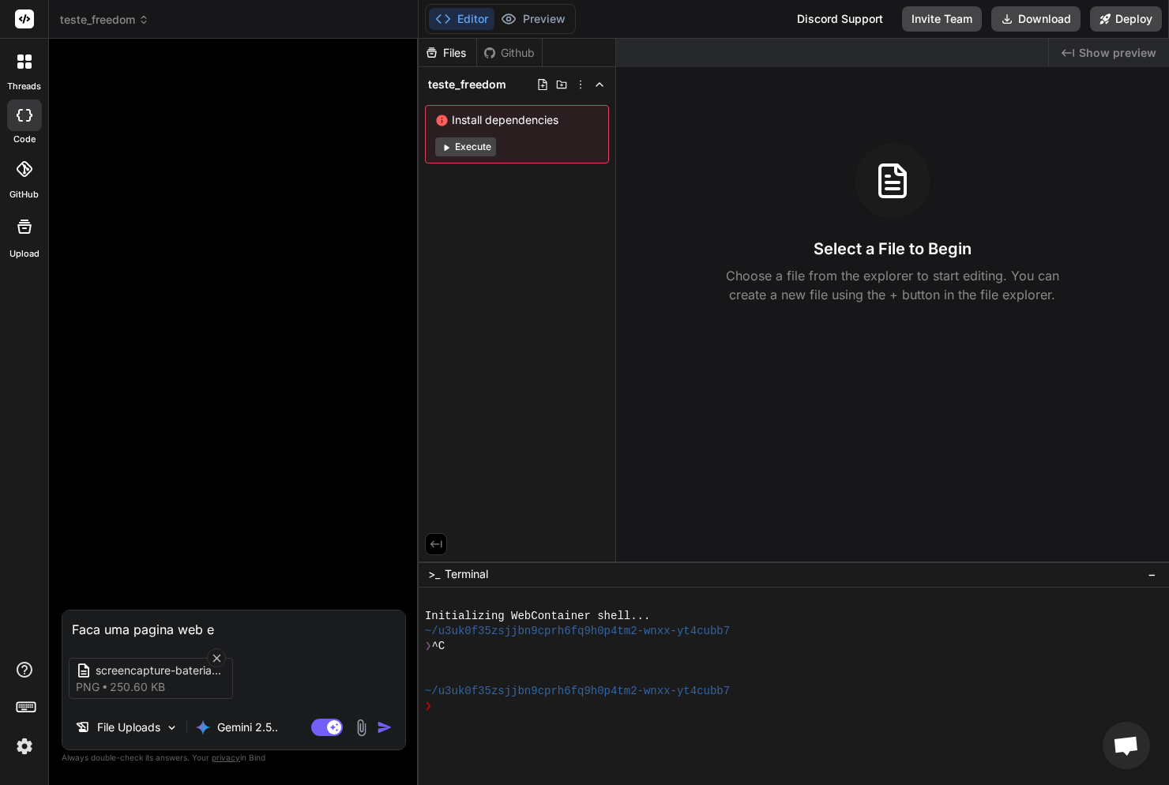
type textarea "Faca uma pagina web ex"
type textarea "x"
type textarea "Faca uma pagina web ext"
type textarea "x"
type textarea "Faca uma pagina web exta"
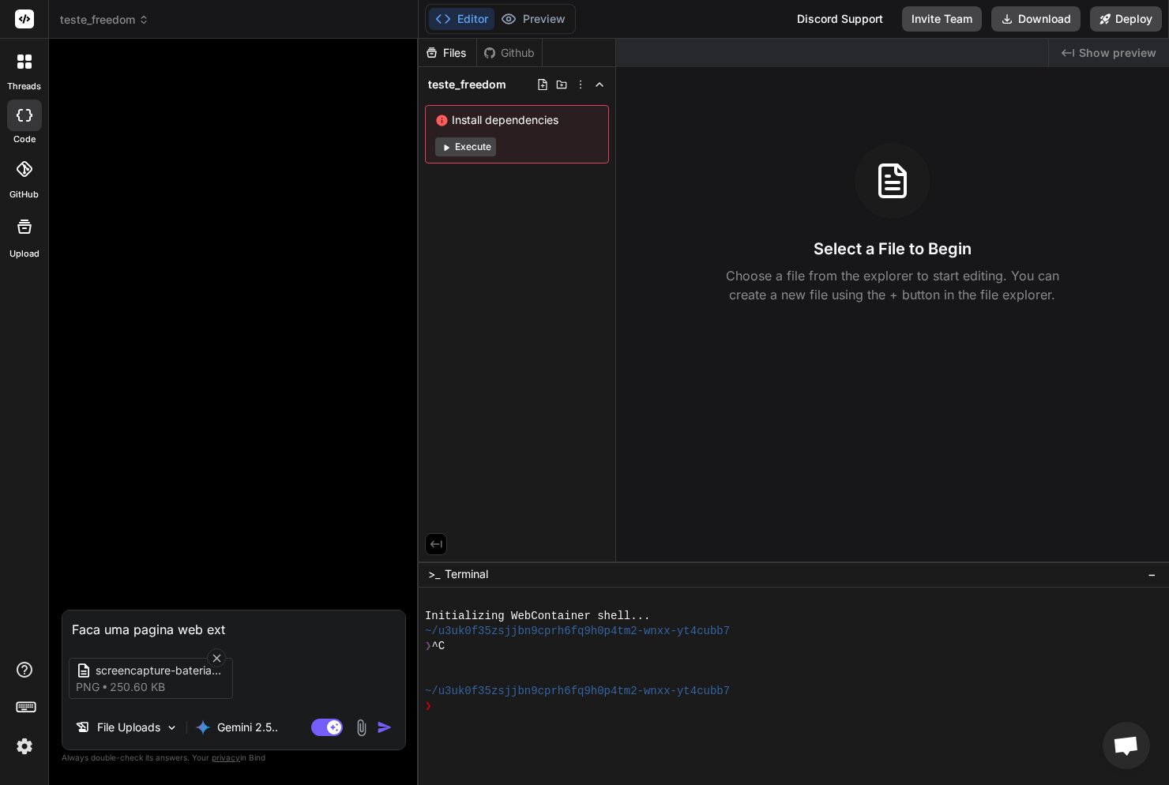
type textarea "x"
type textarea "Faca uma pagina web ext"
type textarea "x"
type textarea "Faca uma pagina web ex"
type textarea "x"
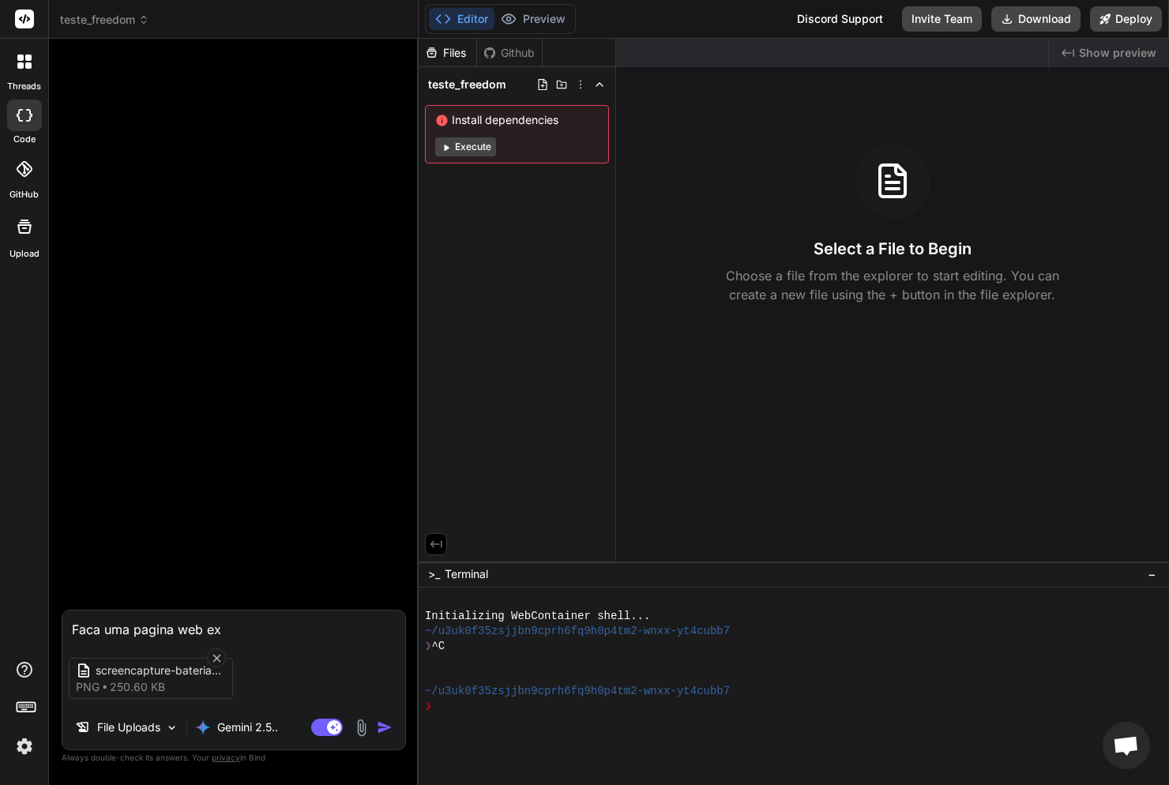
type textarea "Faca uma pagina web exa"
type textarea "x"
type textarea "Faca uma pagina web exat"
type textarea "x"
type textarea "Faca uma pagina web exata"
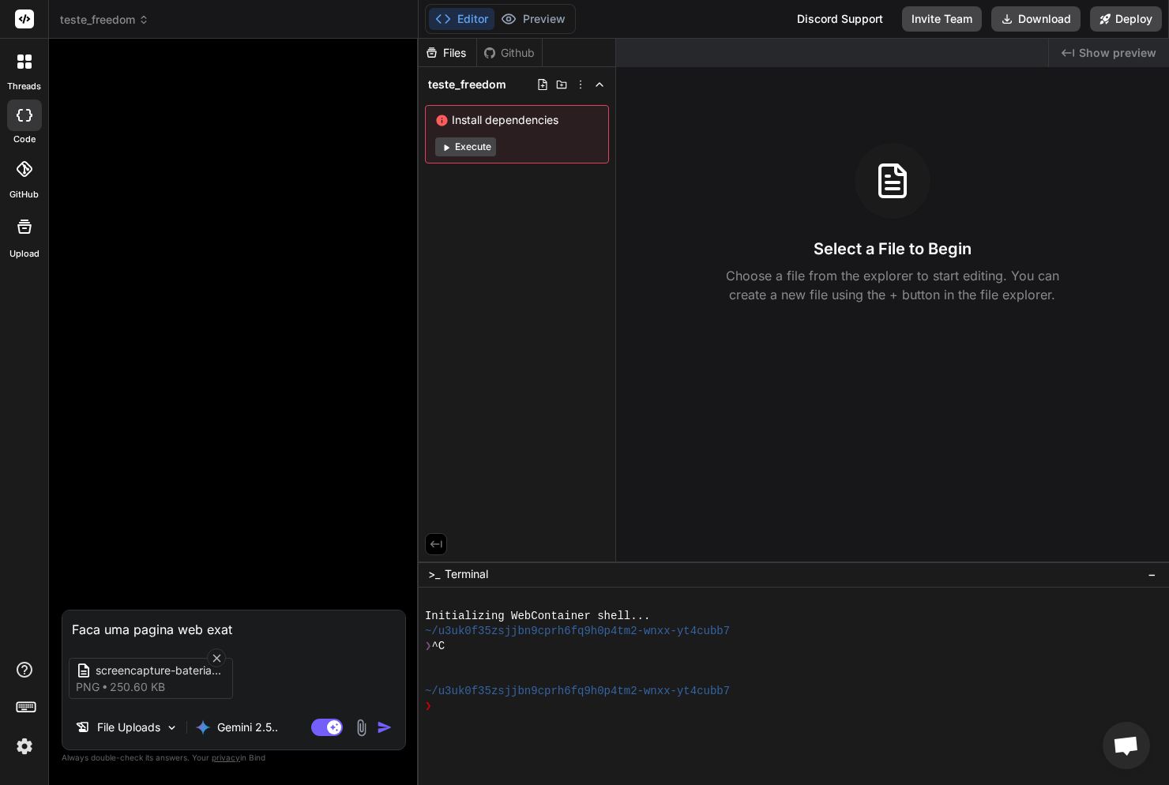
type textarea "x"
type textarea "Faca uma pagina web exata"
type textarea "x"
type textarea "Faca uma pagina web exata m"
type textarea "x"
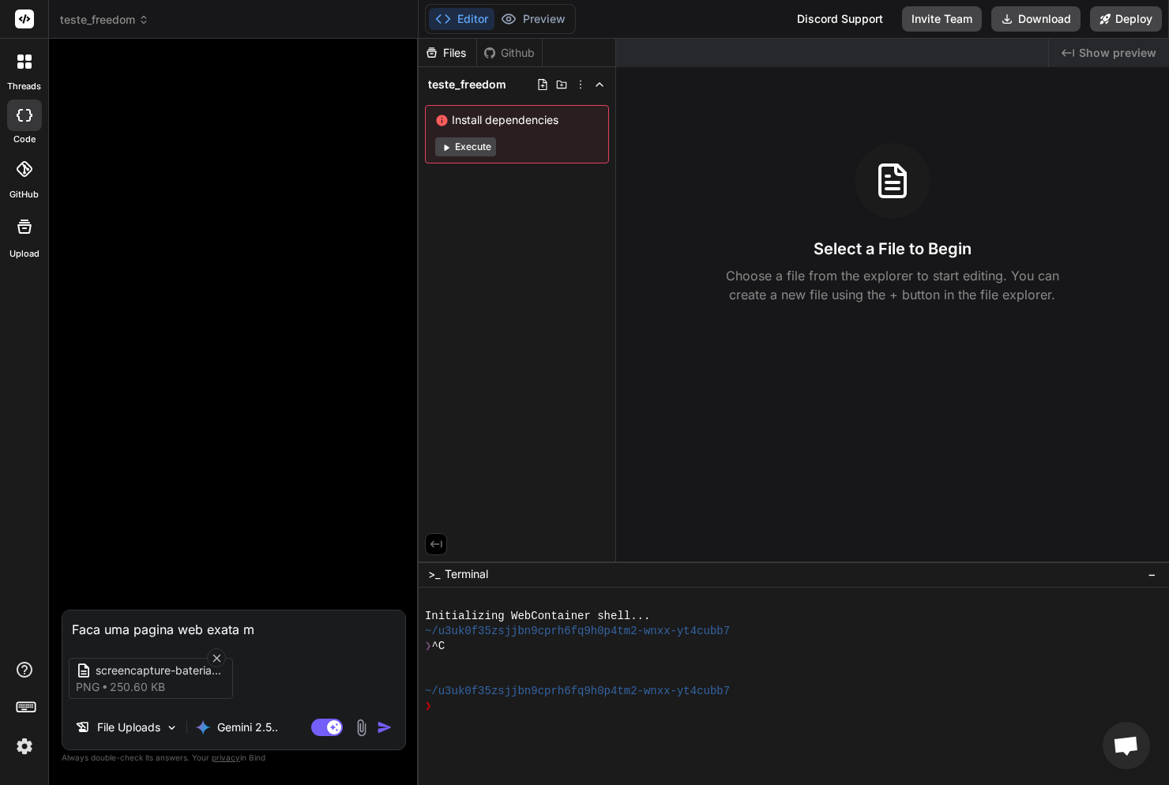
type textarea "Faca uma pagina web exata me"
type textarea "x"
type textarea "Faca uma pagina web exata men"
type textarea "x"
type textarea "Faca uma pagina web exata ment"
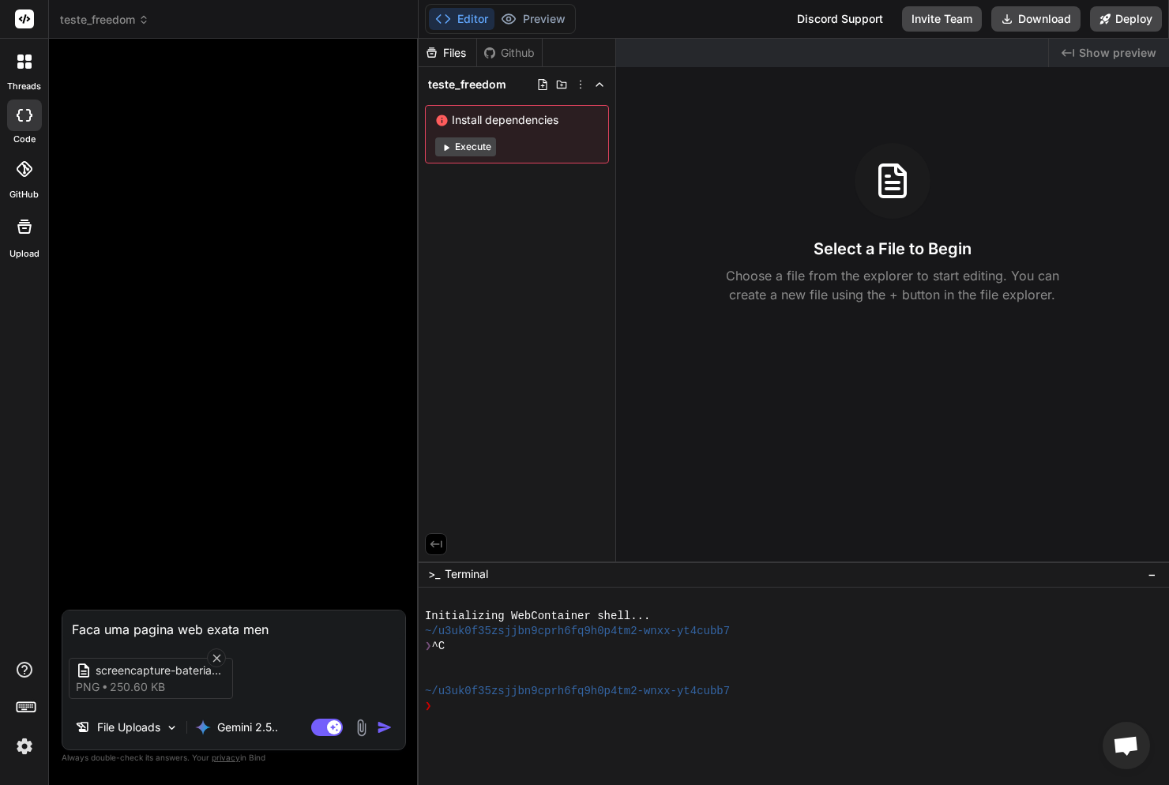
type textarea "x"
type textarea "Faca uma pagina web exata mente"
type textarea "x"
type textarea "Faca uma pagina web exata ment"
type textarea "x"
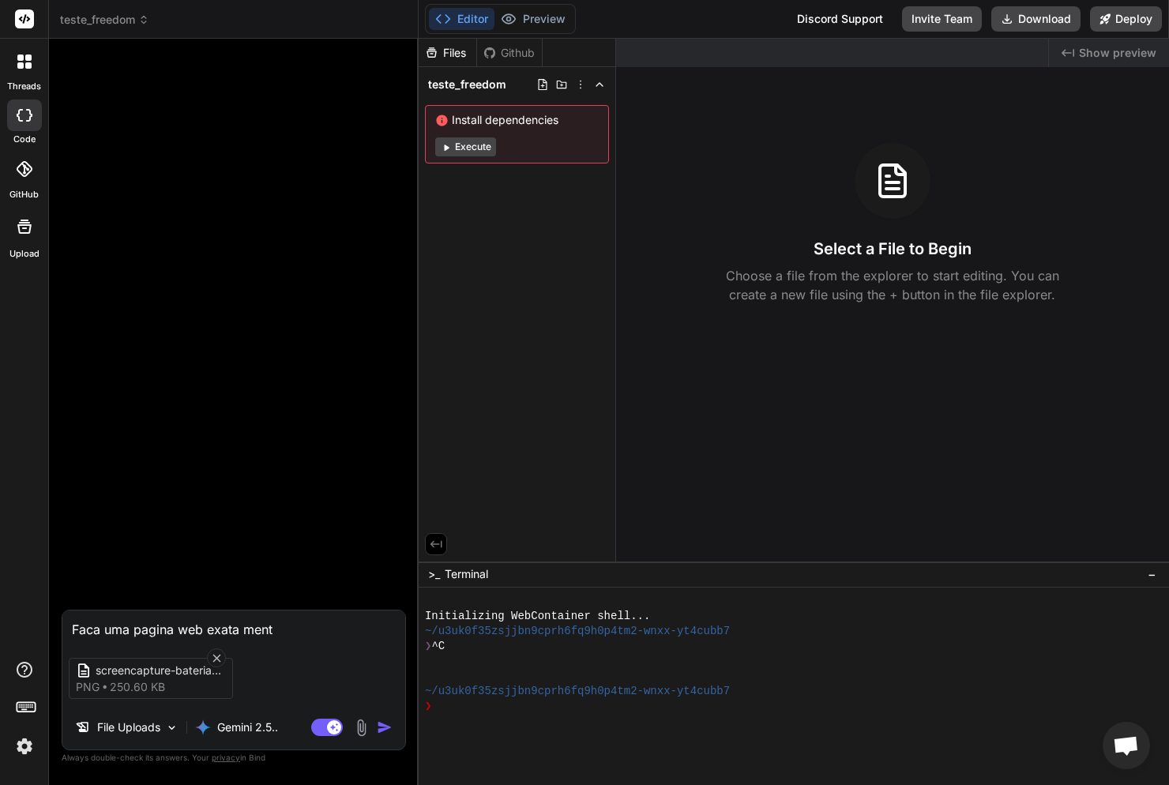
type textarea "Faca uma pagina web exata men"
type textarea "x"
type textarea "Faca uma pagina web exata me"
type textarea "x"
type textarea "Faca uma pagina web exata m"
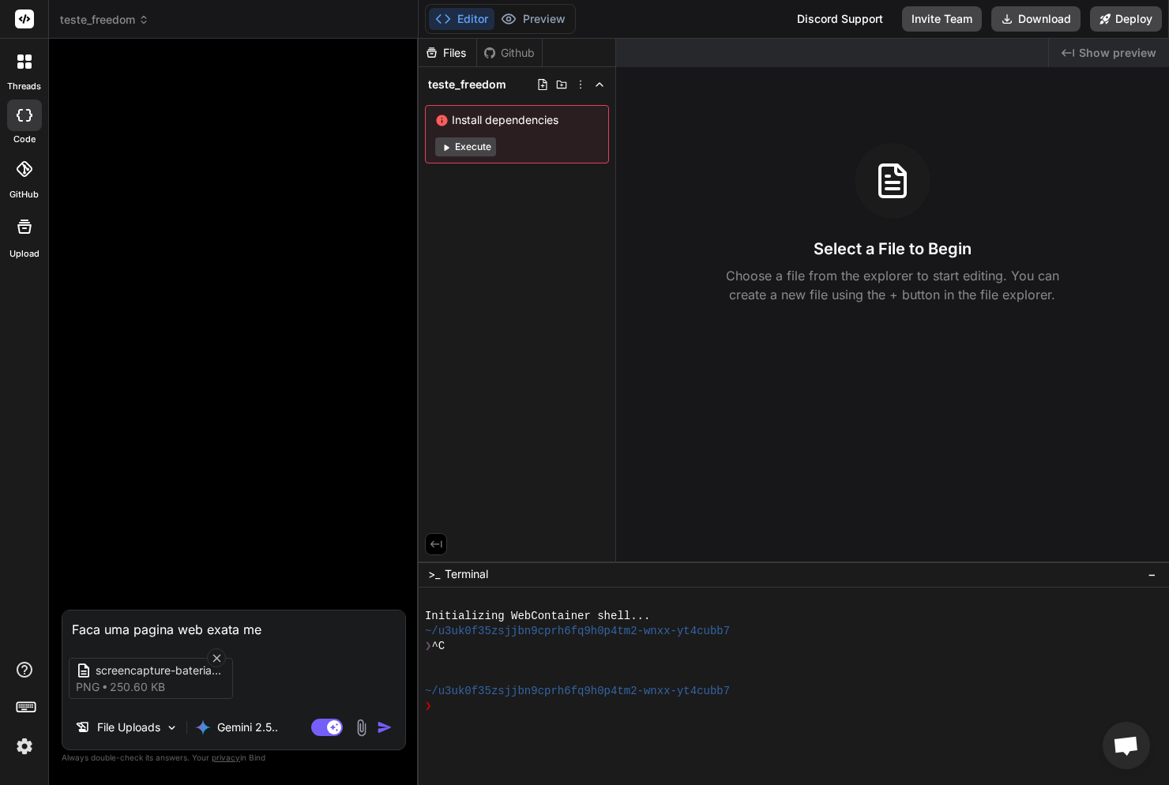
type textarea "x"
type textarea "Faca uma pagina web exata"
type textarea "x"
type textarea "Faca uma pagina web exata"
type textarea "x"
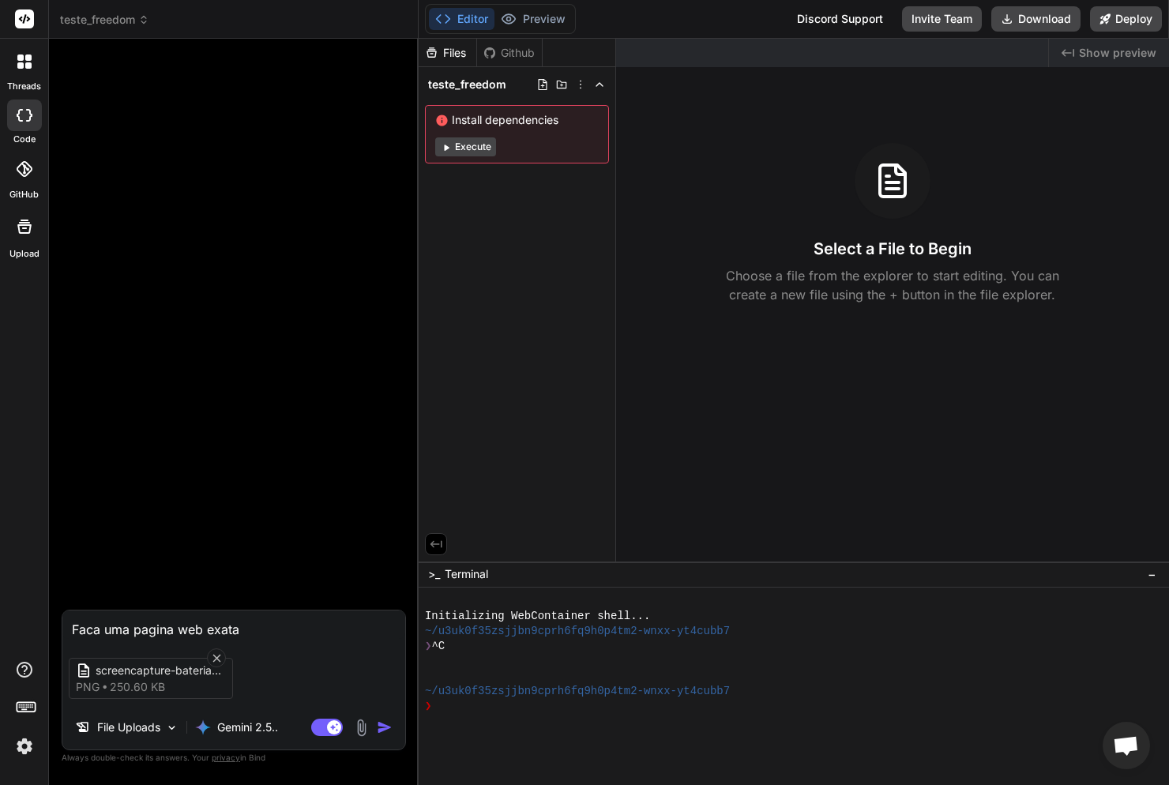
type textarea "Faca uma pagina web exatam"
type textarea "x"
type textarea "Faca uma pagina web exatame"
type textarea "x"
type textarea "Faca uma pagina web exatamen"
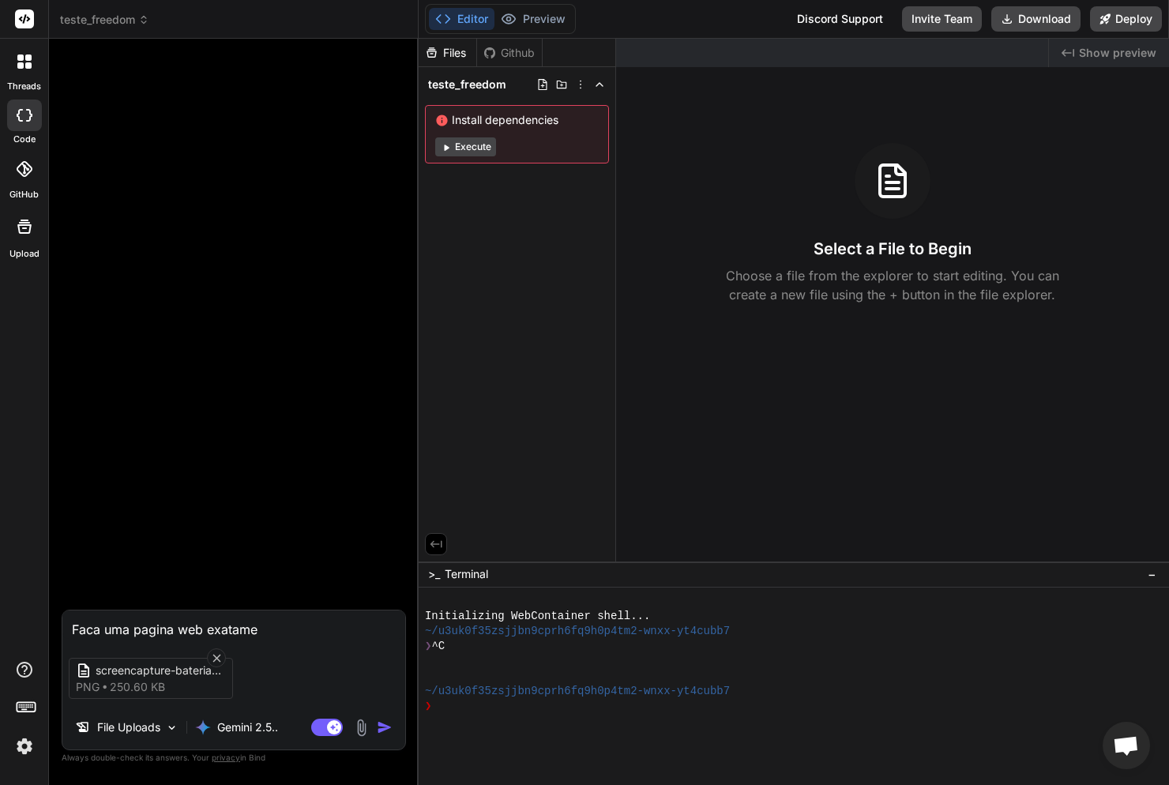
type textarea "x"
type textarea "Faca uma pagina web exatament"
type textarea "x"
type textarea "Faca uma pagina web exatamente"
type textarea "x"
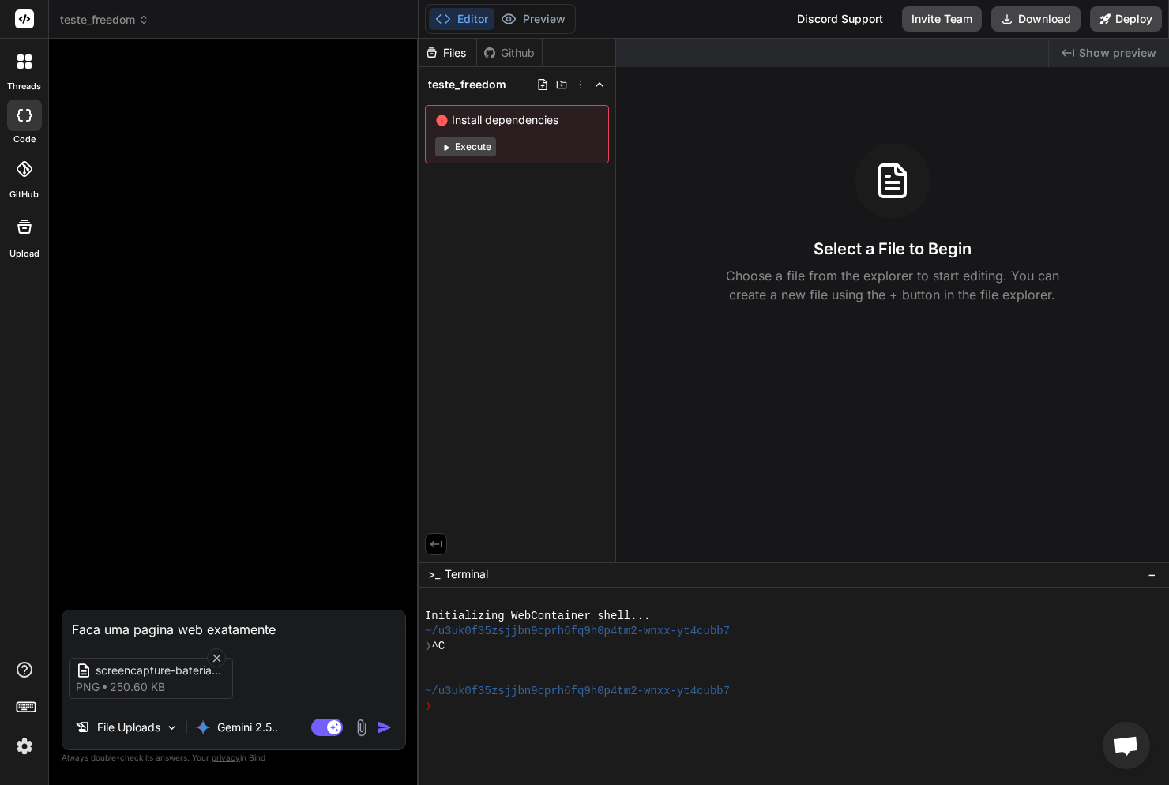
type textarea "Faca uma pagina web exatamente"
type textarea "x"
type textarea "Faca uma pagina web exatamente c"
type textarea "x"
type textarea "Faca uma pagina web exatamente co"
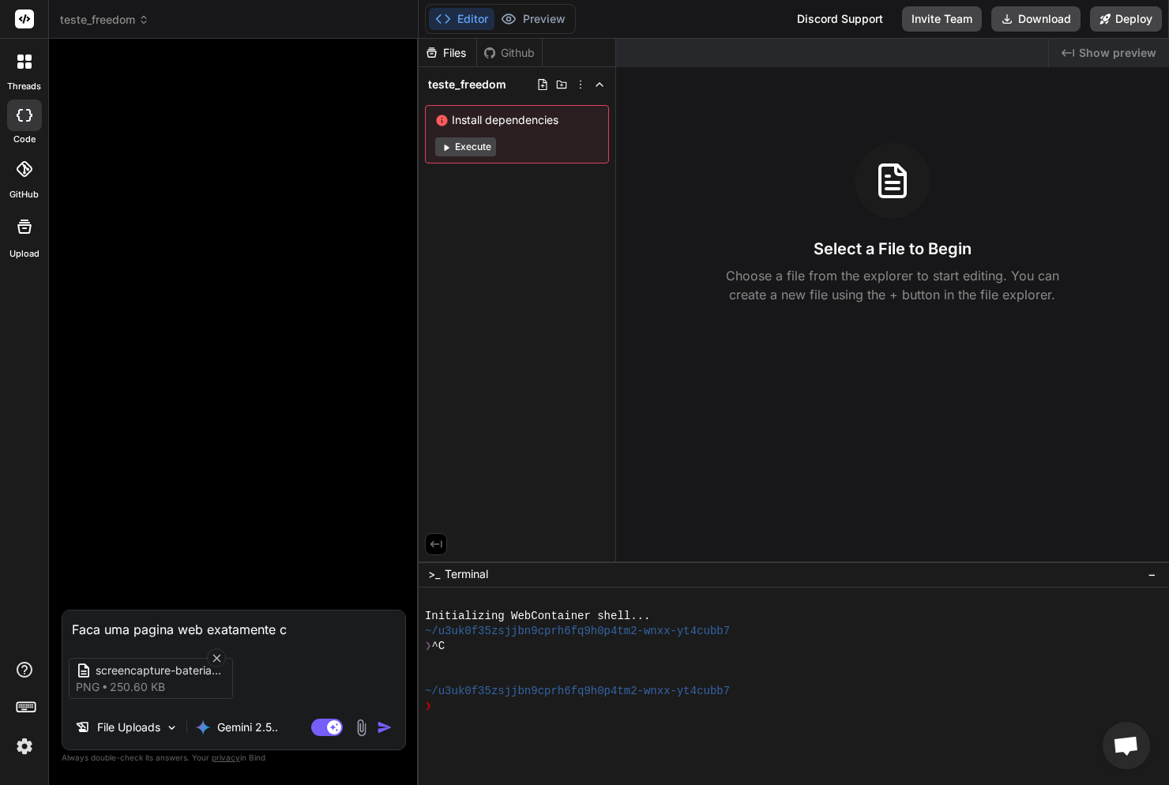
type textarea "x"
type textarea "Faca uma pagina web exatamente com"
type textarea "x"
type textarea "Faca uma pagina web exatamente como"
type textarea "x"
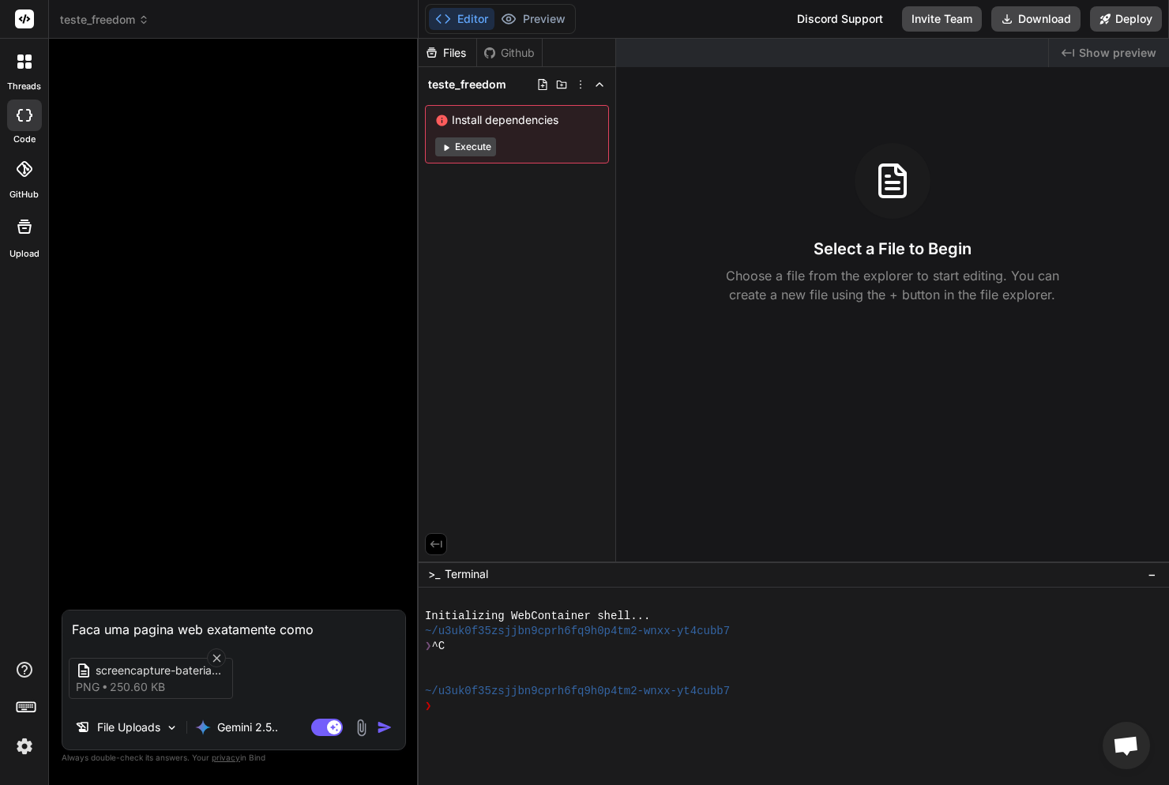
type textarea "Faca uma pagina web exatamente como"
type textarea "x"
type textarea "Faca uma pagina web exatamente como e"
type textarea "x"
type textarea "Faca uma pagina web exatamente como es"
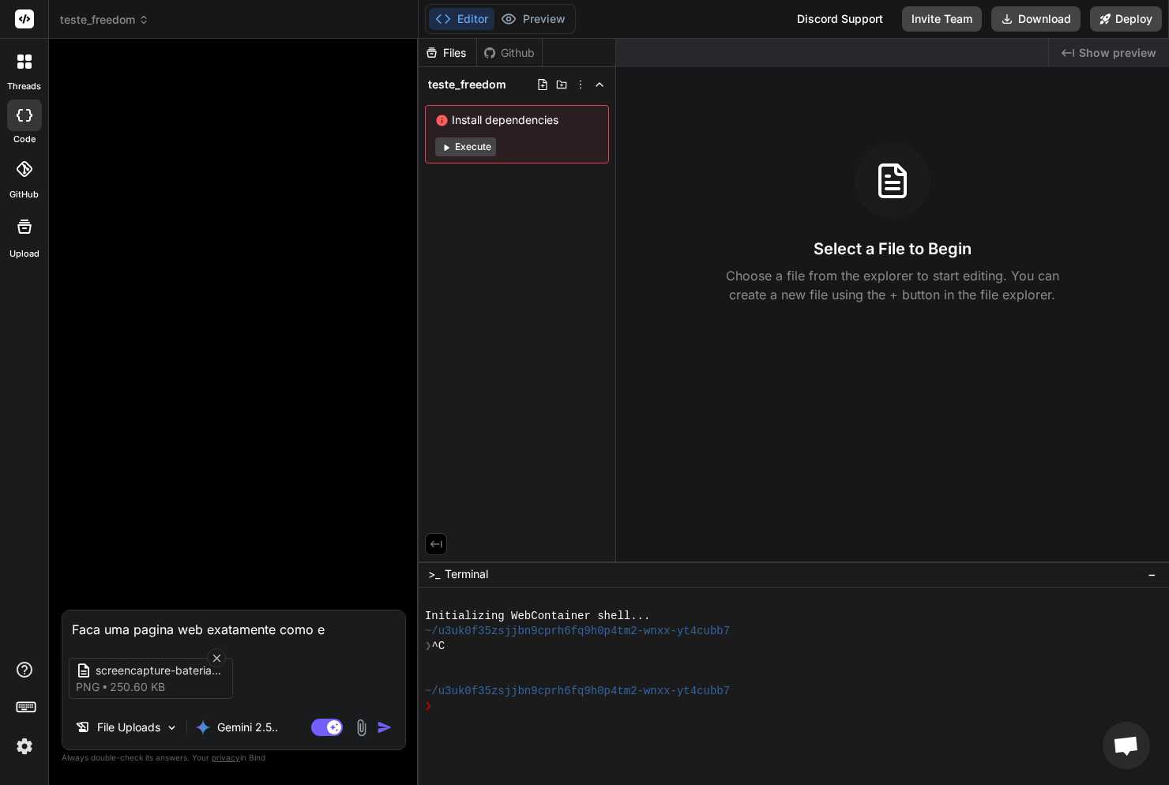
type textarea "x"
type textarea "Faca uma pagina web exatamente como ess"
type textarea "x"
type textarea "Faca uma pagina web exatamente como essa"
type textarea "x"
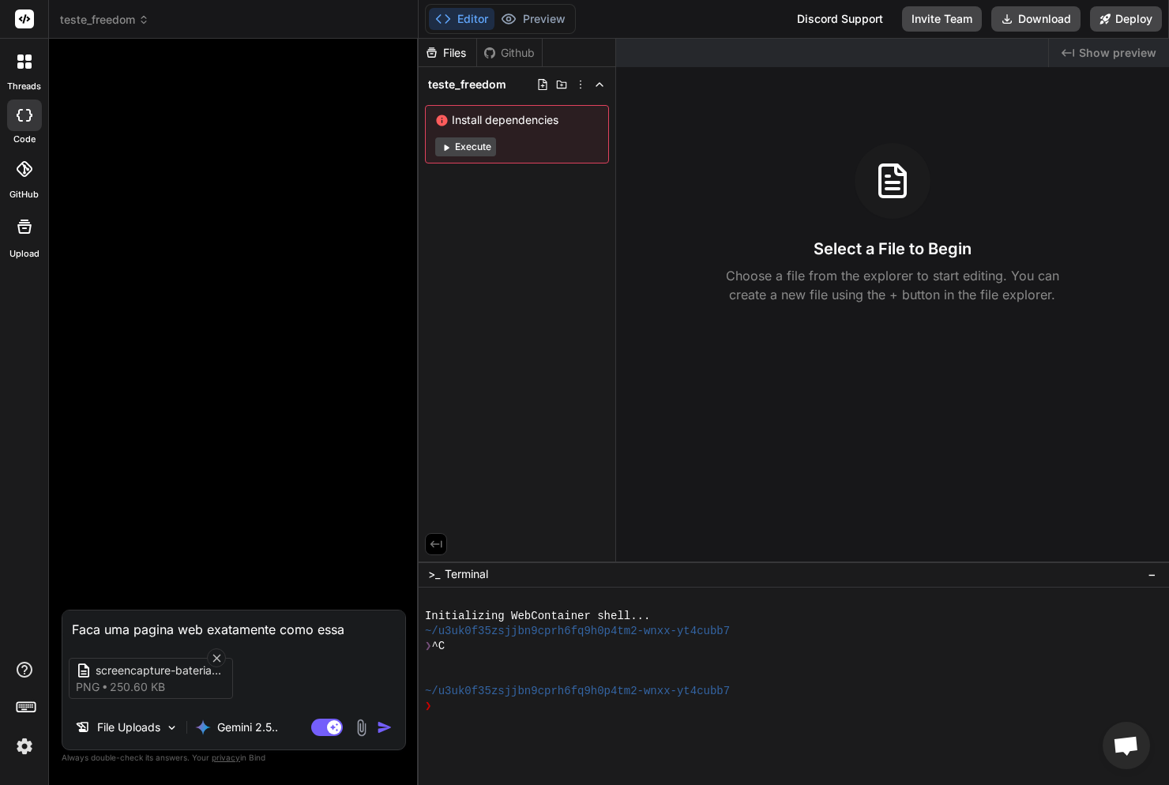
type textarea "Faca uma pagina web exatamente como essa"
type textarea "x"
type textarea "Faca uma pagina web exatamente como essa c"
type textarea "x"
type textarea "Faca uma pagina web exatamente como essa co"
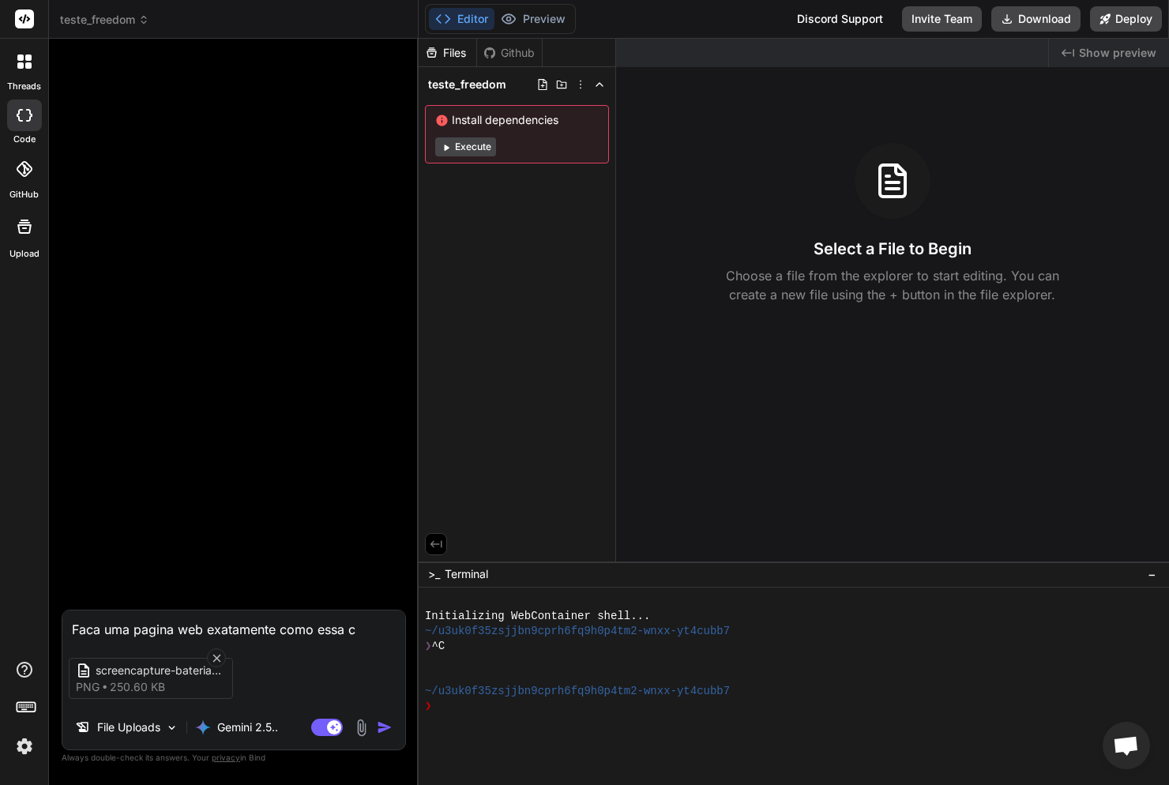
type textarea "x"
type textarea "Faca uma pagina web exatamente como essa com"
type textarea "x"
type textarea "Faca uma pagina web exatamente como essa com"
click at [385, 727] on img "button" at bounding box center [385, 727] width 16 height 16
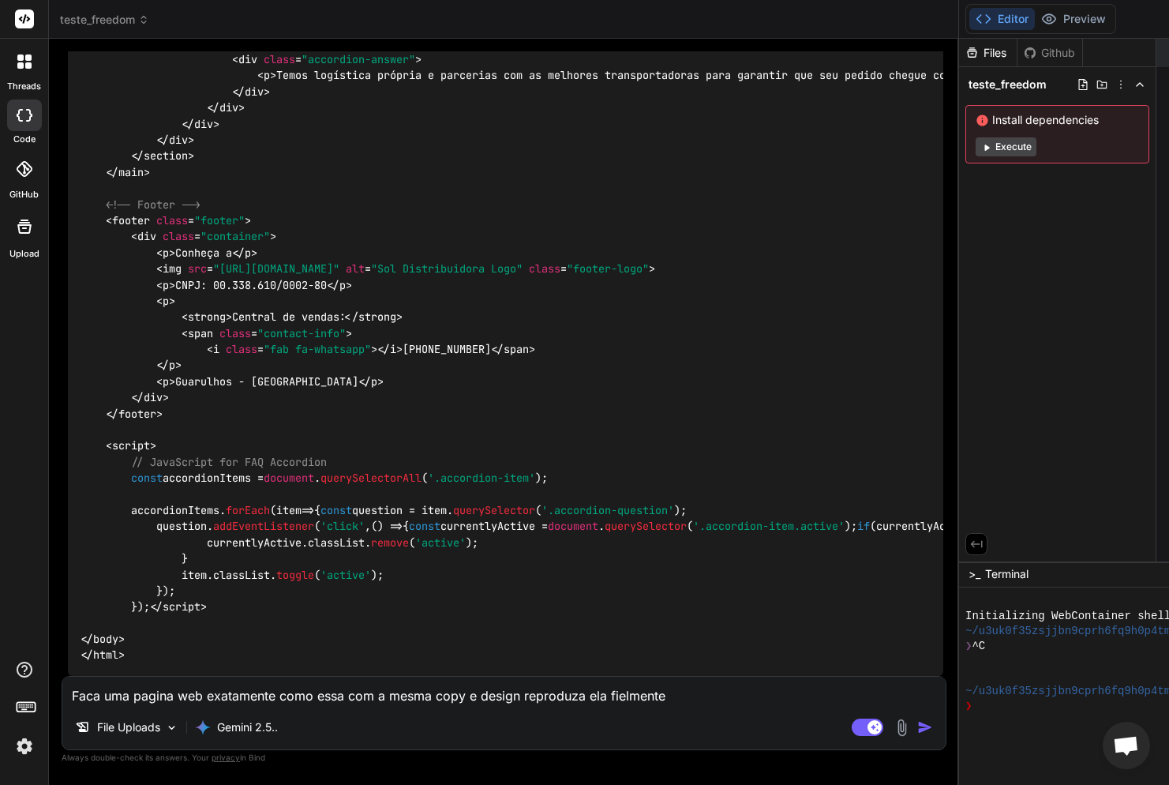
scroll to position [10434, 0]
click at [29, 67] on icon at bounding box center [28, 65] width 6 height 6
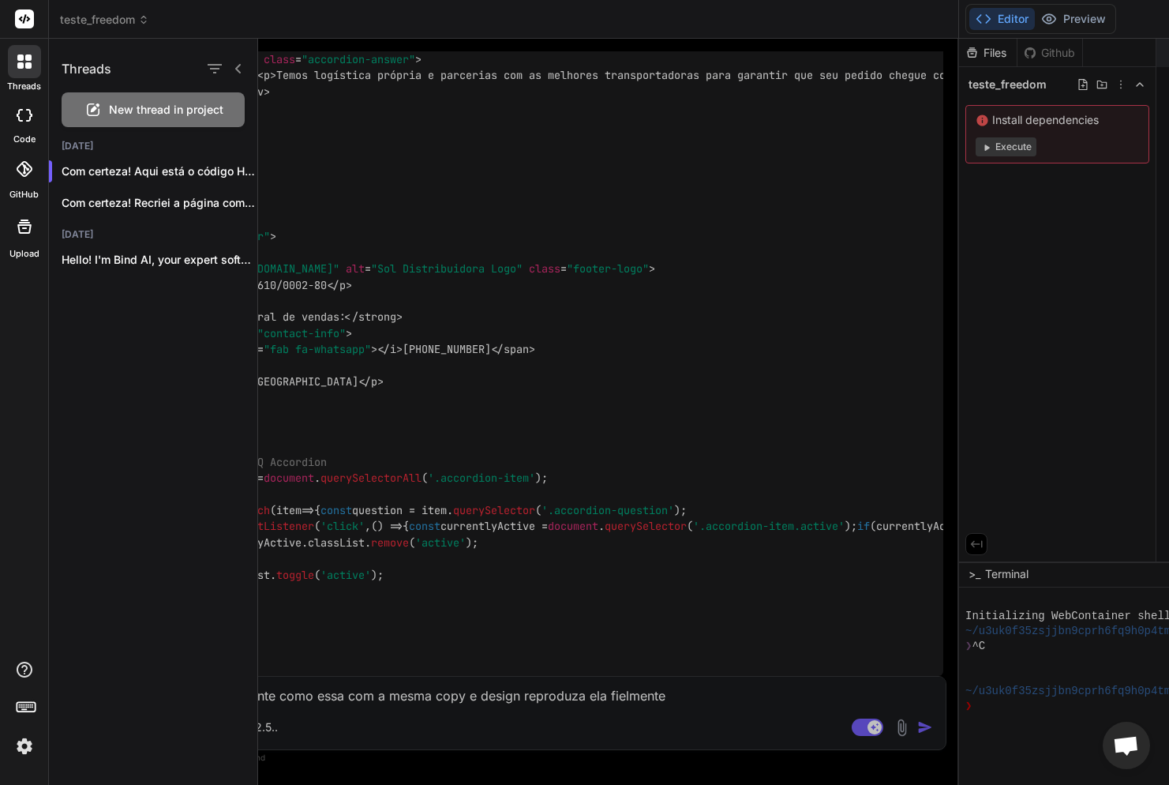
click at [24, 13] on rect at bounding box center [24, 18] width 19 height 19
click at [528, 545] on div at bounding box center [713, 412] width 911 height 746
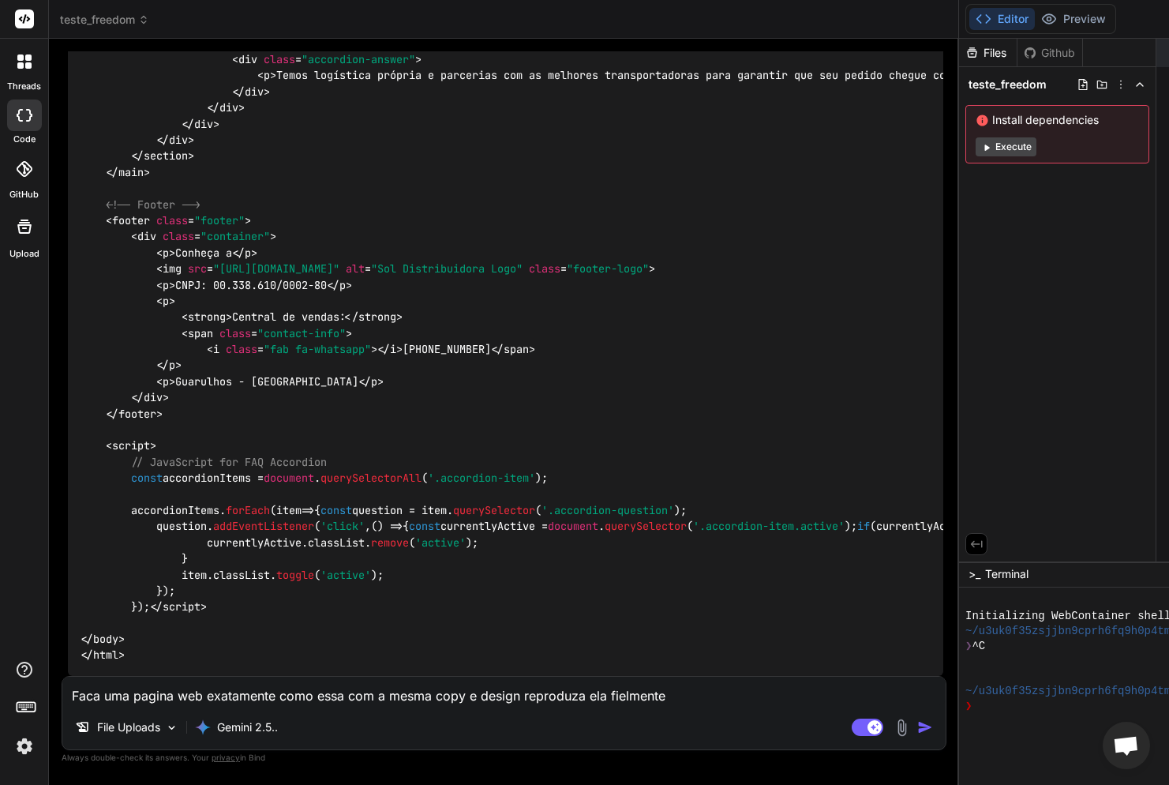
click at [313, 700] on textarea "Faca uma pagina web exatamente como essa com a mesma copy e design reproduza el…" at bounding box center [504, 691] width 884 height 28
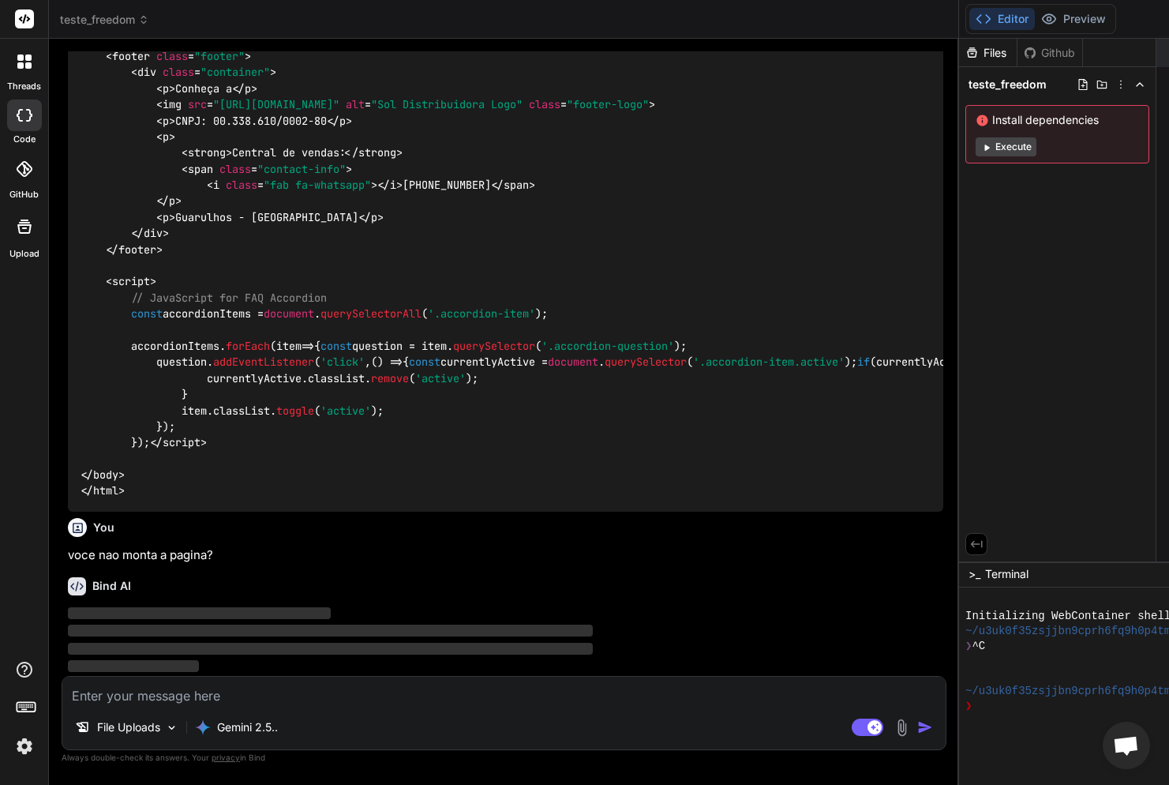
scroll to position [10598, 0]
